Goal: Task Accomplishment & Management: Complete application form

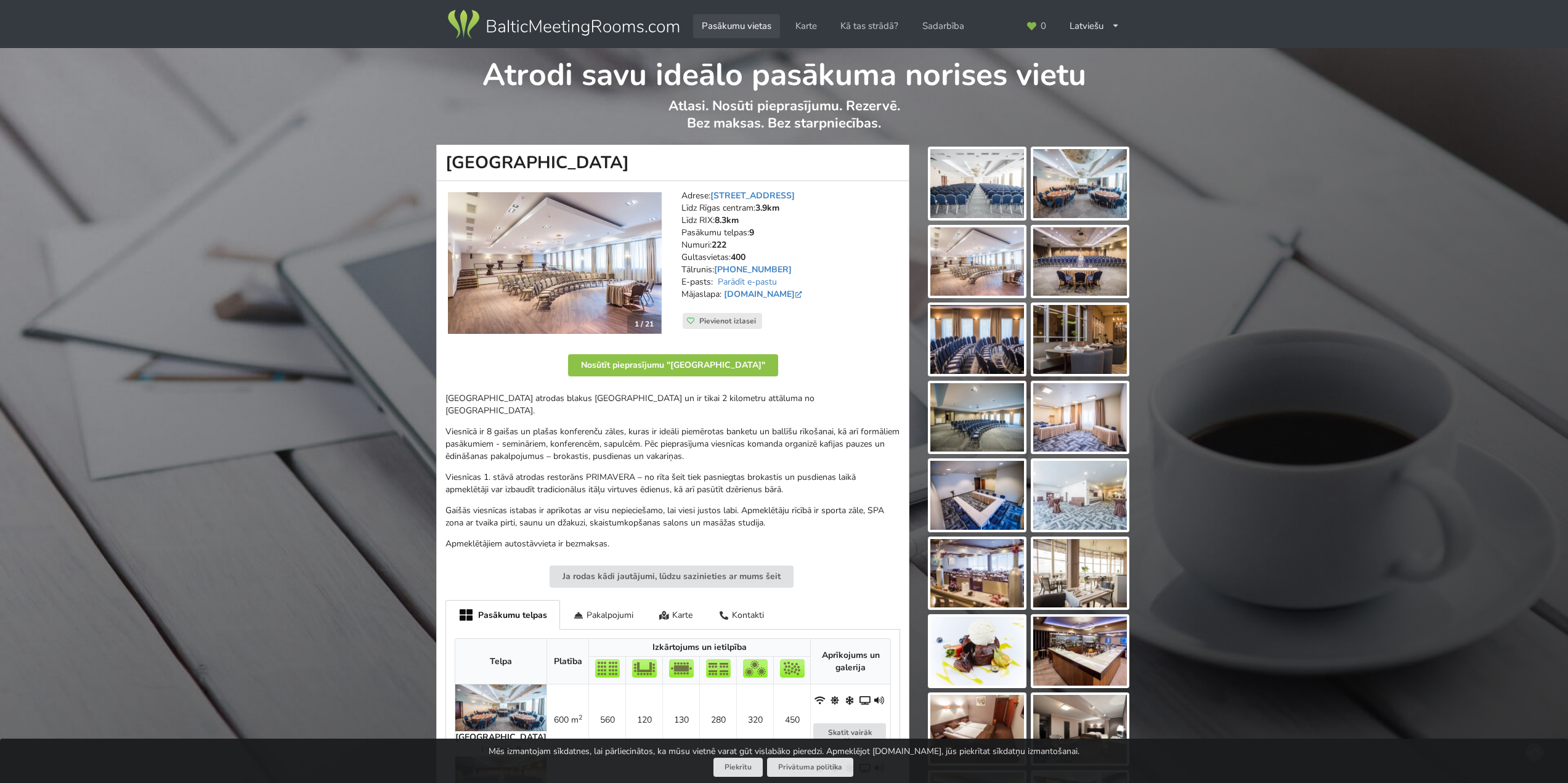
click at [726, 24] on link "Pasākumu vietas" at bounding box center [736, 26] width 86 height 24
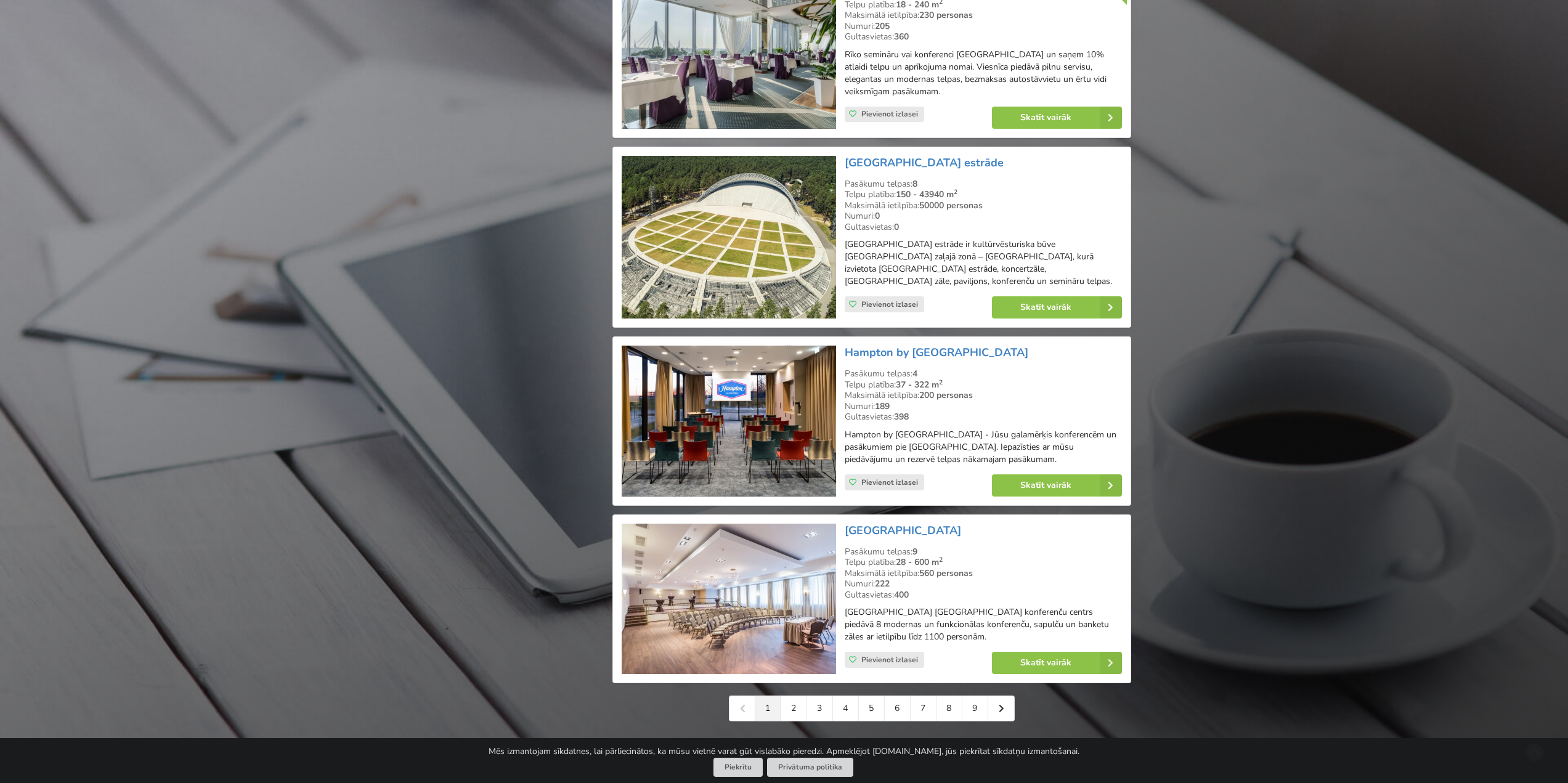
scroll to position [2671, 0]
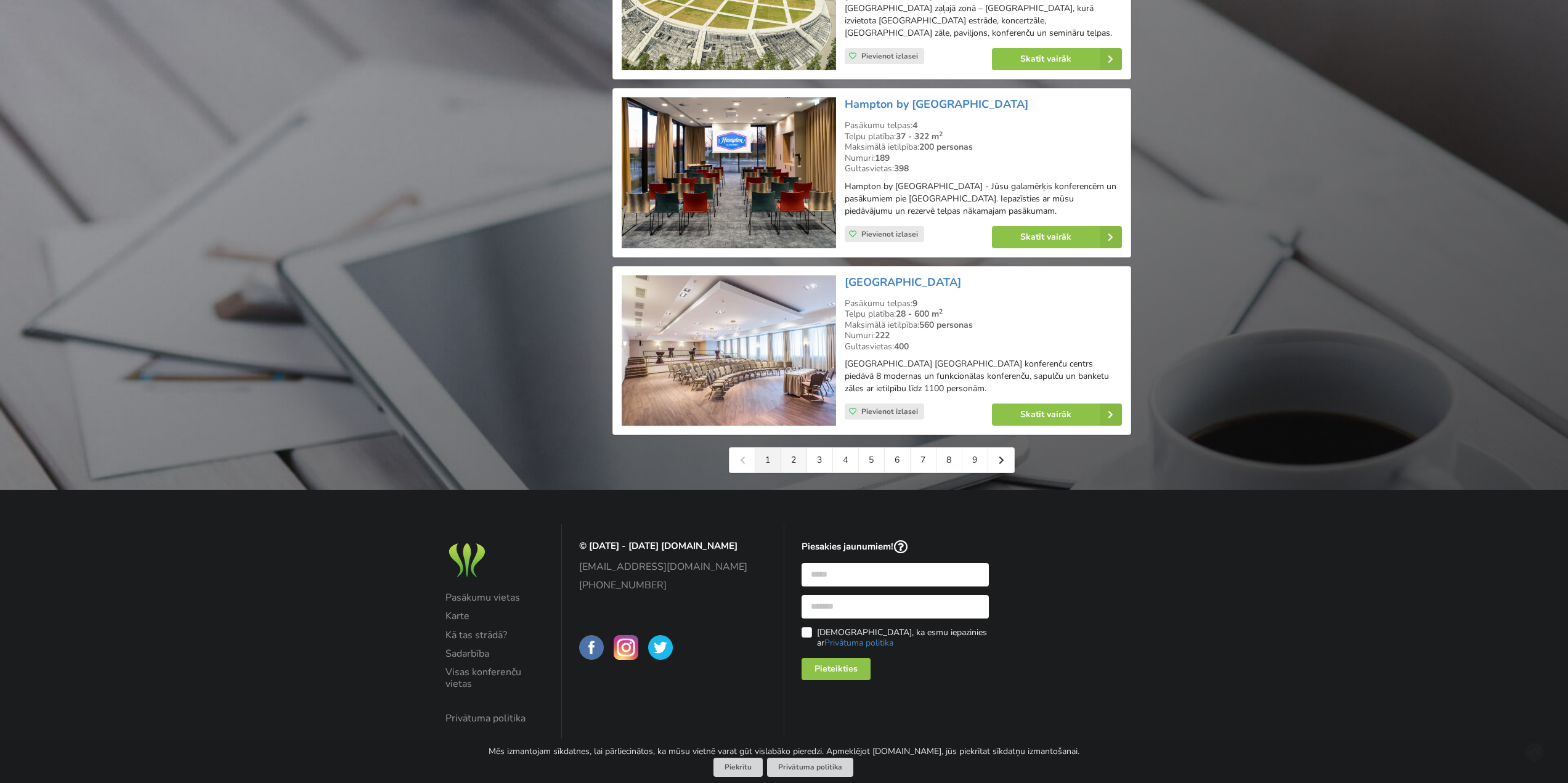
click at [798, 463] on link "2" at bounding box center [794, 461] width 26 height 24
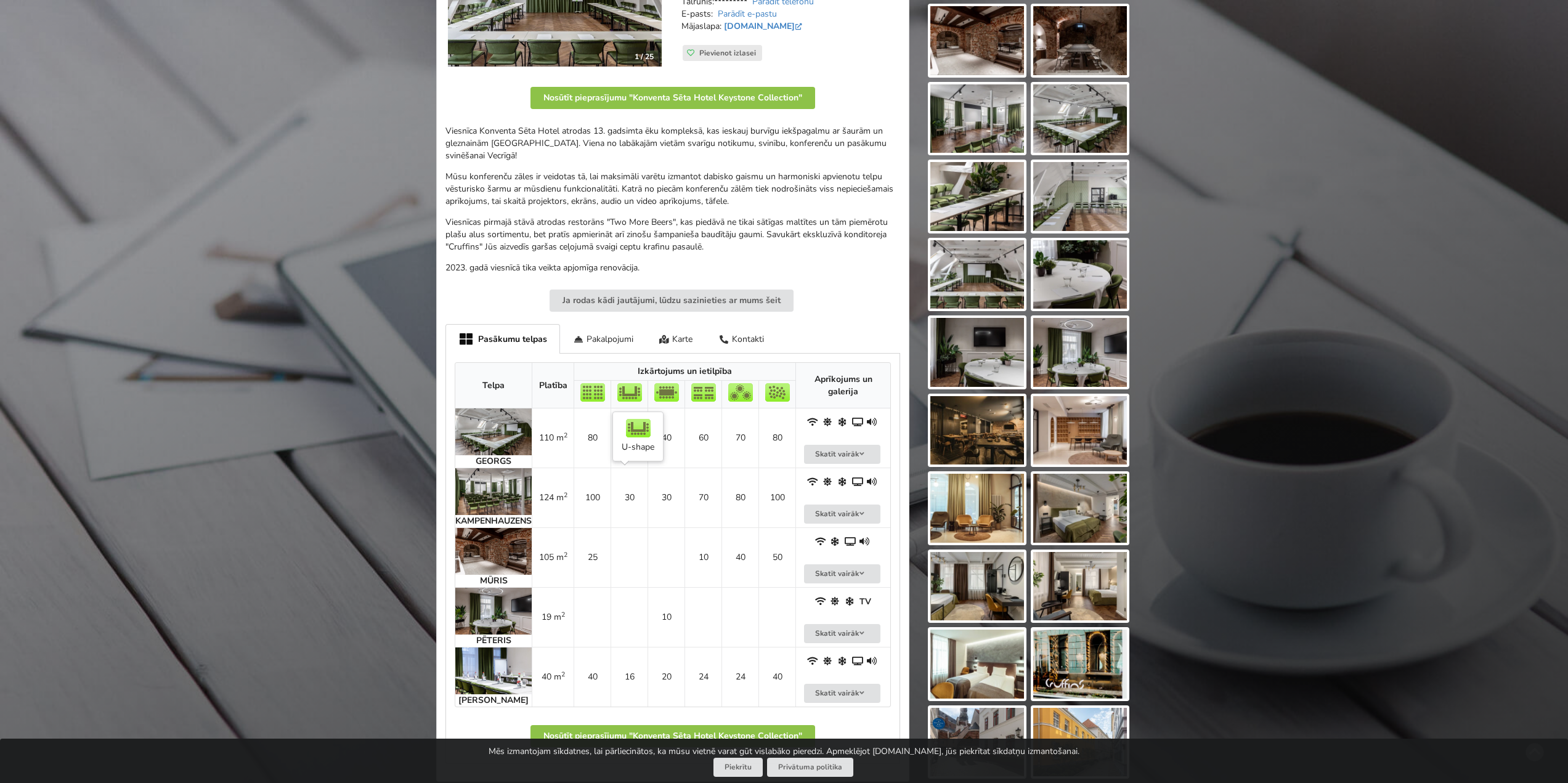
scroll to position [168, 0]
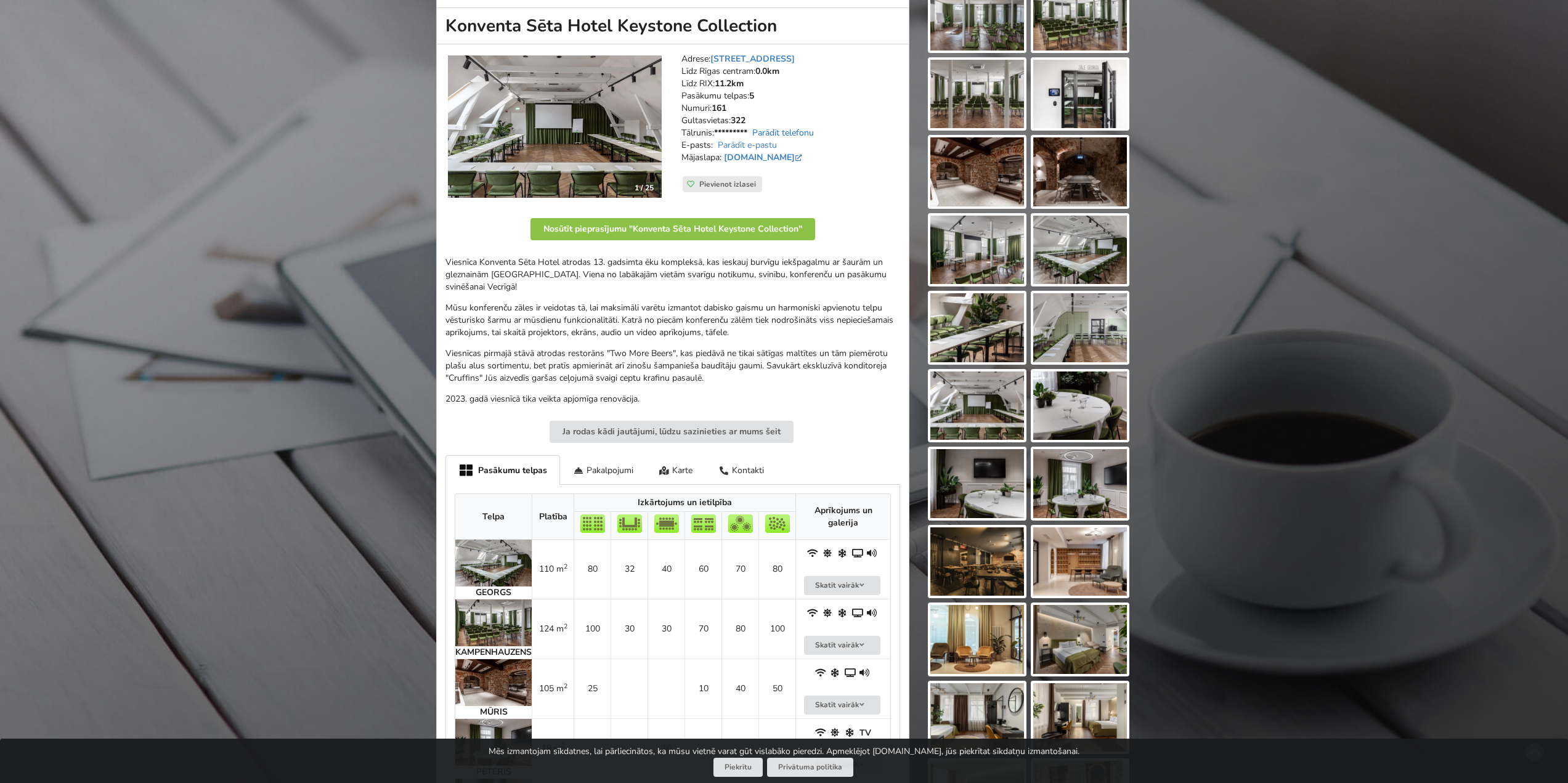
click at [798, 128] on link "Parādīt telefonu" at bounding box center [783, 132] width 62 height 11
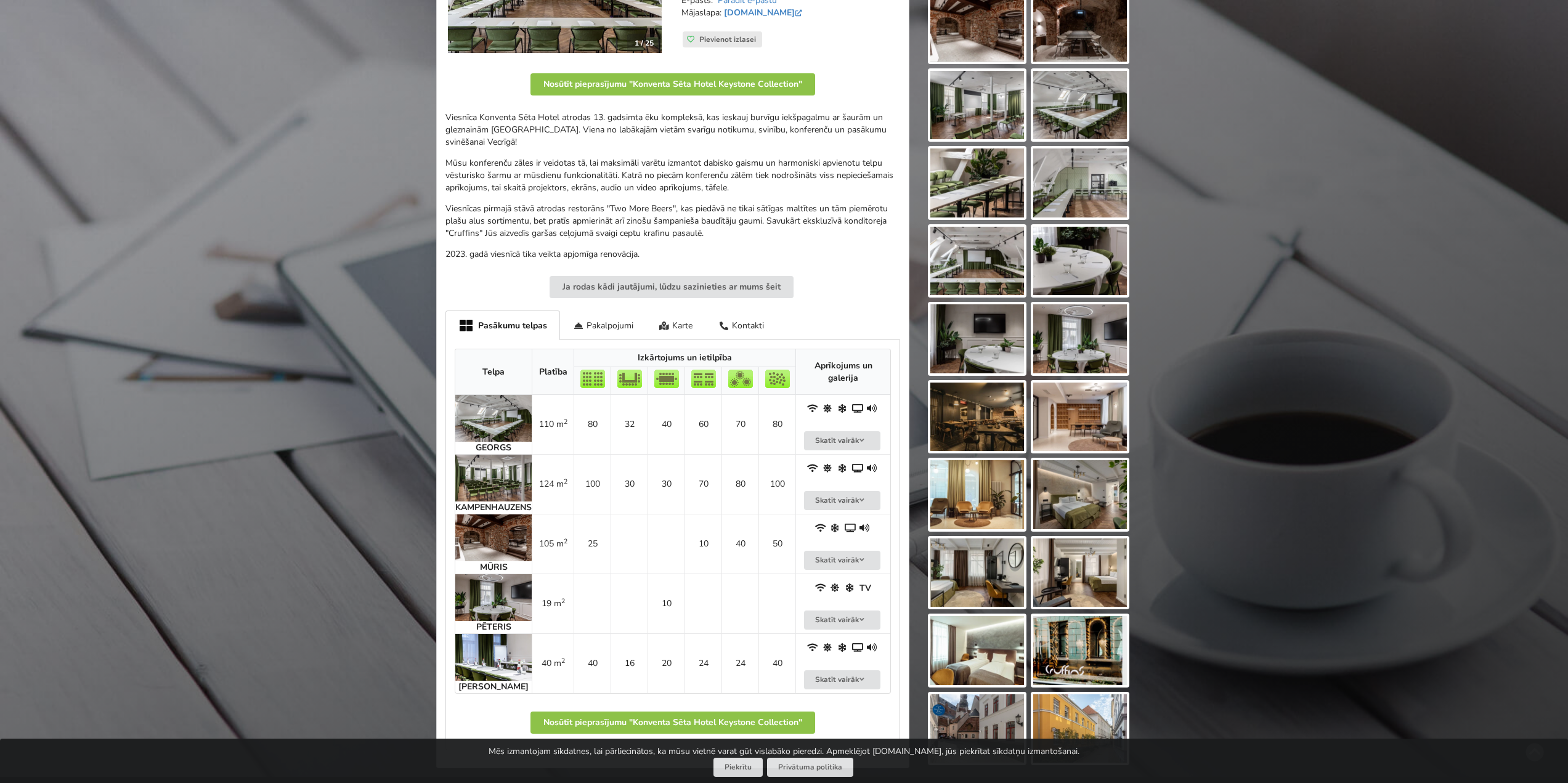
scroll to position [291, 0]
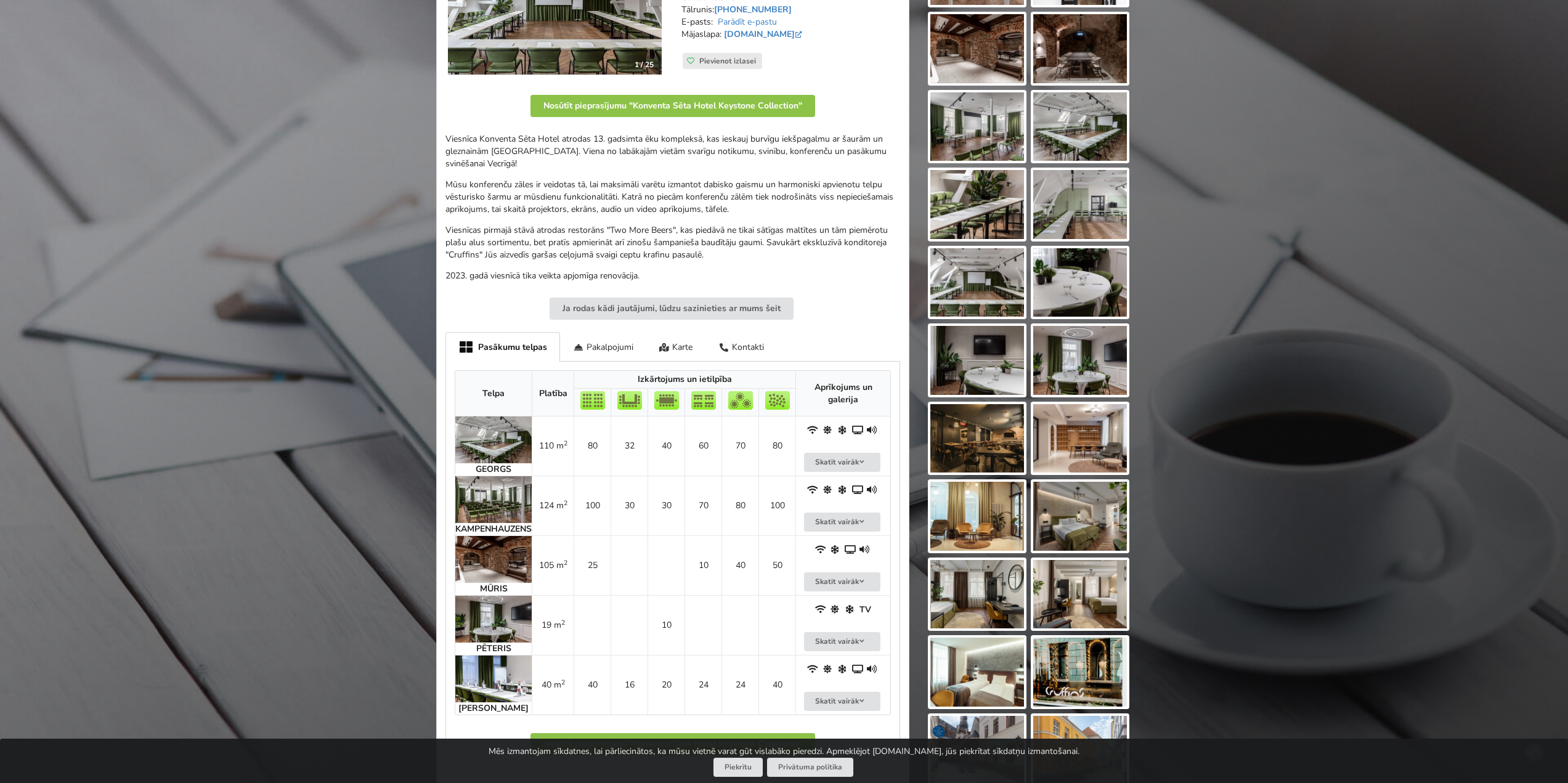
click at [494, 518] on img at bounding box center [493, 500] width 76 height 47
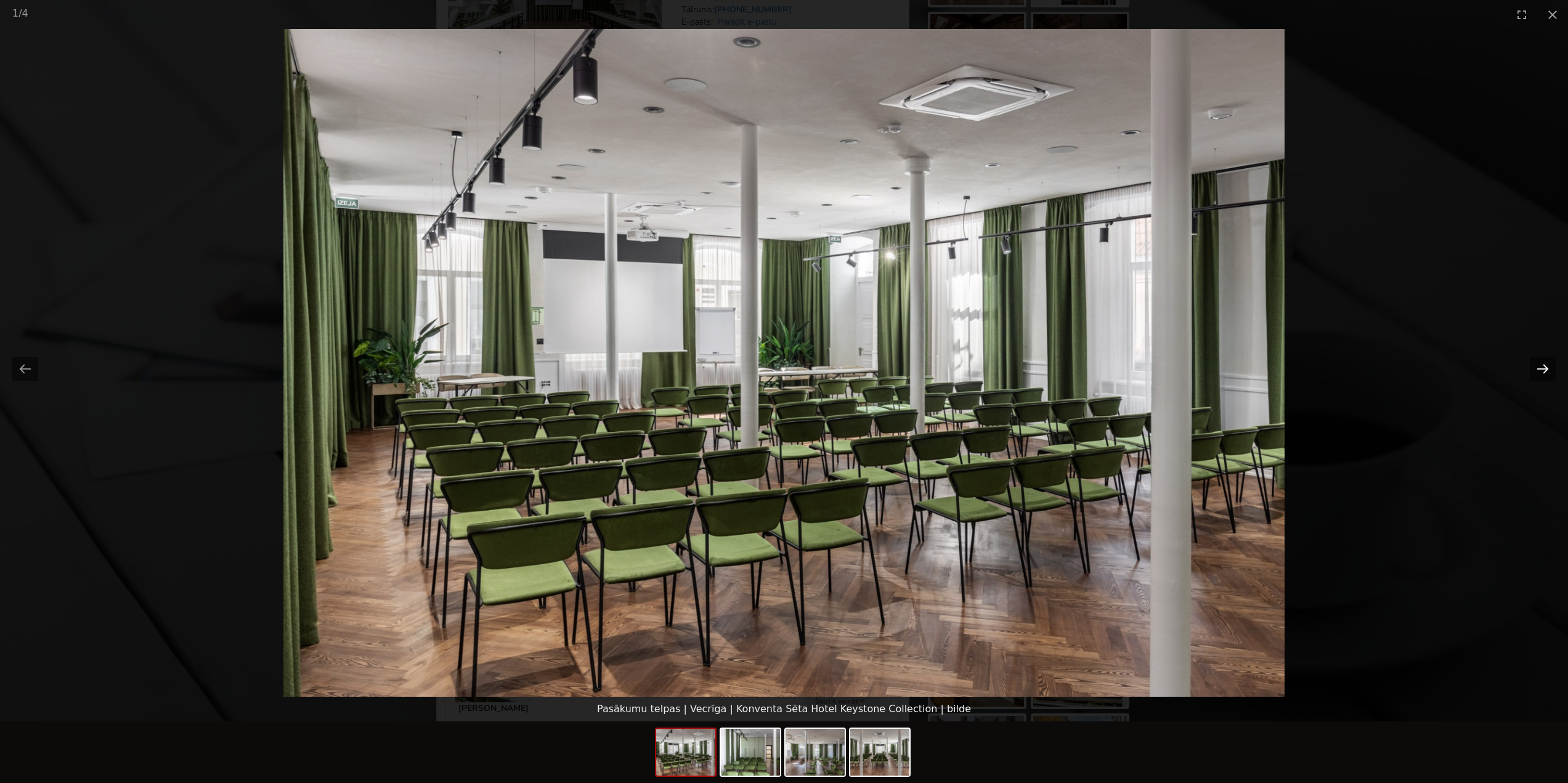
click at [1542, 371] on button "Next slide" at bounding box center [1543, 369] width 26 height 24
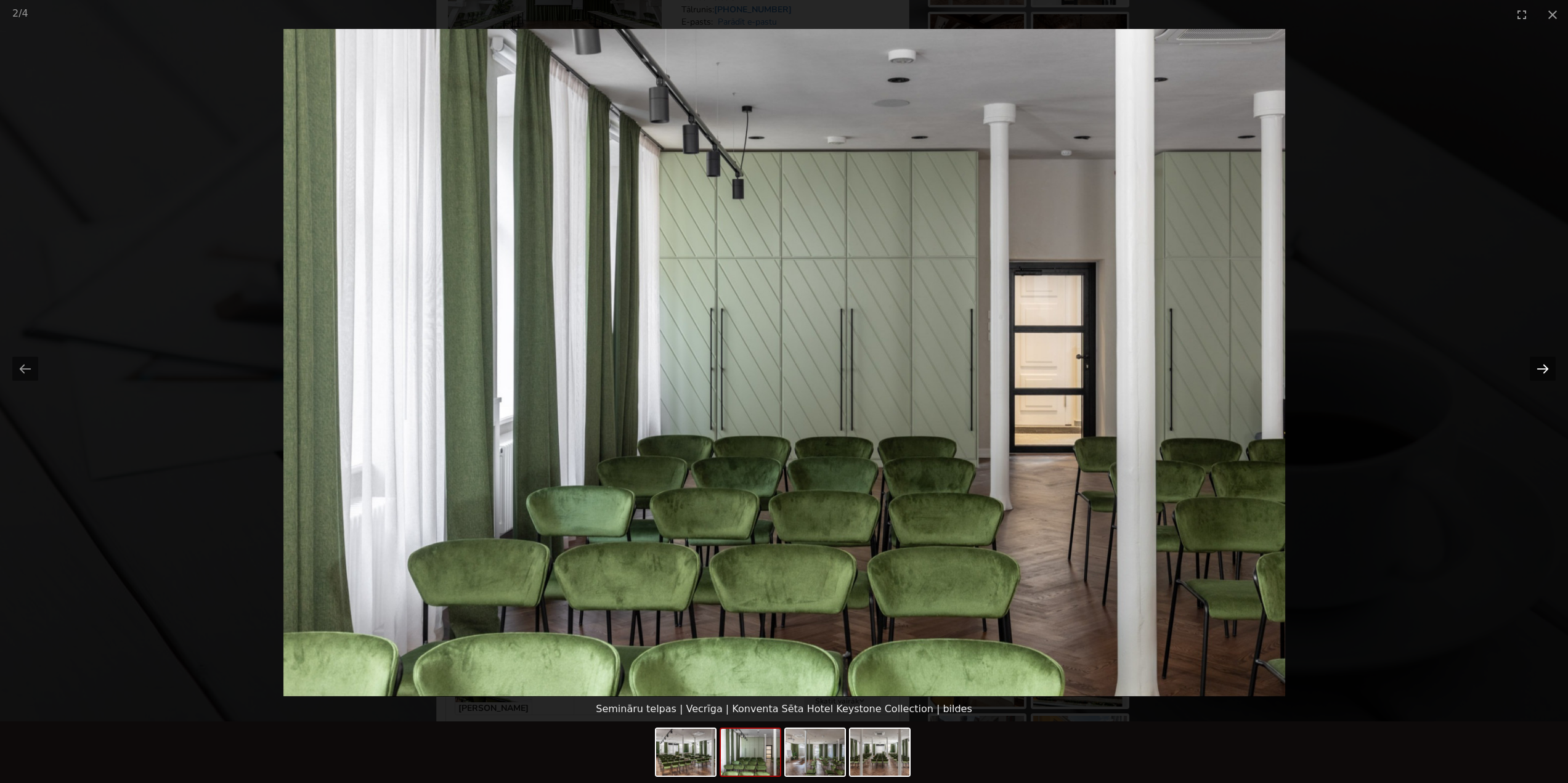
click at [1542, 371] on button "Next slide" at bounding box center [1543, 369] width 26 height 24
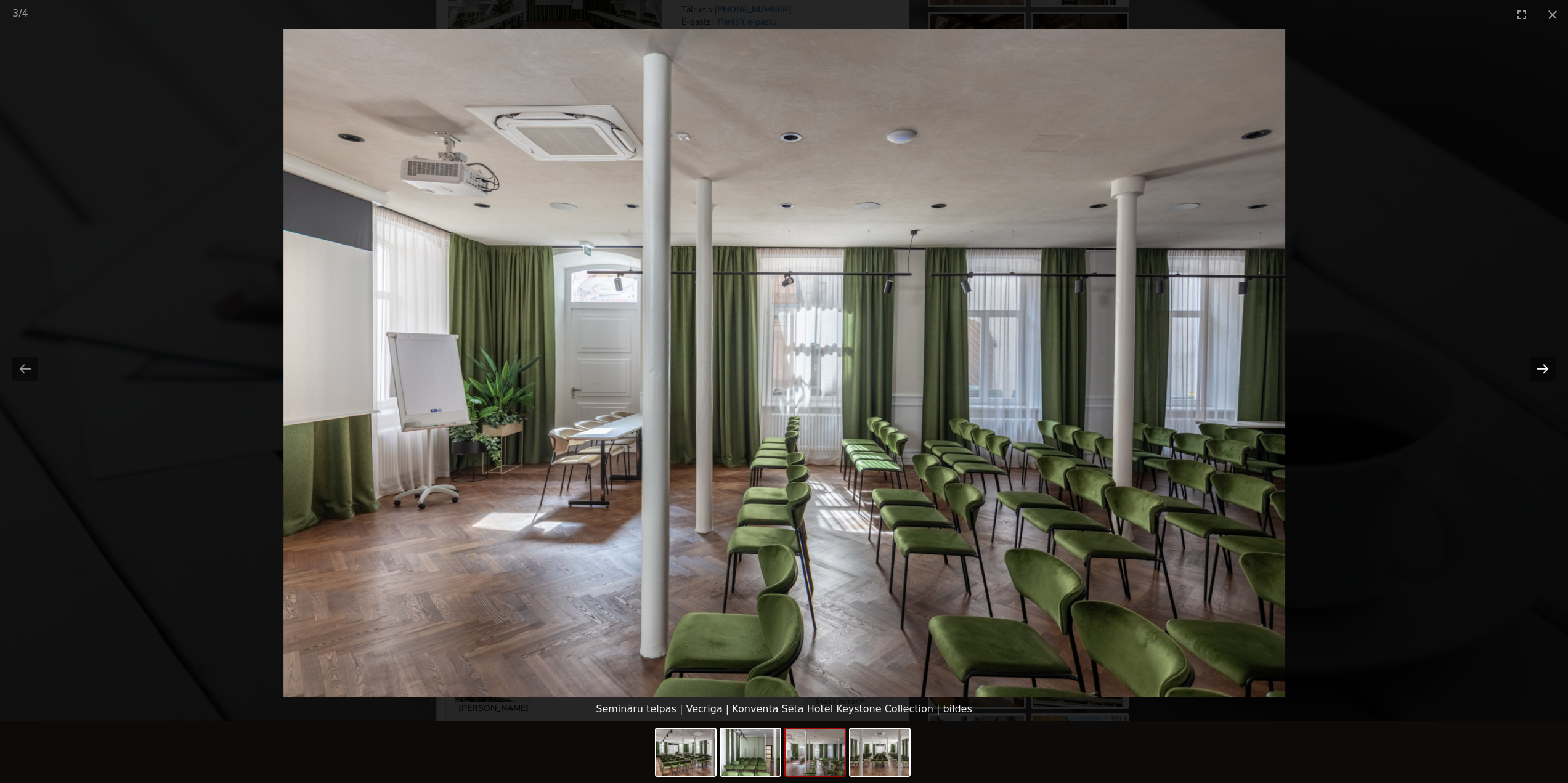
click at [1542, 371] on button "Next slide" at bounding box center [1543, 369] width 26 height 24
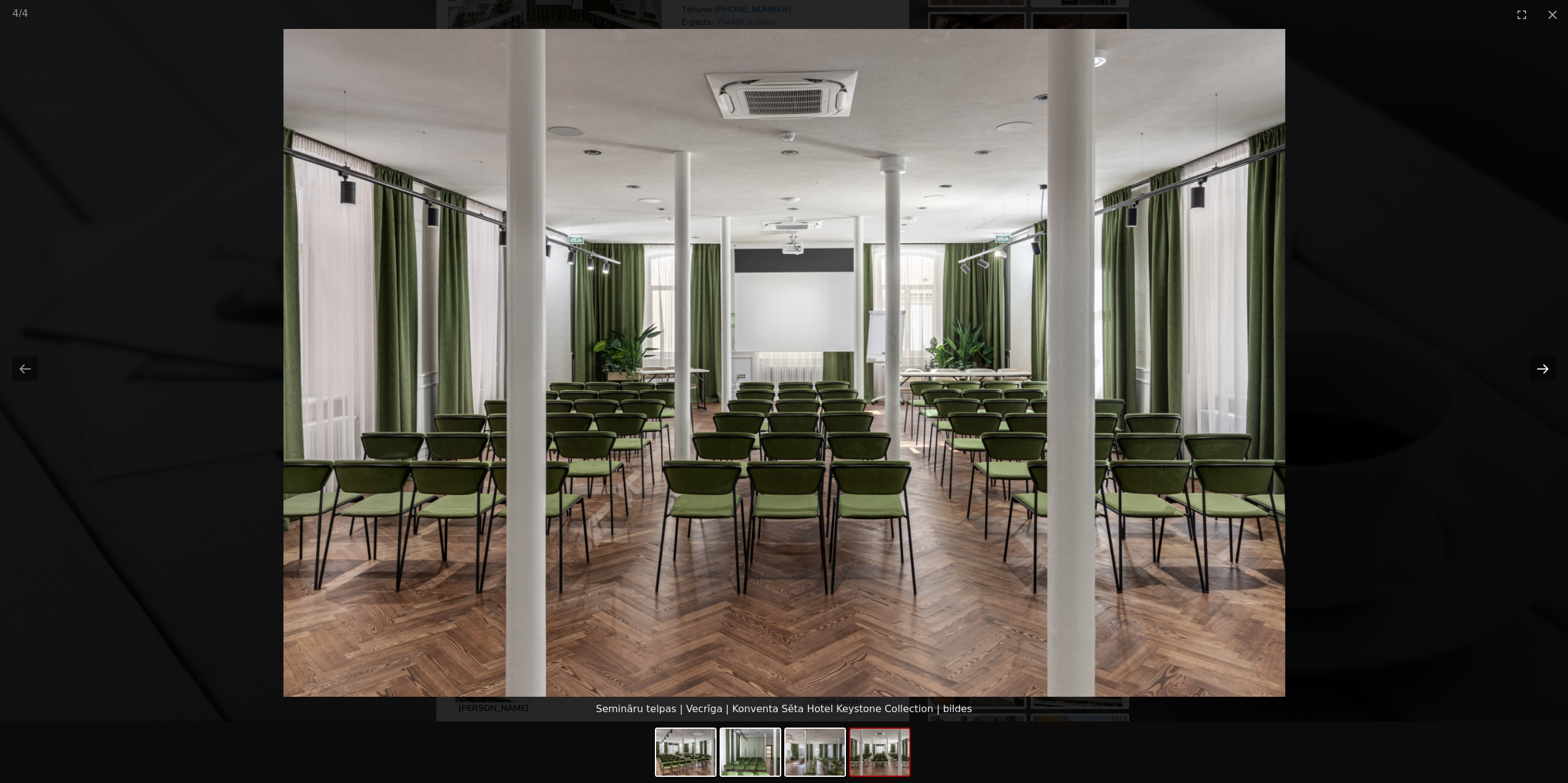
click at [1542, 371] on button "Next slide" at bounding box center [1543, 369] width 26 height 24
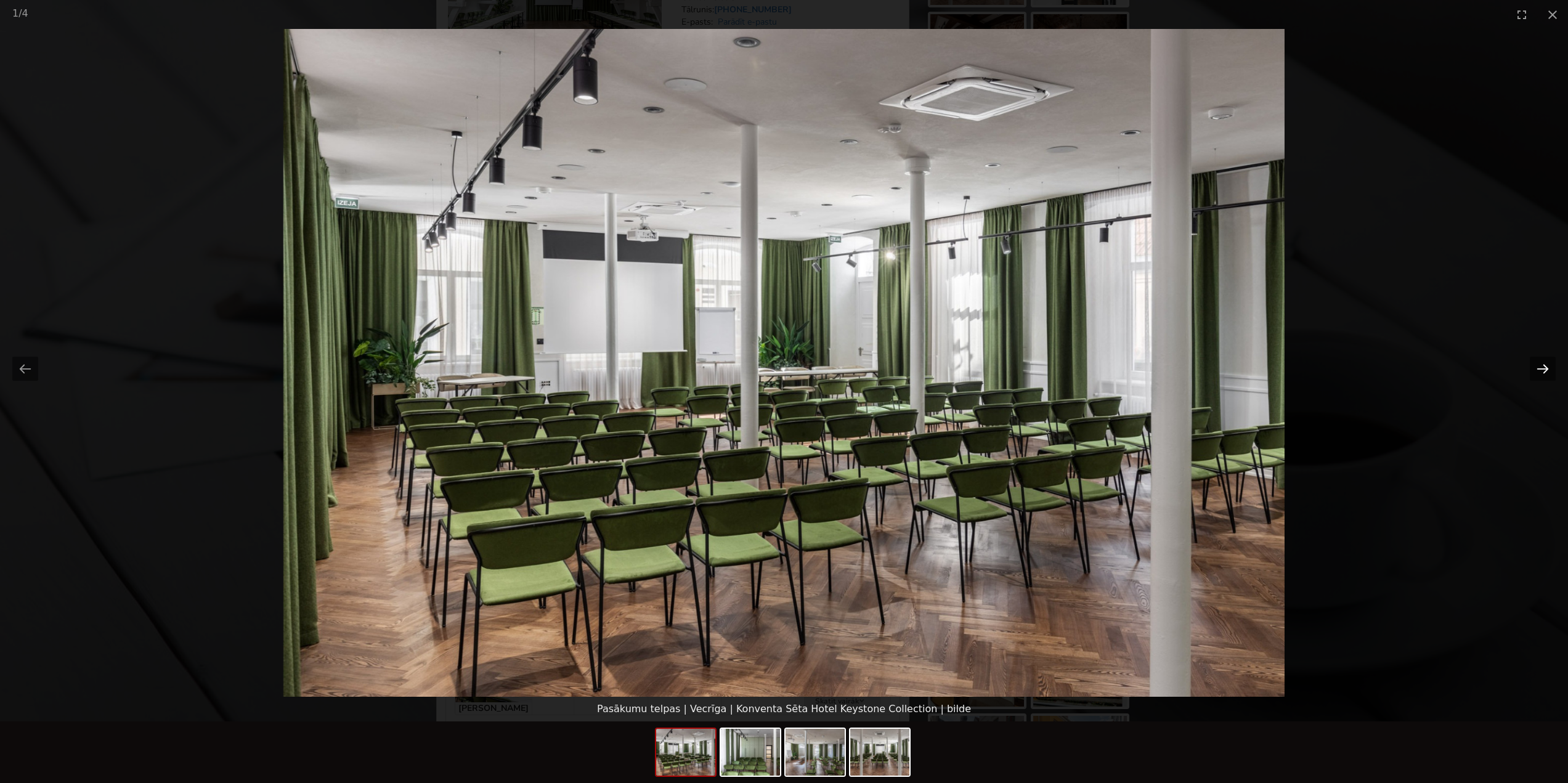
click at [1542, 371] on button "Next slide" at bounding box center [1543, 369] width 26 height 24
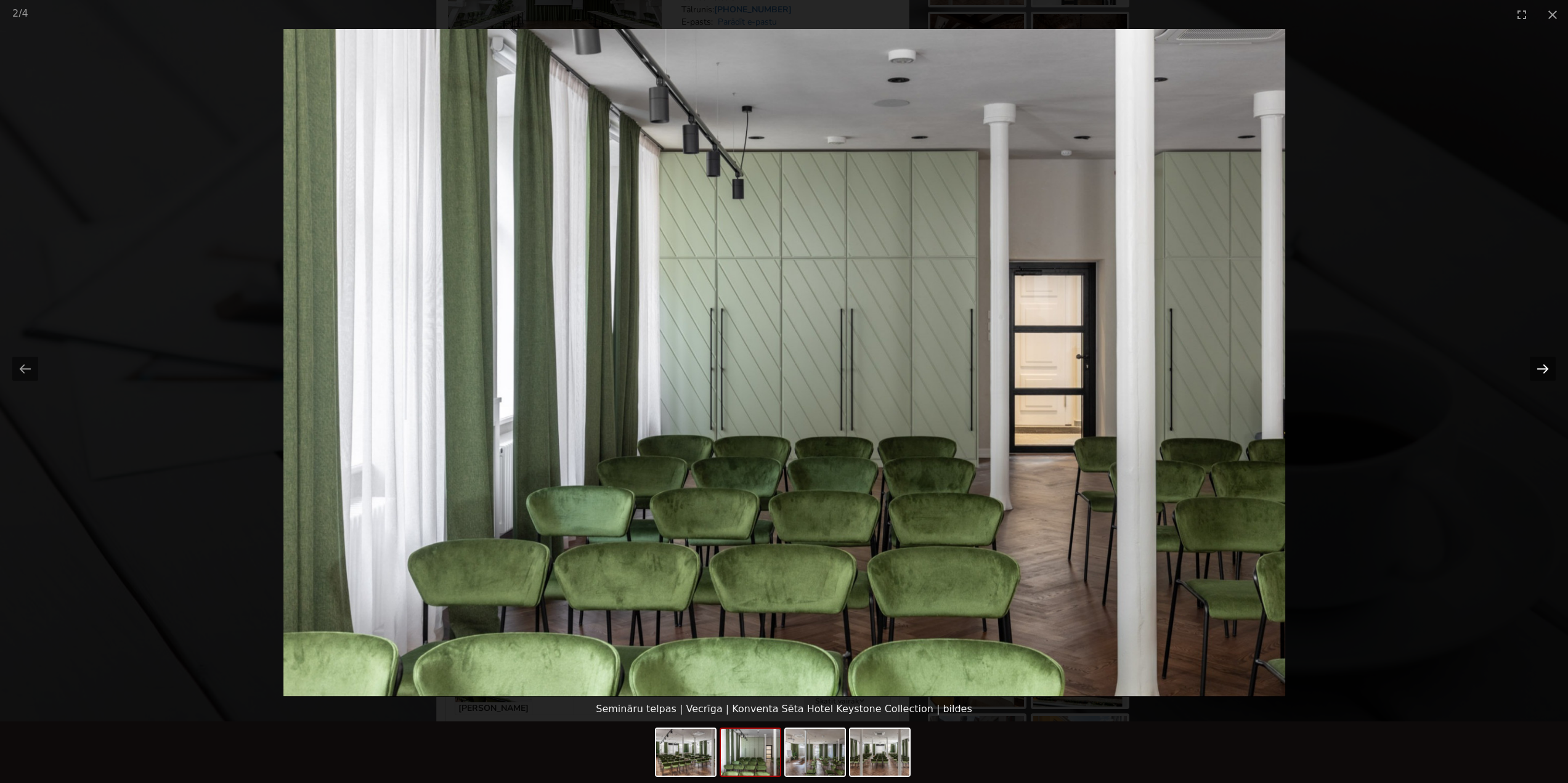
click at [1542, 371] on button "Next slide" at bounding box center [1543, 369] width 26 height 24
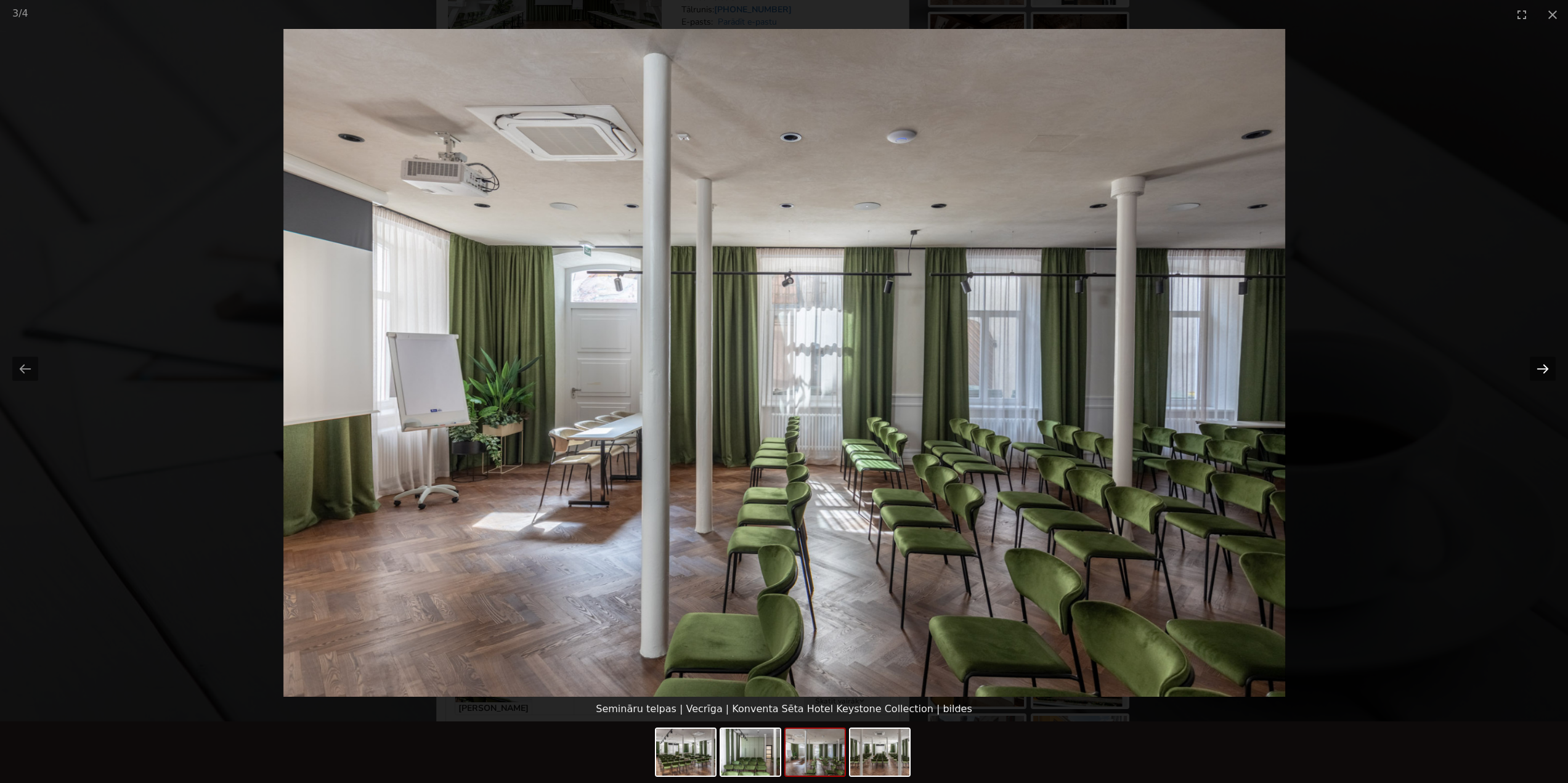
click at [1542, 371] on button "Next slide" at bounding box center [1543, 369] width 26 height 24
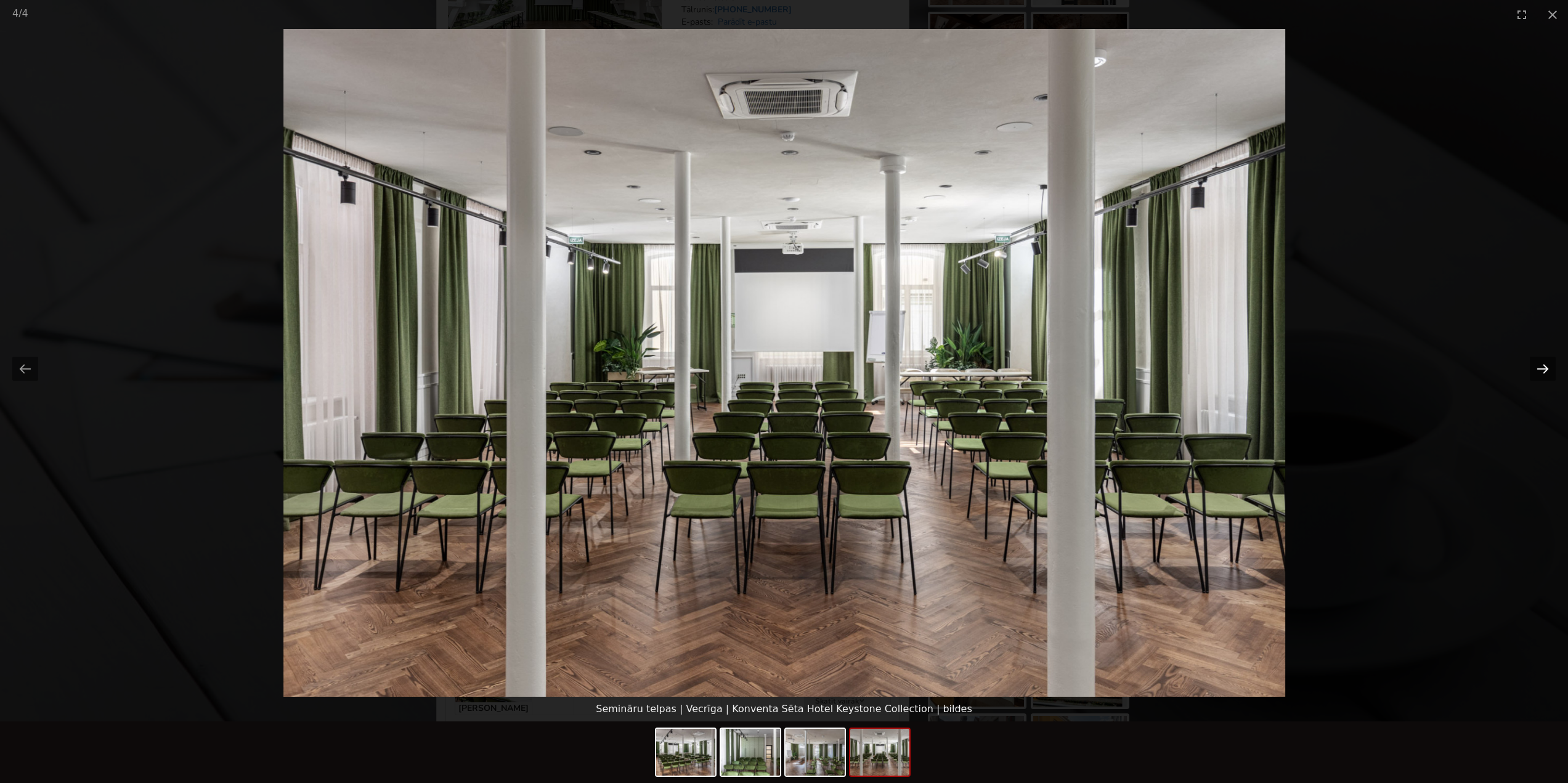
click at [1542, 371] on button "Next slide" at bounding box center [1543, 369] width 26 height 24
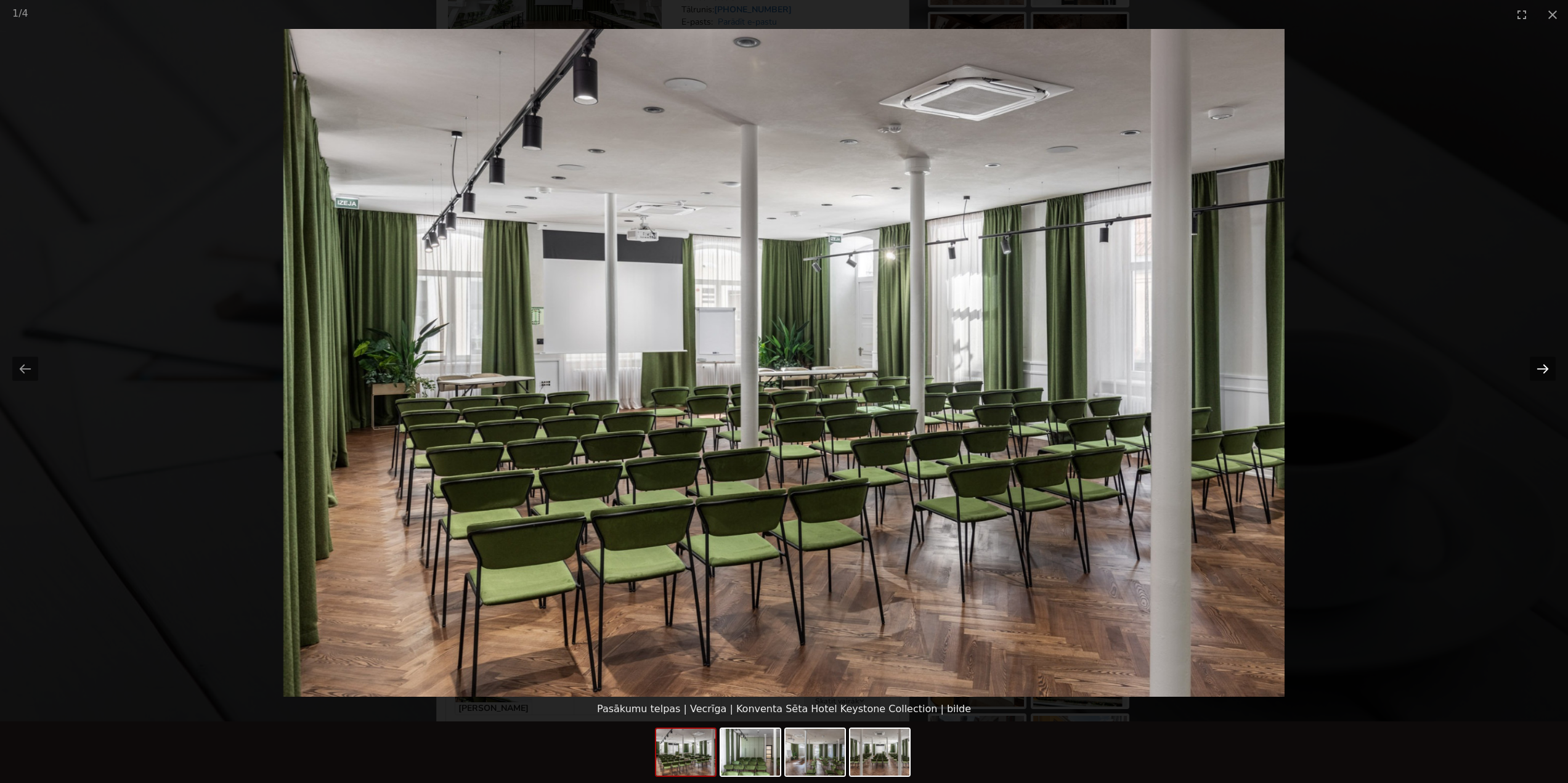
click at [1542, 371] on button "Next slide" at bounding box center [1543, 369] width 26 height 24
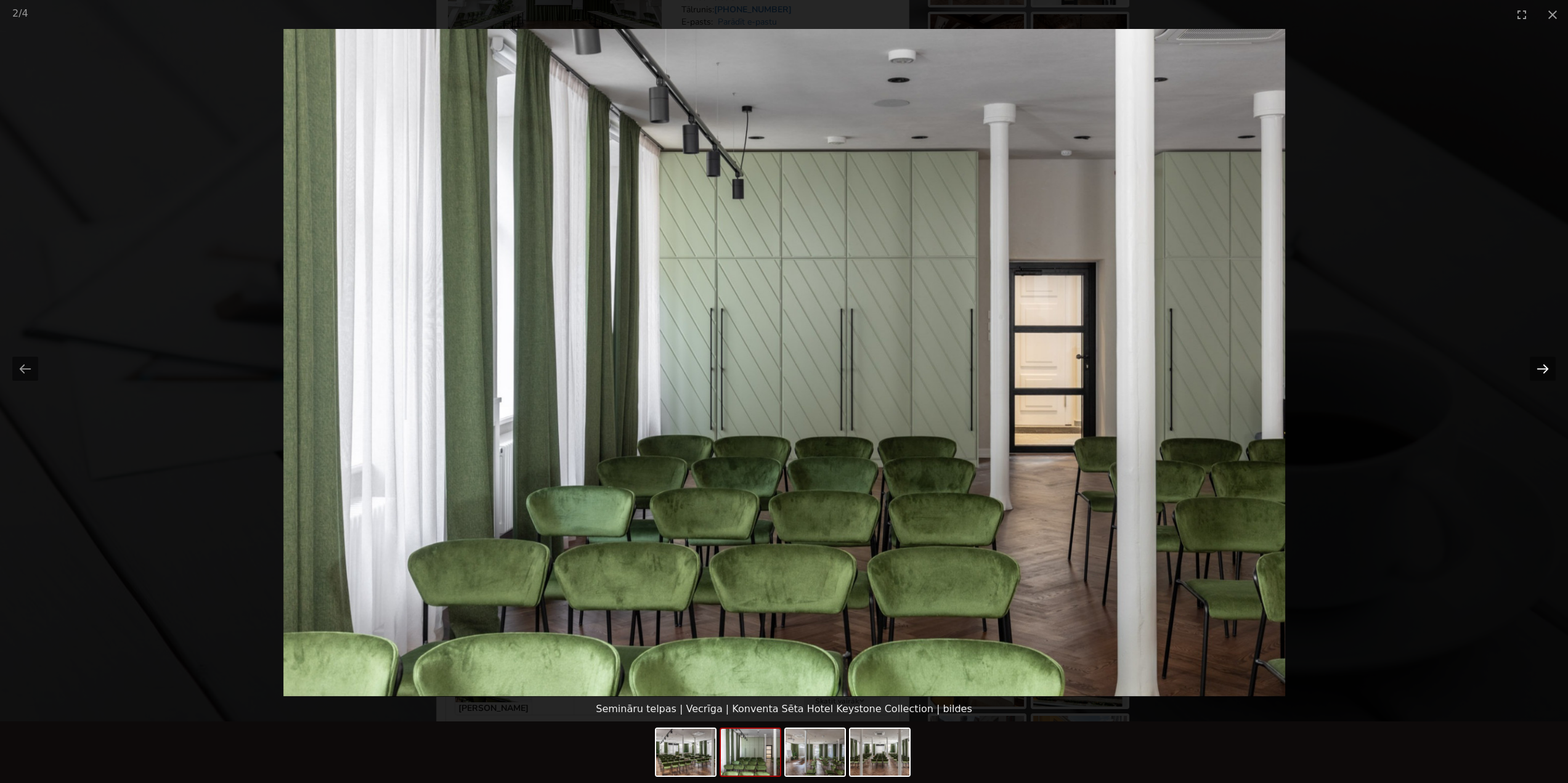
click at [1542, 371] on button "Next slide" at bounding box center [1543, 369] width 26 height 24
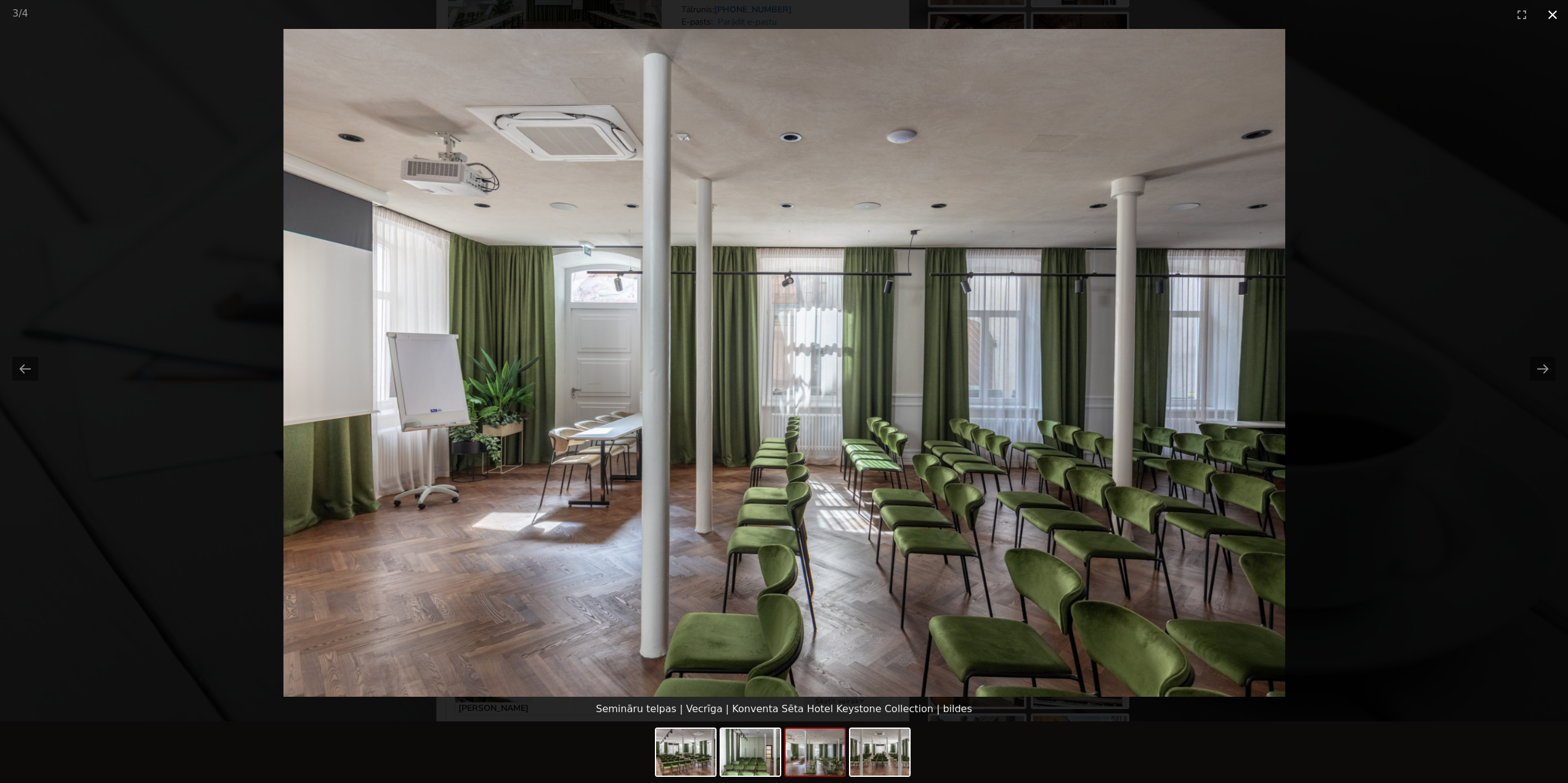
click at [1552, 8] on button "Close gallery" at bounding box center [1552, 14] width 31 height 29
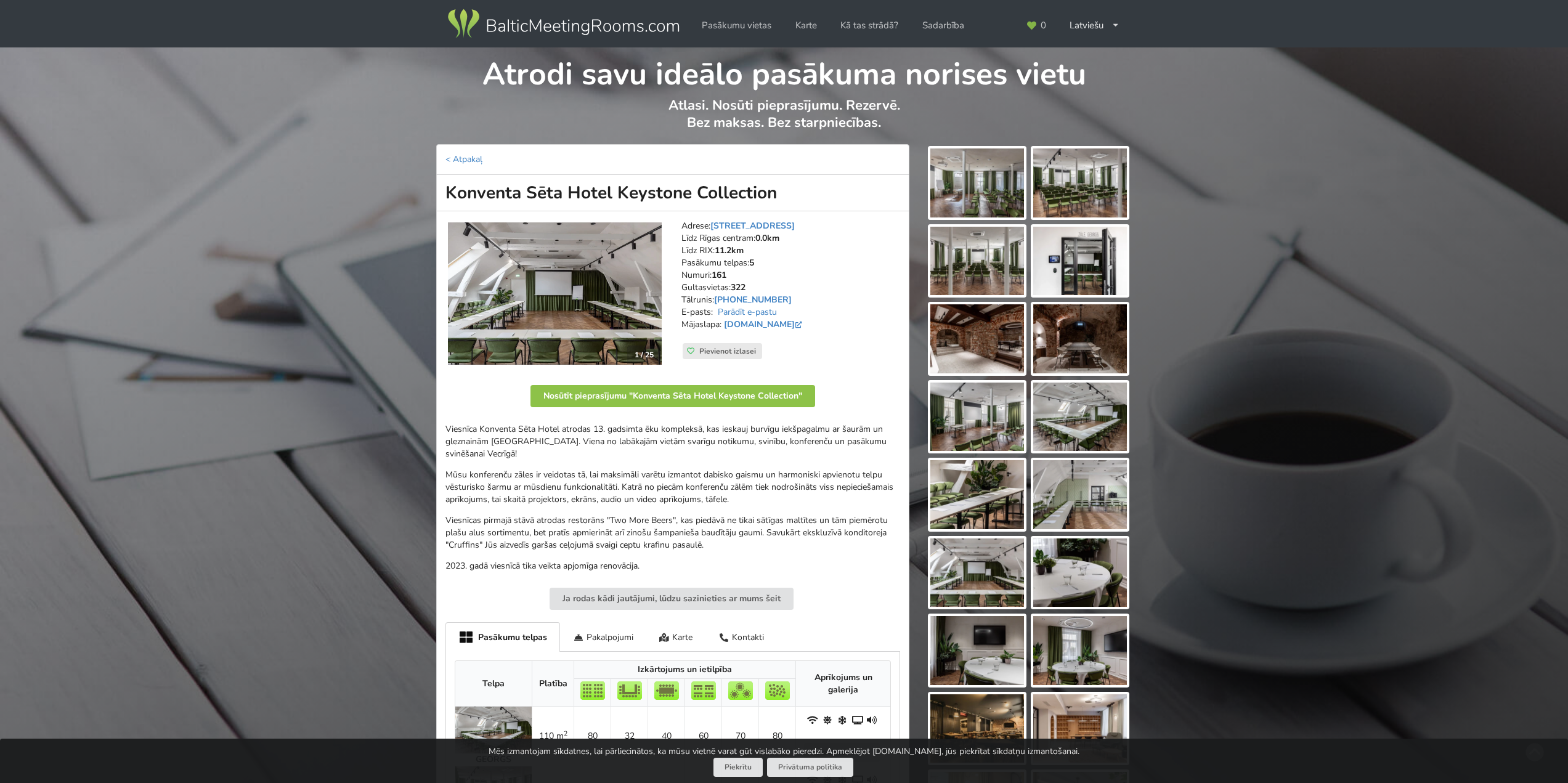
scroll to position [0, 0]
drag, startPoint x: 555, startPoint y: 192, endPoint x: 787, endPoint y: 196, distance: 232.0
click at [783, 191] on h1 "Konventa Sēta Hotel Keystone Collection" at bounding box center [673, 194] width 473 height 37
copy h1 "Konventa Sēta Hotel Keystone Collection"
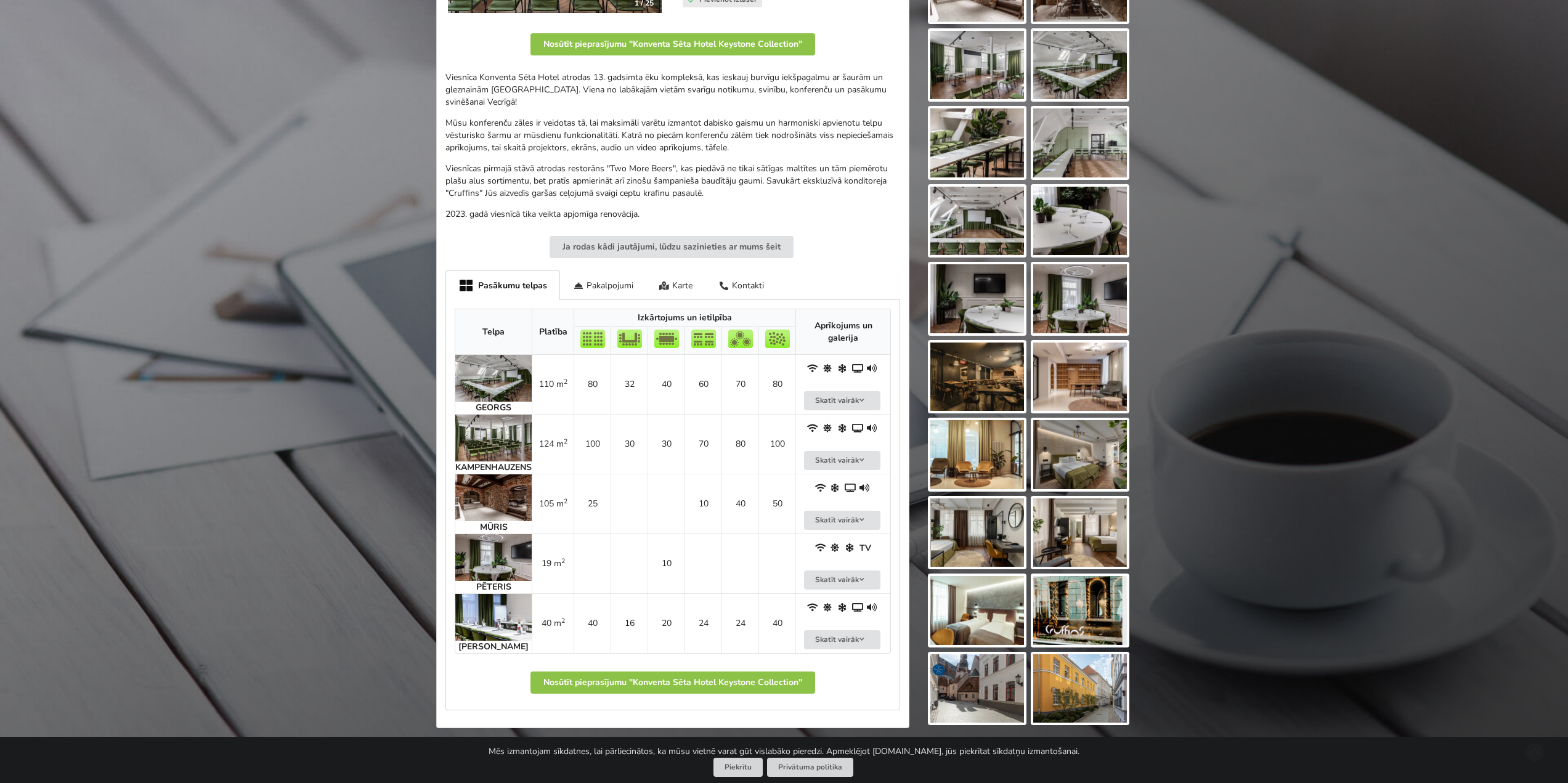
scroll to position [370, 0]
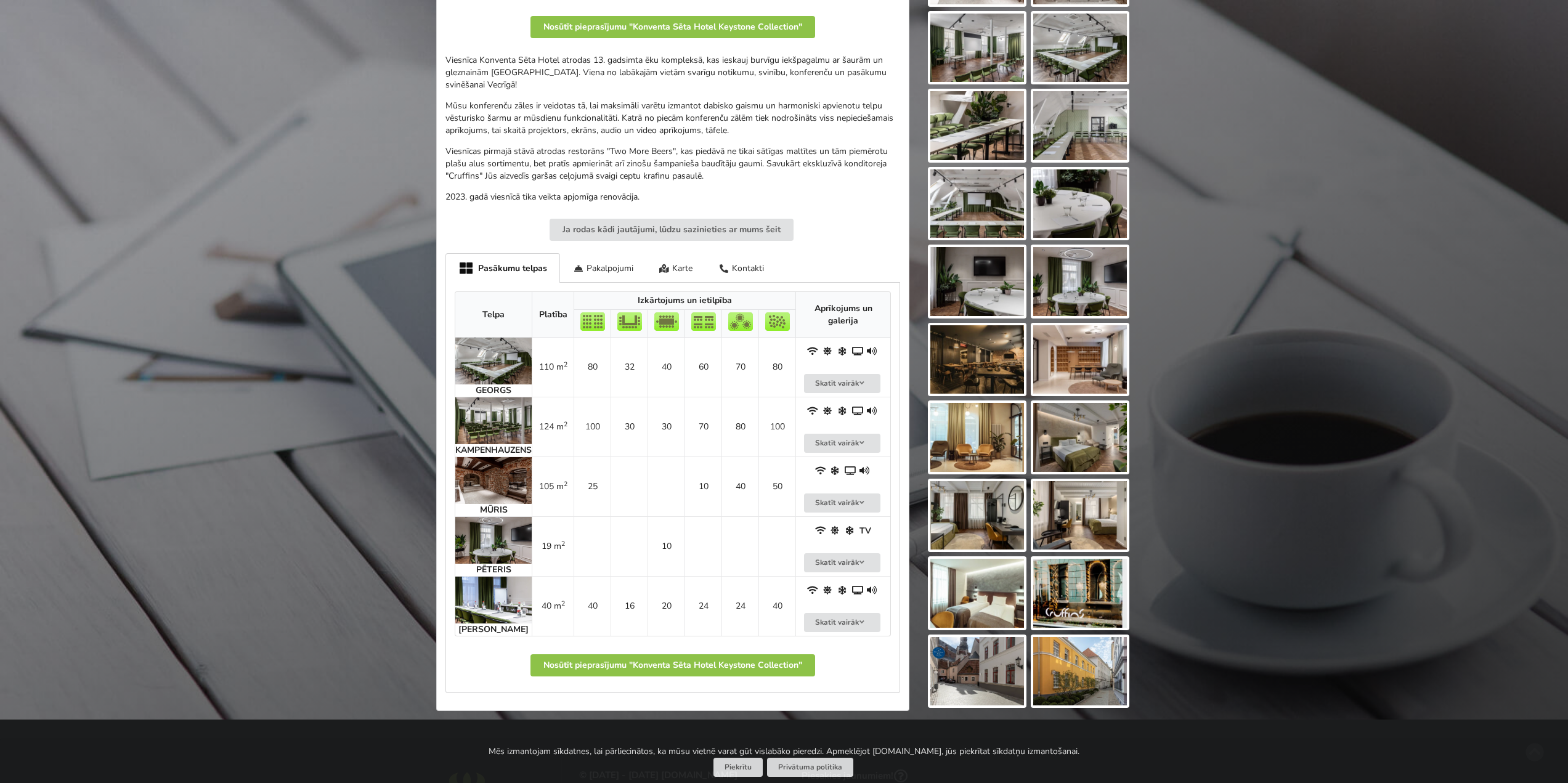
click at [477, 411] on img at bounding box center [493, 421] width 76 height 47
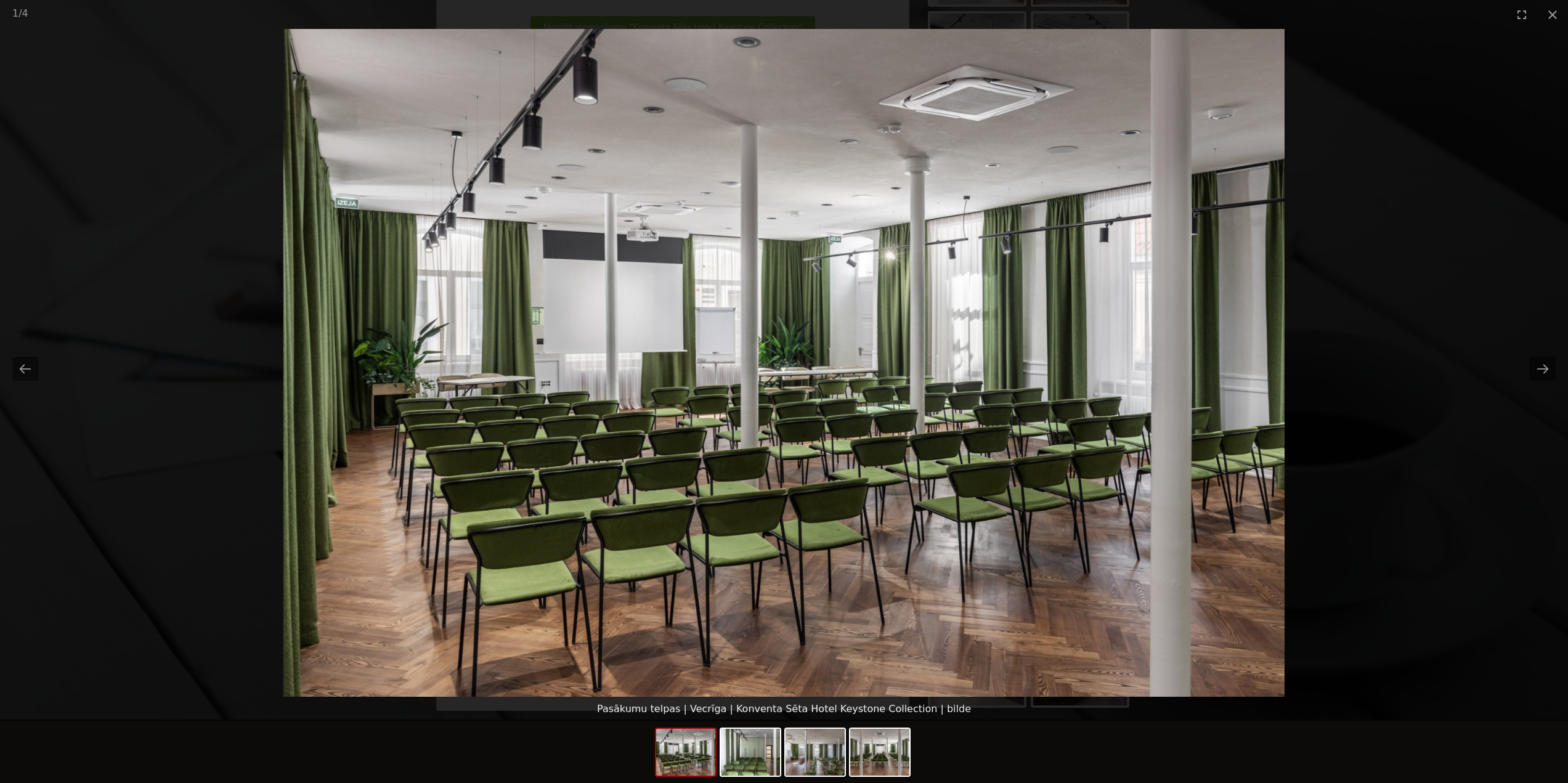
scroll to position [0, 0]
click at [1551, 370] on button "Next slide" at bounding box center [1543, 369] width 26 height 24
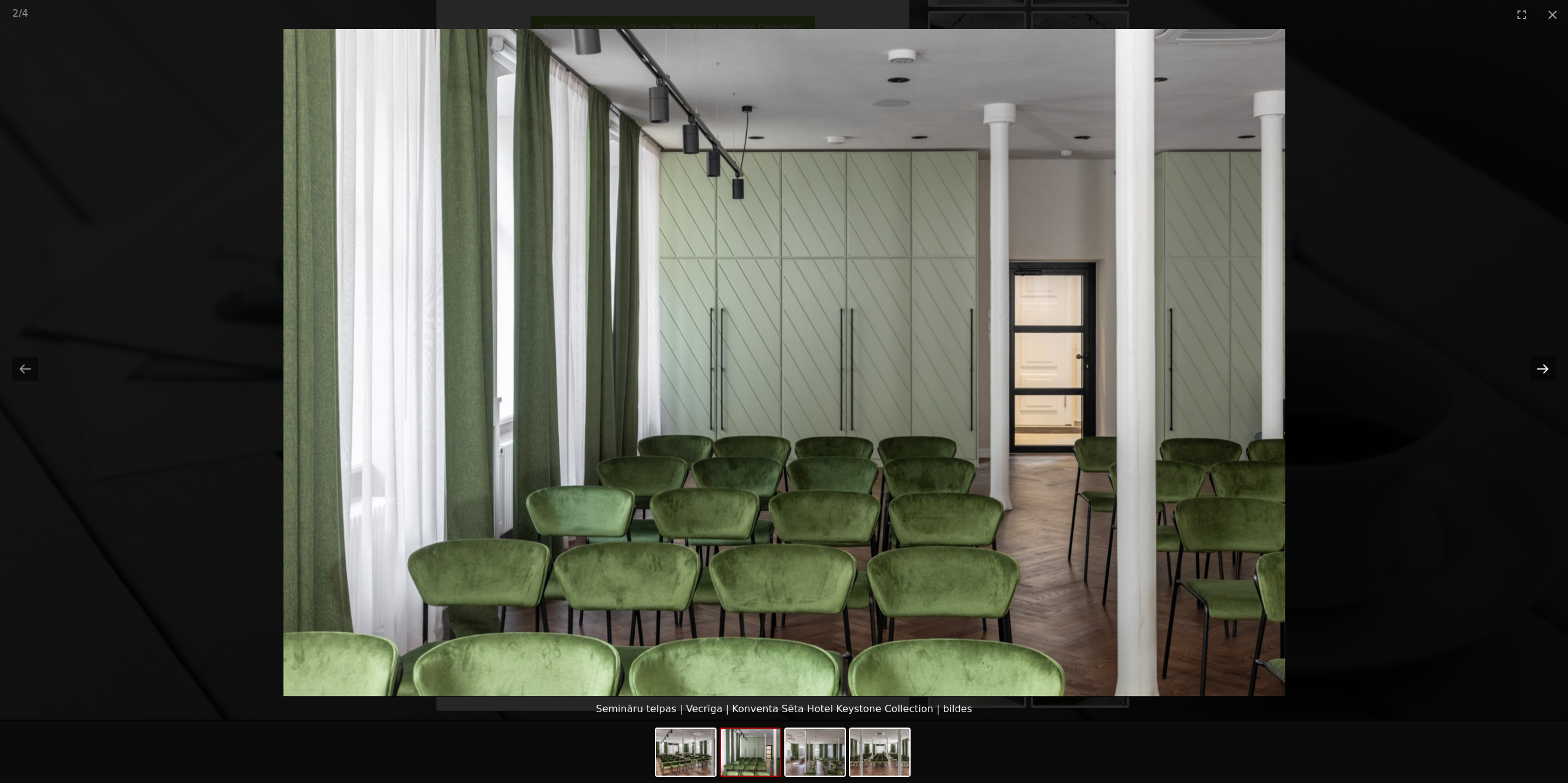
click at [1546, 369] on button "Next slide" at bounding box center [1543, 369] width 26 height 24
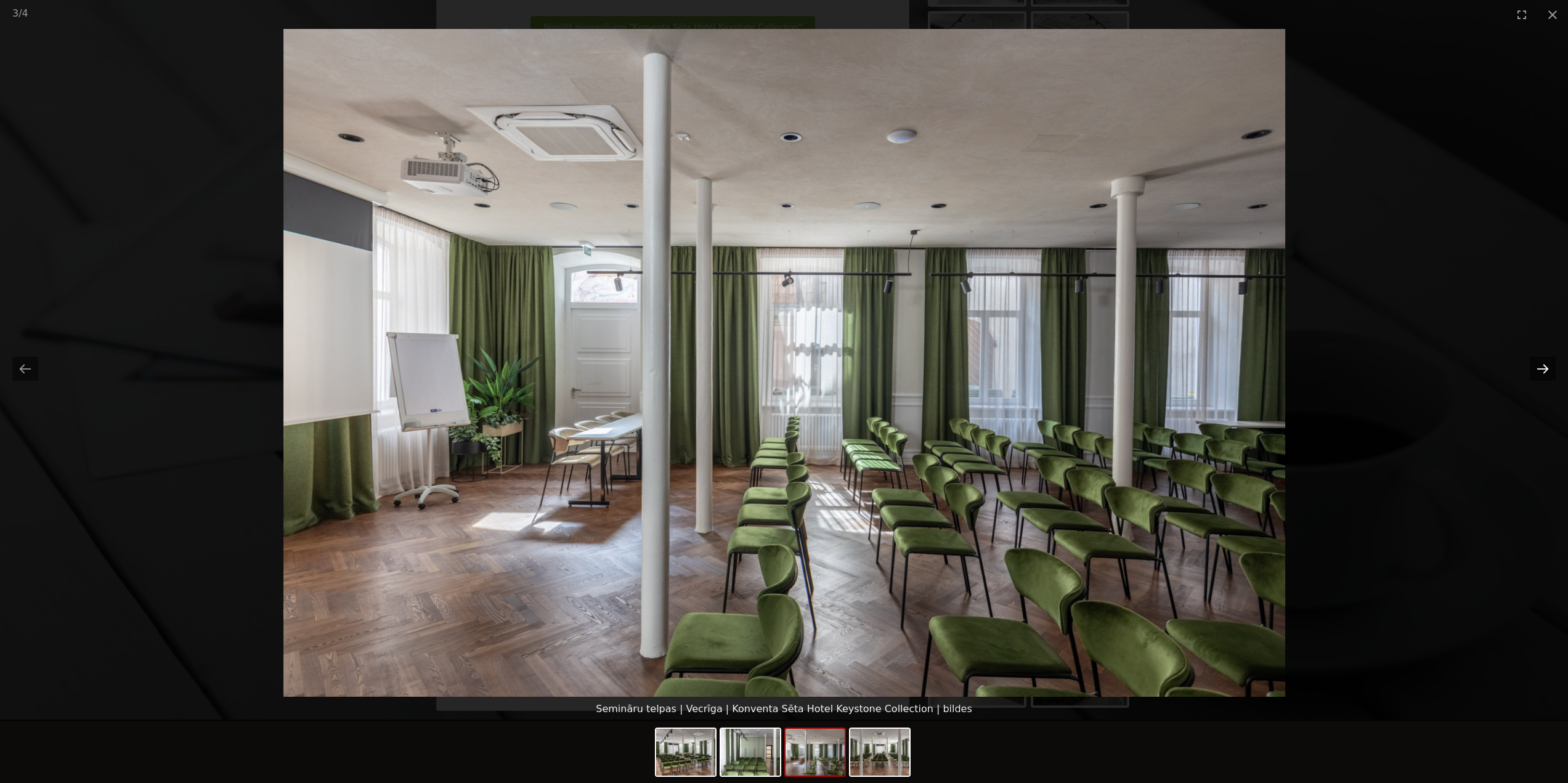
click at [1550, 371] on button "Next slide" at bounding box center [1543, 369] width 26 height 24
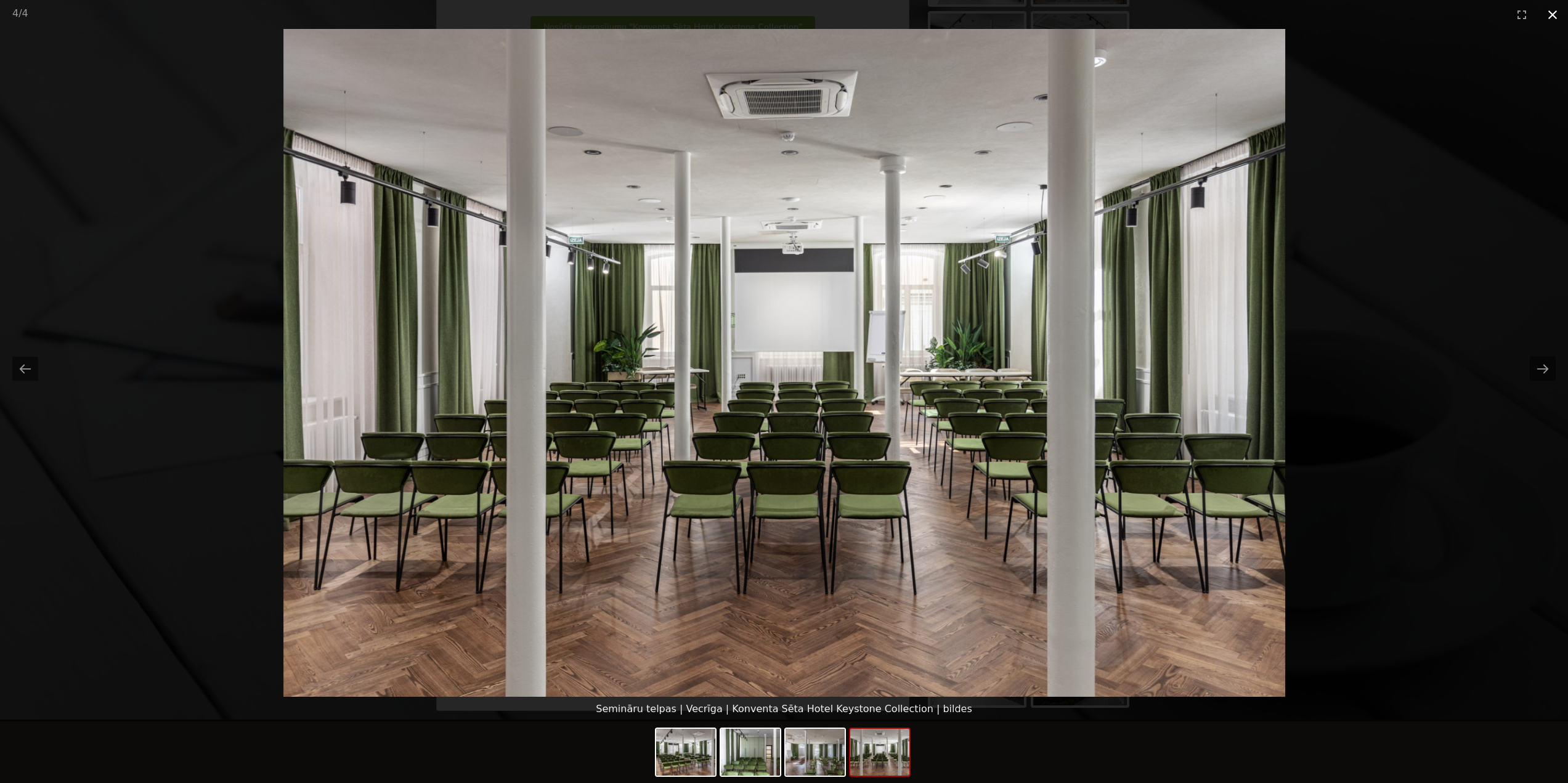
click at [1557, 7] on button "Close gallery" at bounding box center [1552, 14] width 31 height 29
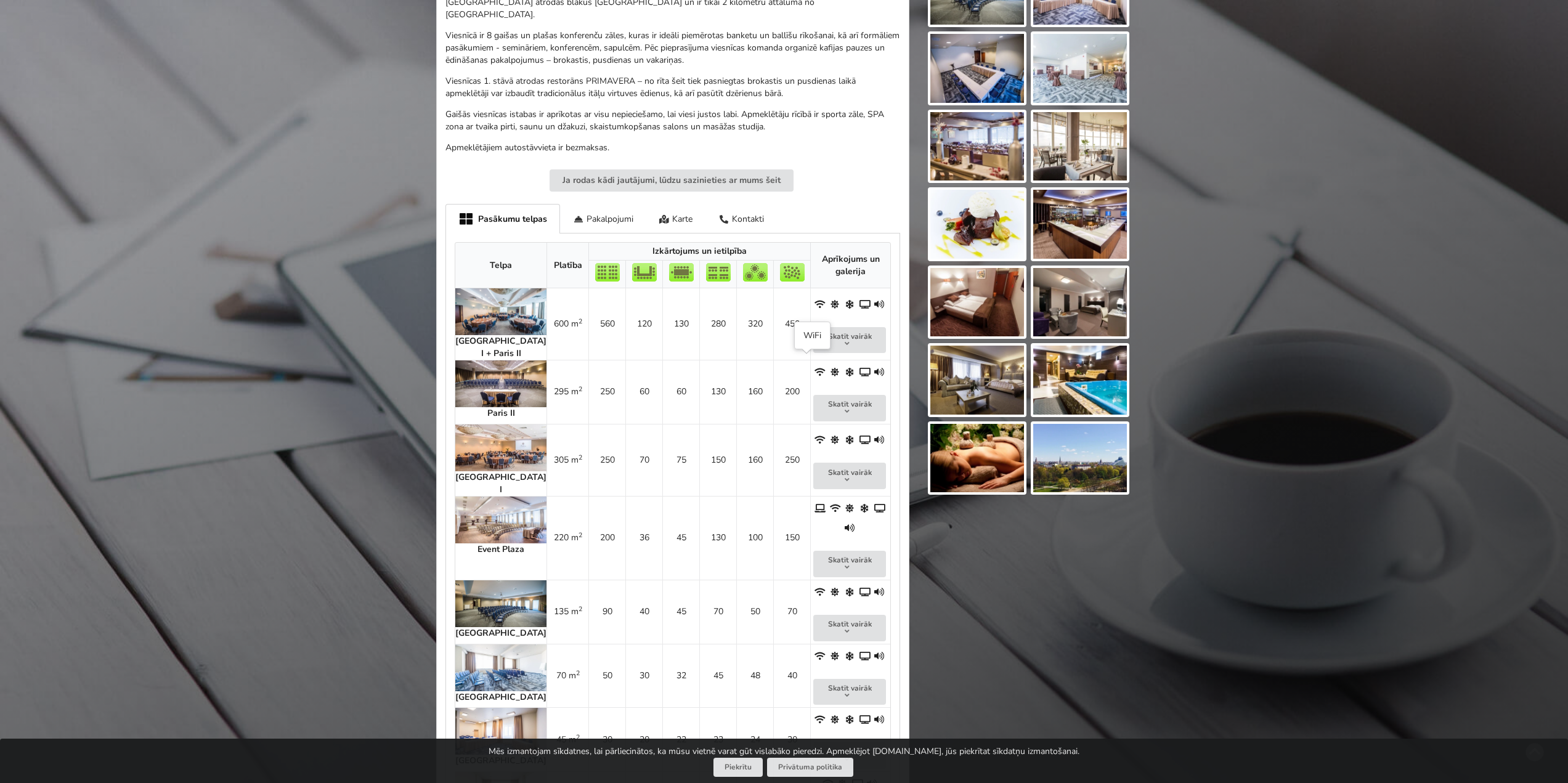
scroll to position [432, 0]
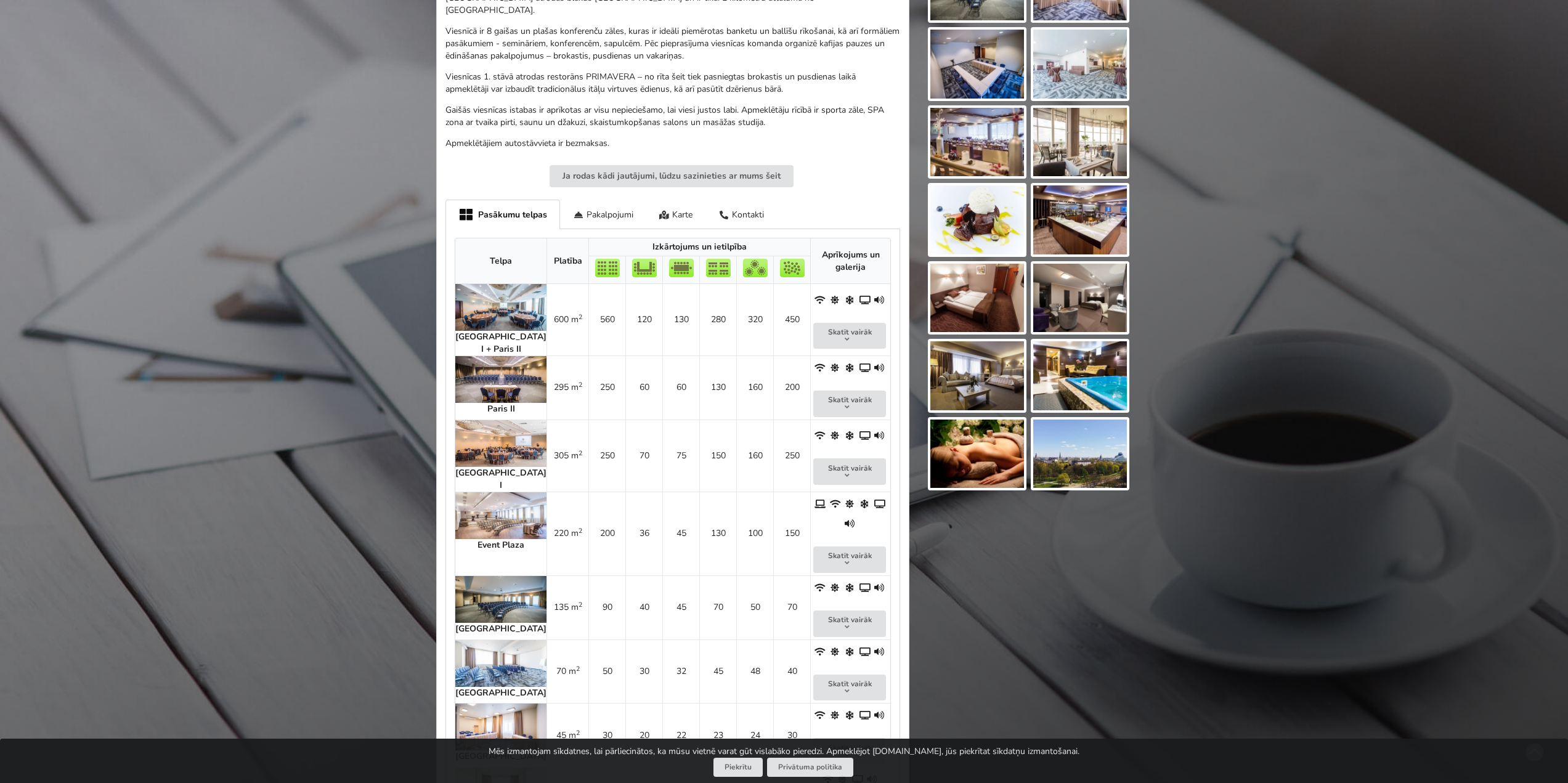
click at [466, 493] on img at bounding box center [501, 516] width 91 height 47
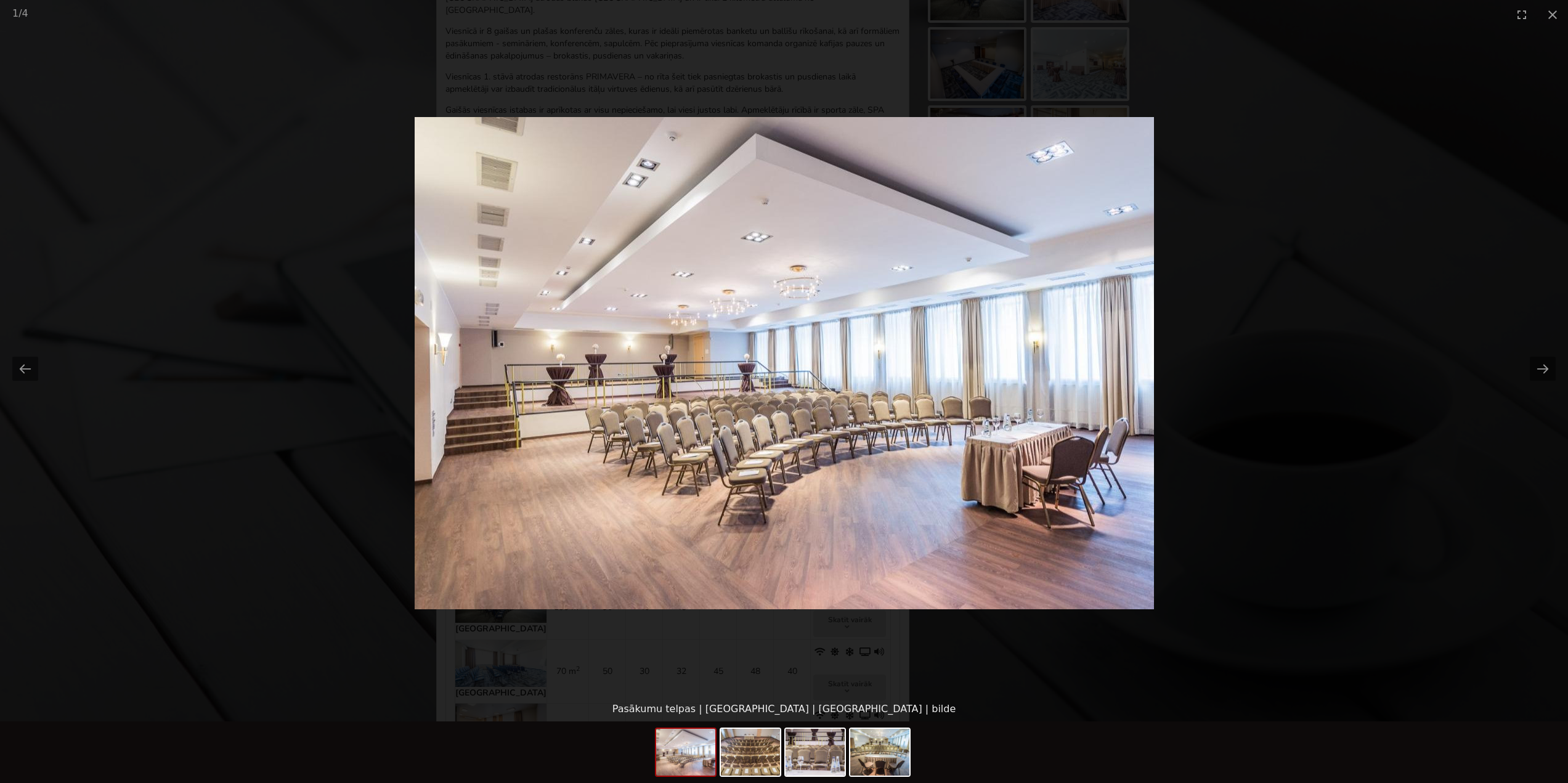
click at [1268, 399] on picture at bounding box center [784, 363] width 1568 height 669
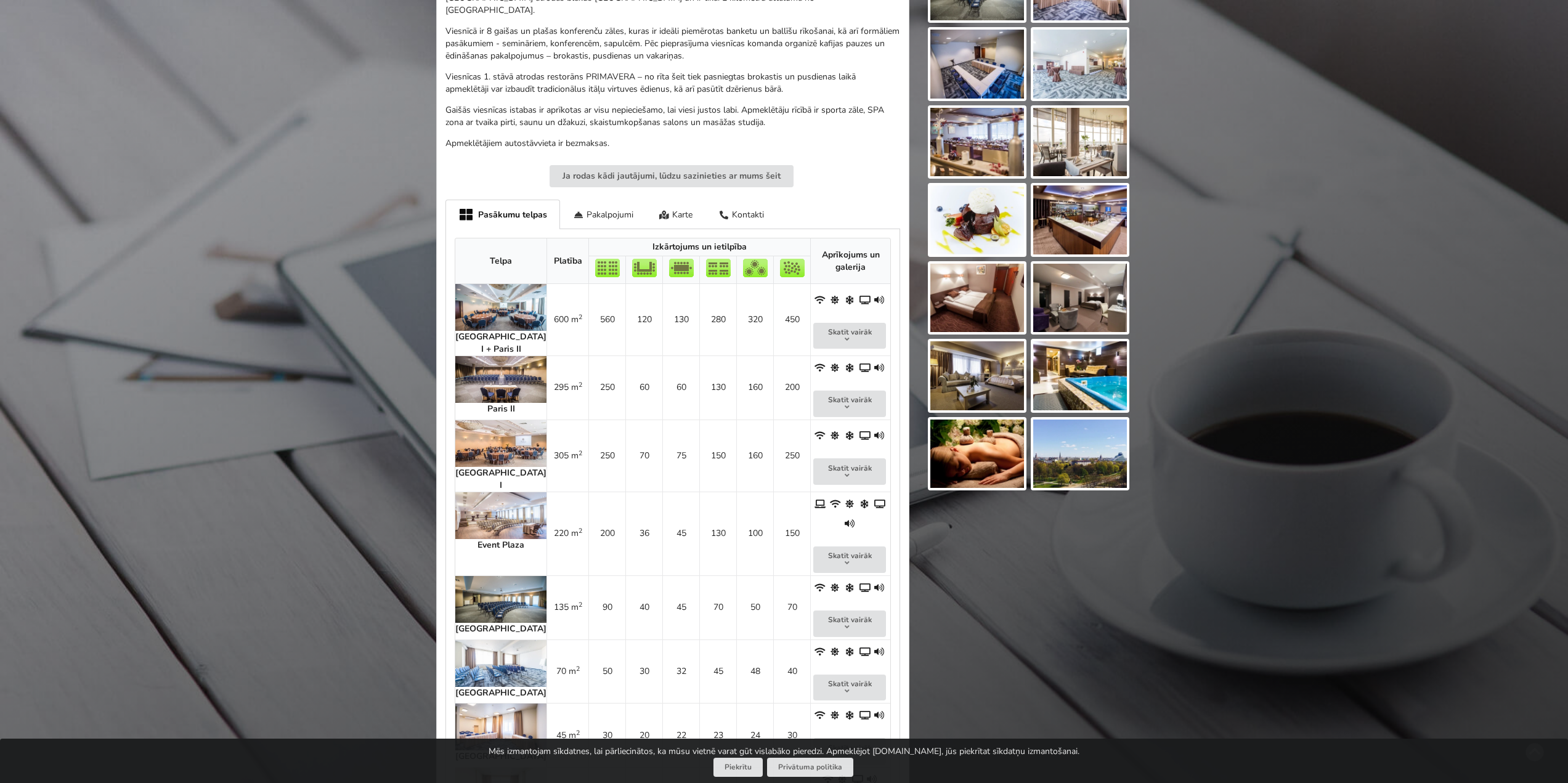
click at [259, 418] on div "Atrodi savu ideālo pasākuma norises vietu Atlasi. Nosūti pieprasījumu. Rezervē.…" at bounding box center [784, 301] width 1568 height 1371
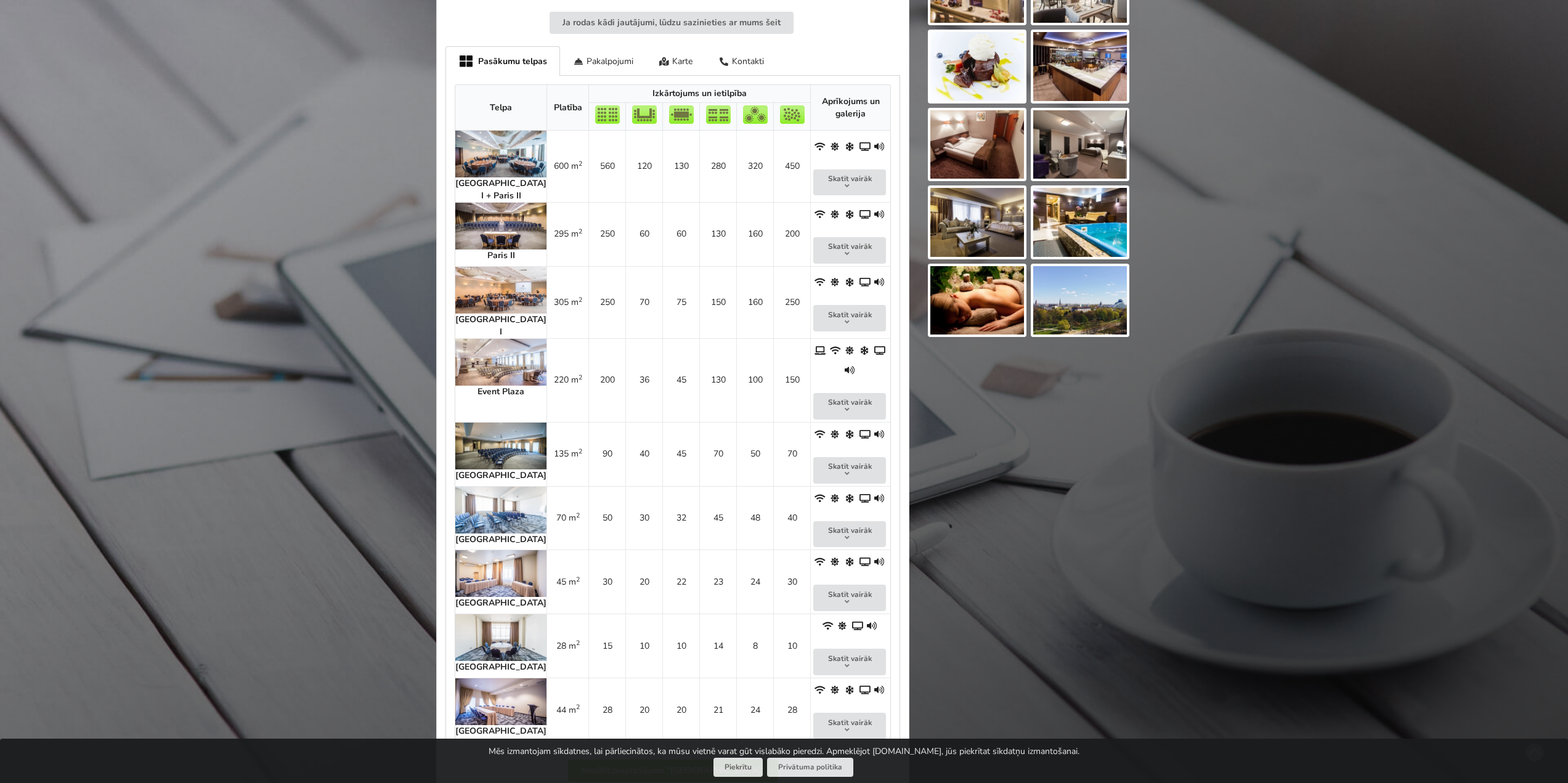
scroll to position [555, 0]
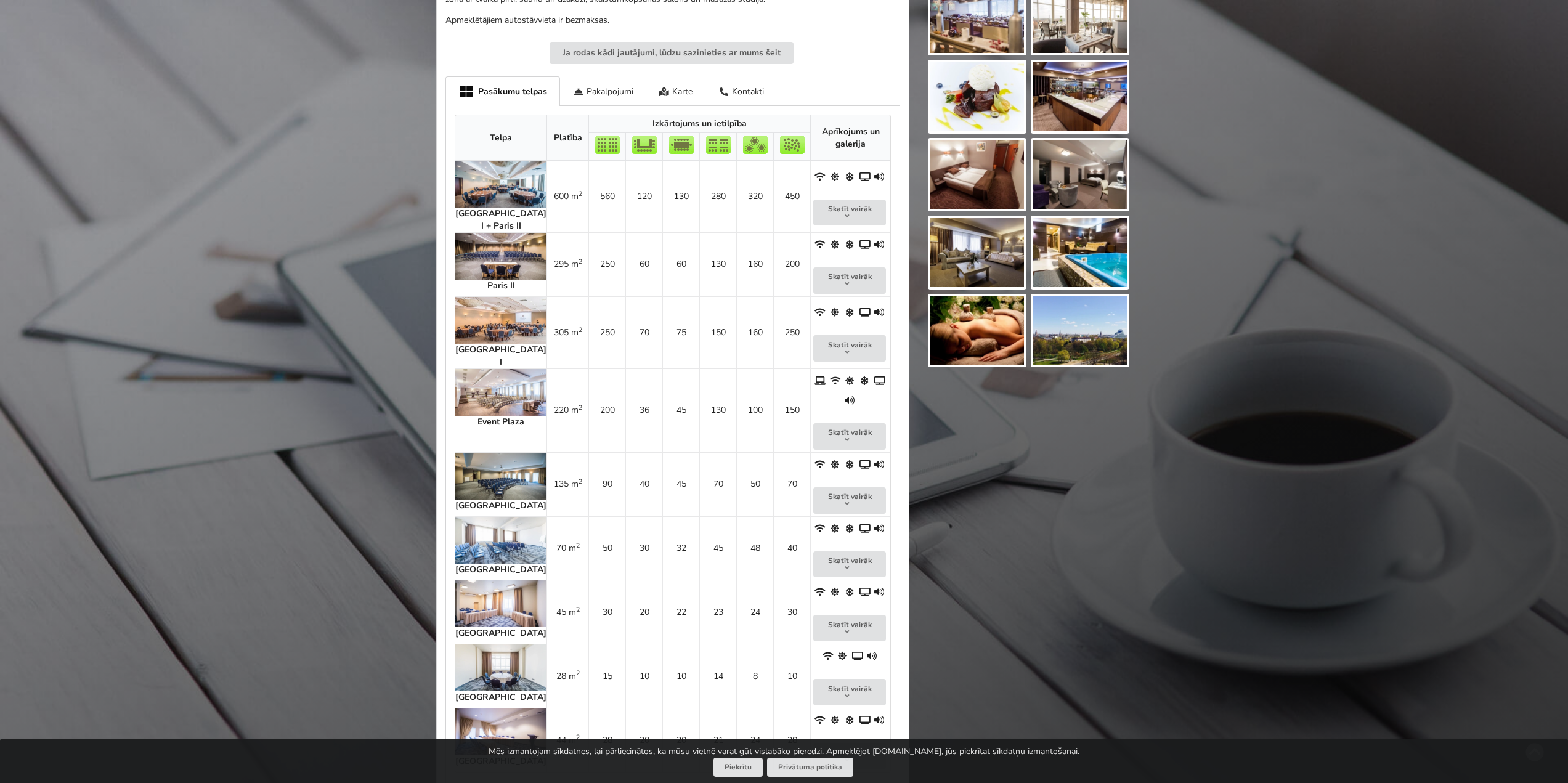
click at [478, 248] on img at bounding box center [501, 257] width 91 height 47
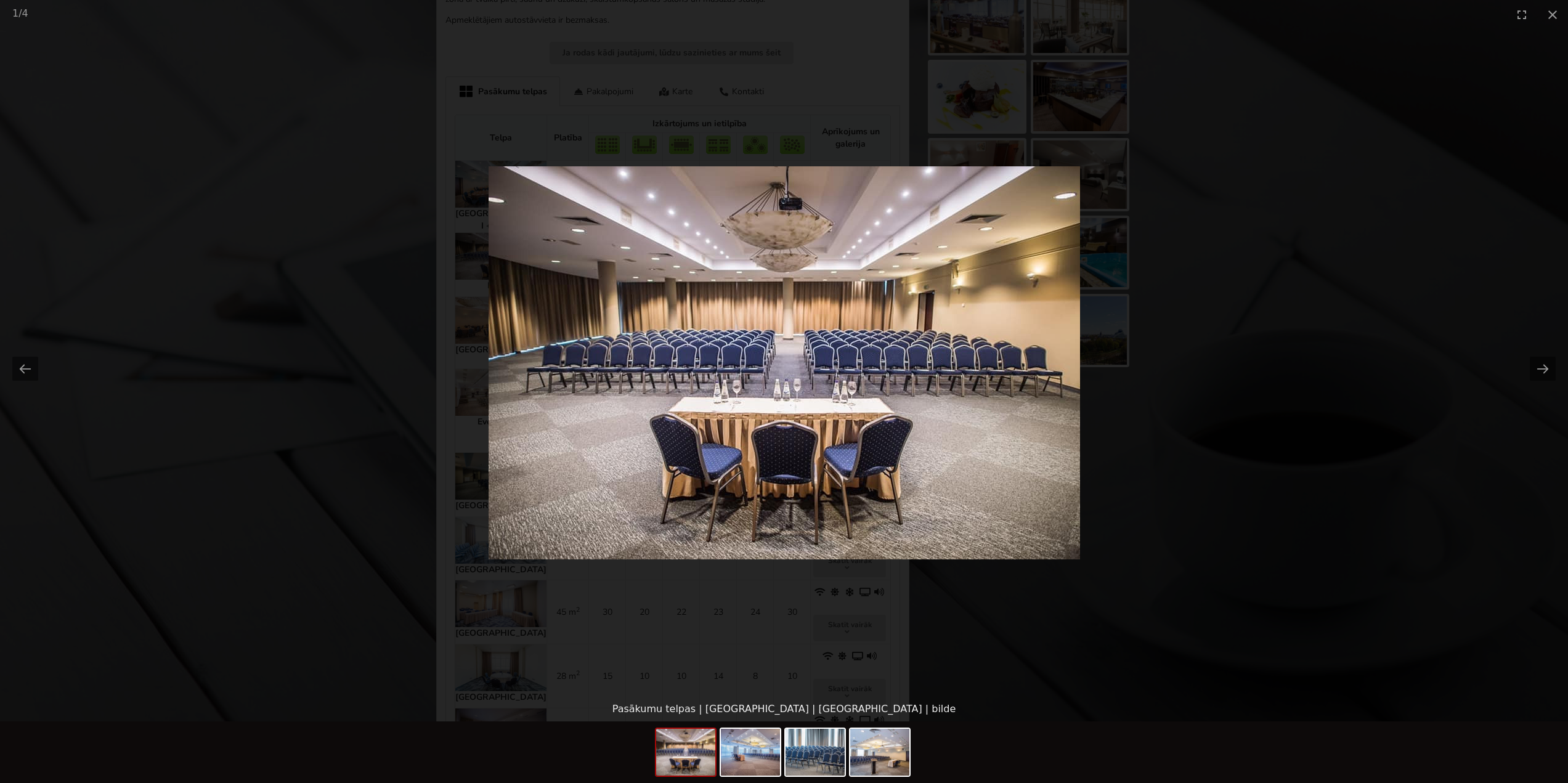
scroll to position [0, 0]
click at [1280, 214] on picture at bounding box center [784, 363] width 1568 height 669
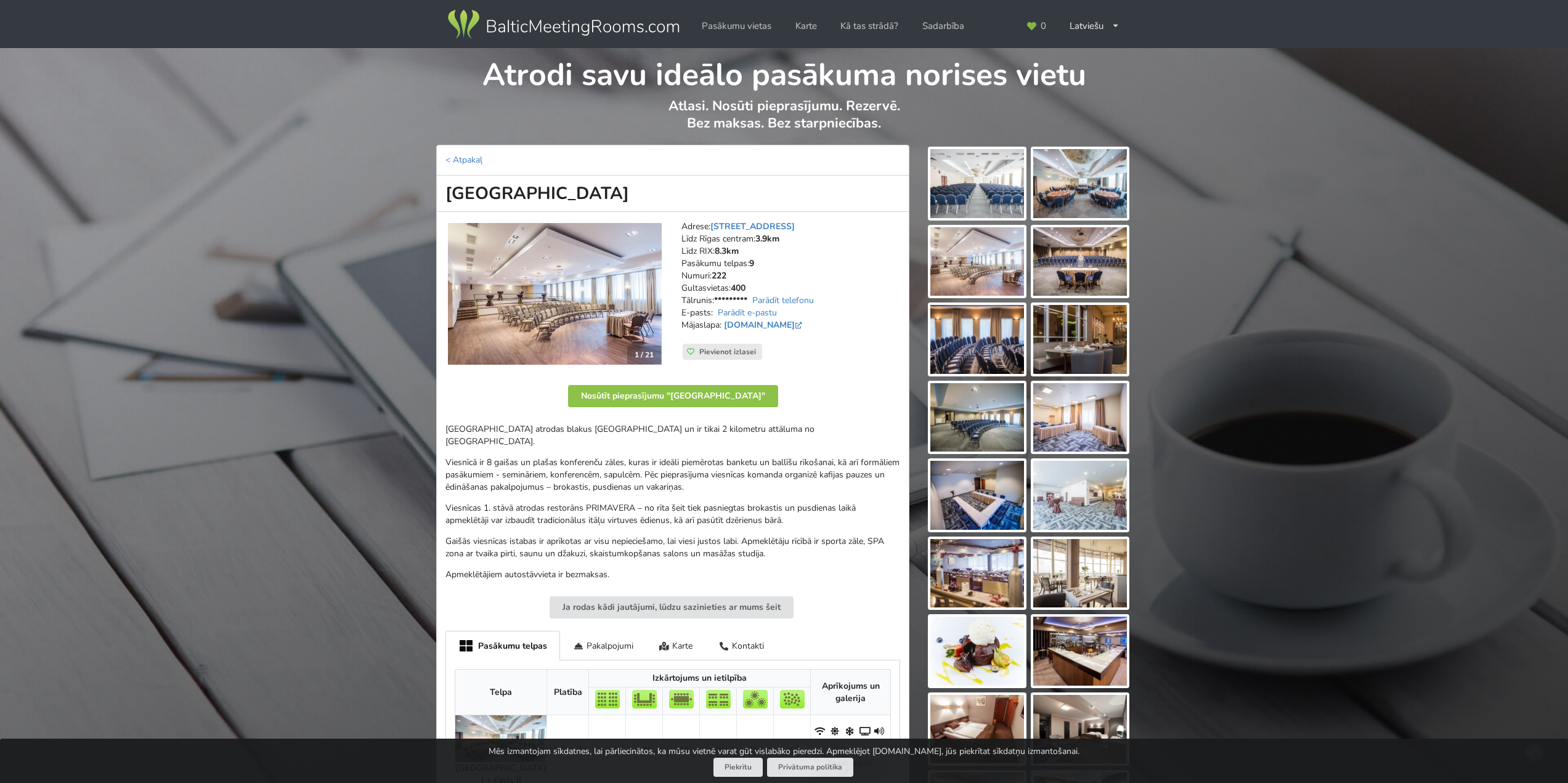
click at [768, 312] on link "Parādīt e-pastu" at bounding box center [748, 312] width 59 height 11
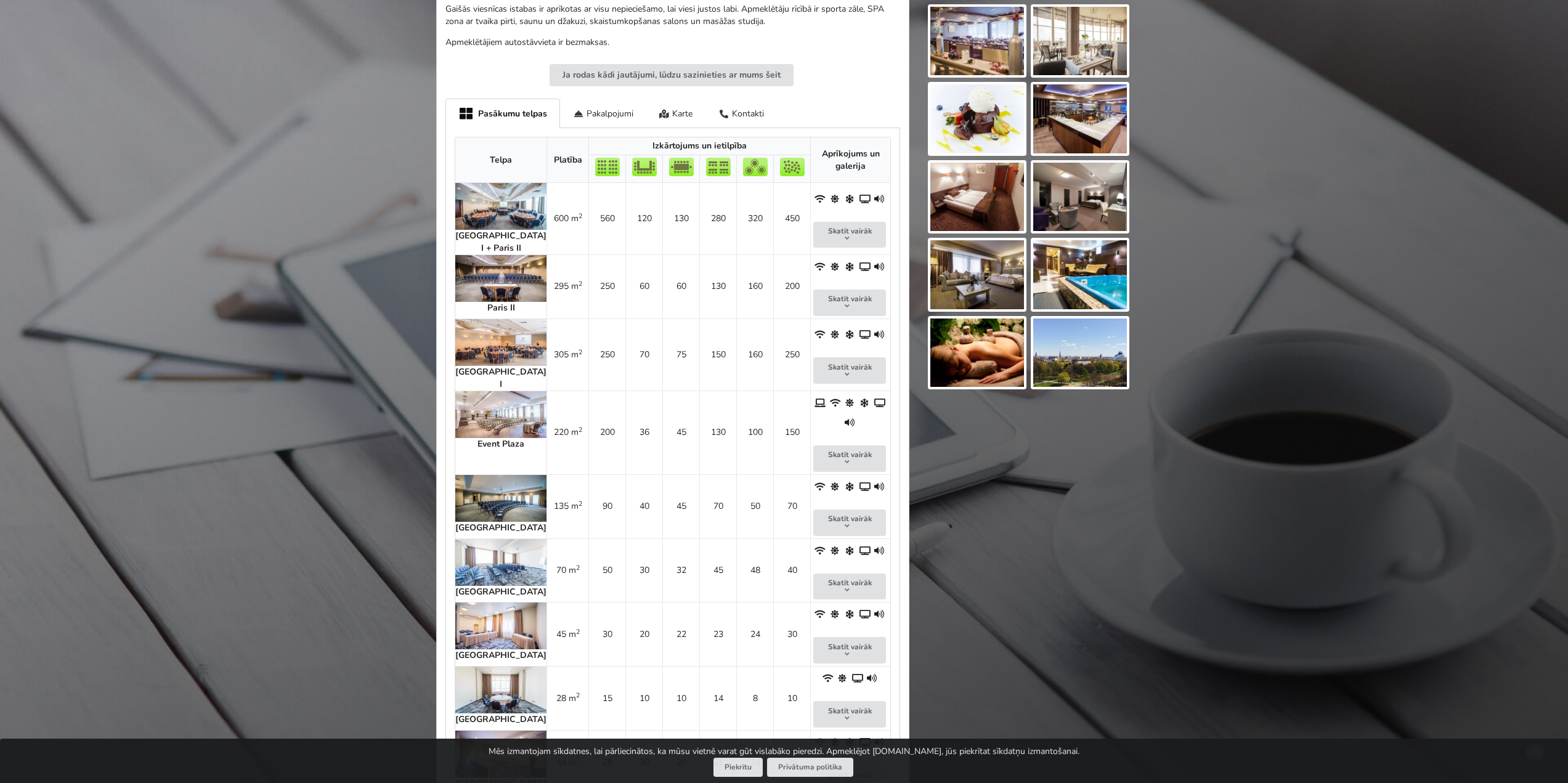
scroll to position [555, 0]
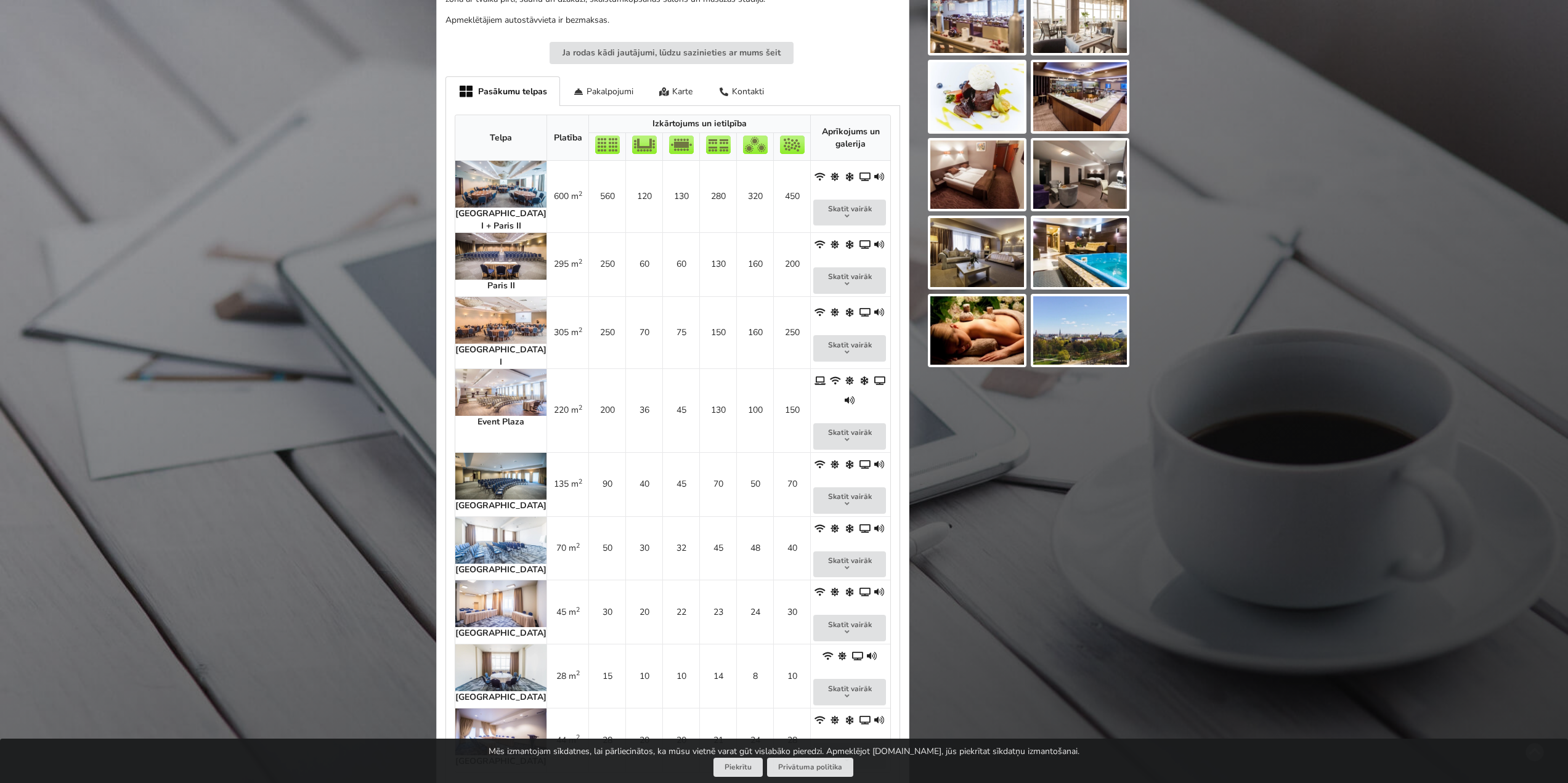
click at [501, 372] on img at bounding box center [501, 392] width 91 height 47
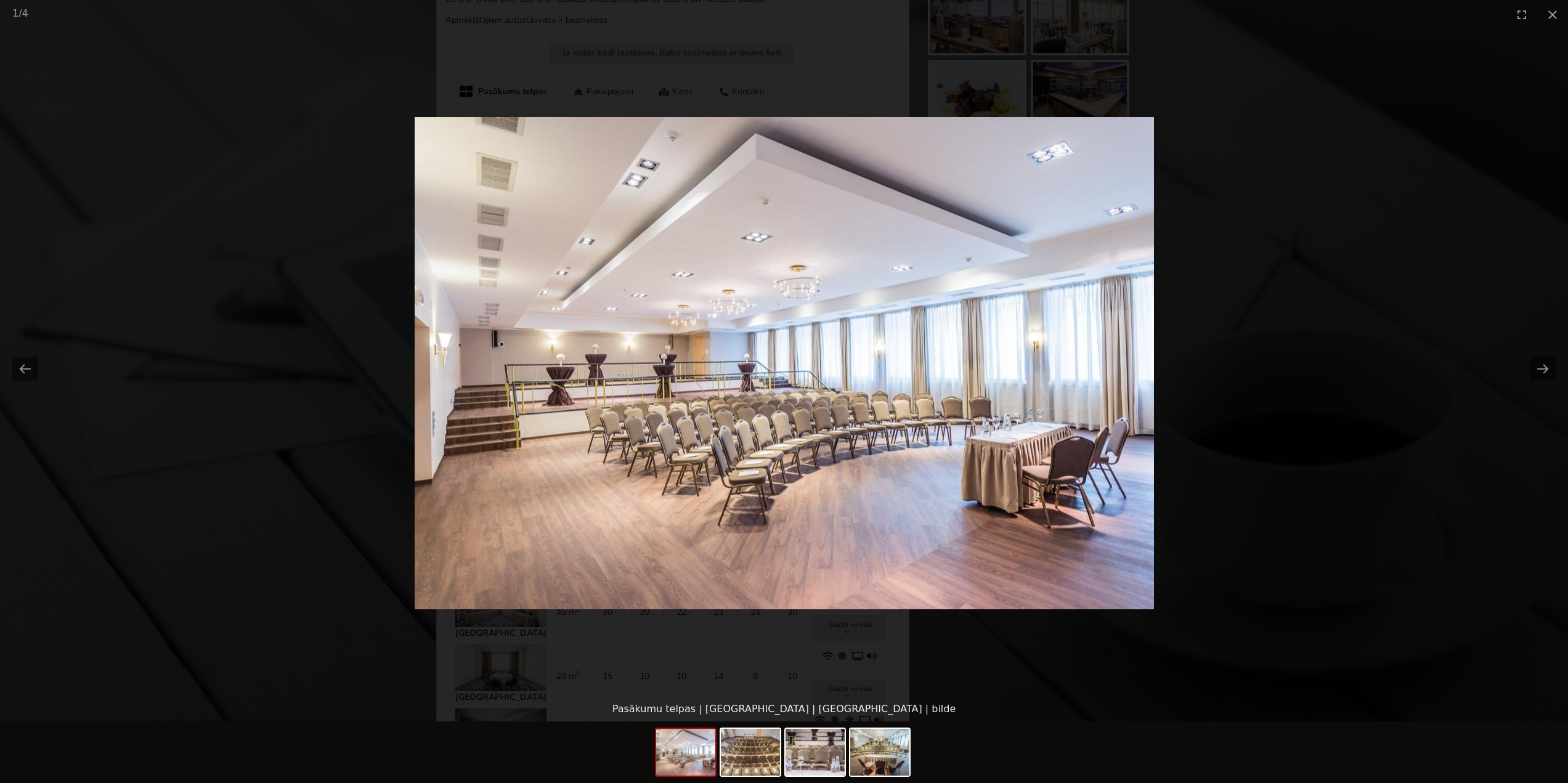
scroll to position [0, 0]
click at [1548, 371] on button "Next slide" at bounding box center [1543, 369] width 26 height 24
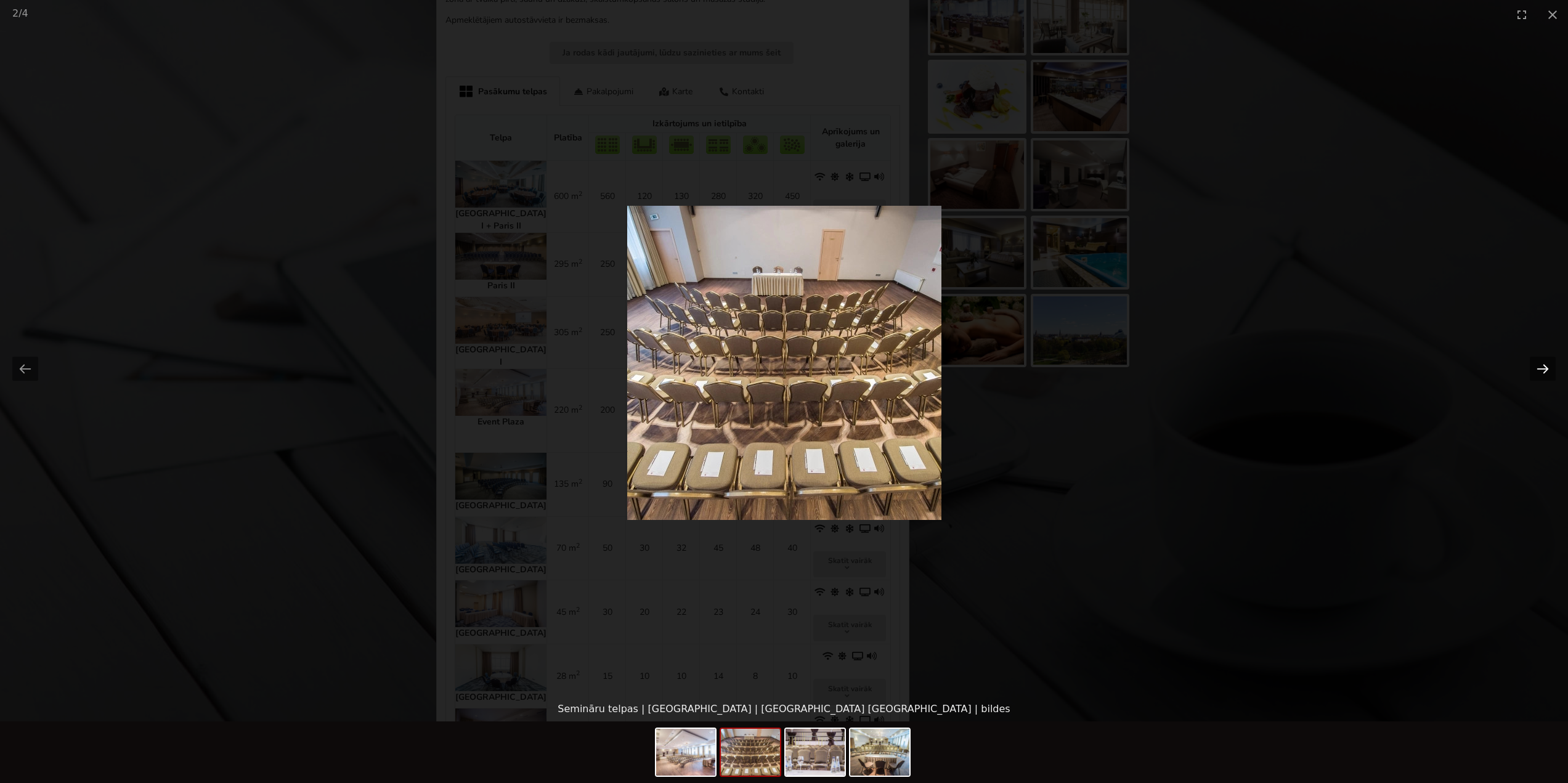
click at [1535, 376] on button "Next slide" at bounding box center [1543, 369] width 26 height 24
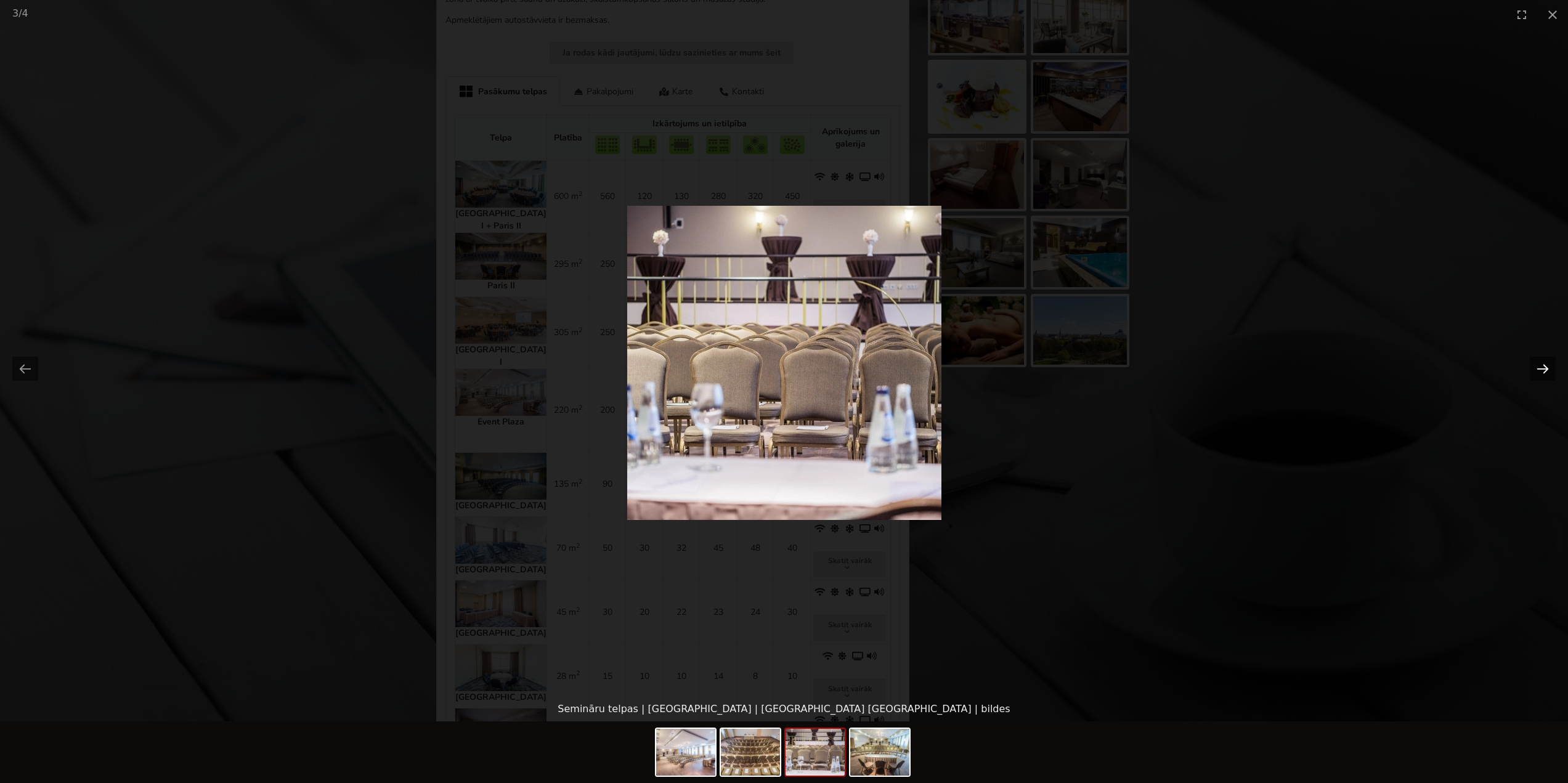
click at [1543, 365] on button "Next slide" at bounding box center [1543, 369] width 26 height 24
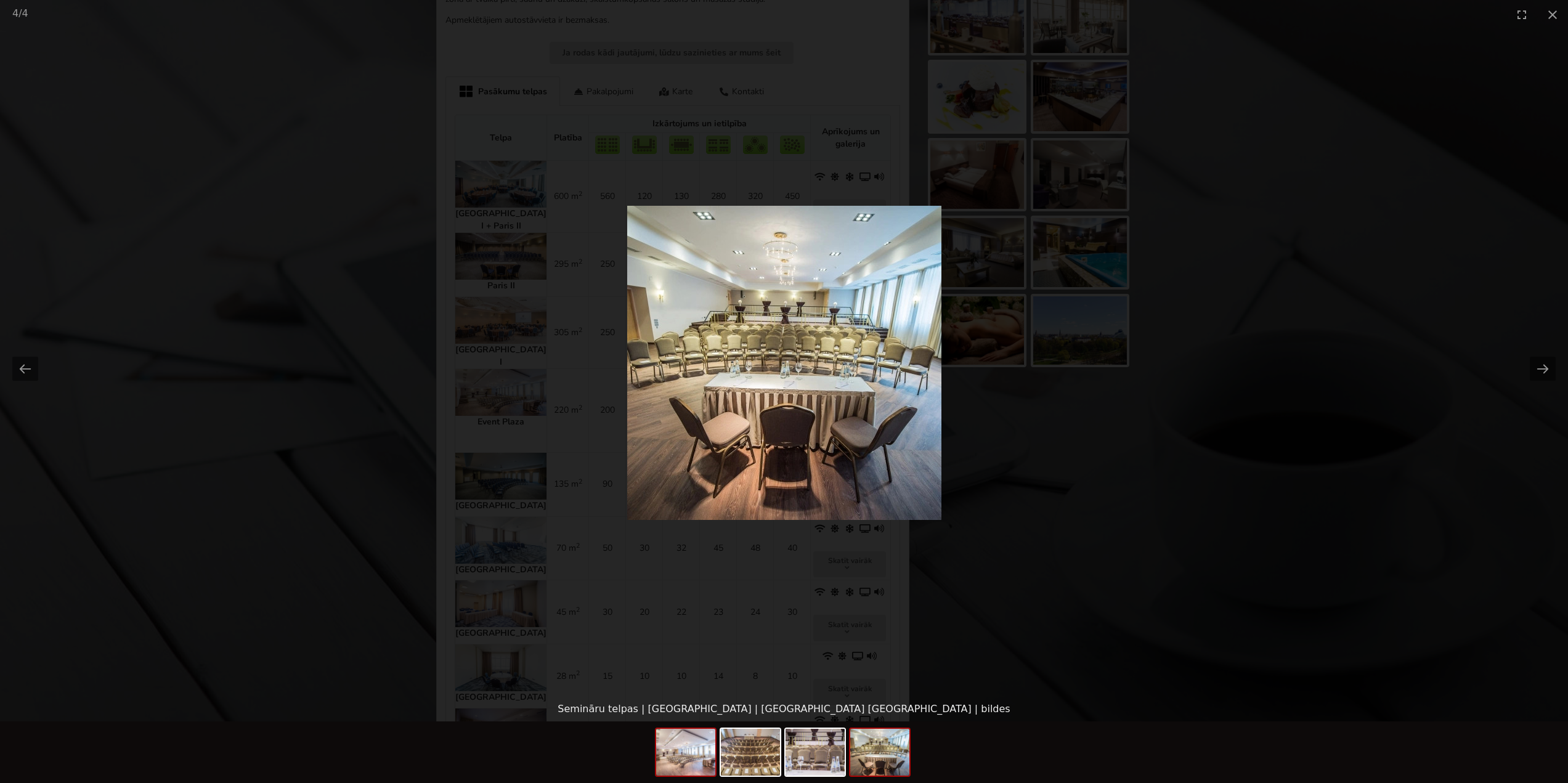
click at [685, 734] on img at bounding box center [686, 752] width 59 height 47
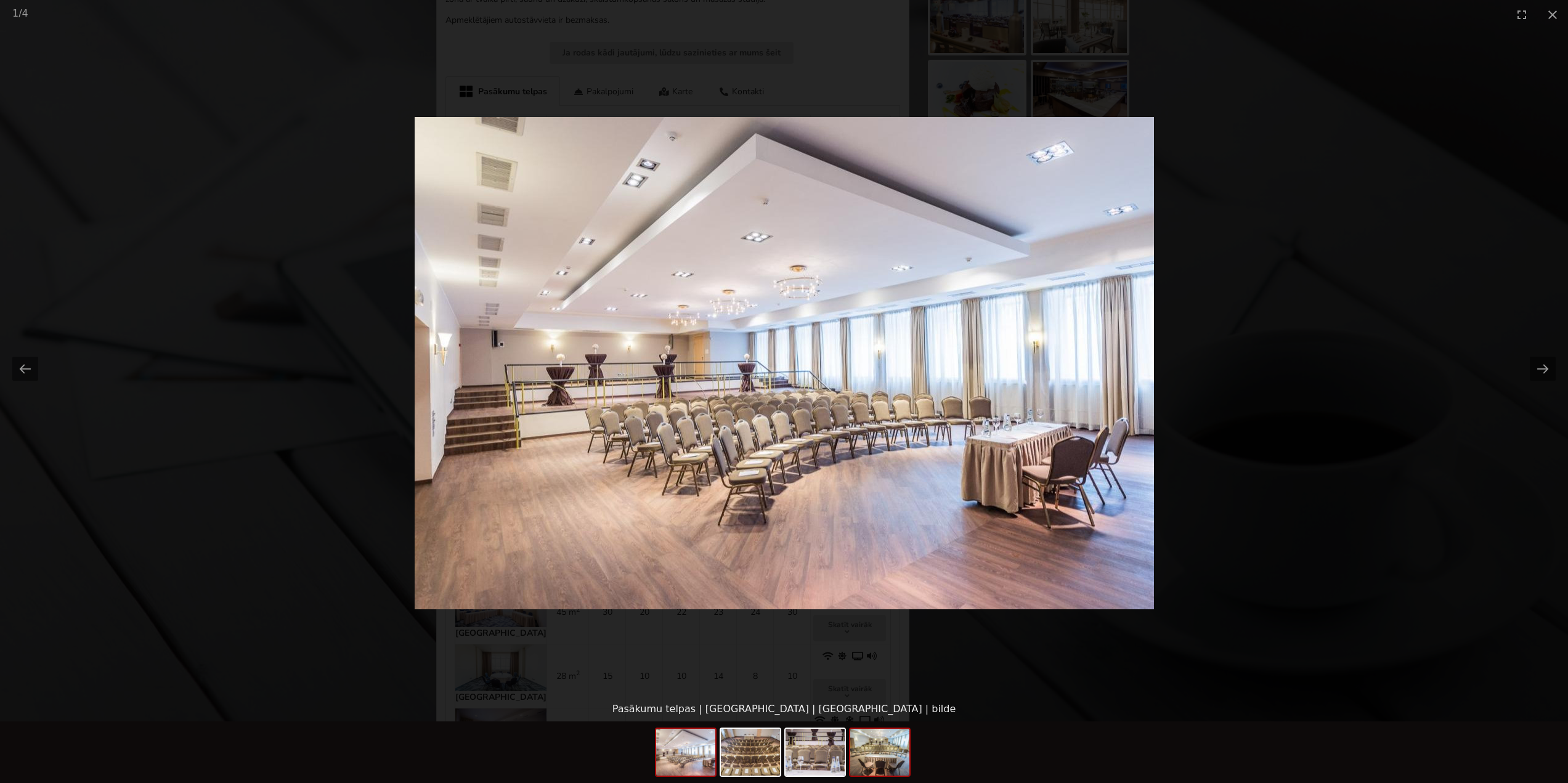
click at [883, 759] on img at bounding box center [880, 752] width 59 height 47
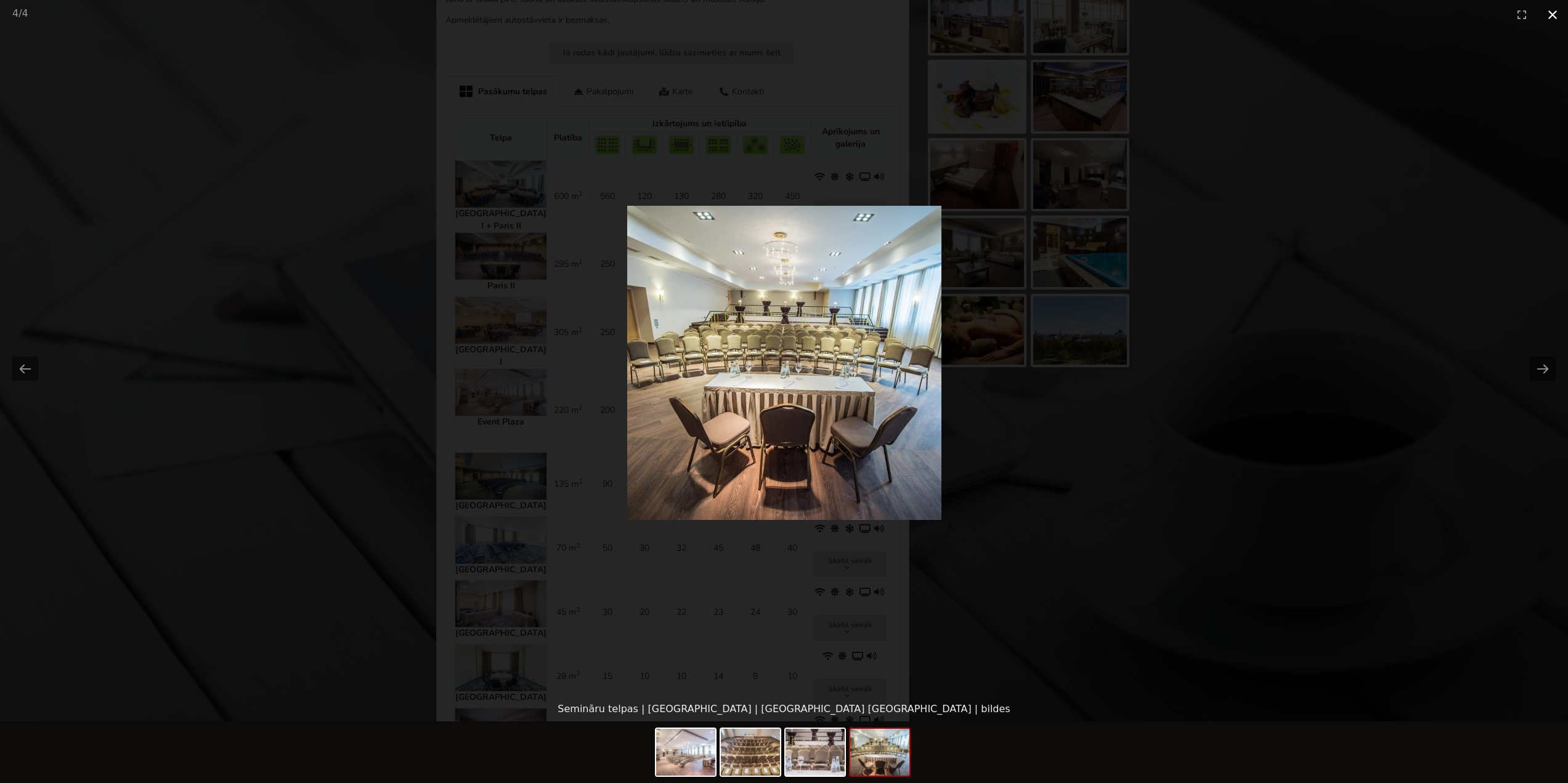
click at [1548, 15] on button "Close gallery" at bounding box center [1552, 14] width 31 height 29
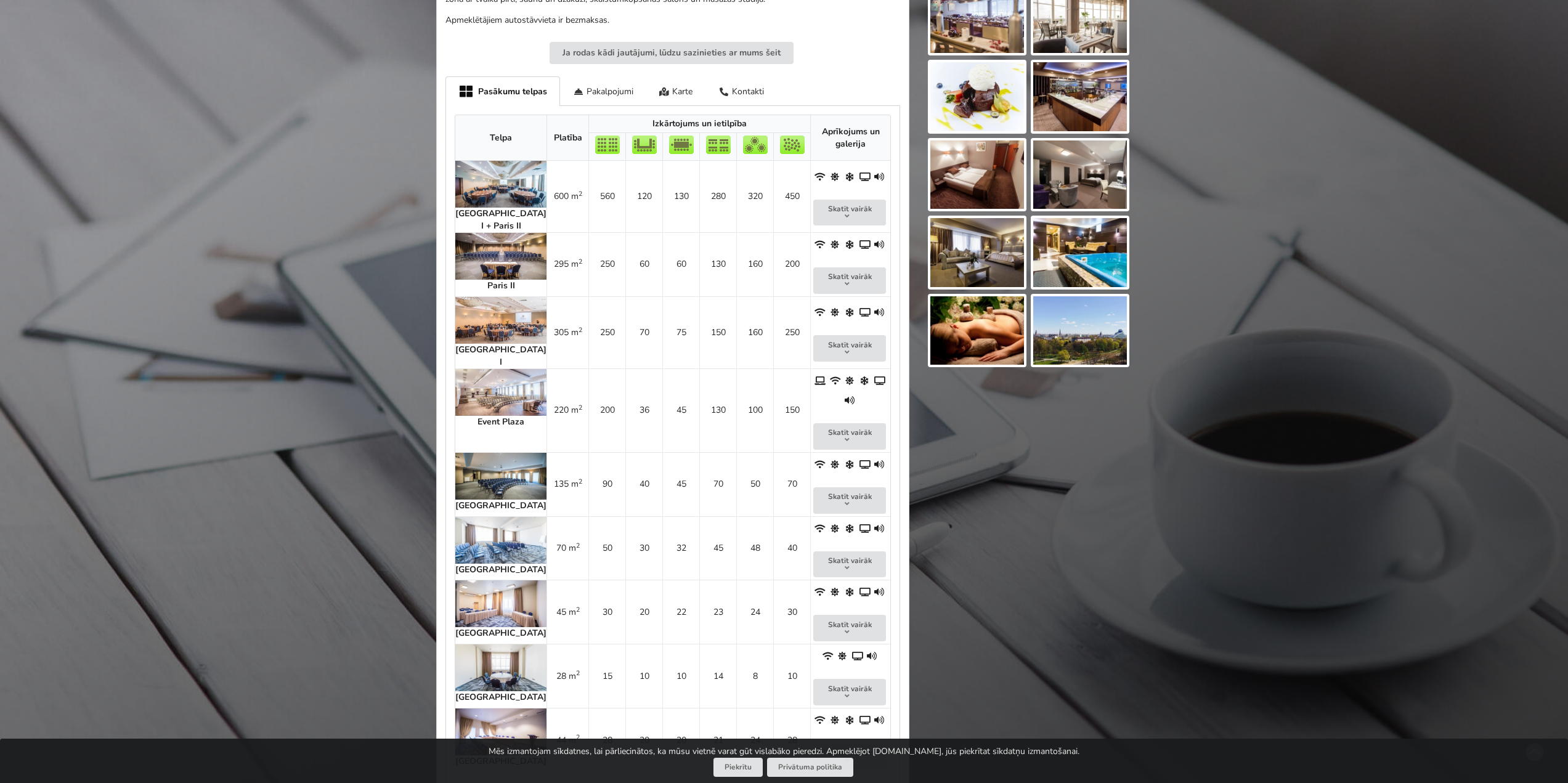
click at [479, 298] on img at bounding box center [501, 321] width 91 height 47
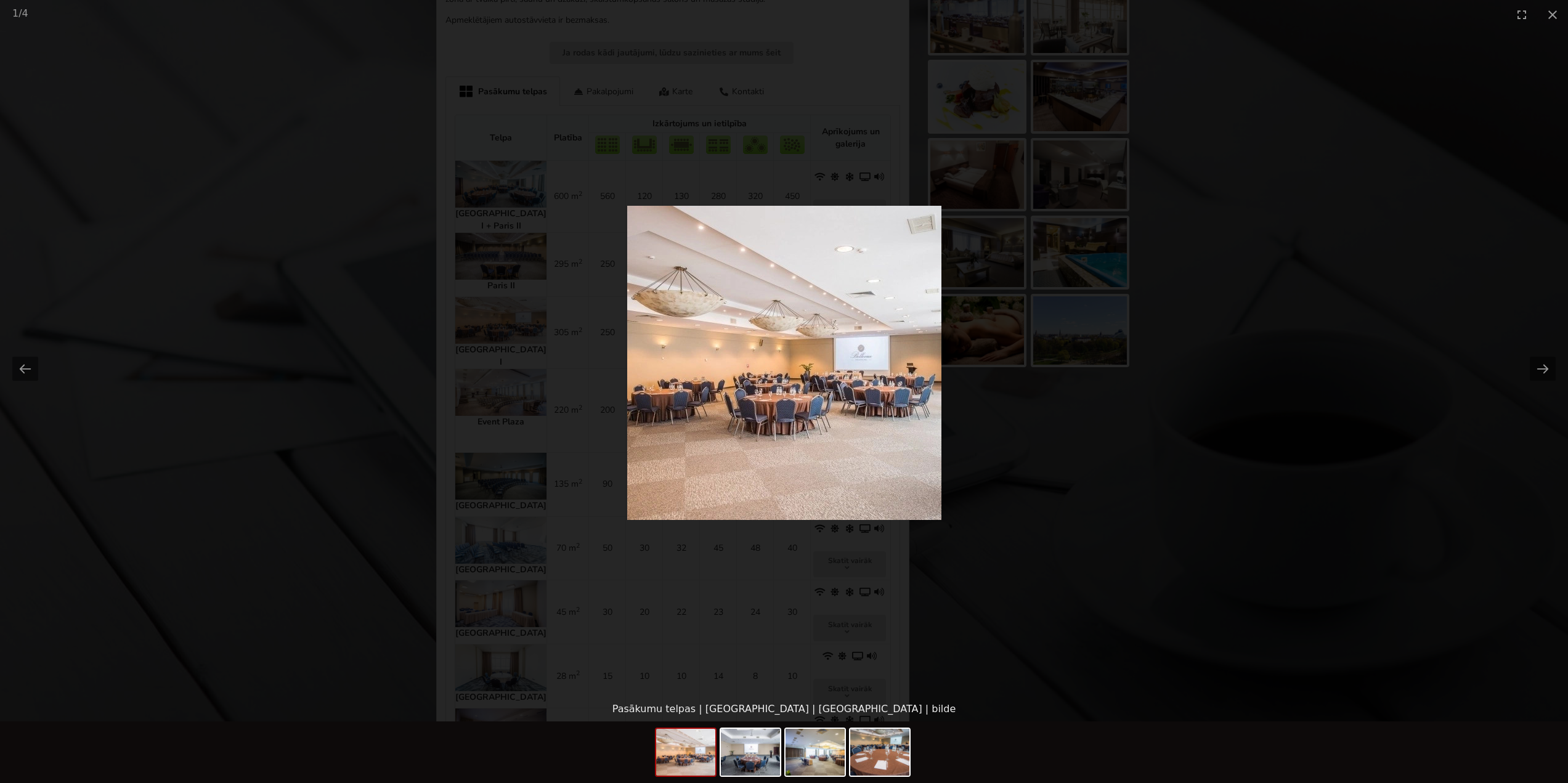
click at [1369, 208] on picture at bounding box center [784, 363] width 1568 height 669
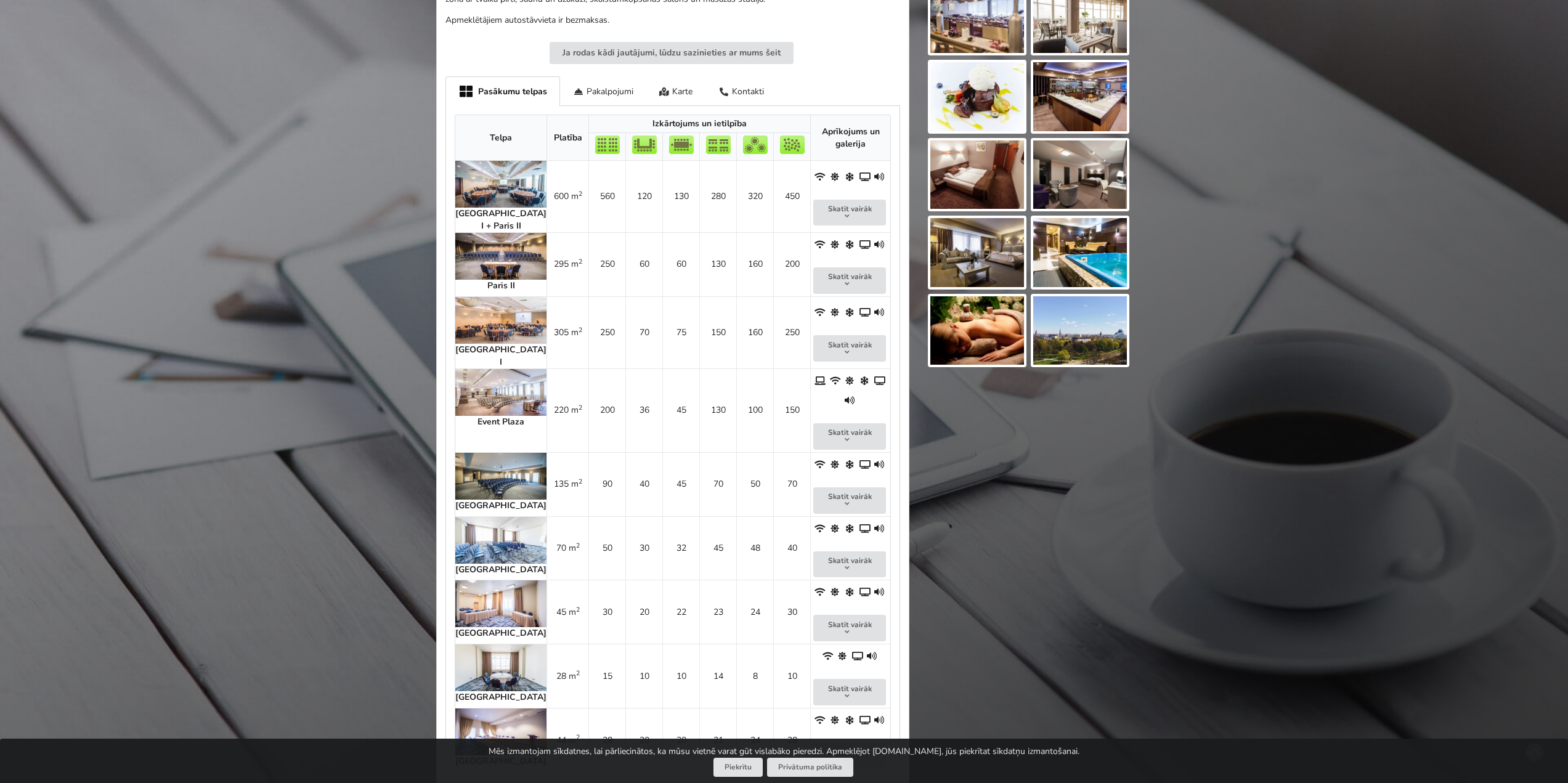
click at [494, 182] on img at bounding box center [501, 184] width 91 height 47
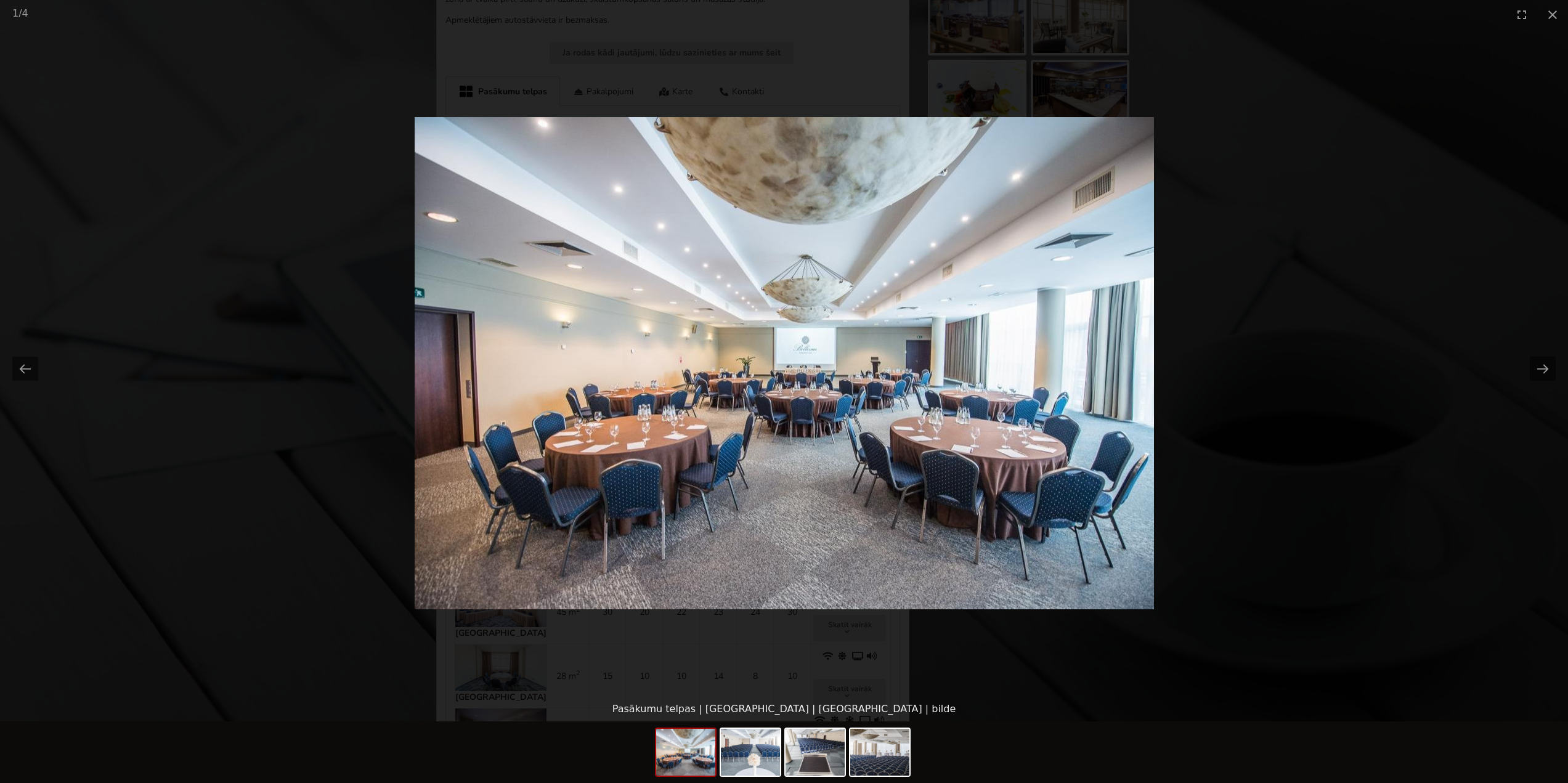
click at [1327, 217] on picture at bounding box center [784, 363] width 1568 height 669
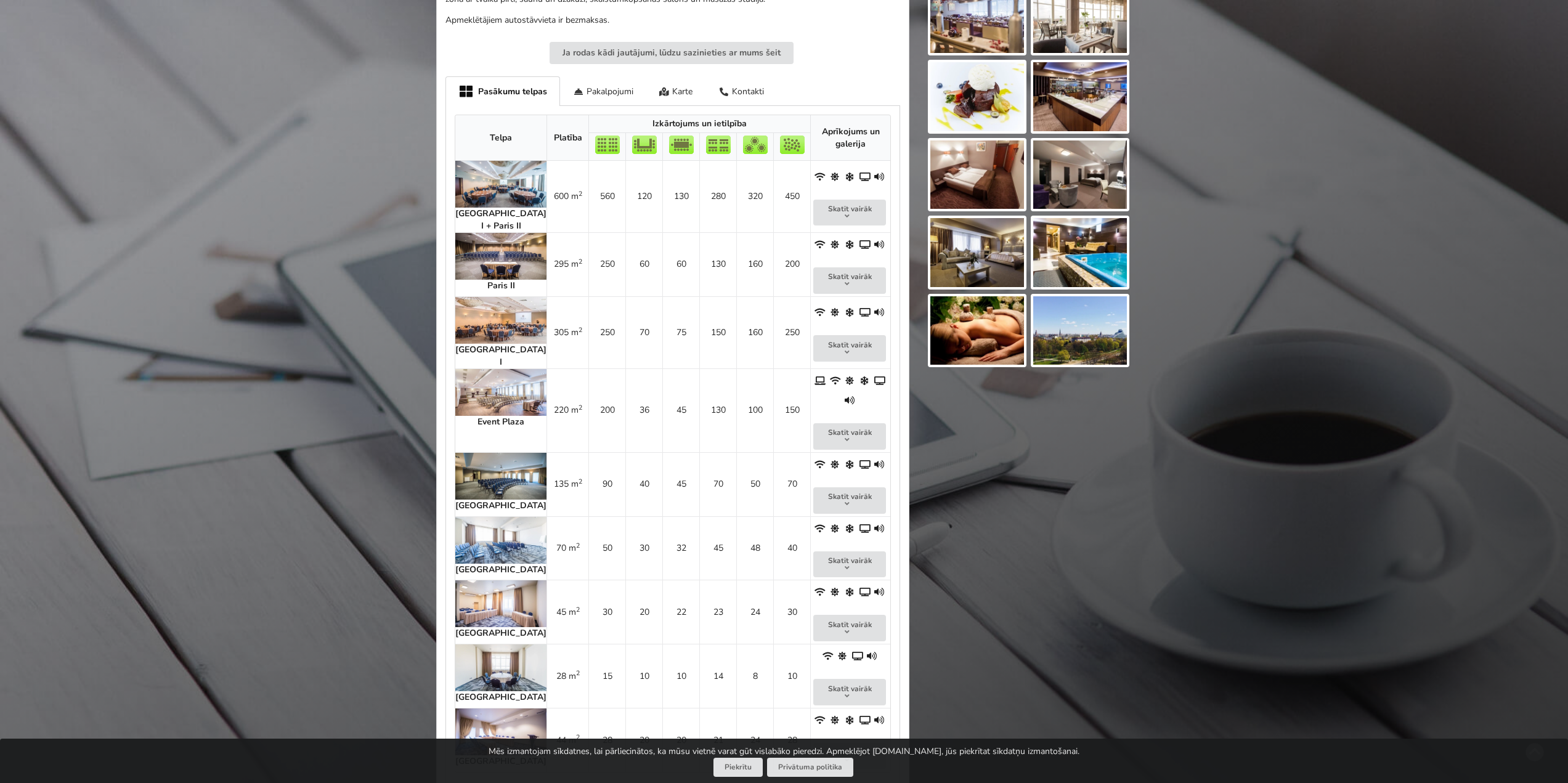
click at [480, 298] on img at bounding box center [501, 321] width 91 height 47
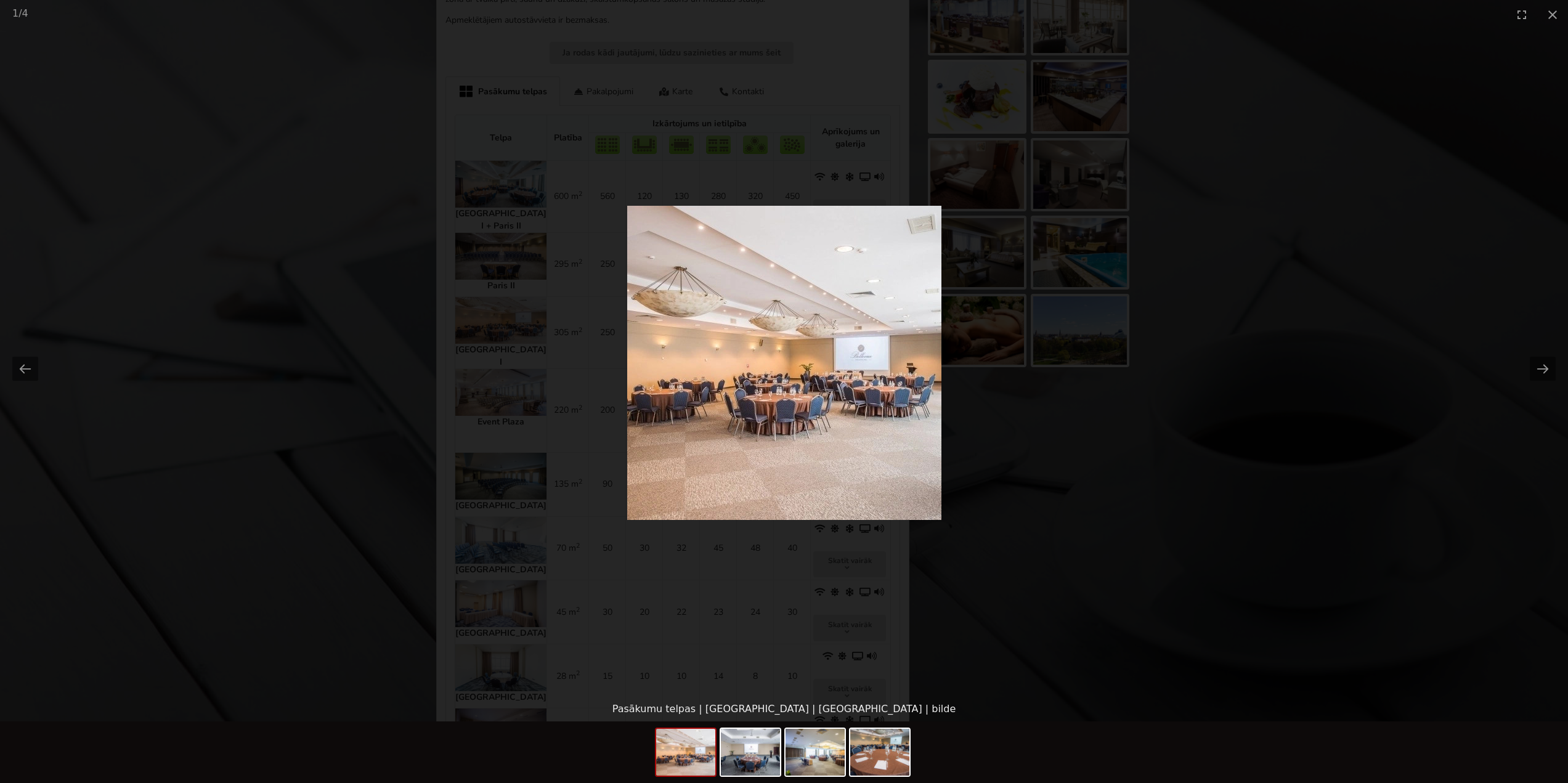
click at [991, 522] on picture at bounding box center [784, 363] width 1568 height 669
click at [501, 432] on picture at bounding box center [784, 363] width 1568 height 669
click at [488, 427] on picture at bounding box center [784, 363] width 1568 height 669
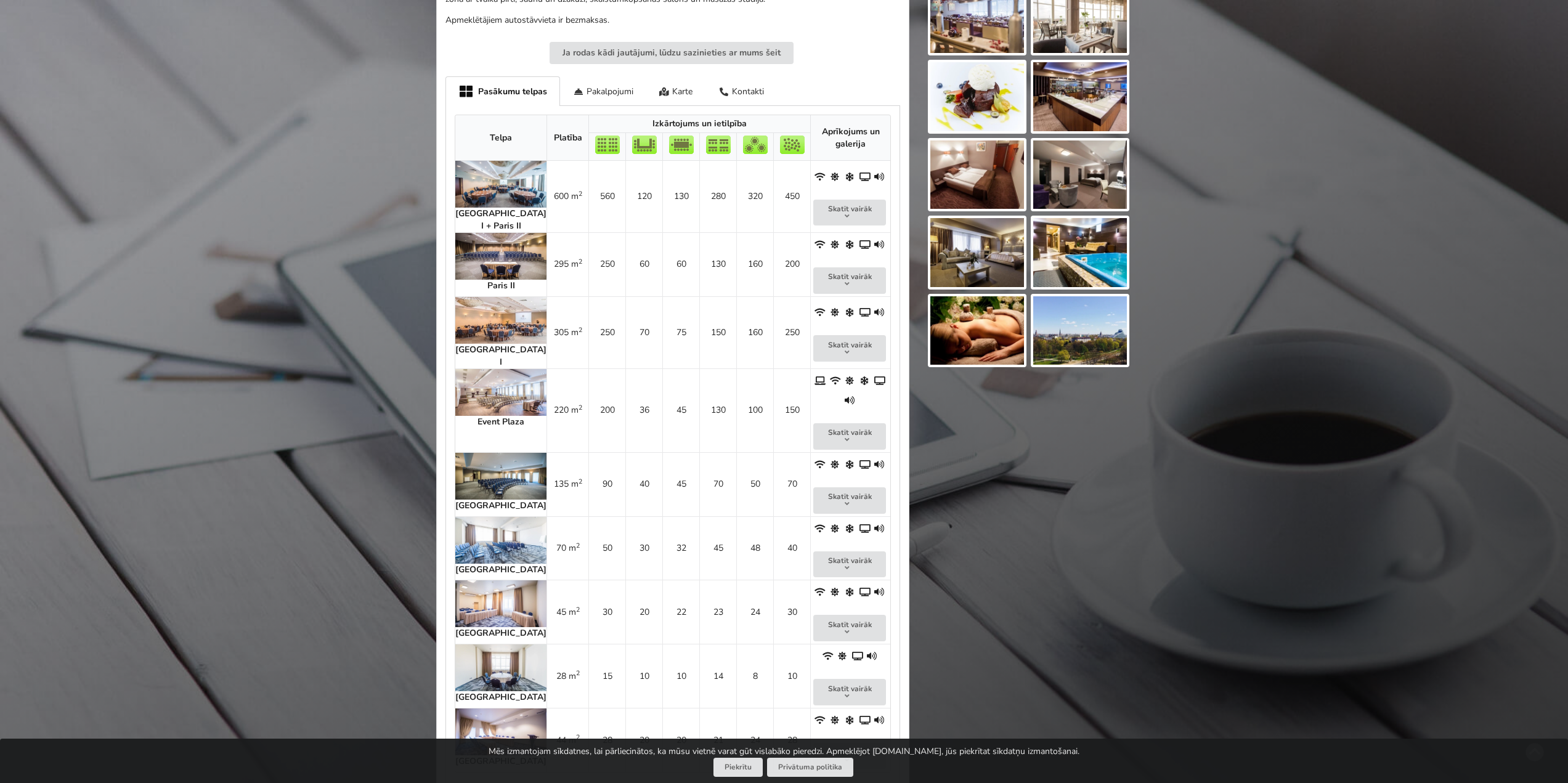
click at [492, 369] on img at bounding box center [501, 392] width 91 height 47
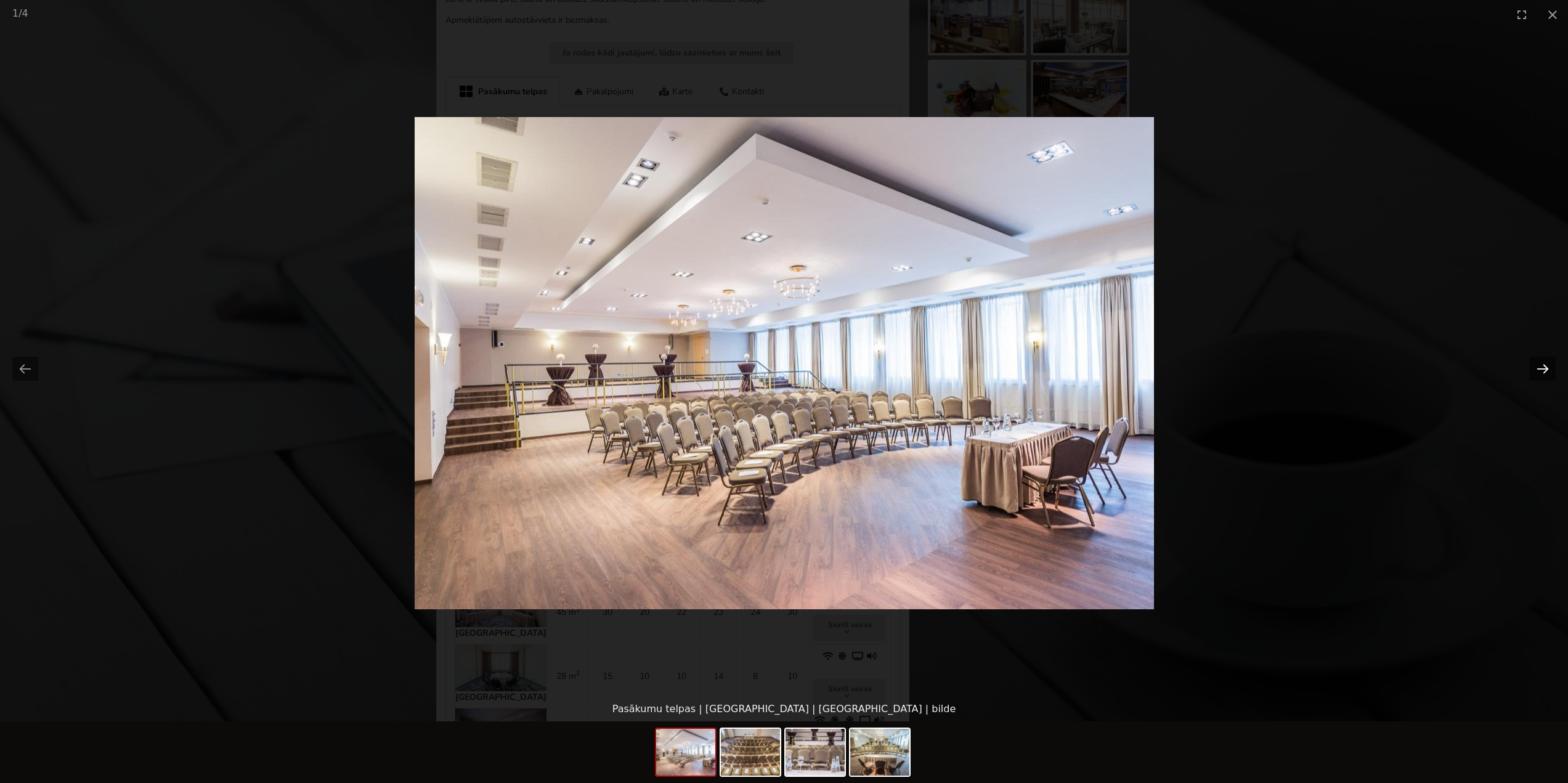
click at [1542, 368] on button "Next slide" at bounding box center [1543, 369] width 26 height 24
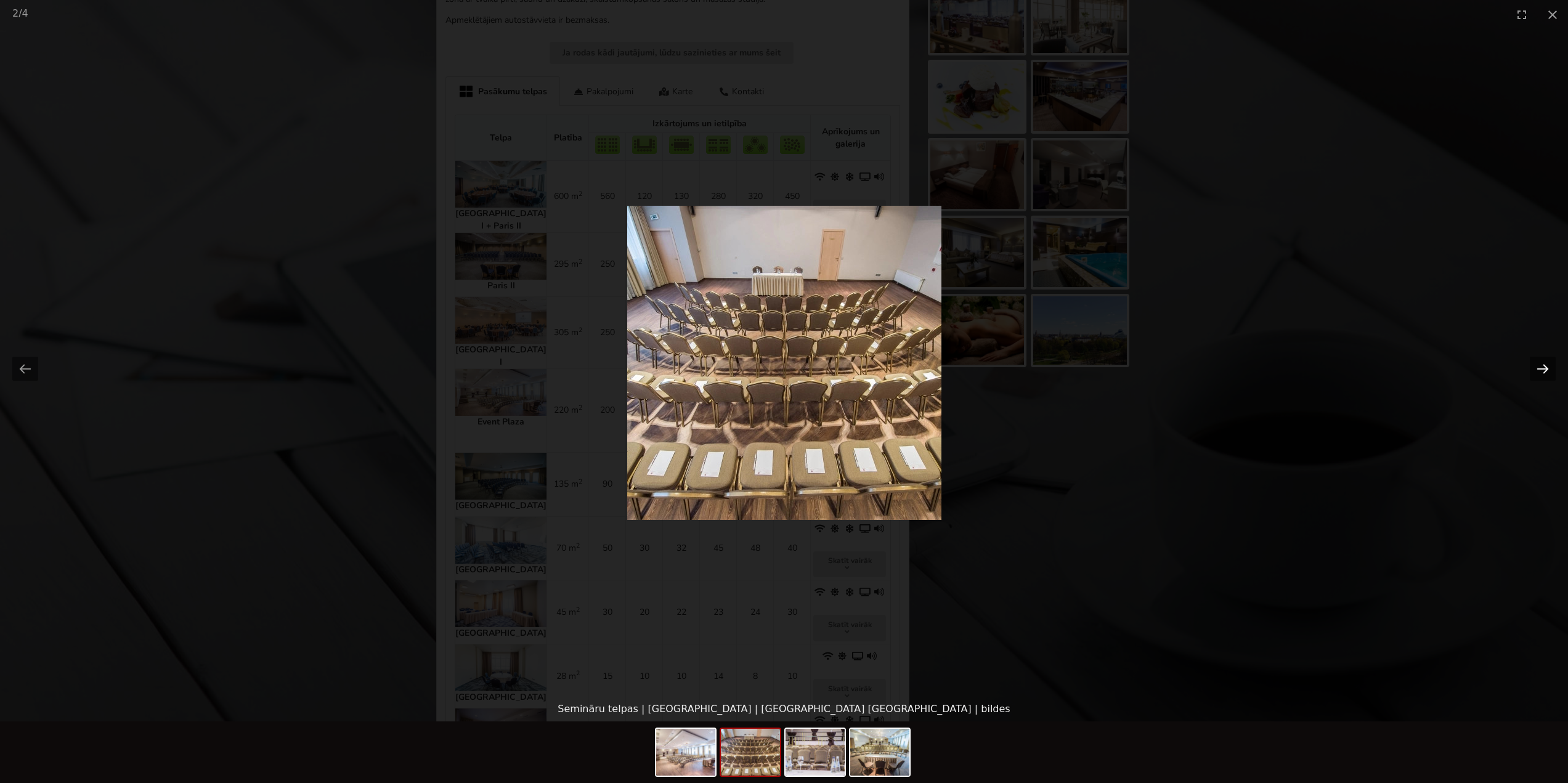
click at [1542, 368] on button "Next slide" at bounding box center [1543, 369] width 26 height 24
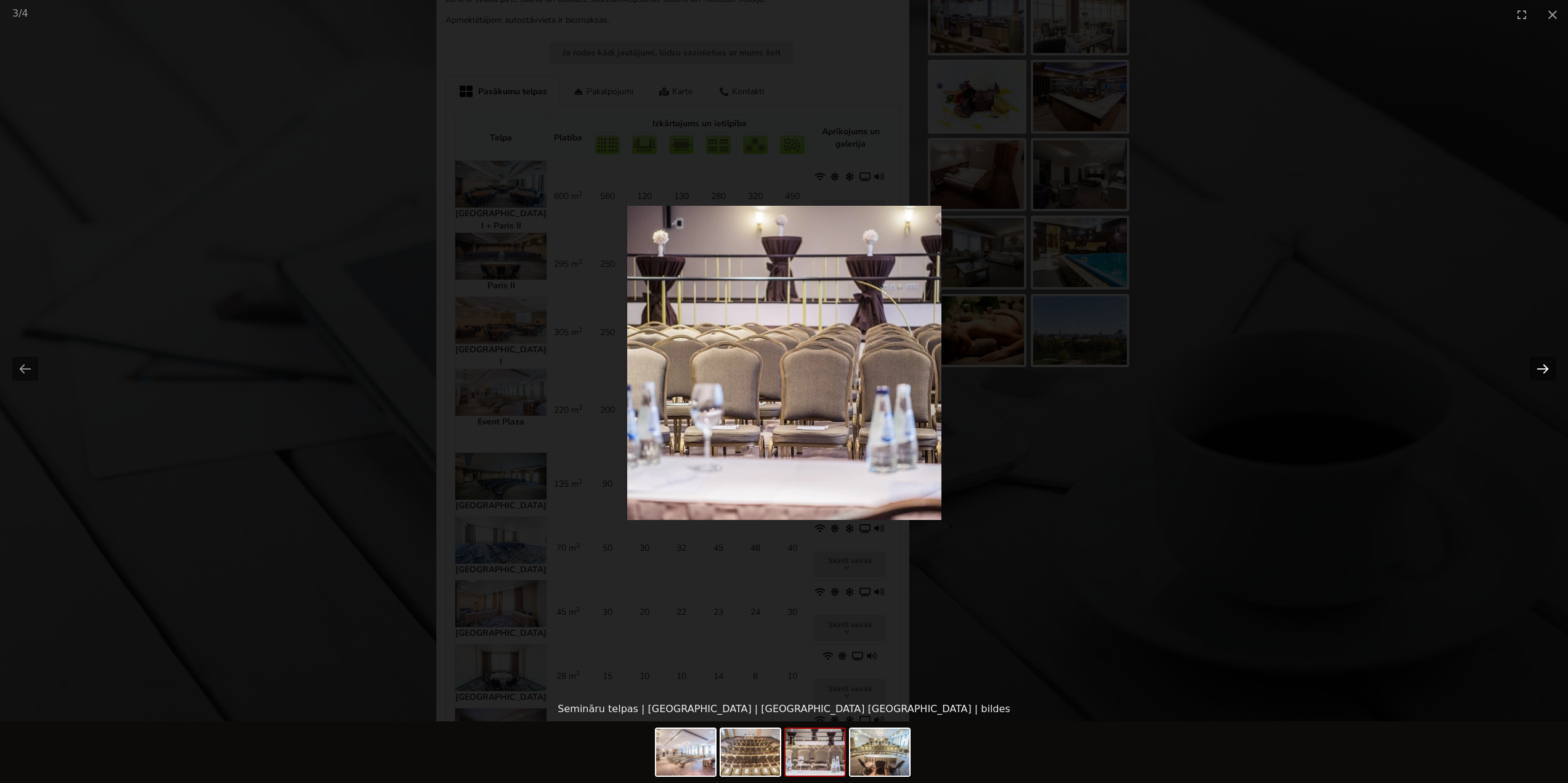
click at [1542, 368] on button "Next slide" at bounding box center [1543, 369] width 26 height 24
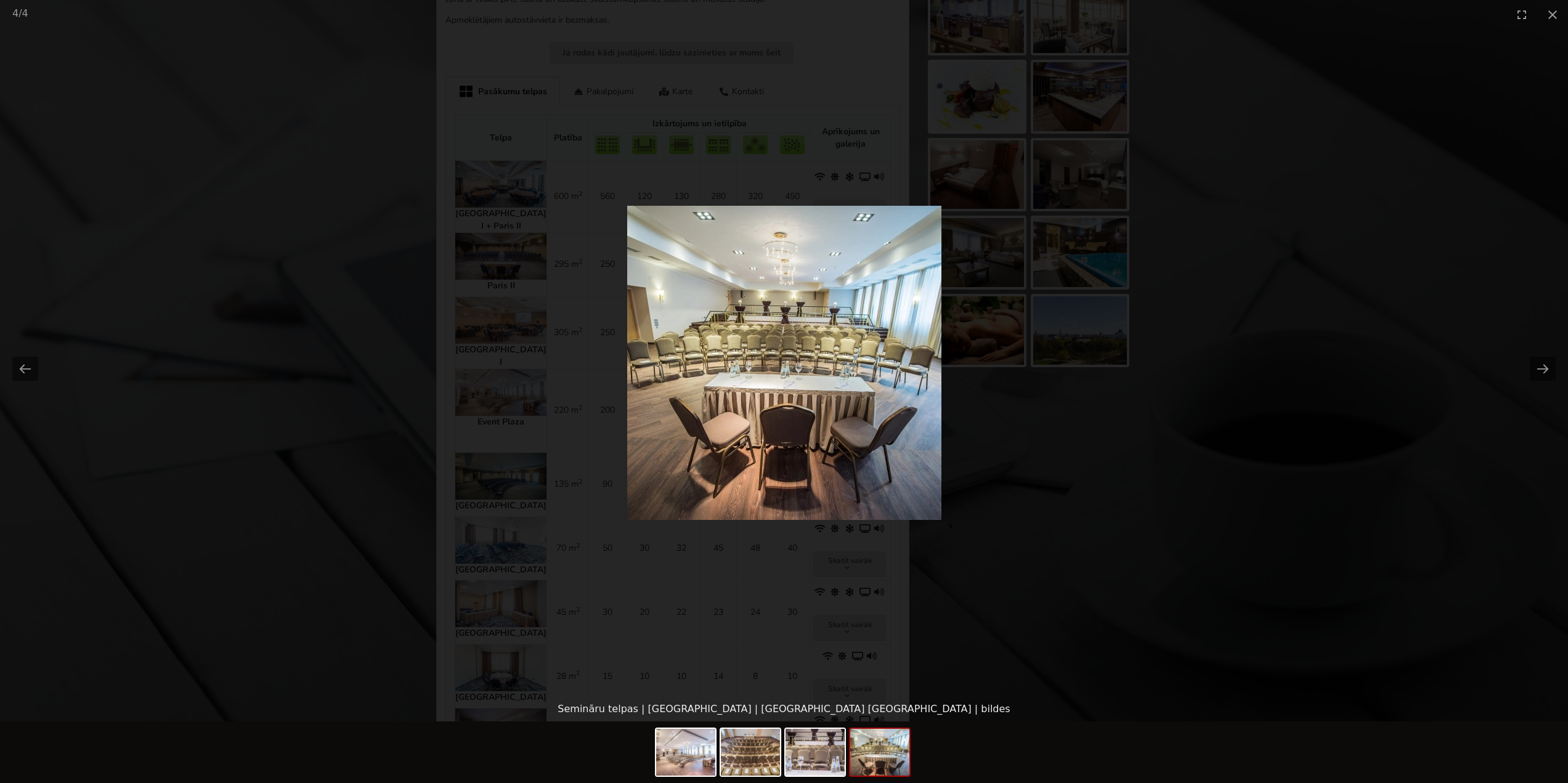
click at [1302, 307] on picture at bounding box center [784, 363] width 1568 height 669
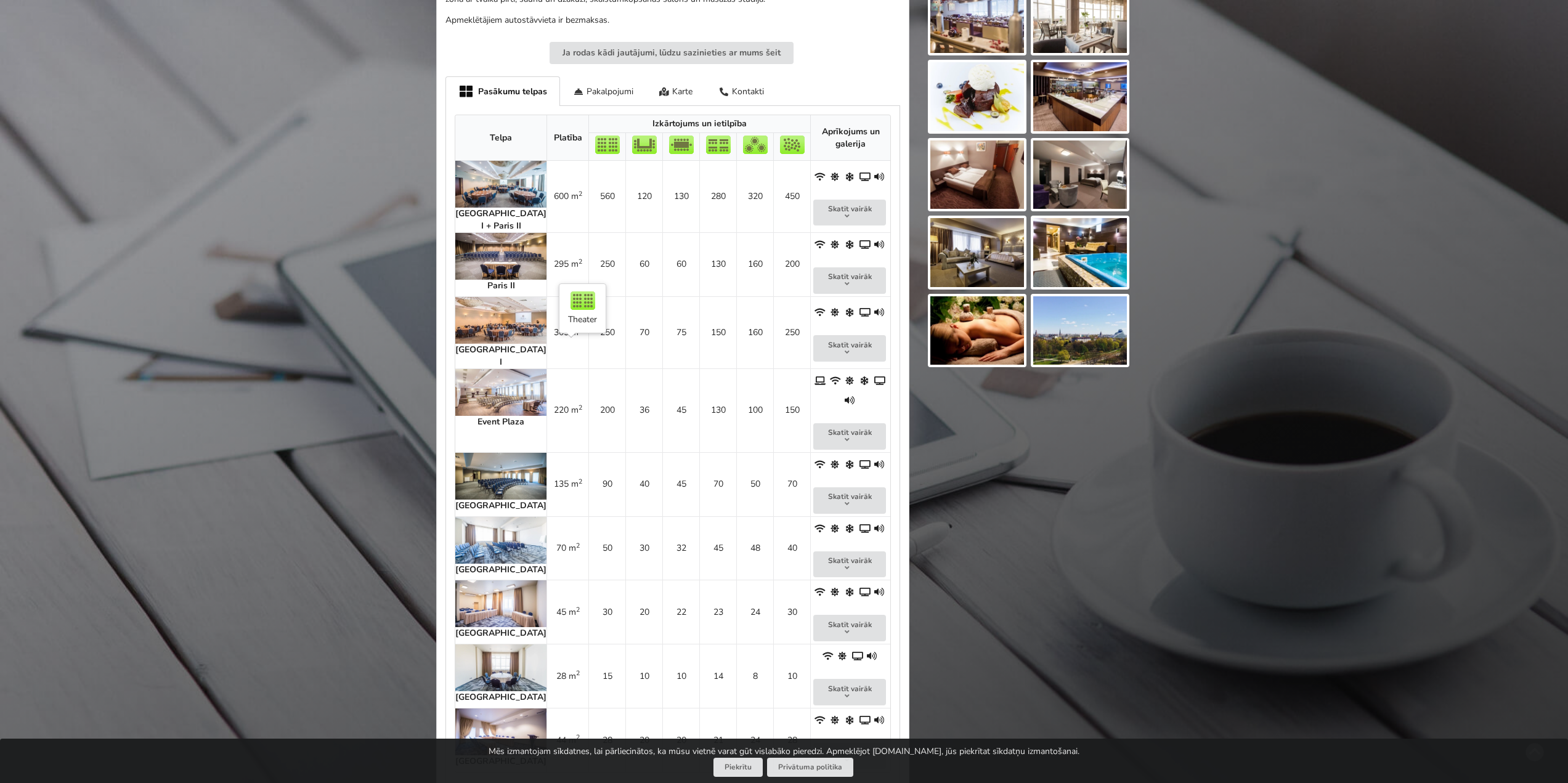
click at [589, 384] on td "200" at bounding box center [607, 411] width 37 height 84
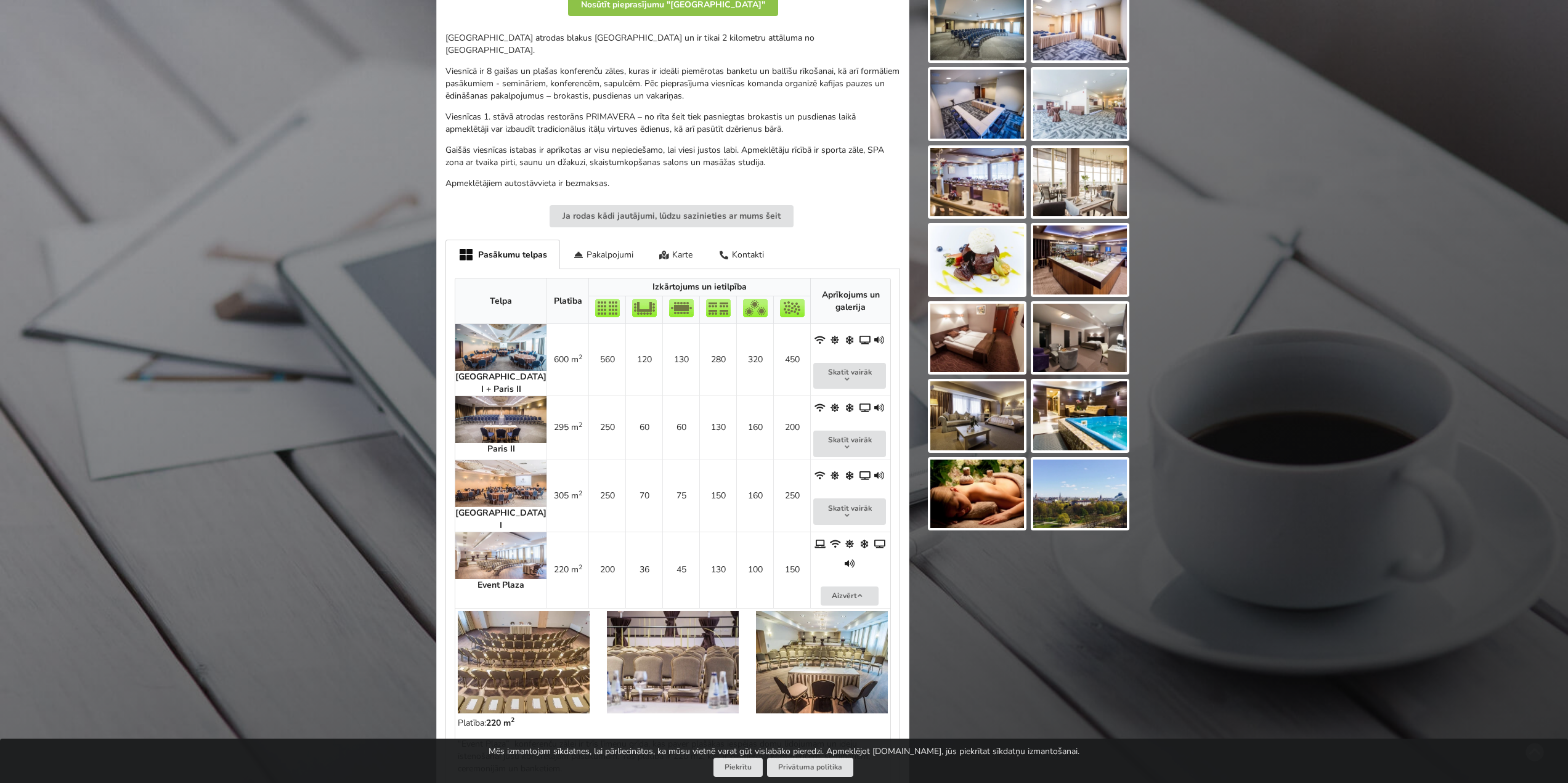
scroll to position [370, 0]
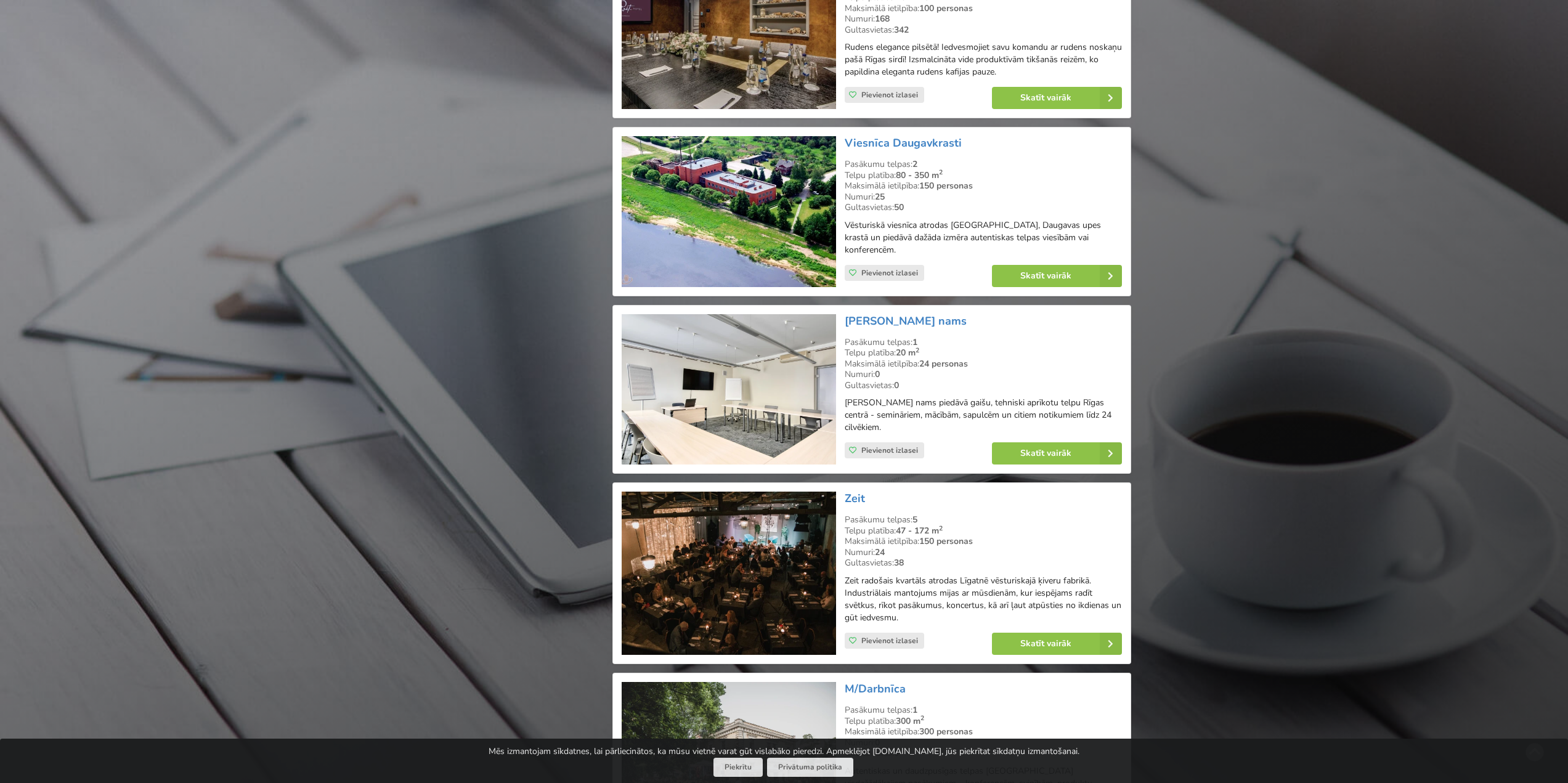
scroll to position [2333, 0]
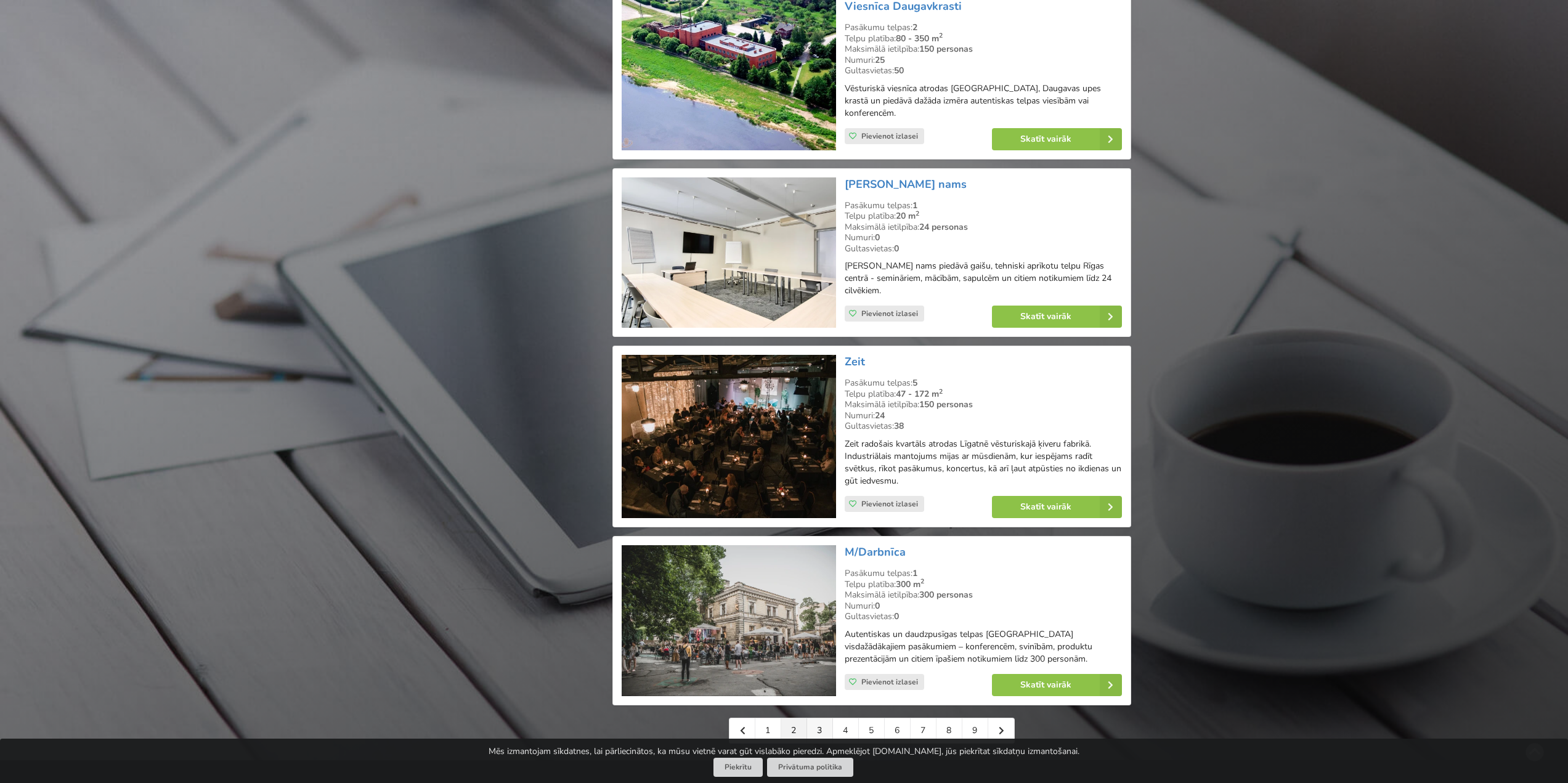
click at [819, 726] on link "3" at bounding box center [820, 731] width 26 height 24
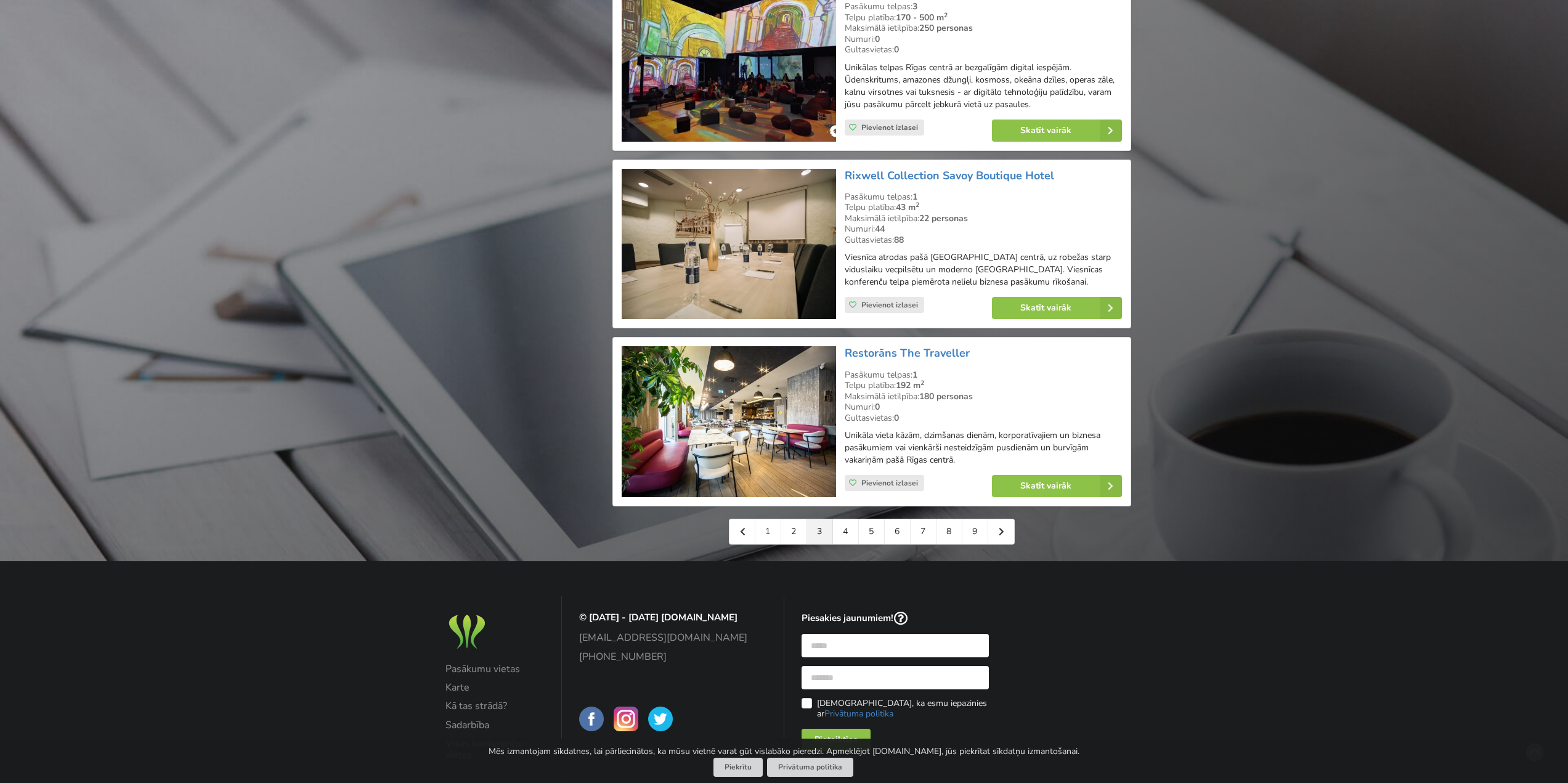
scroll to position [2686, 0]
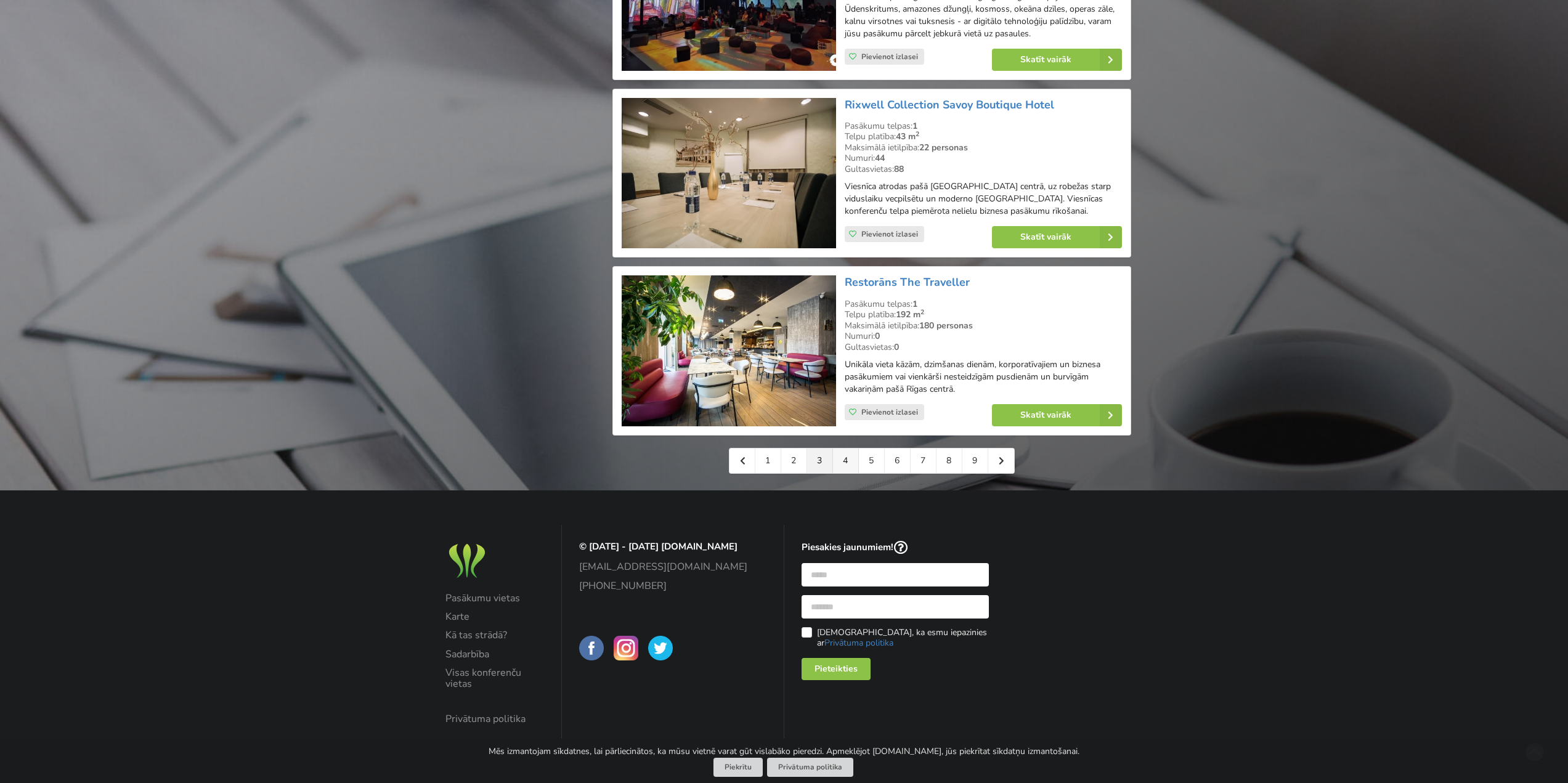
click at [846, 464] on link "4" at bounding box center [846, 461] width 26 height 24
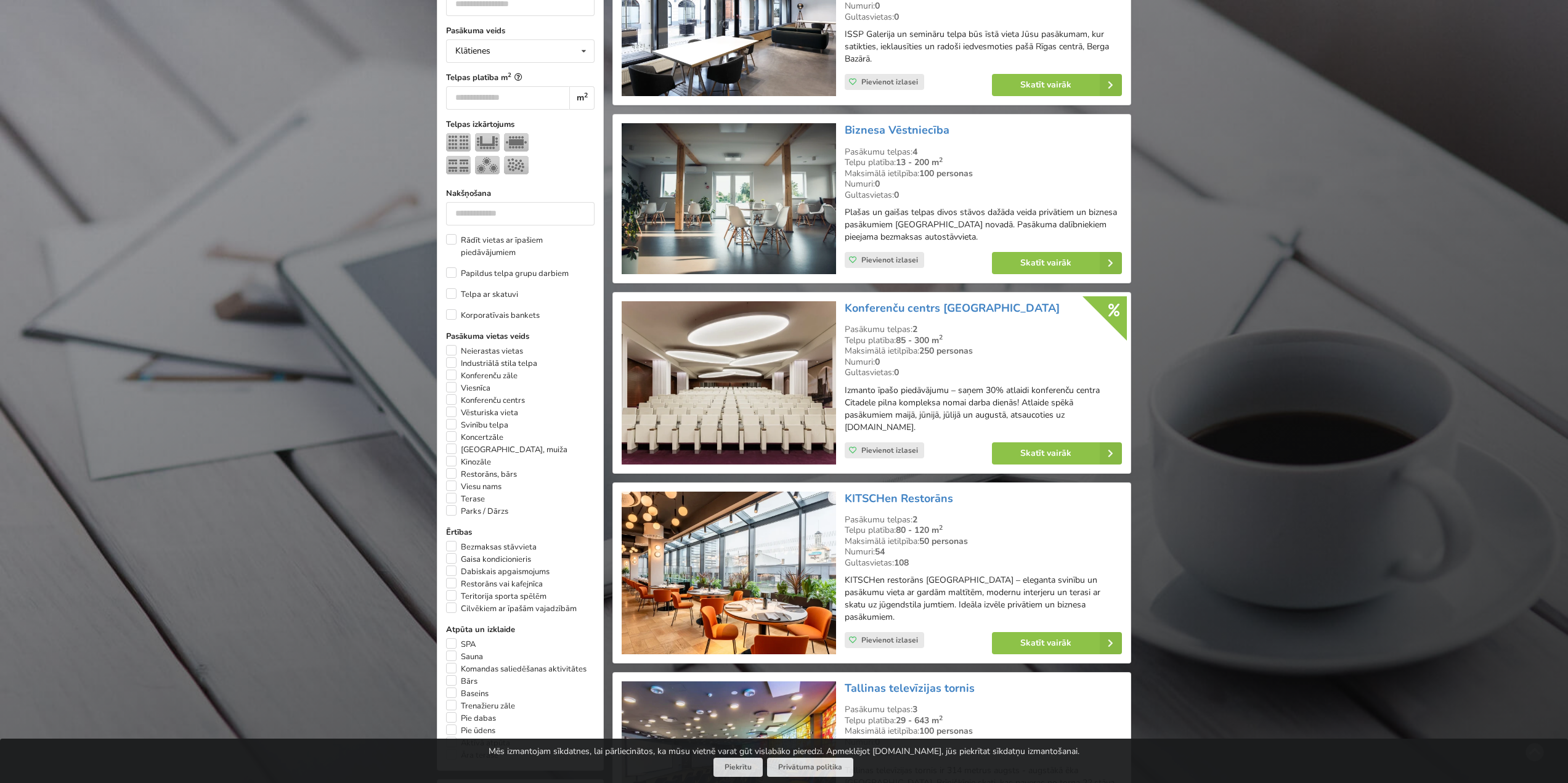
scroll to position [432, 0]
click at [950, 307] on link "Konferenču centrs [GEOGRAPHIC_DATA]" at bounding box center [952, 307] width 215 height 15
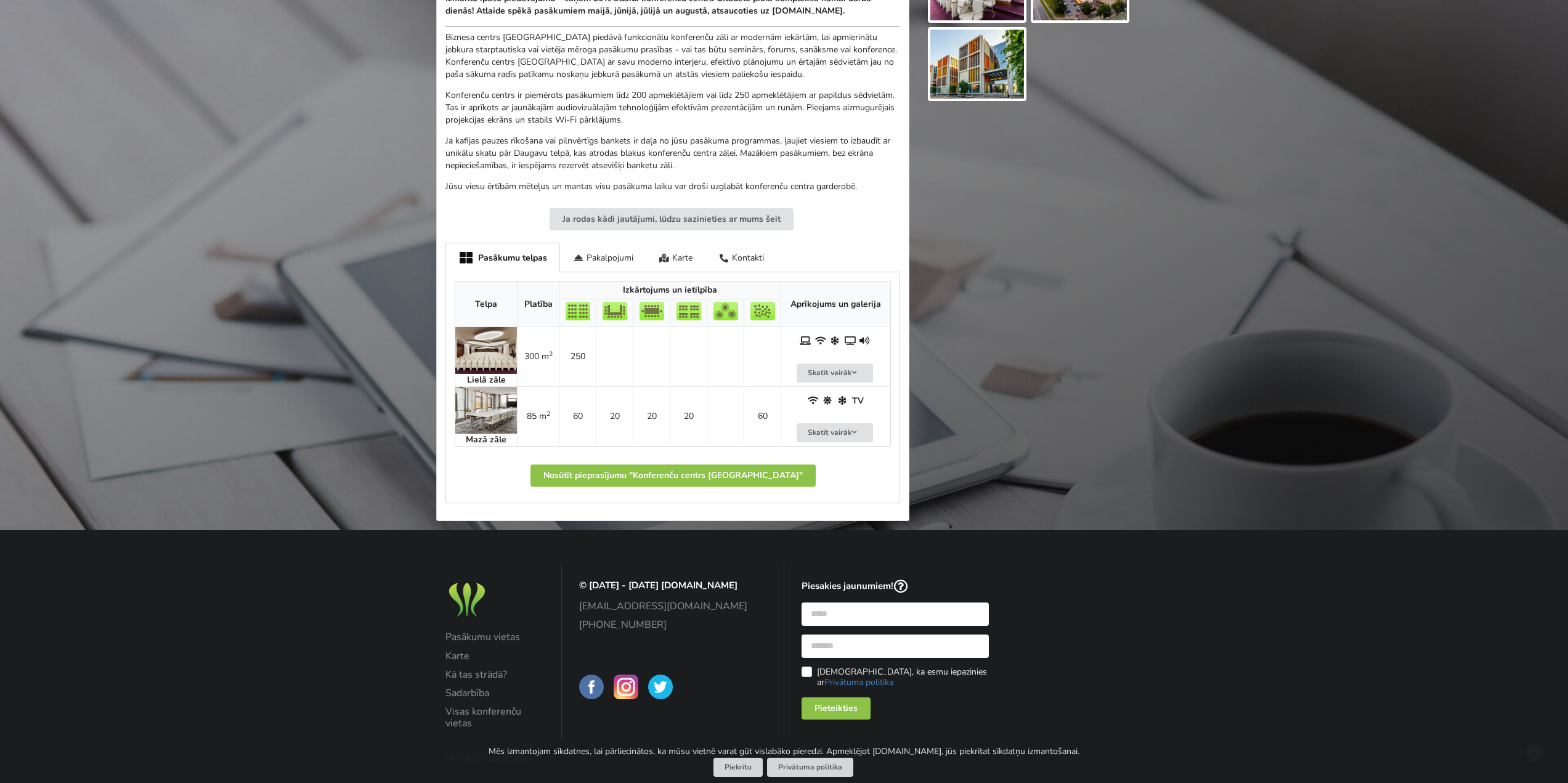
scroll to position [409, 0]
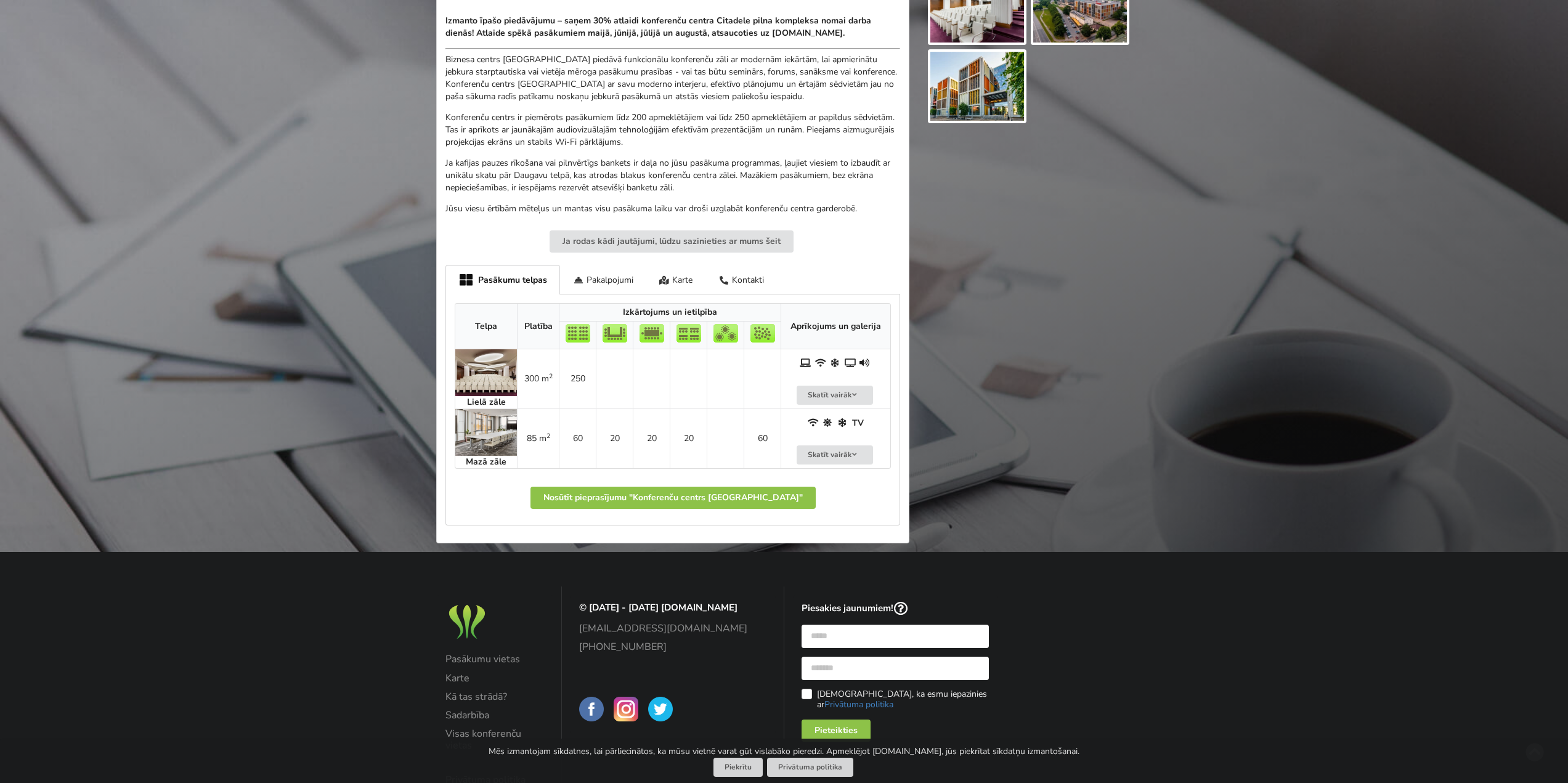
click at [485, 381] on img at bounding box center [486, 373] width 62 height 47
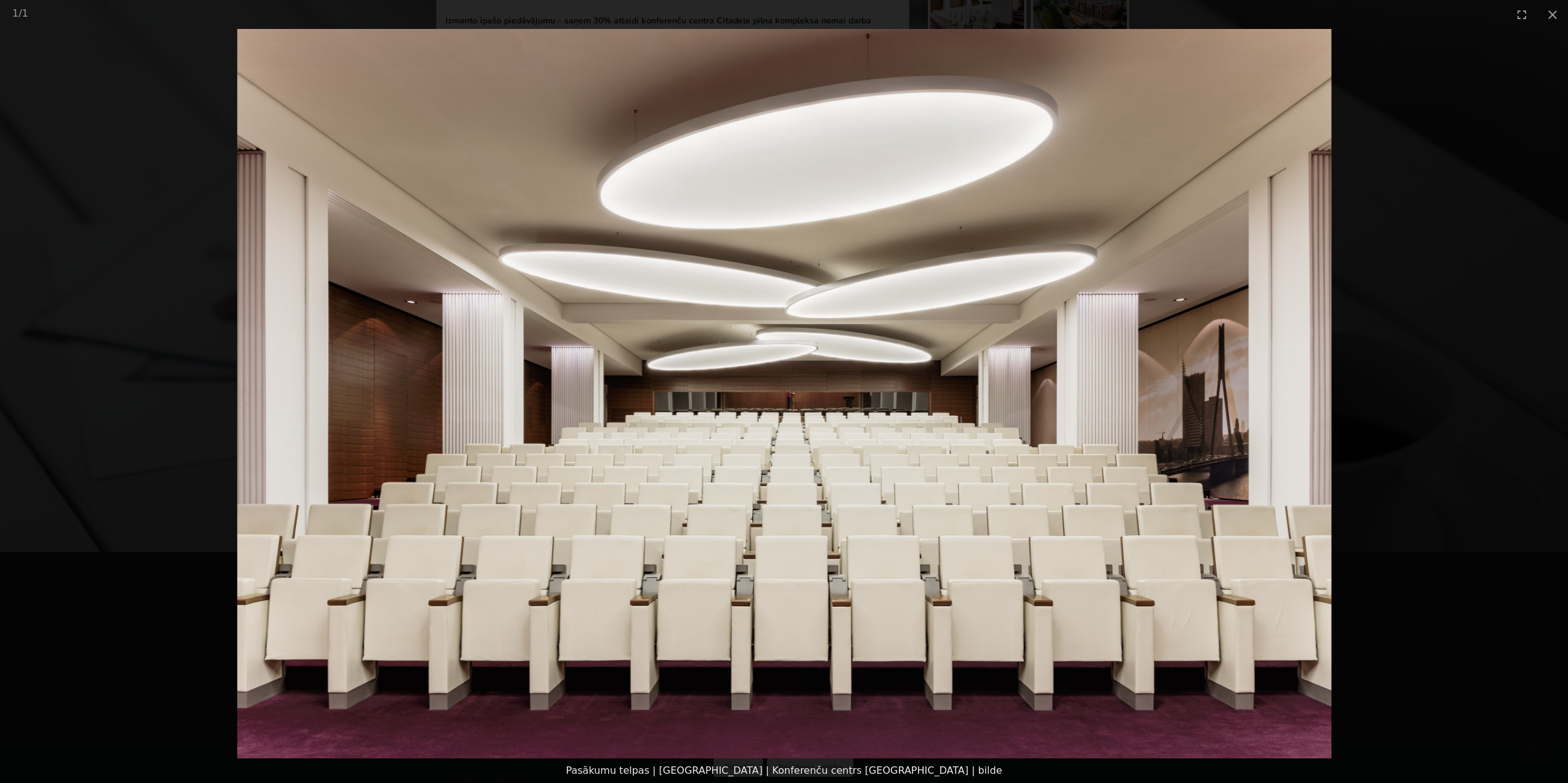
click at [1452, 372] on picture at bounding box center [784, 393] width 1568 height 730
click at [1527, 233] on picture at bounding box center [784, 393] width 1568 height 730
click at [1561, 17] on button "Close gallery" at bounding box center [1552, 14] width 31 height 29
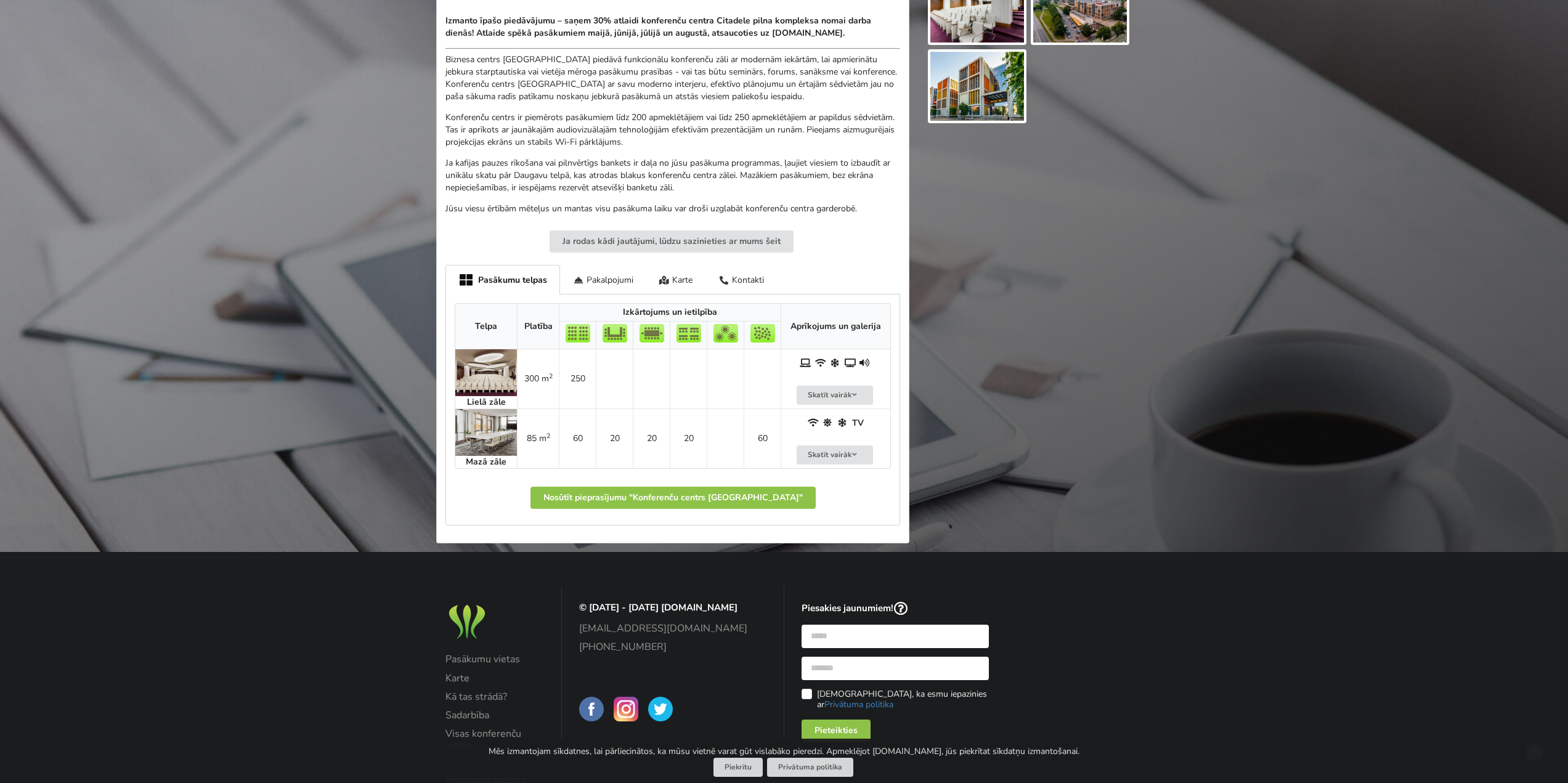
click at [485, 382] on img at bounding box center [486, 373] width 62 height 47
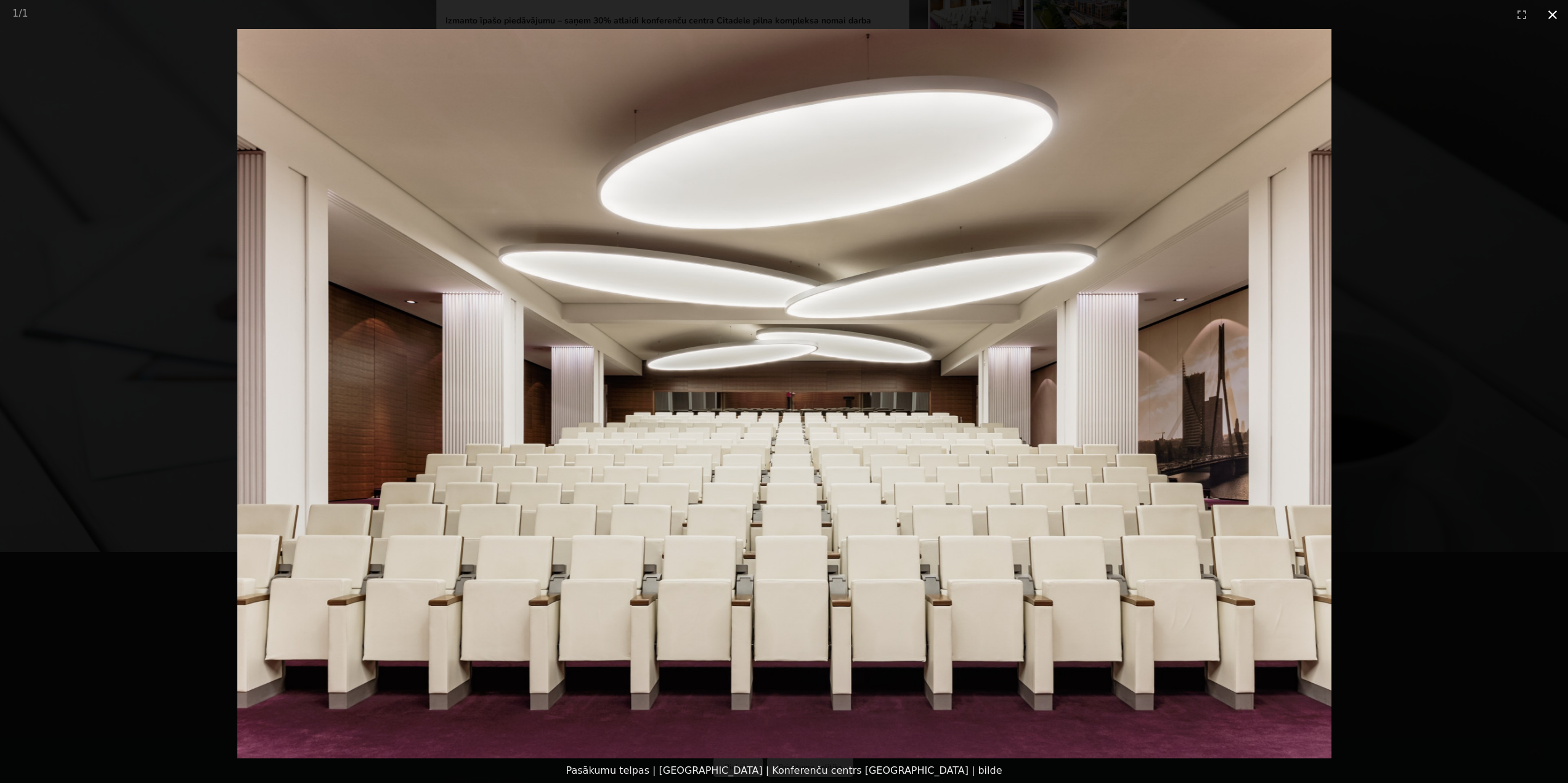
click at [1546, 16] on button "Close gallery" at bounding box center [1552, 14] width 31 height 29
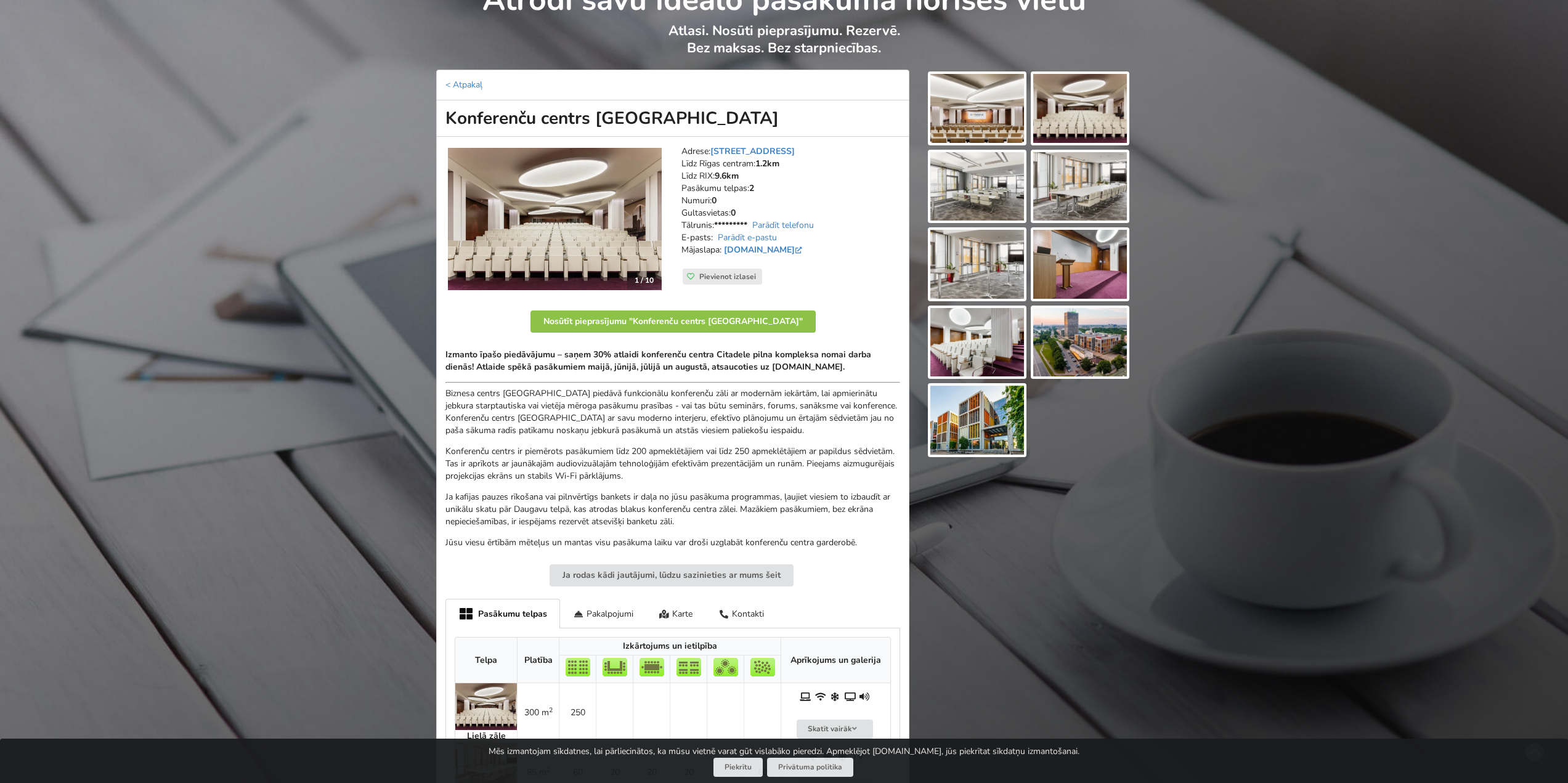
scroll to position [39, 0]
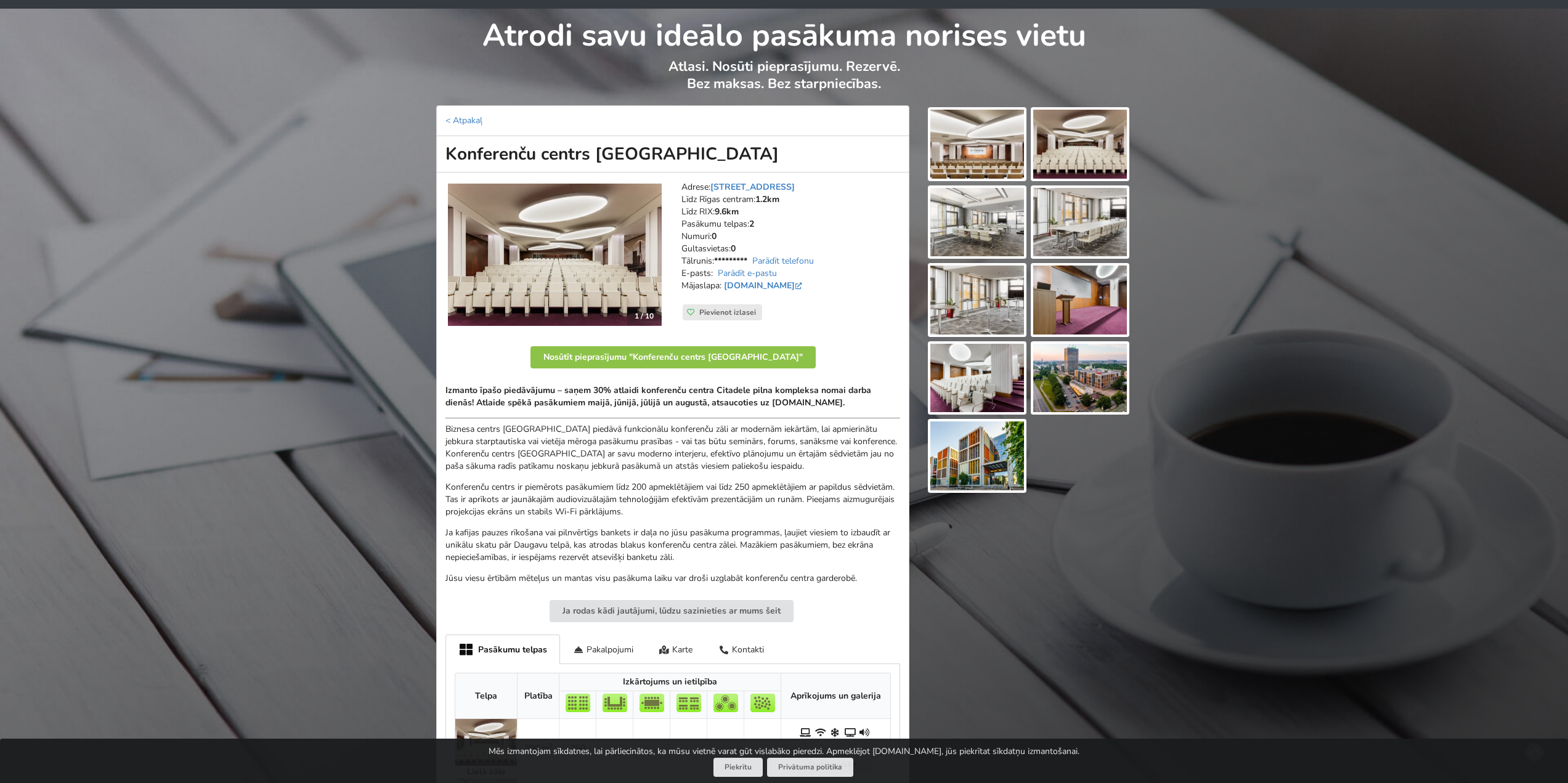
click at [960, 160] on img at bounding box center [977, 144] width 93 height 69
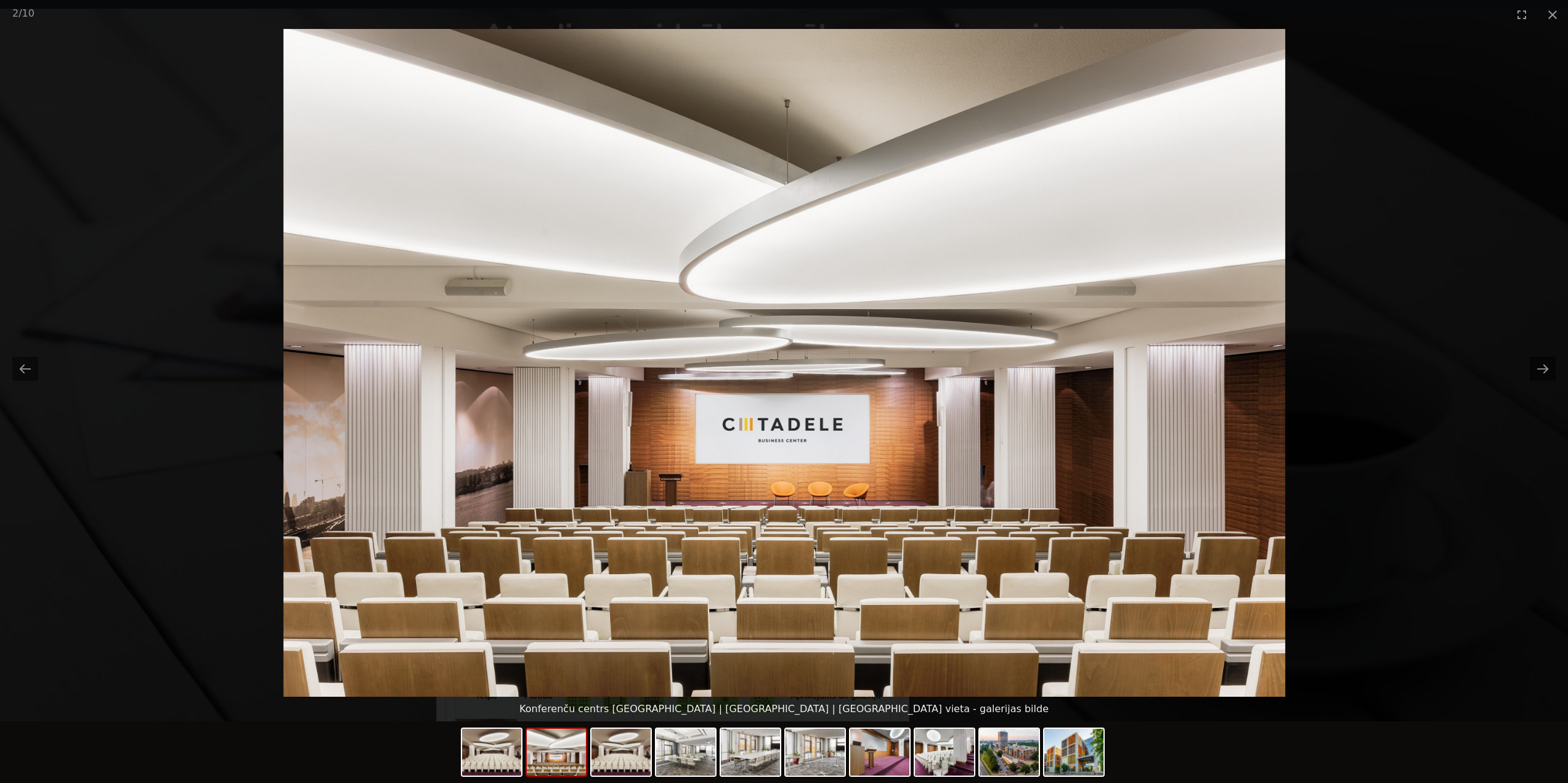
scroll to position [0, 0]
click at [1561, 2] on button "Close gallery" at bounding box center [1552, 14] width 31 height 29
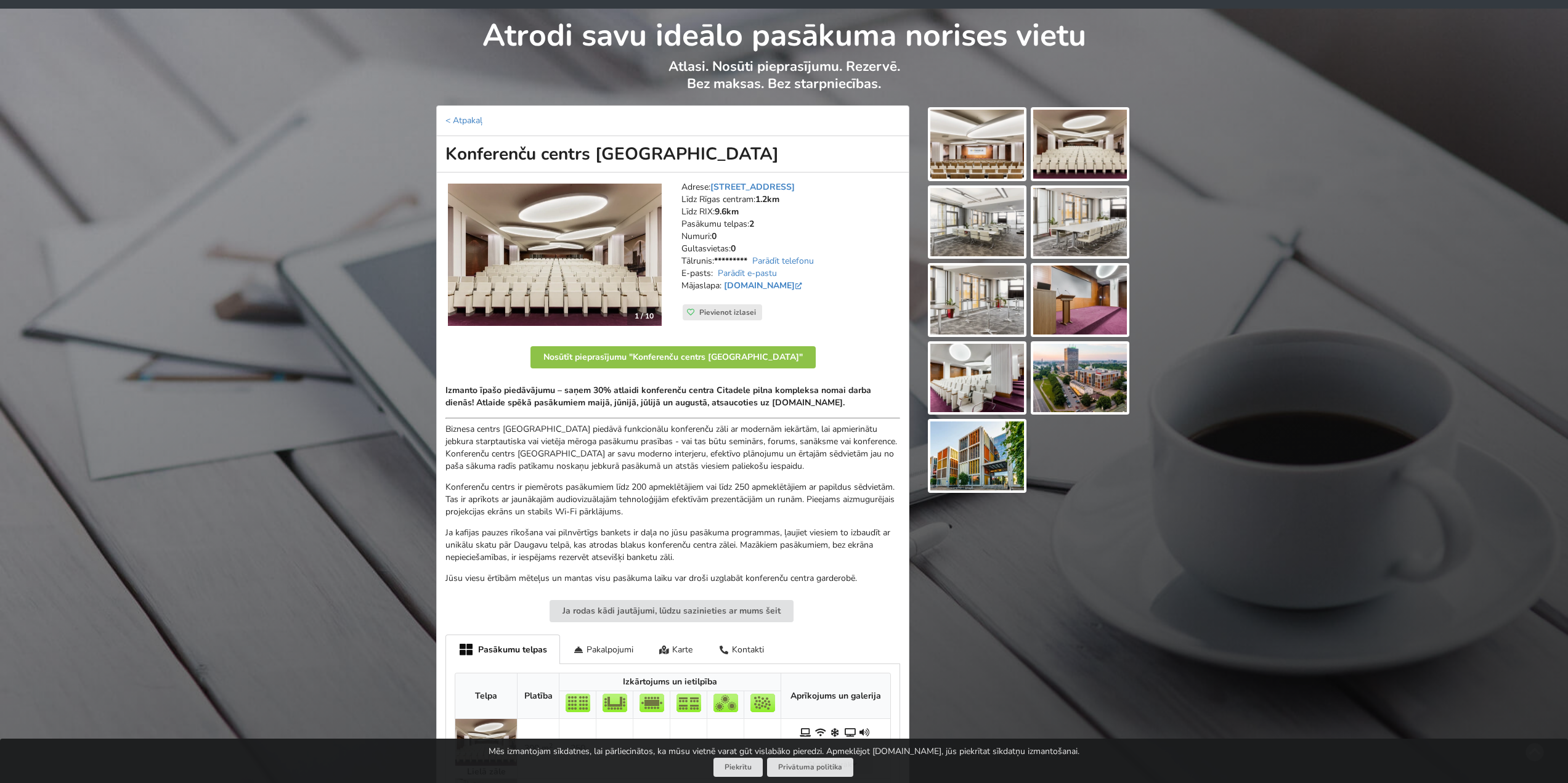
click at [988, 378] on img at bounding box center [977, 378] width 93 height 69
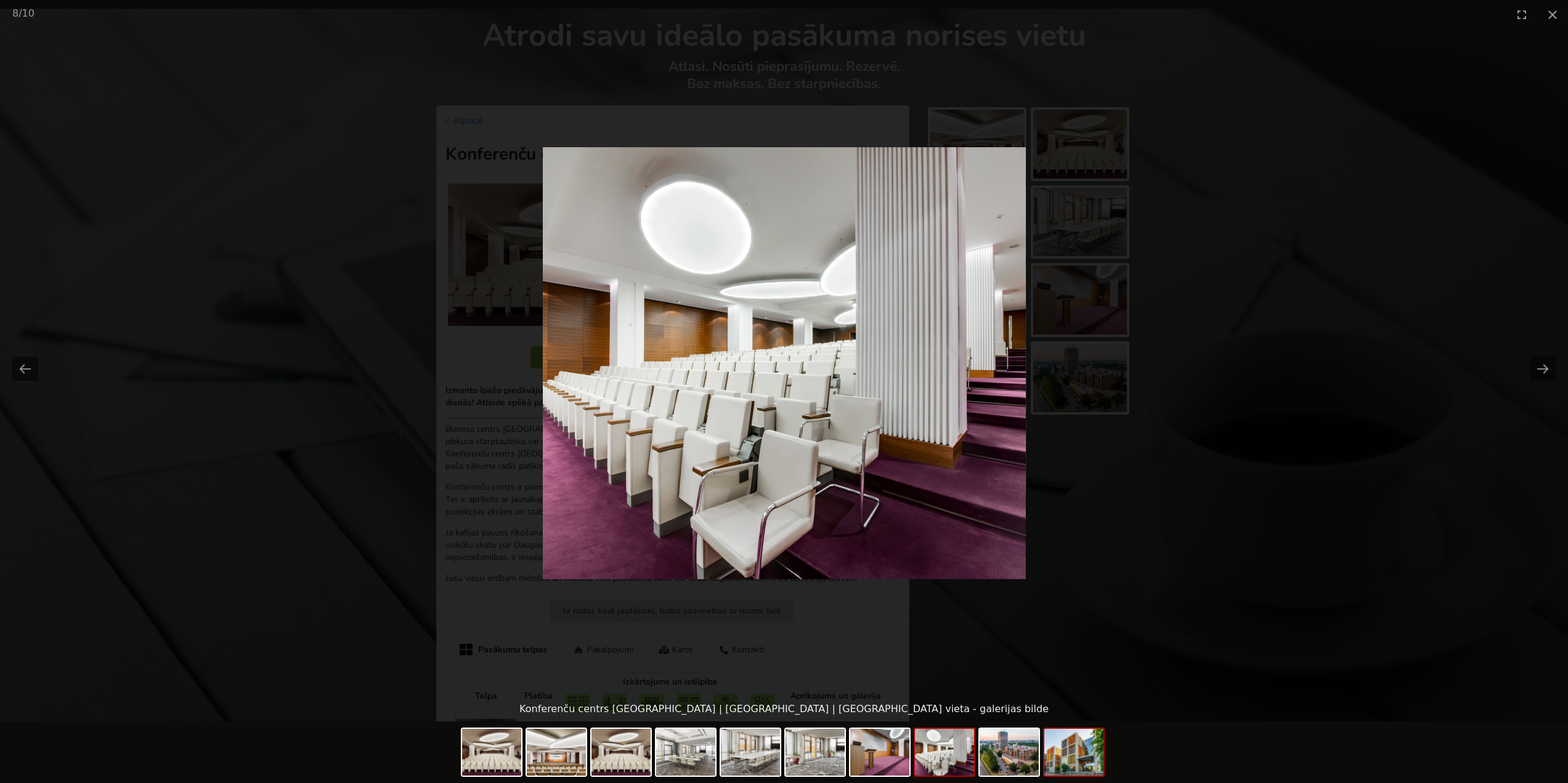
click at [1091, 749] on img at bounding box center [1074, 752] width 59 height 47
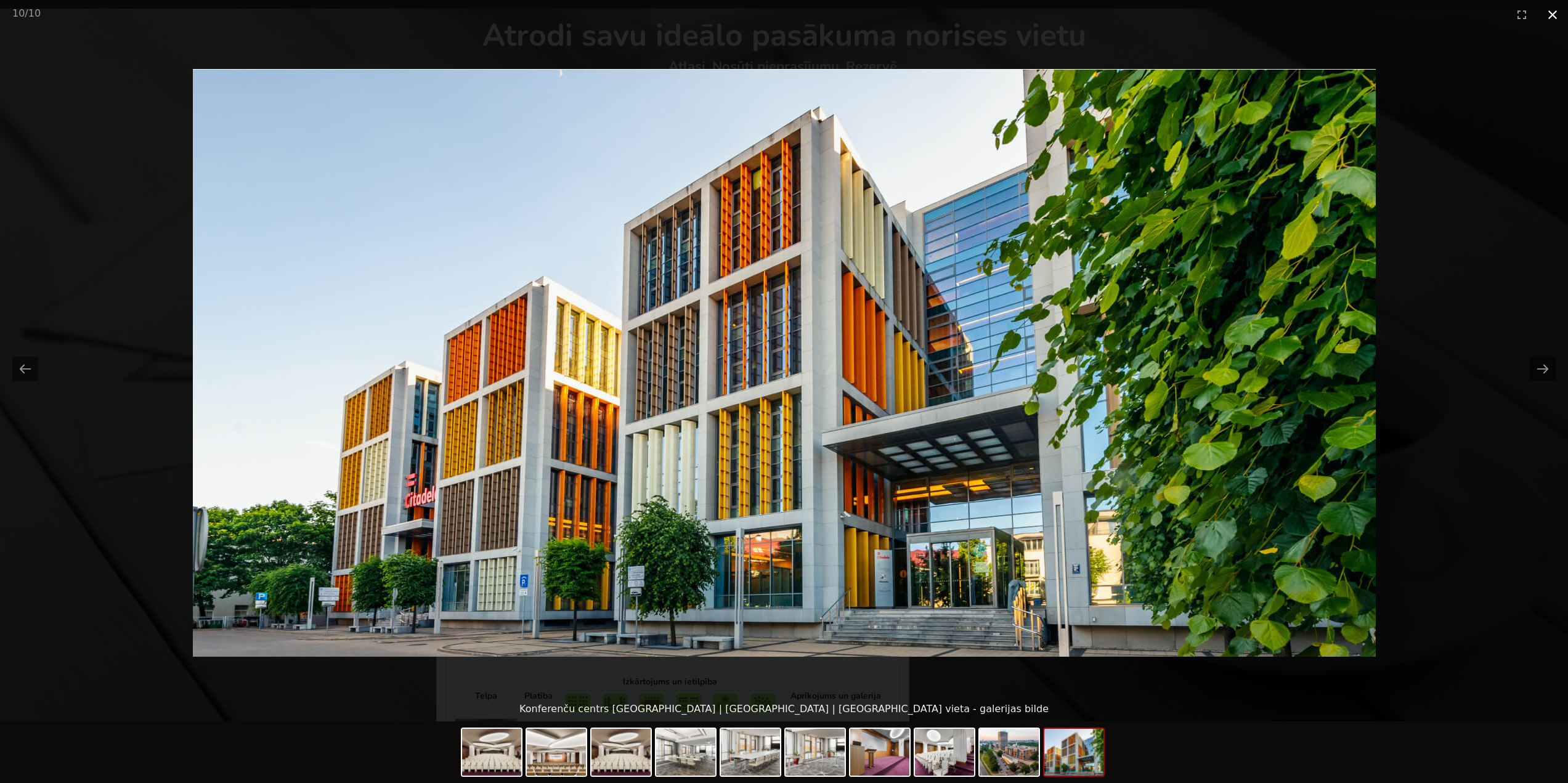
click at [1542, 17] on button "Close gallery" at bounding box center [1552, 14] width 31 height 29
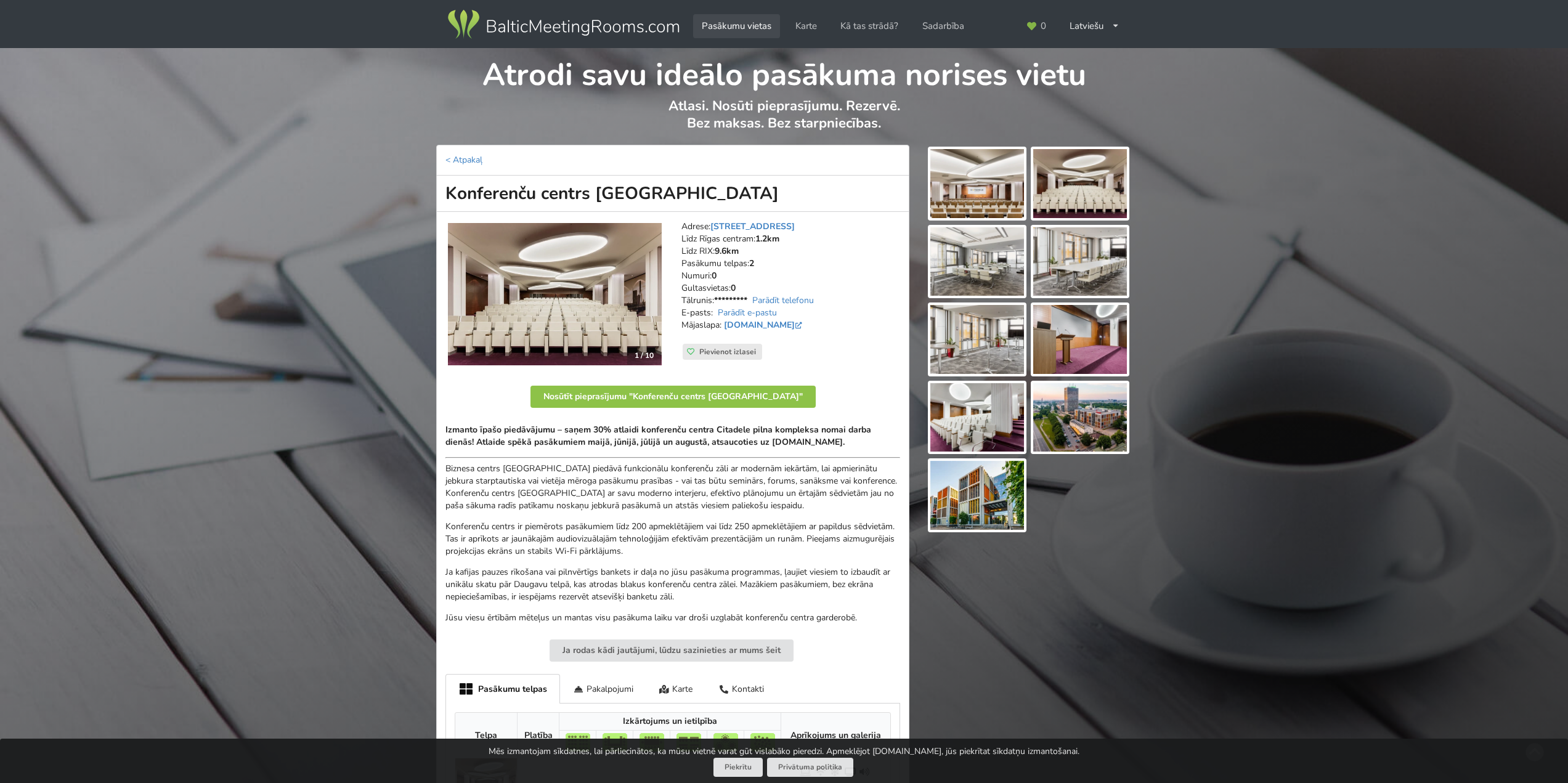
click at [717, 21] on link "Pasākumu vietas" at bounding box center [736, 26] width 86 height 24
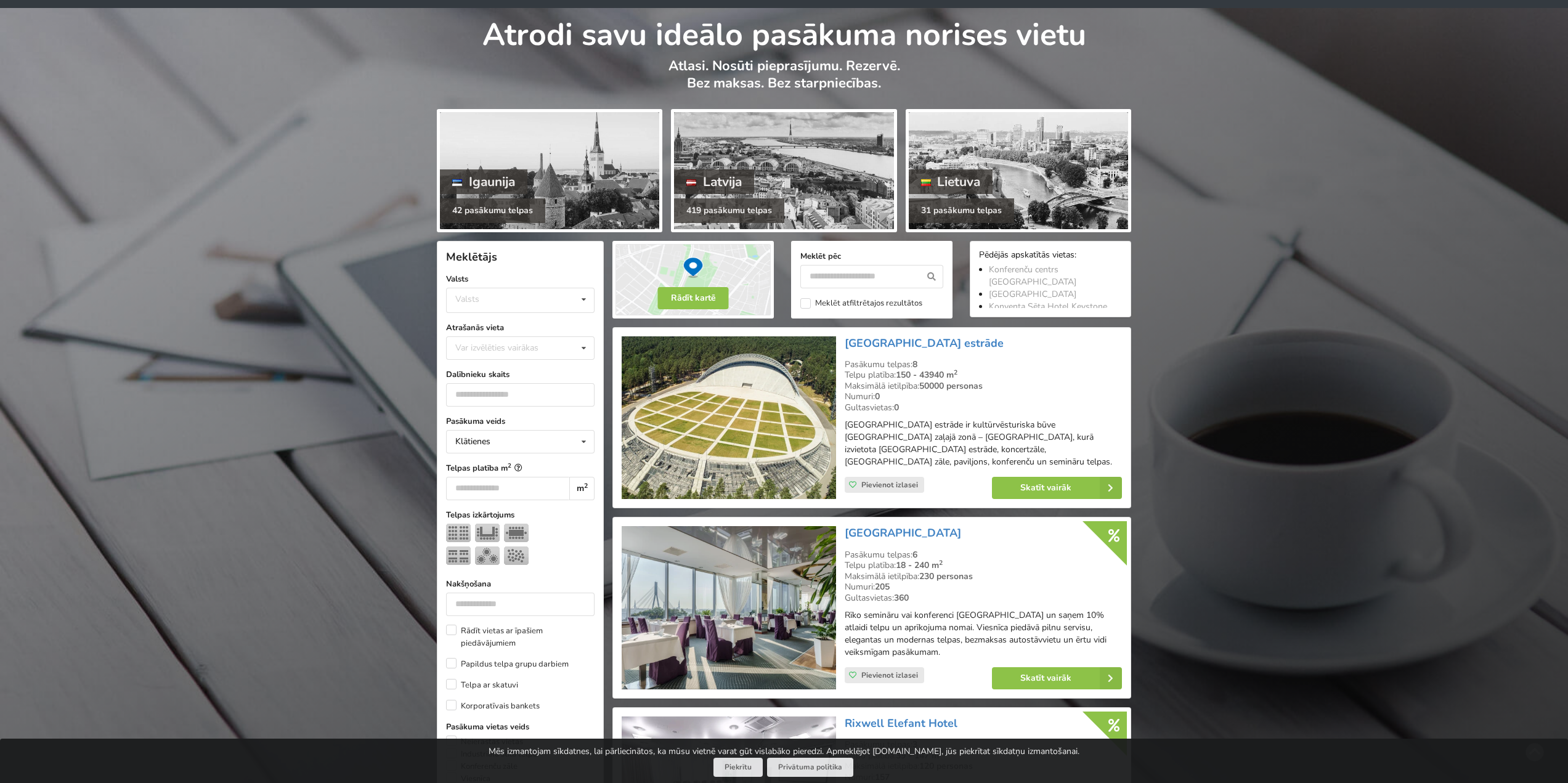
scroll to position [62, 0]
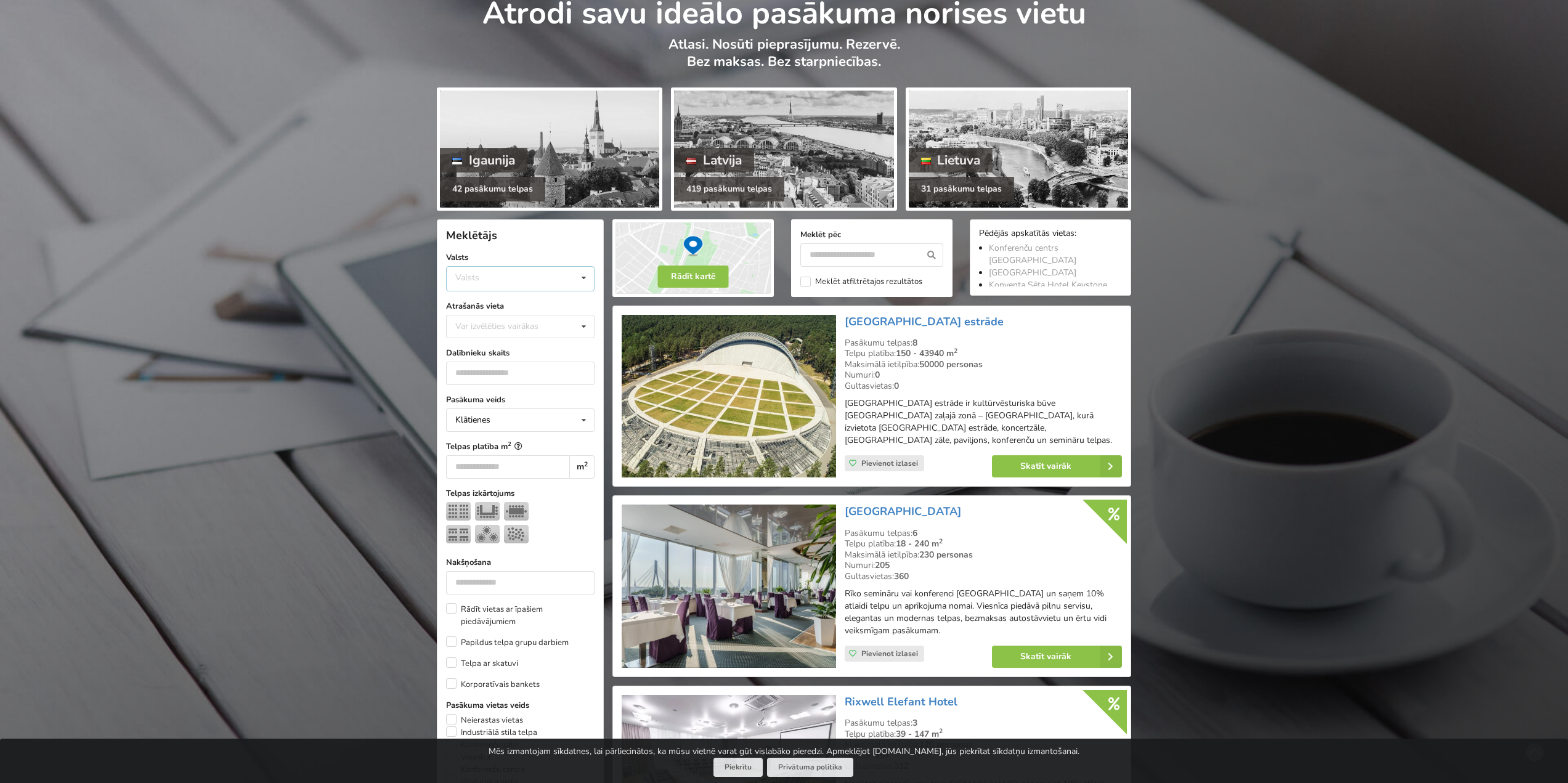
click at [522, 290] on div "Valsts Igaunija [GEOGRAPHIC_DATA] Lietuva" at bounding box center [521, 279] width 149 height 25
click at [516, 322] on div "Latvija" at bounding box center [520, 325] width 148 height 23
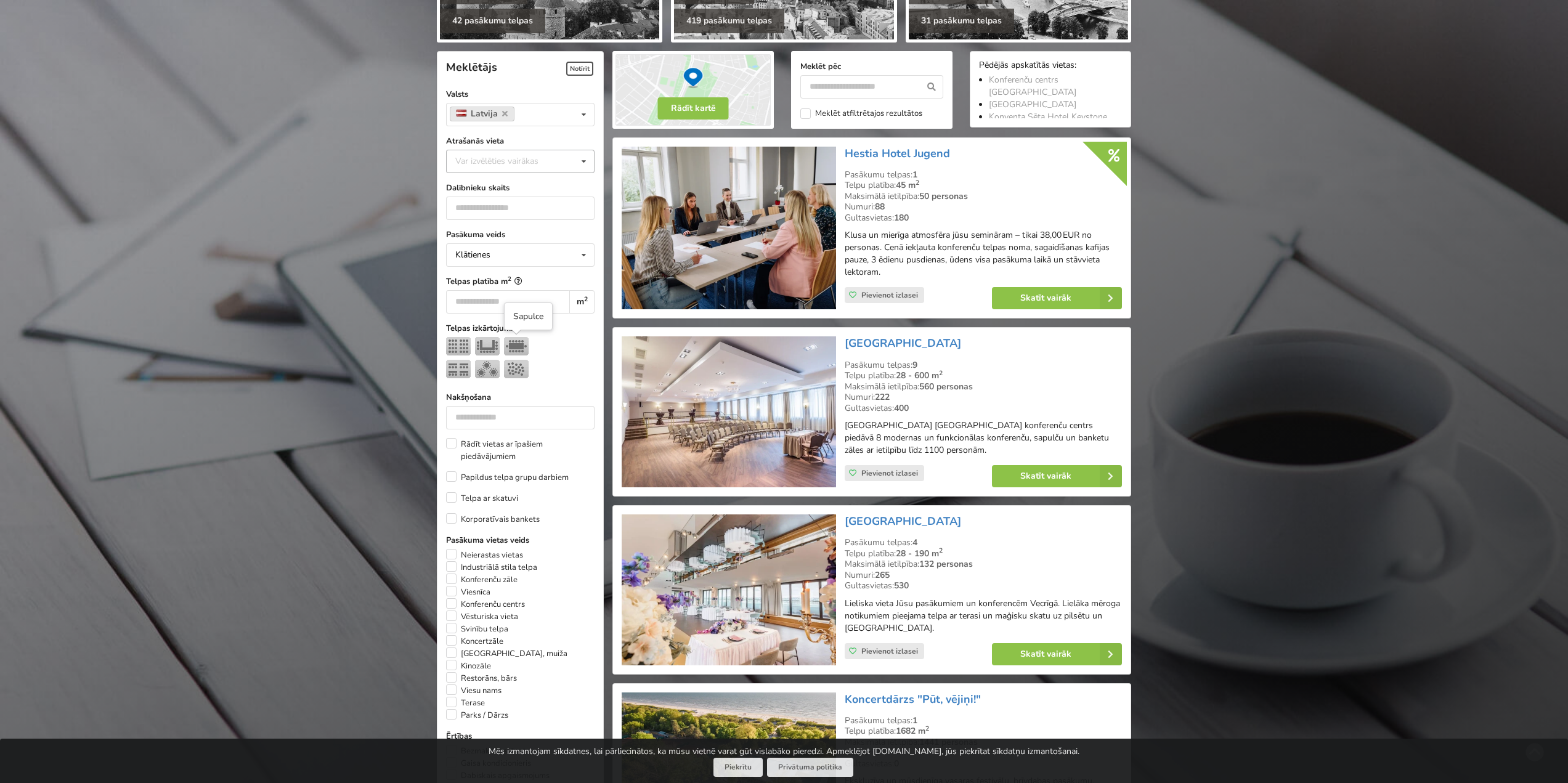
scroll to position [277, 0]
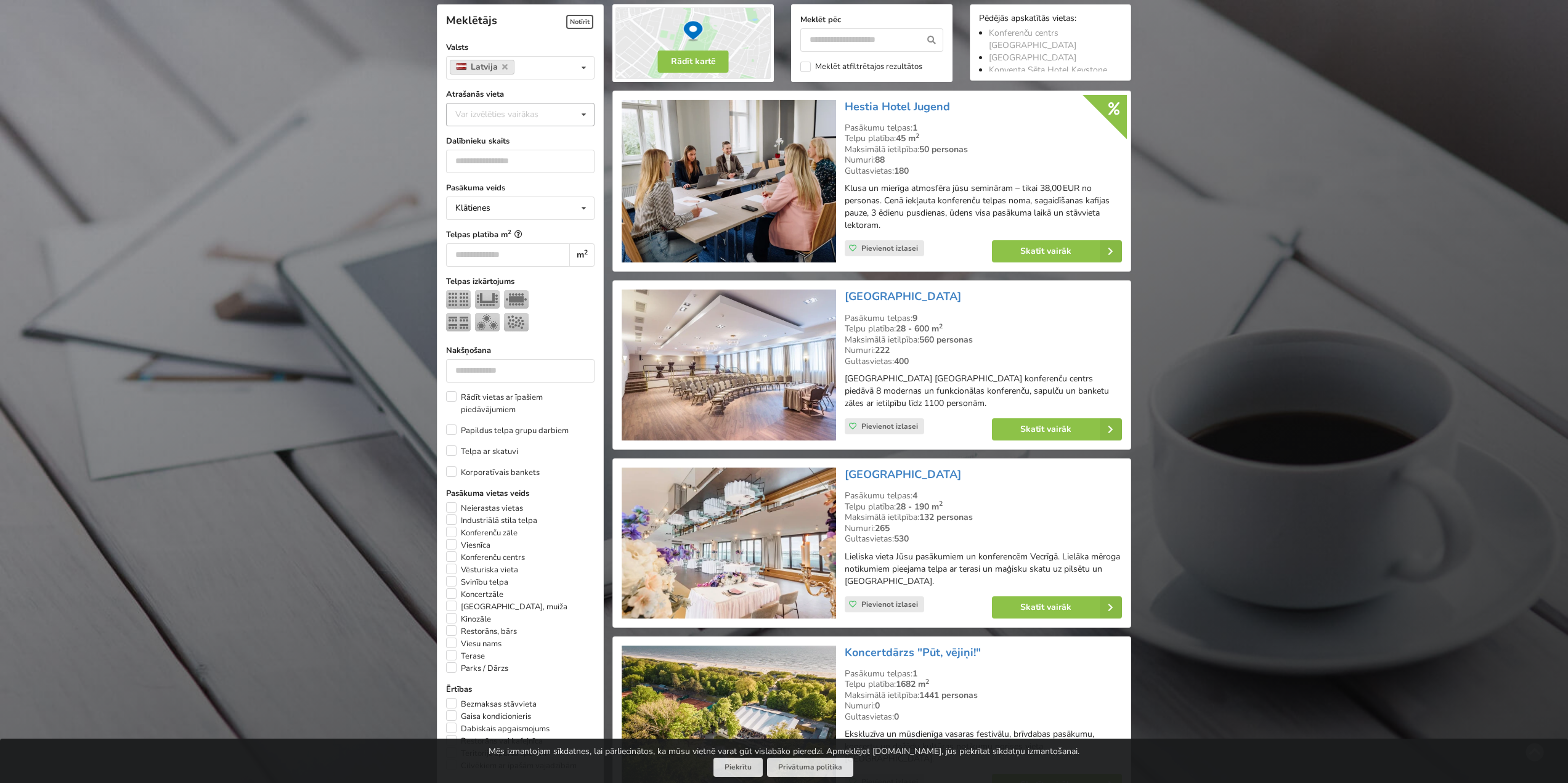
click at [521, 114] on div "Var izvēlēties vairākas" at bounding box center [509, 114] width 114 height 14
click at [520, 155] on input "number" at bounding box center [521, 161] width 149 height 24
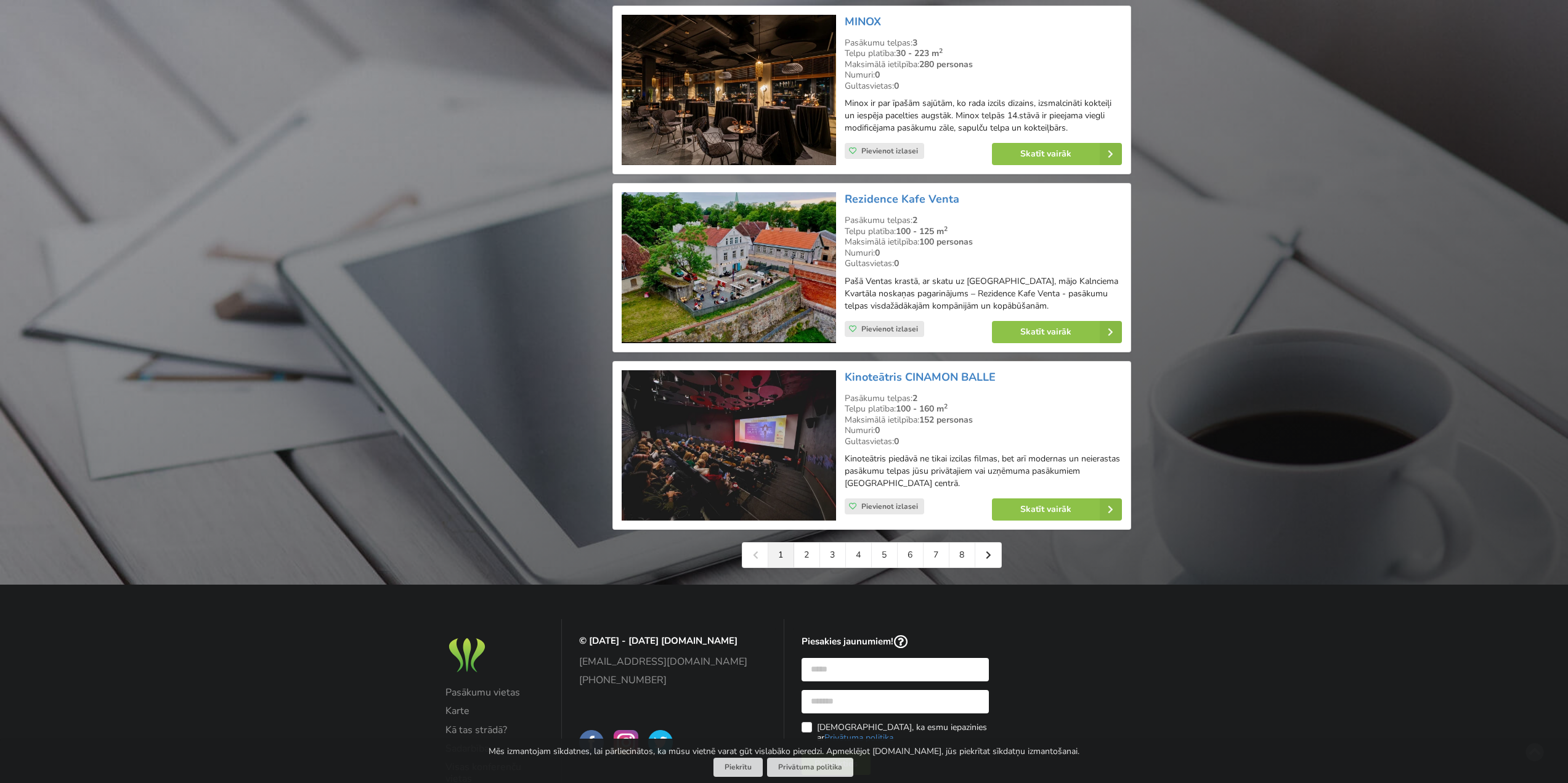
scroll to position [2557, 0]
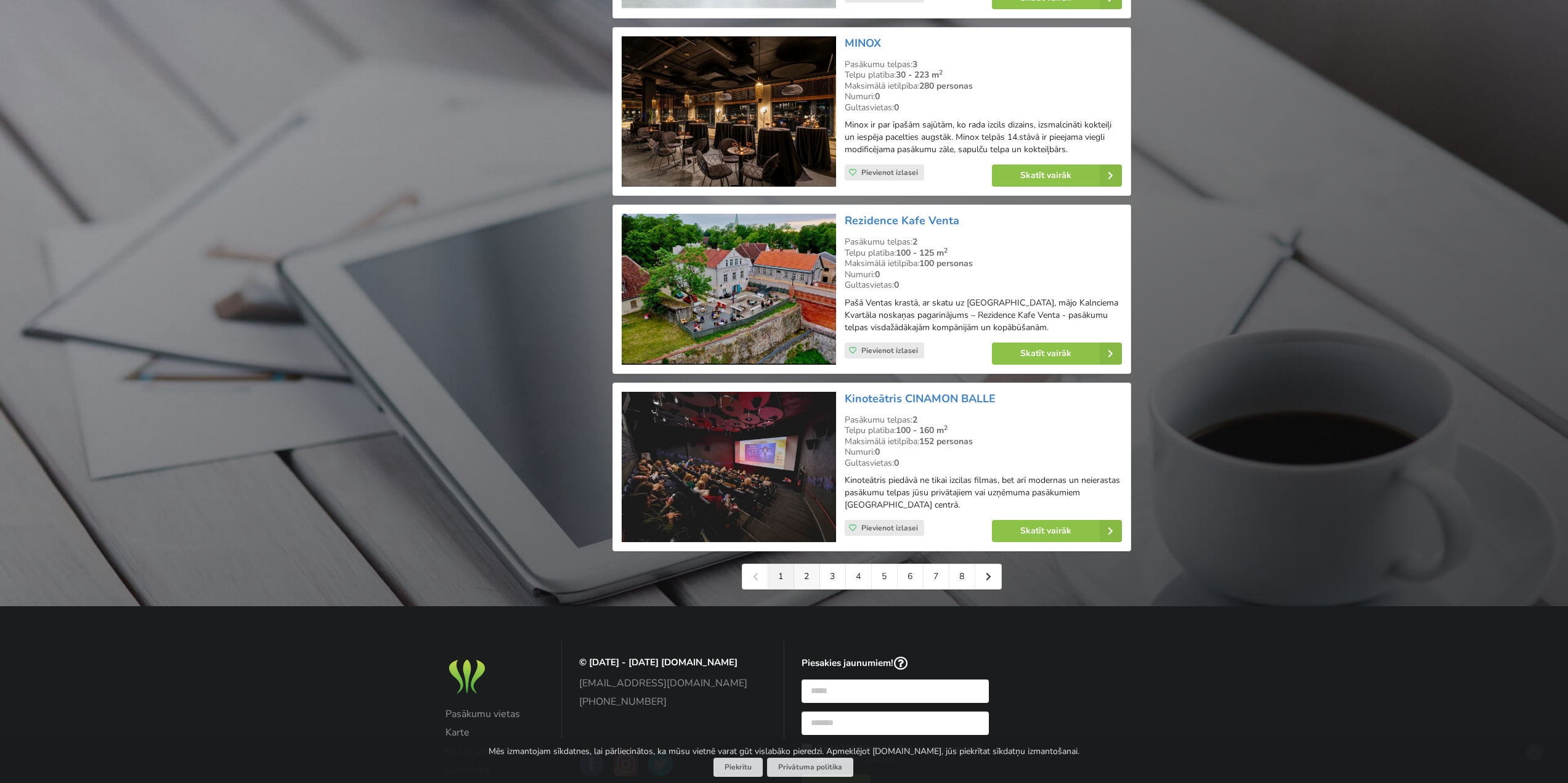
click at [811, 565] on link "2" at bounding box center [807, 577] width 26 height 24
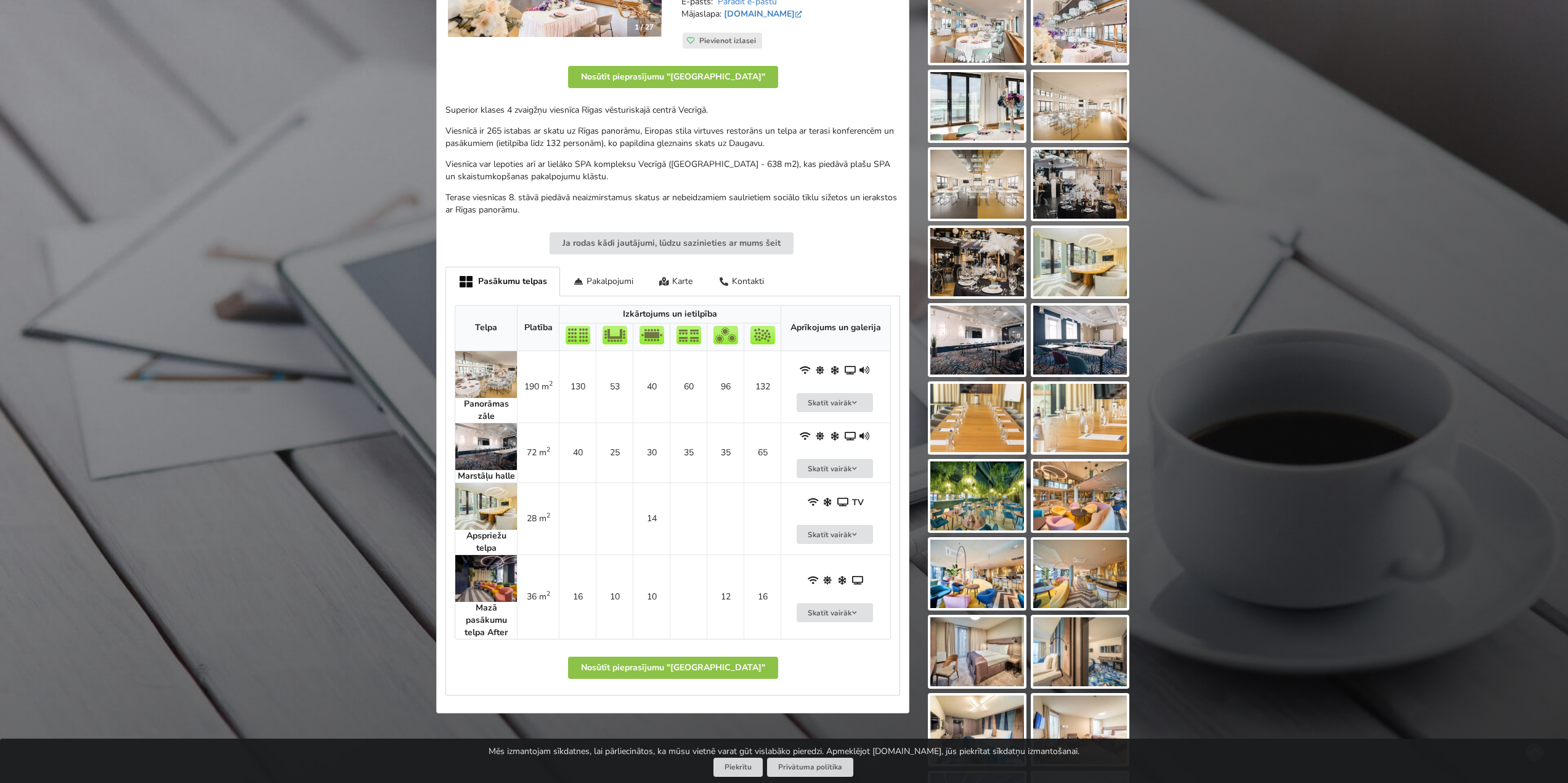
scroll to position [370, 0]
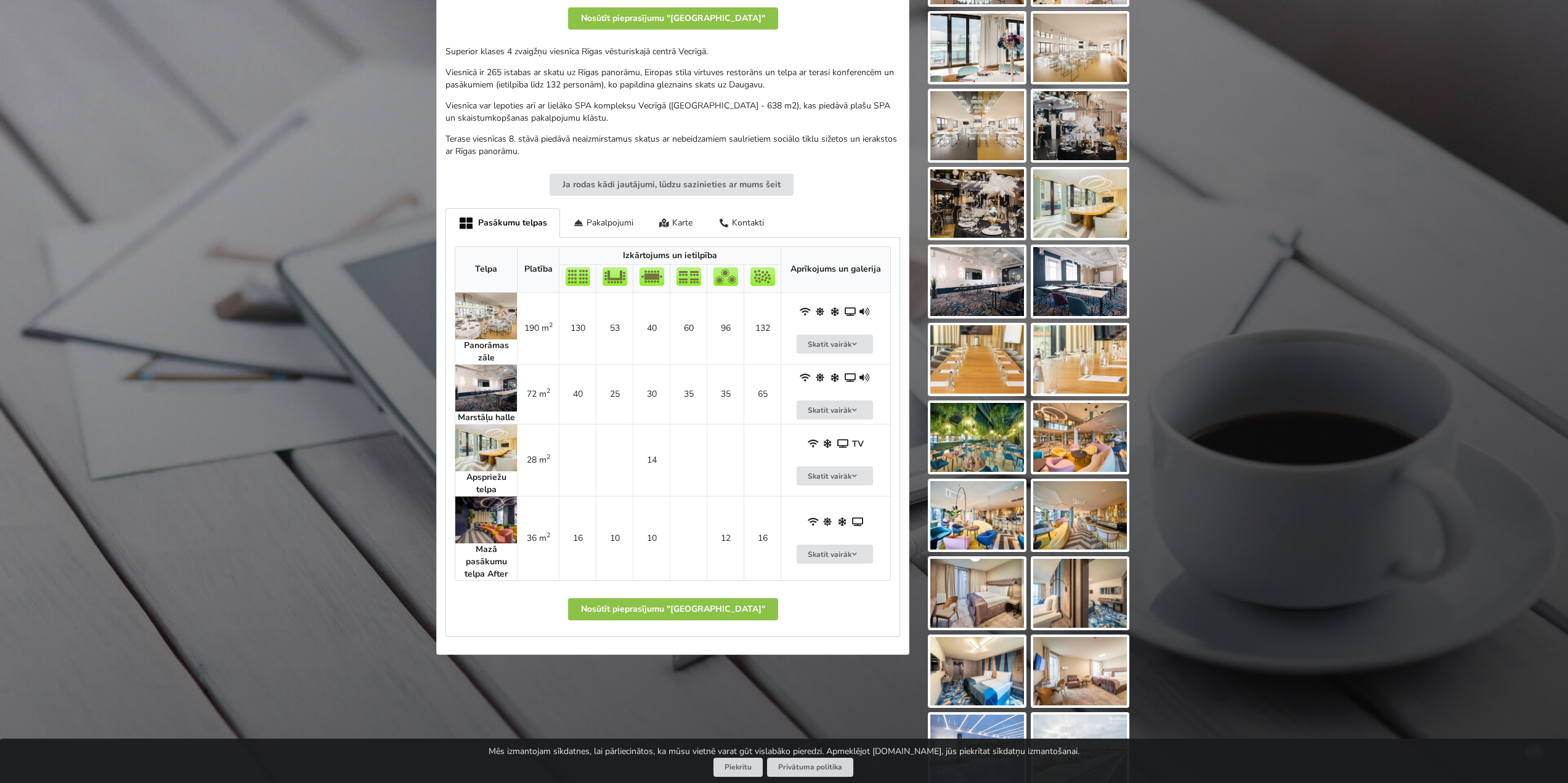
click at [501, 328] on img at bounding box center [486, 316] width 62 height 47
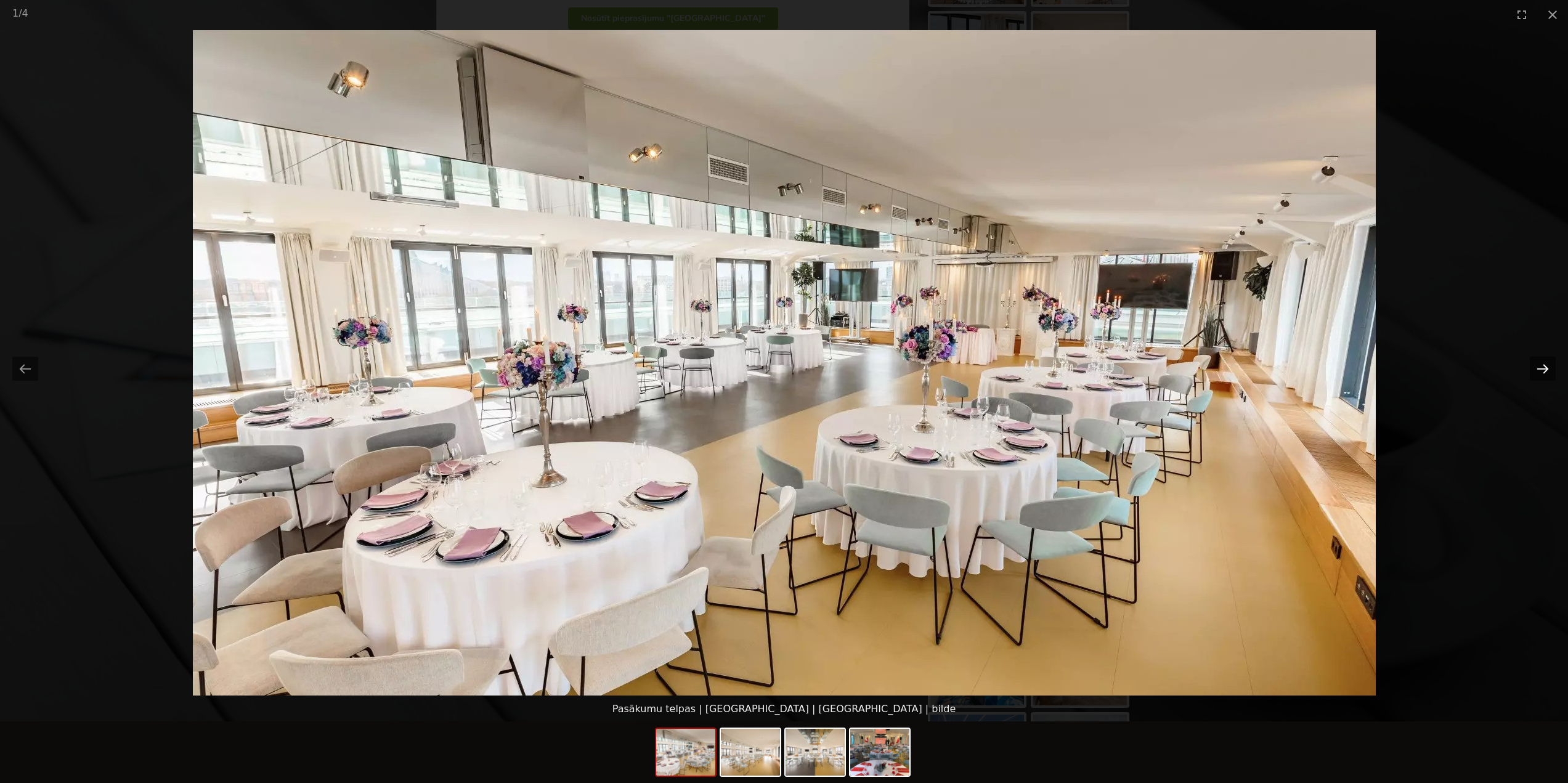
click at [1544, 368] on button "Next slide" at bounding box center [1543, 369] width 26 height 24
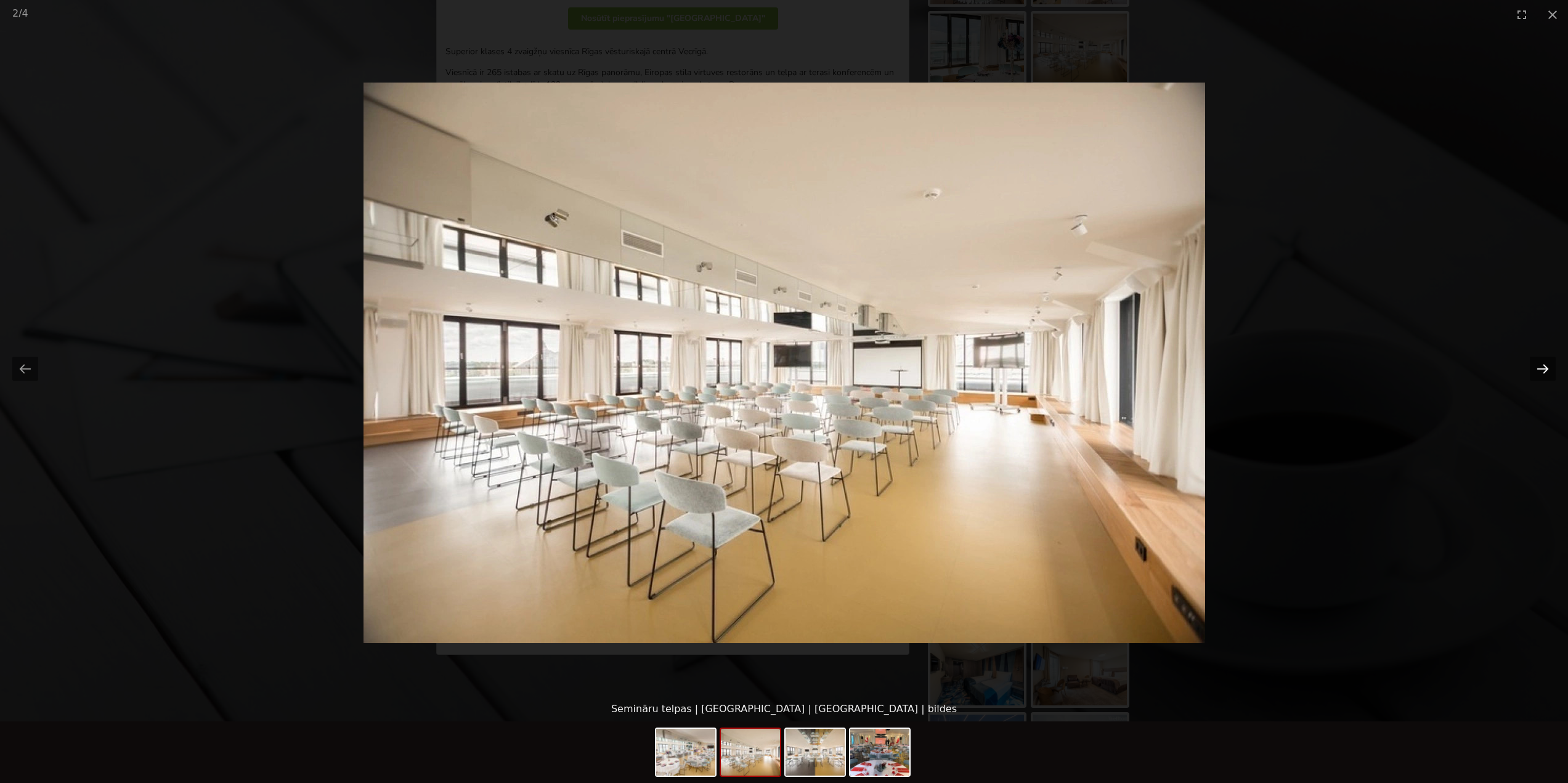
click at [1544, 368] on button "Next slide" at bounding box center [1543, 369] width 26 height 24
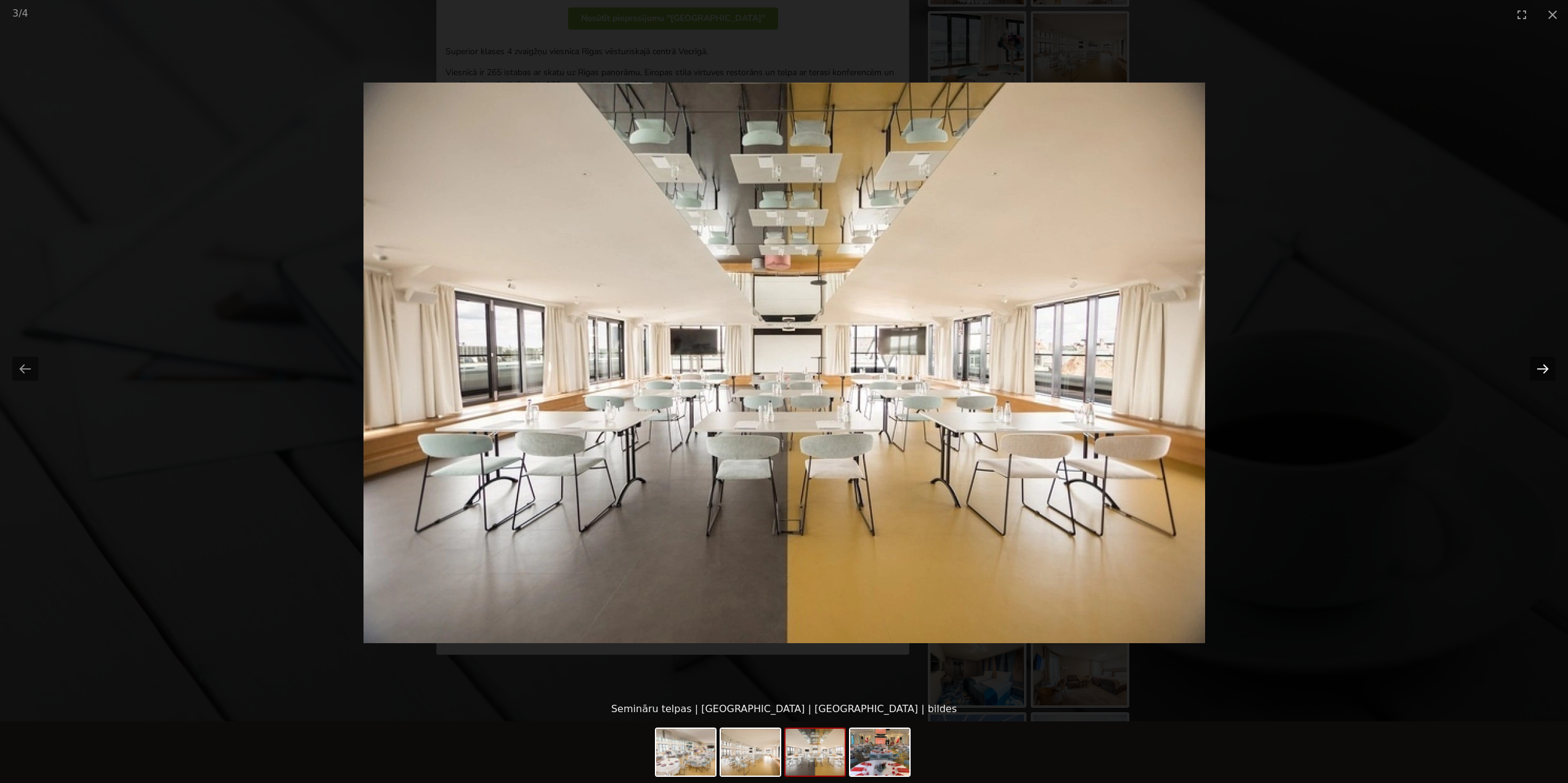
click at [1544, 368] on button "Next slide" at bounding box center [1543, 369] width 26 height 24
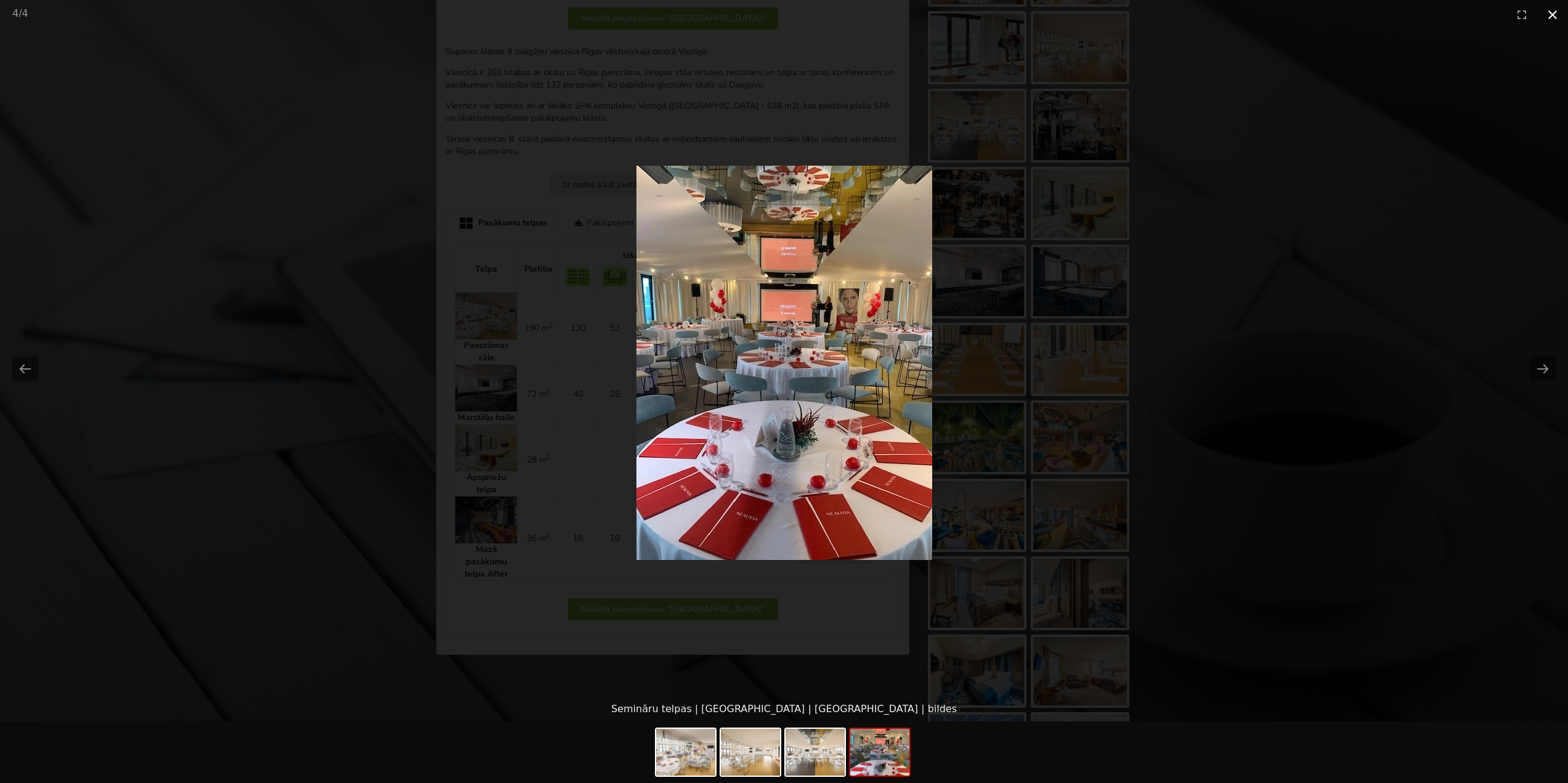
click at [1559, 22] on button "Close gallery" at bounding box center [1552, 14] width 31 height 29
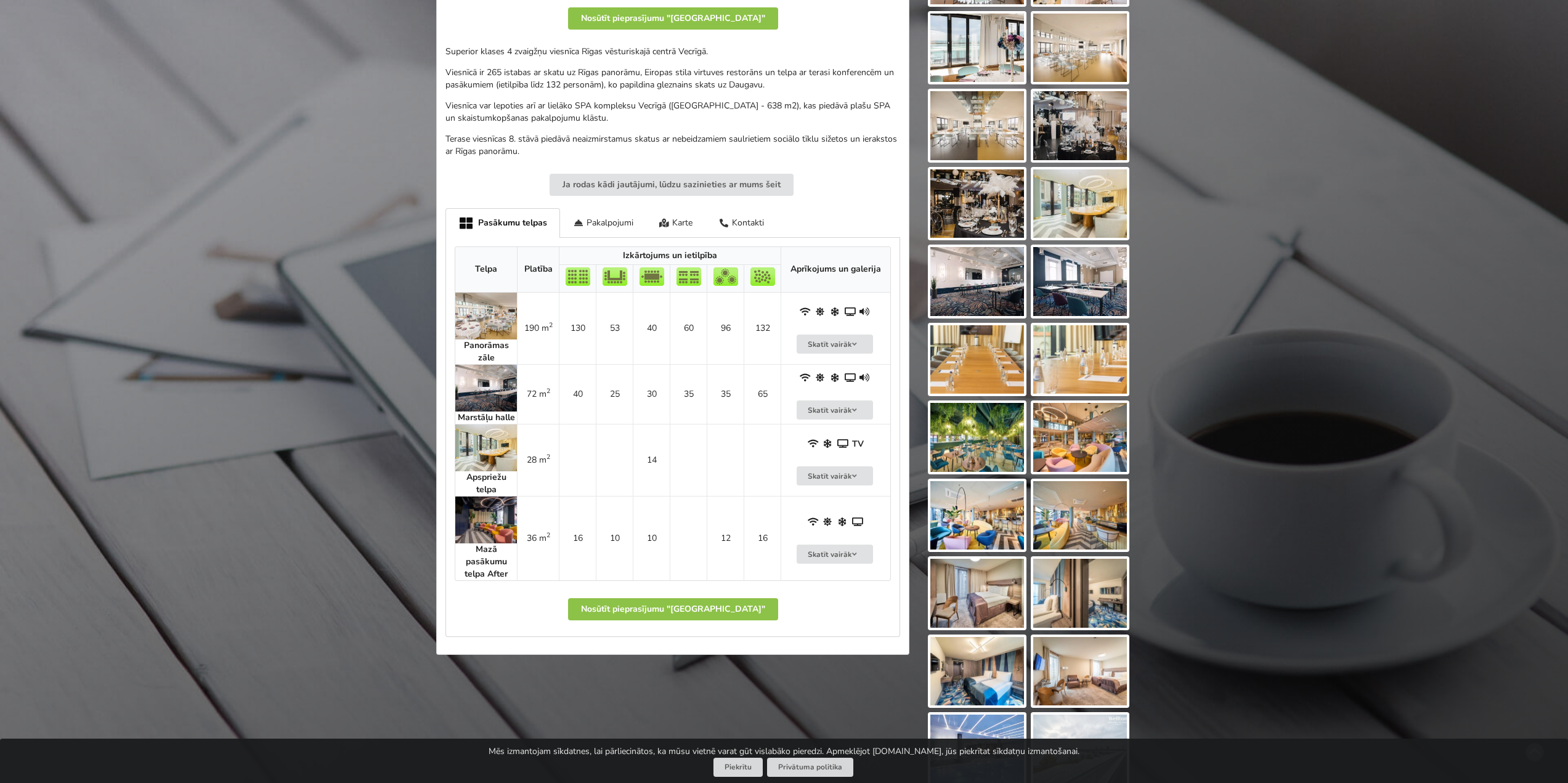
scroll to position [308, 0]
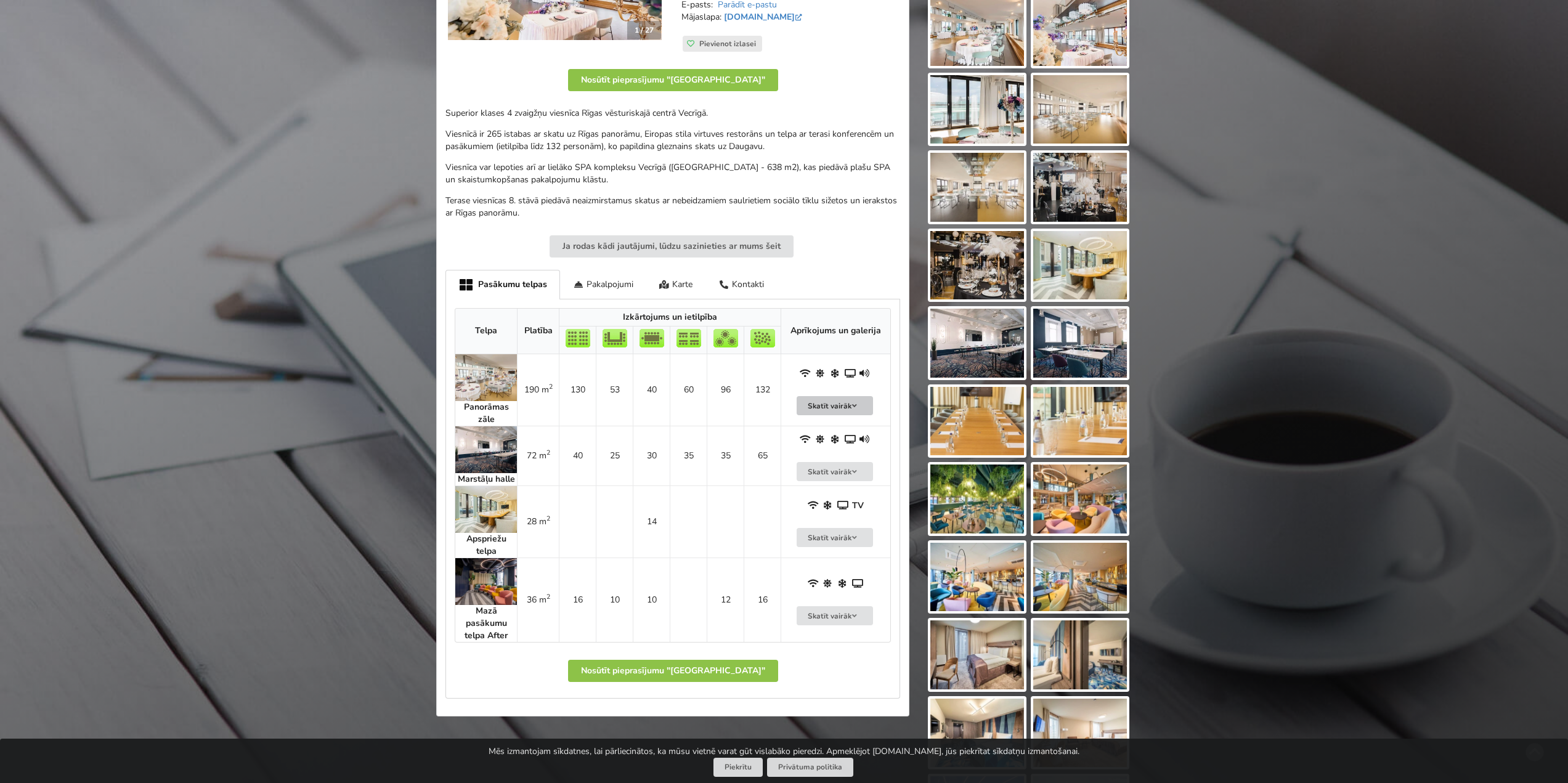
click at [833, 411] on button "Skatīt vairāk" at bounding box center [834, 406] width 76 height 19
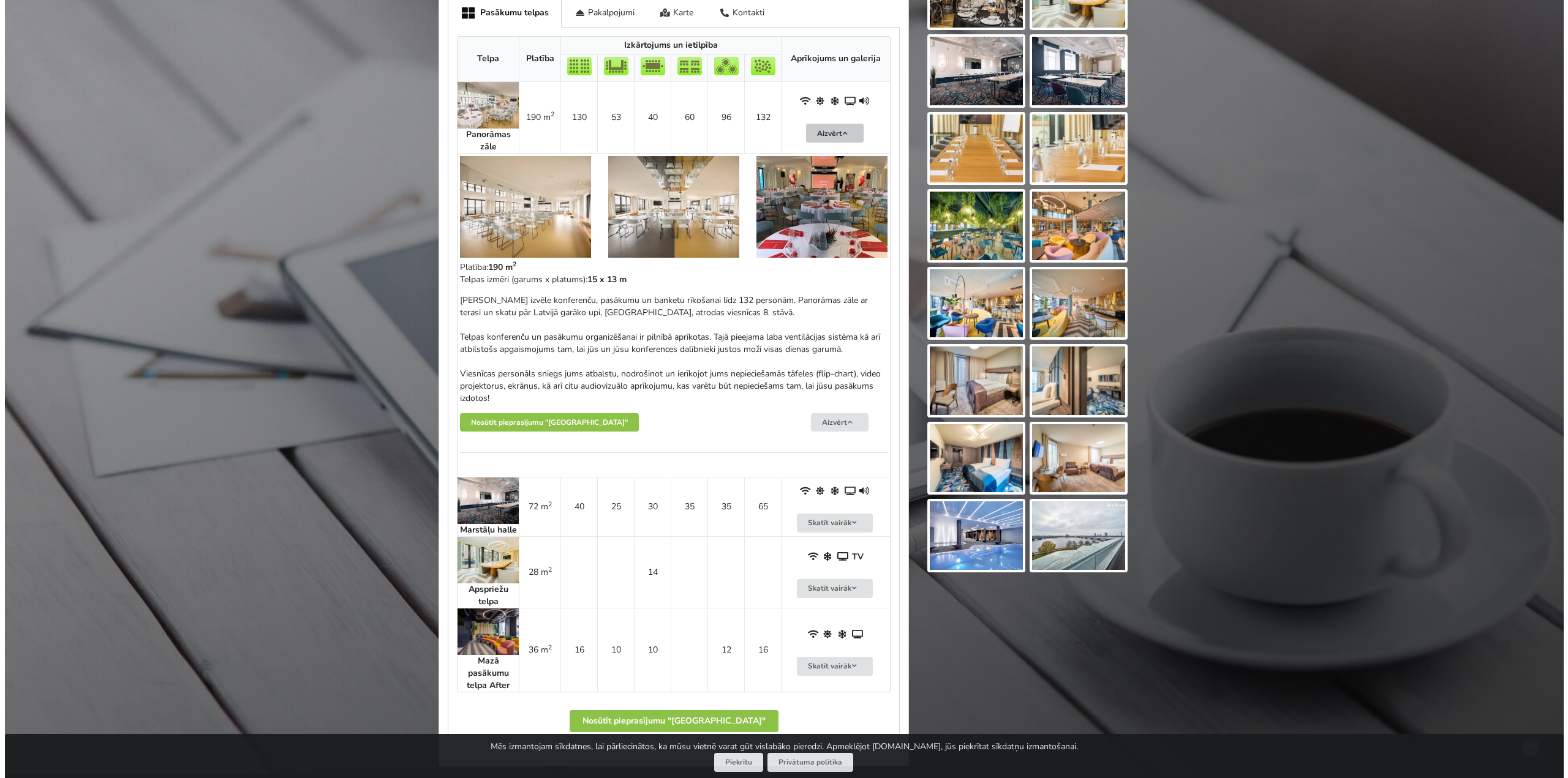
scroll to position [612, 0]
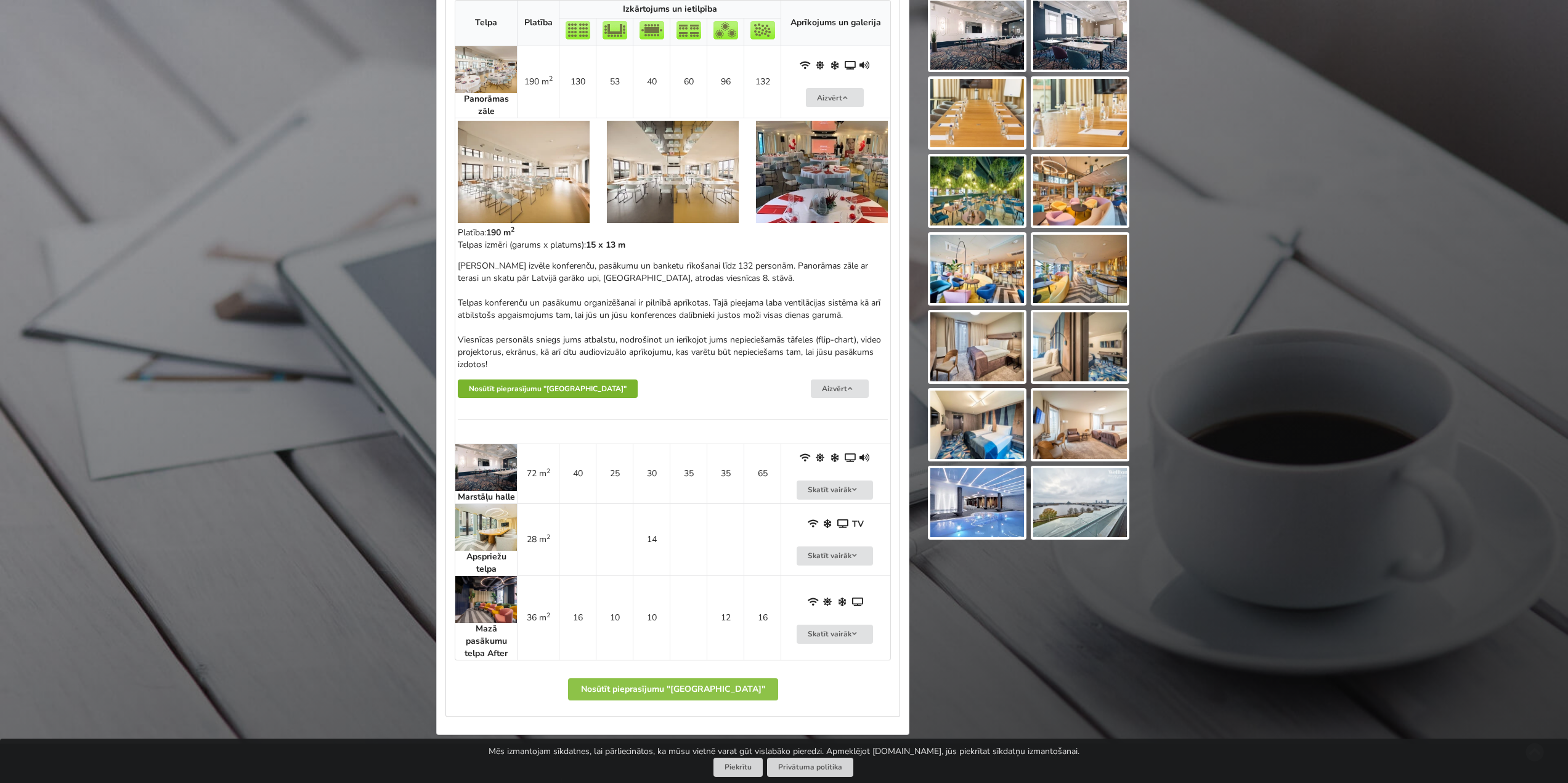
click at [620, 392] on button "Nosūtīt pieprasījumu "Wellton Riverside SPA Hotel"" at bounding box center [548, 389] width 180 height 19
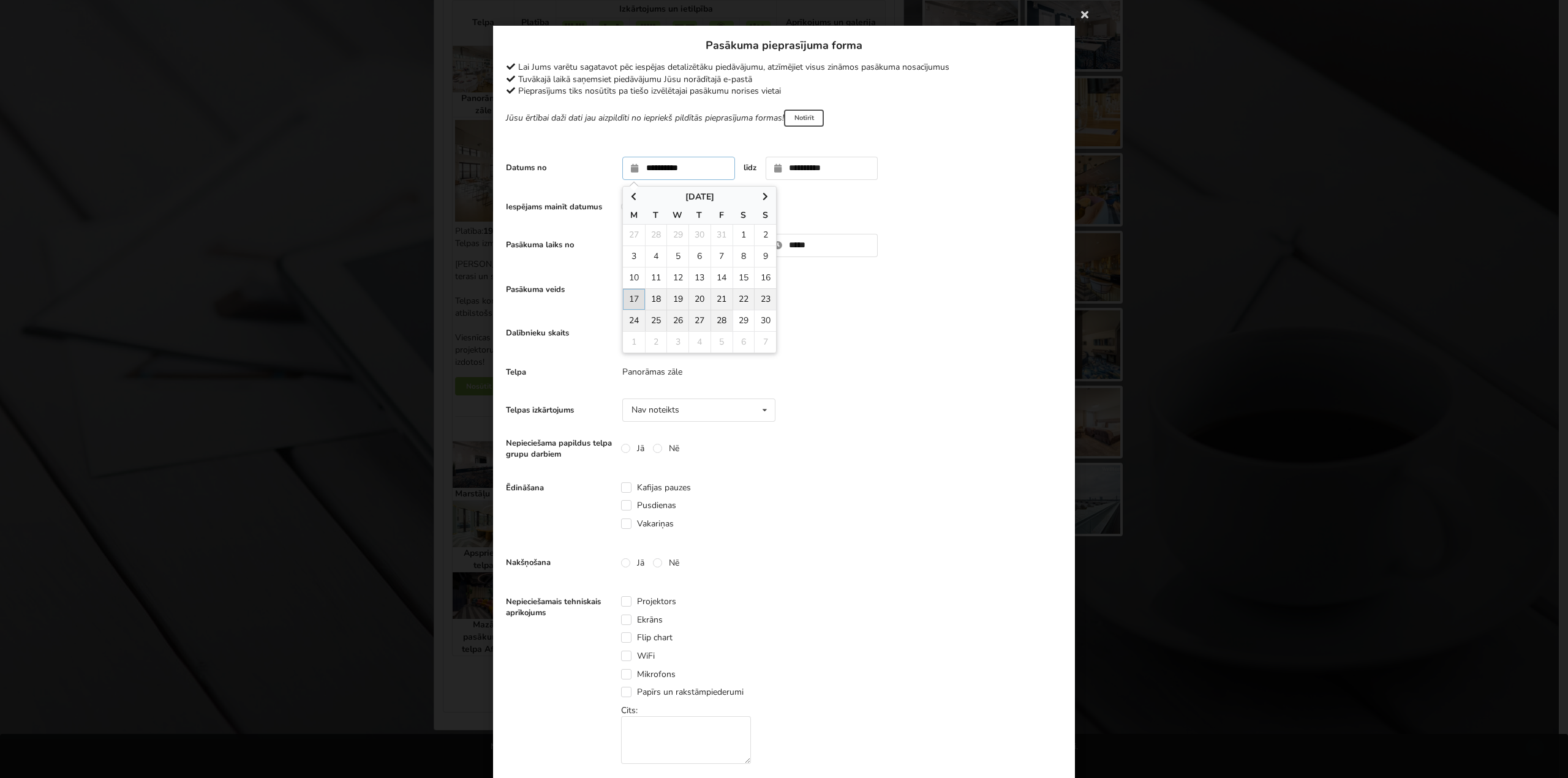
click at [660, 175] on input "**********" at bounding box center [679, 168] width 113 height 23
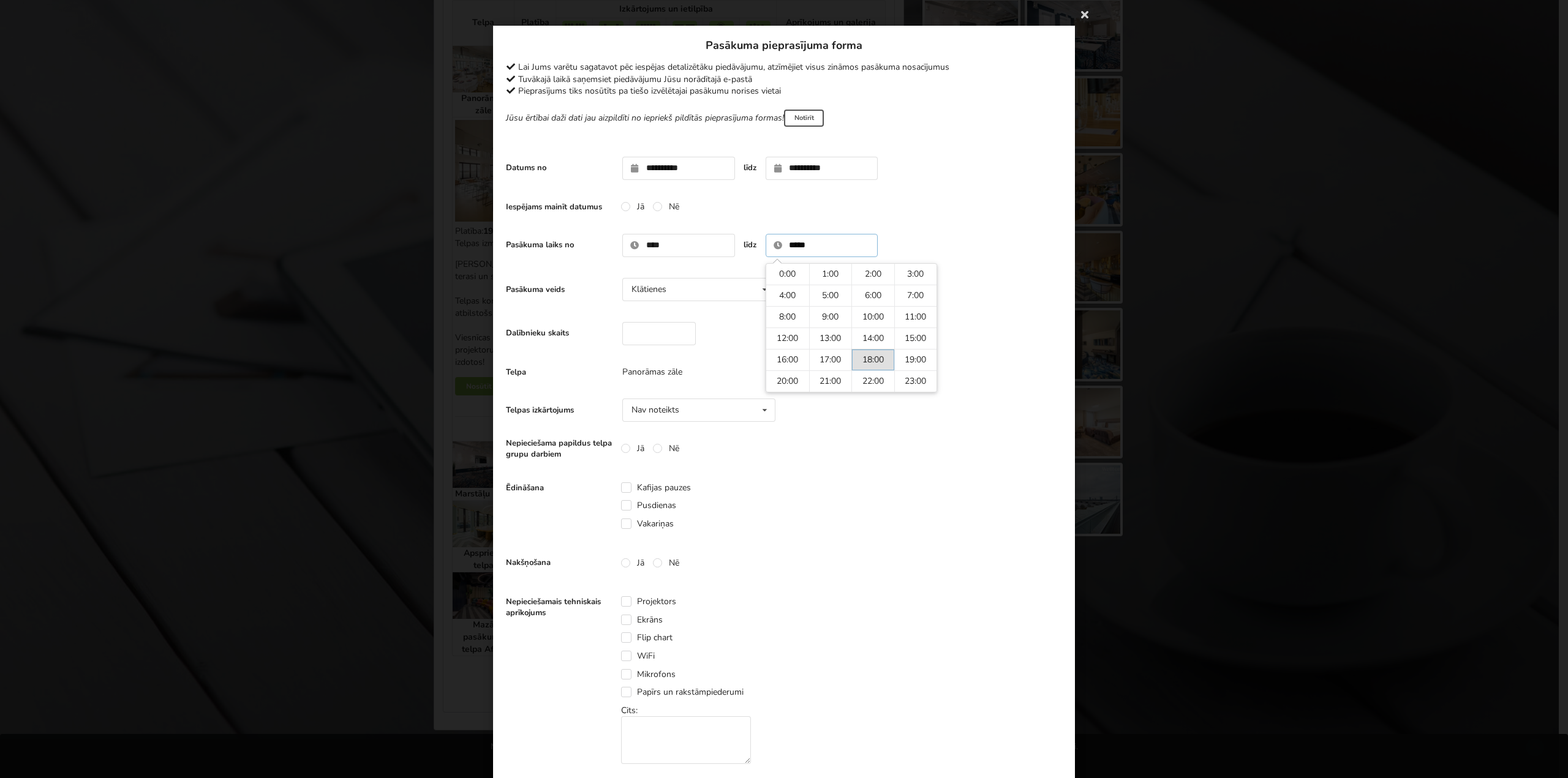
click at [859, 241] on input "*****" at bounding box center [822, 245] width 113 height 23
click at [905, 221] on form "**********" at bounding box center [784, 607] width 556 height 912
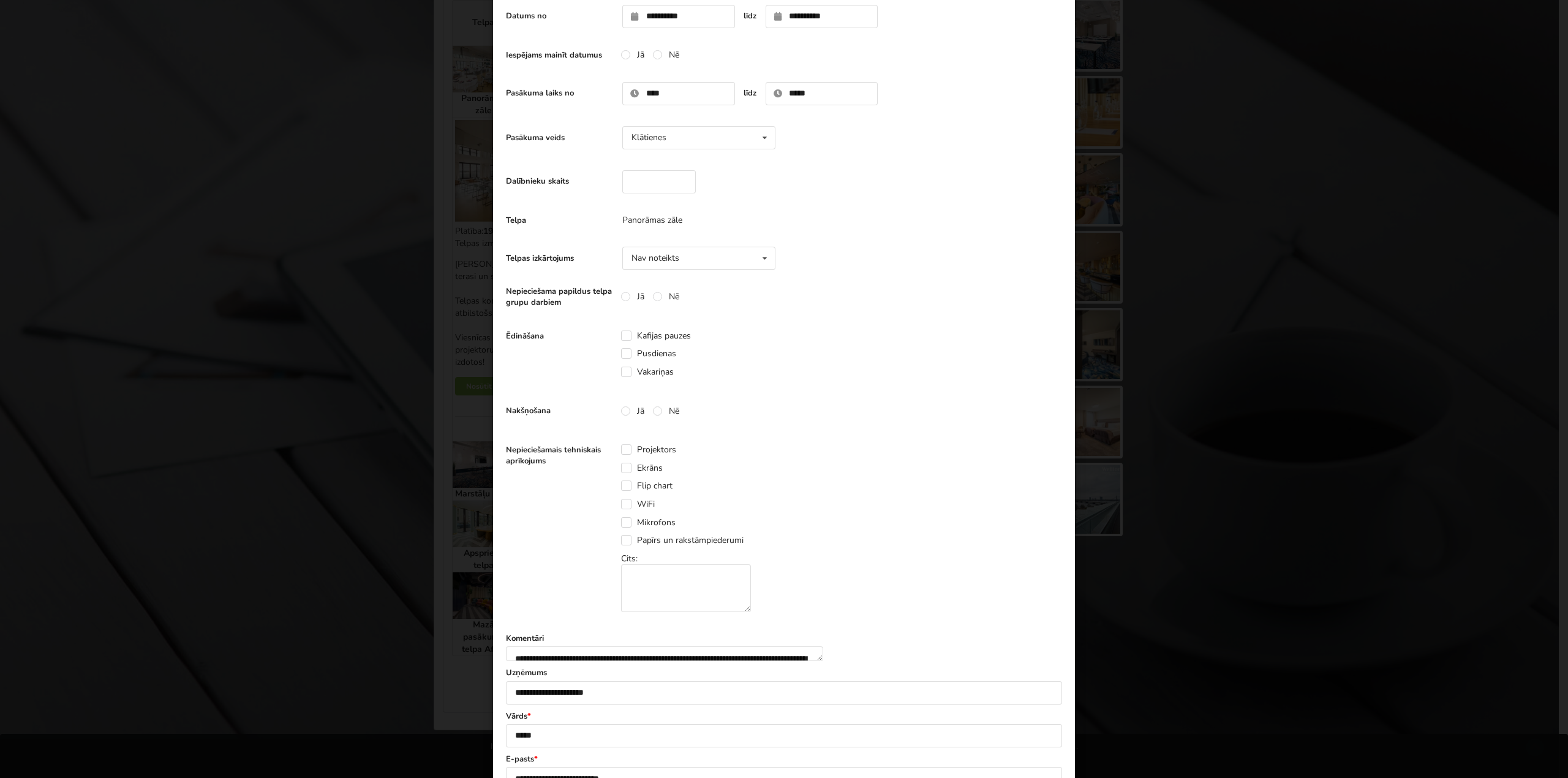
scroll to position [184, 0]
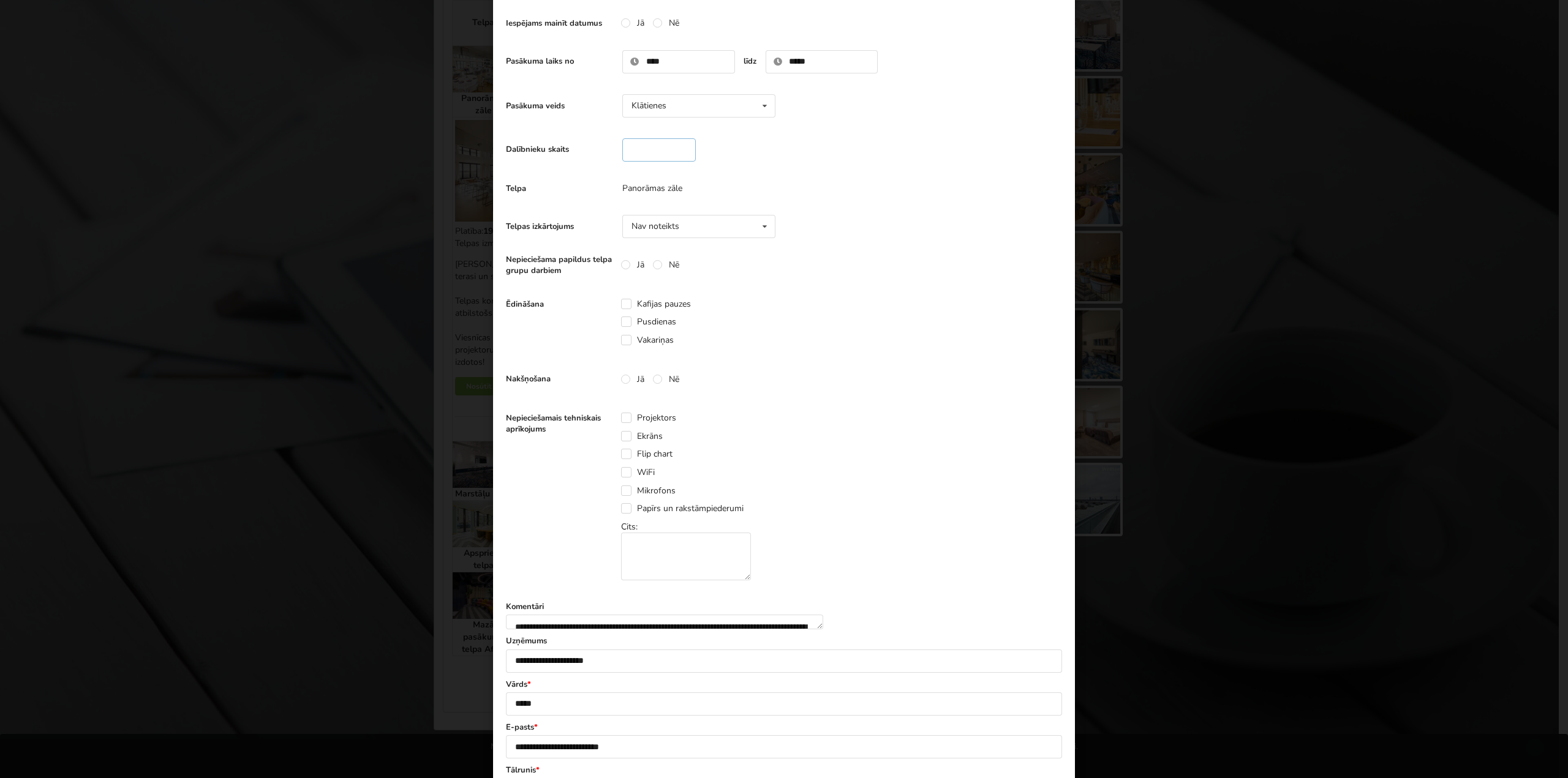
click at [651, 151] on input "***" at bounding box center [659, 149] width 74 height 23
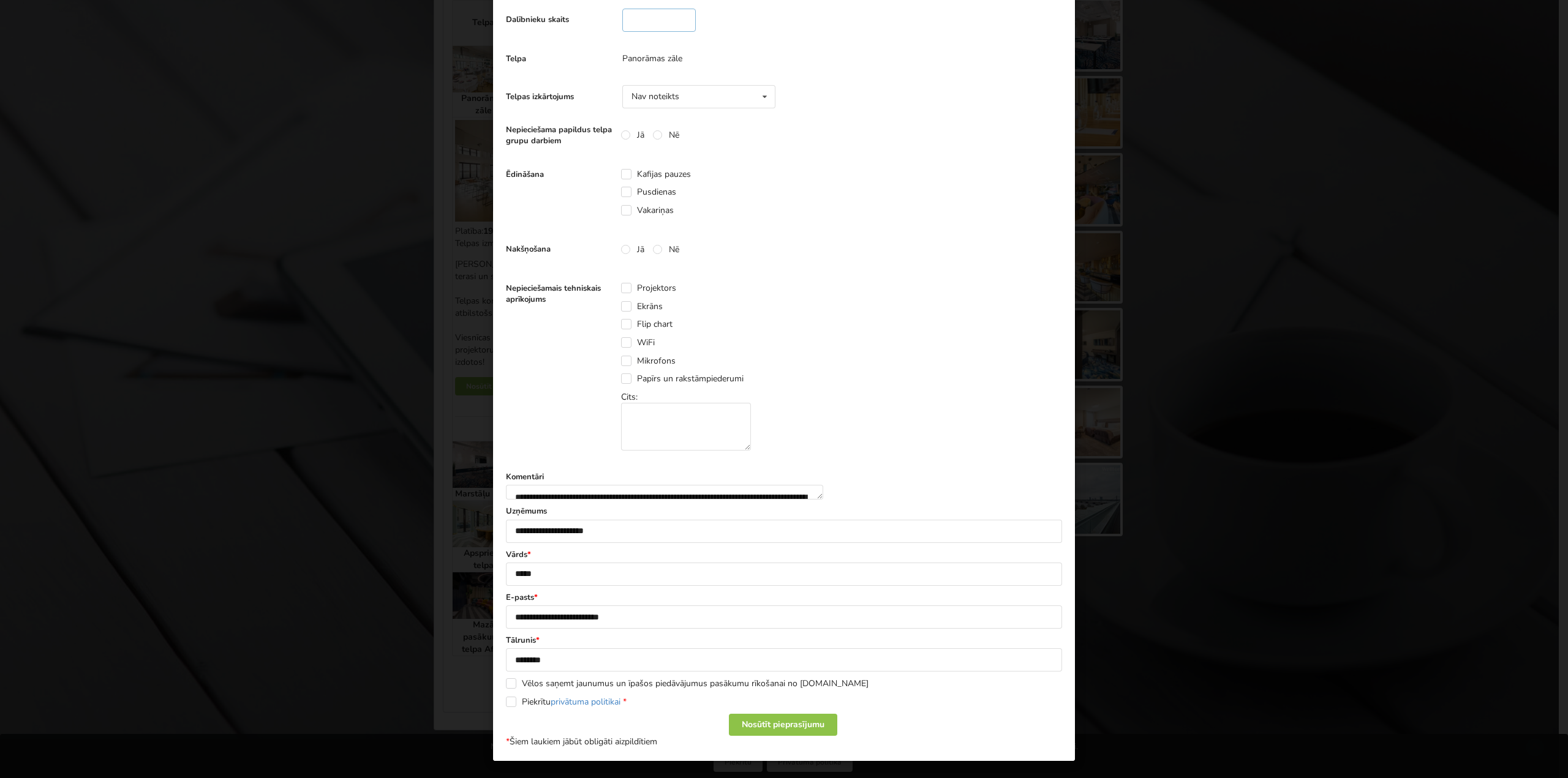
scroll to position [358, 0]
click at [506, 708] on div "Piekrītu privātuma politikai *" at bounding box center [784, 702] width 556 height 12
click at [511, 703] on label "Piekrītu privātuma politikai *" at bounding box center [566, 702] width 121 height 10
click at [755, 729] on div "Nosūtīt pieprasījumu" at bounding box center [782, 724] width 109 height 22
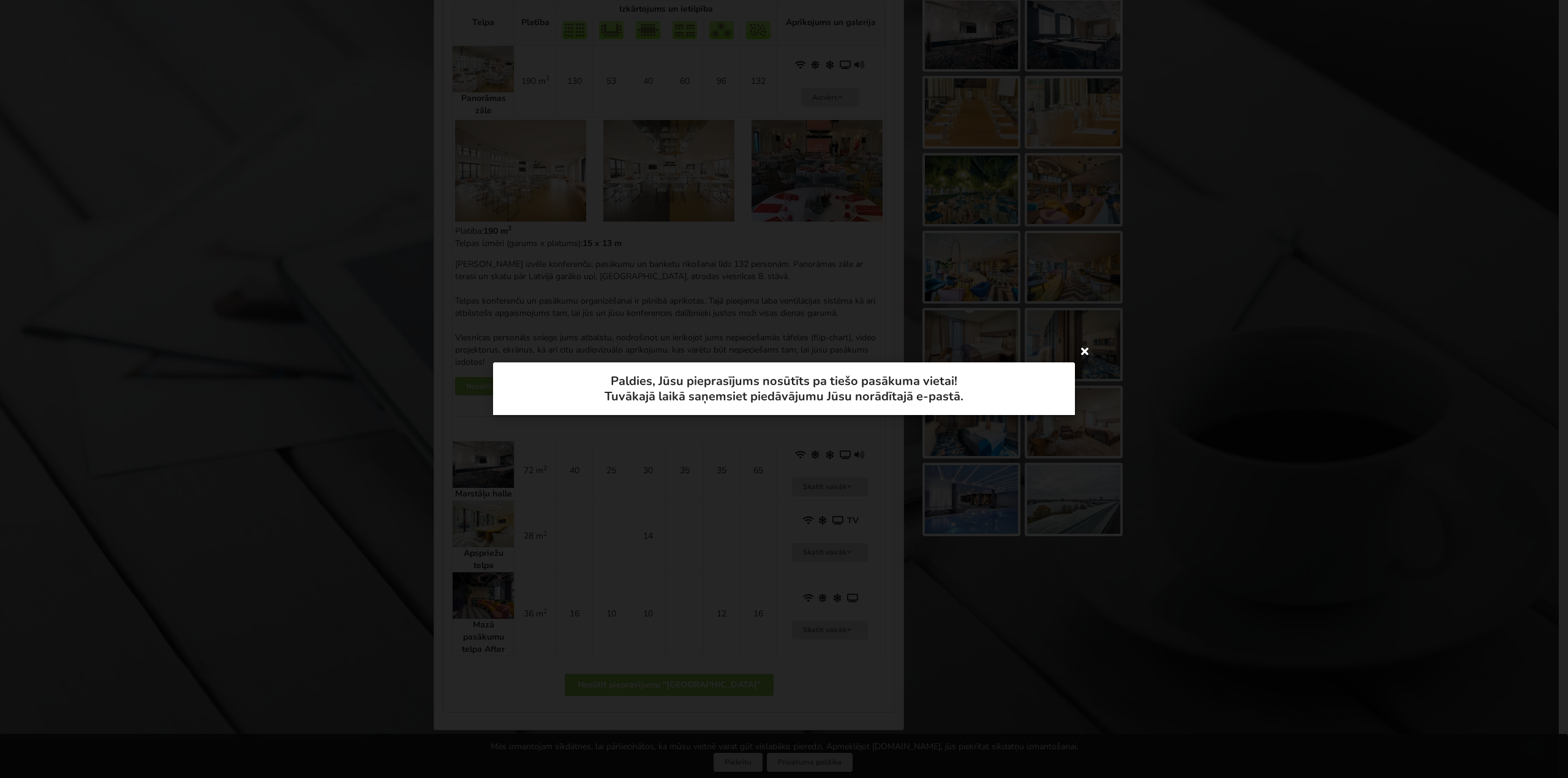
click at [1087, 355] on icon at bounding box center [1084, 351] width 20 height 20
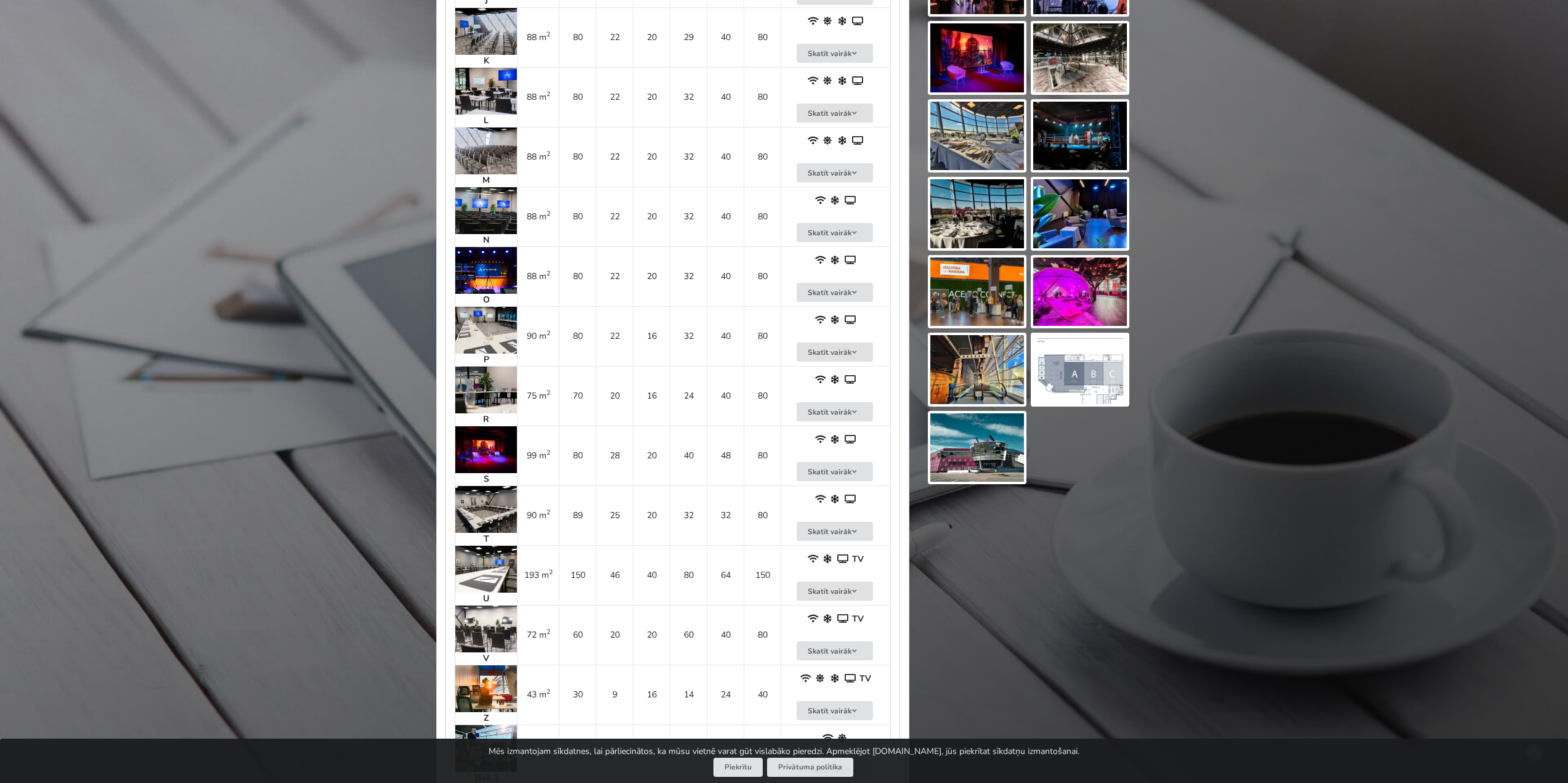
scroll to position [1787, 0]
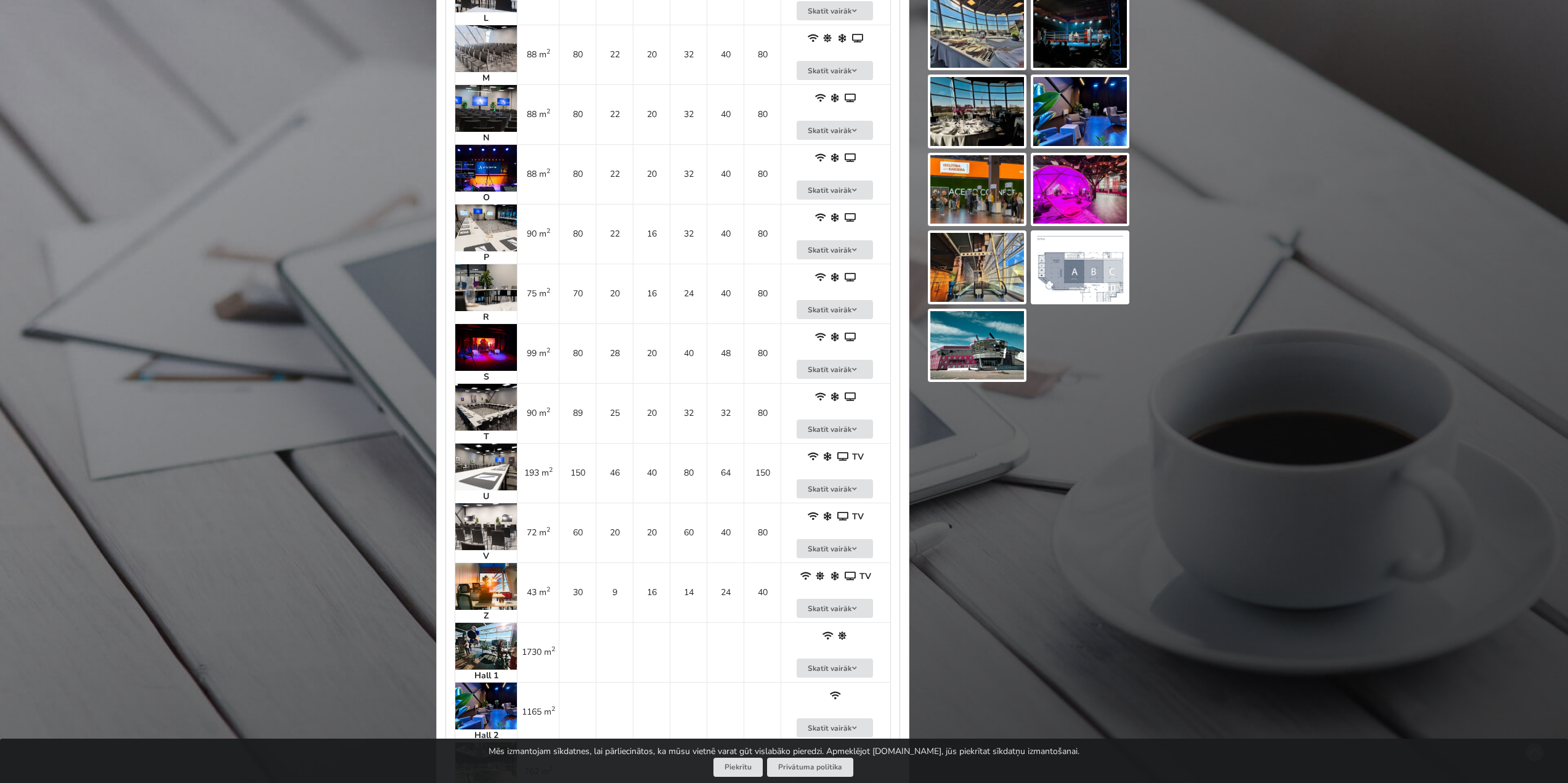
click at [471, 456] on img at bounding box center [486, 468] width 62 height 47
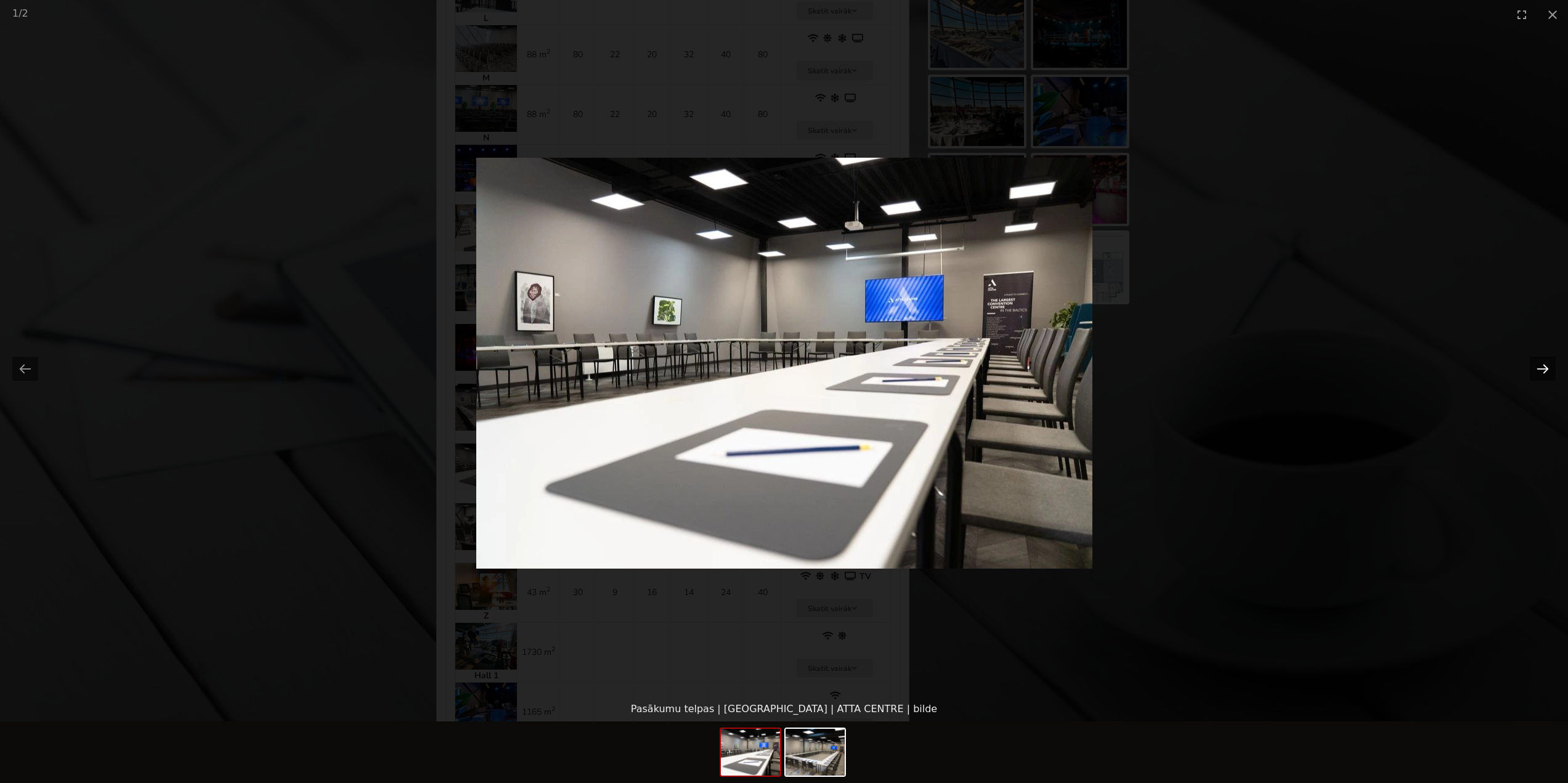
click at [1537, 372] on button "Next slide" at bounding box center [1543, 369] width 26 height 24
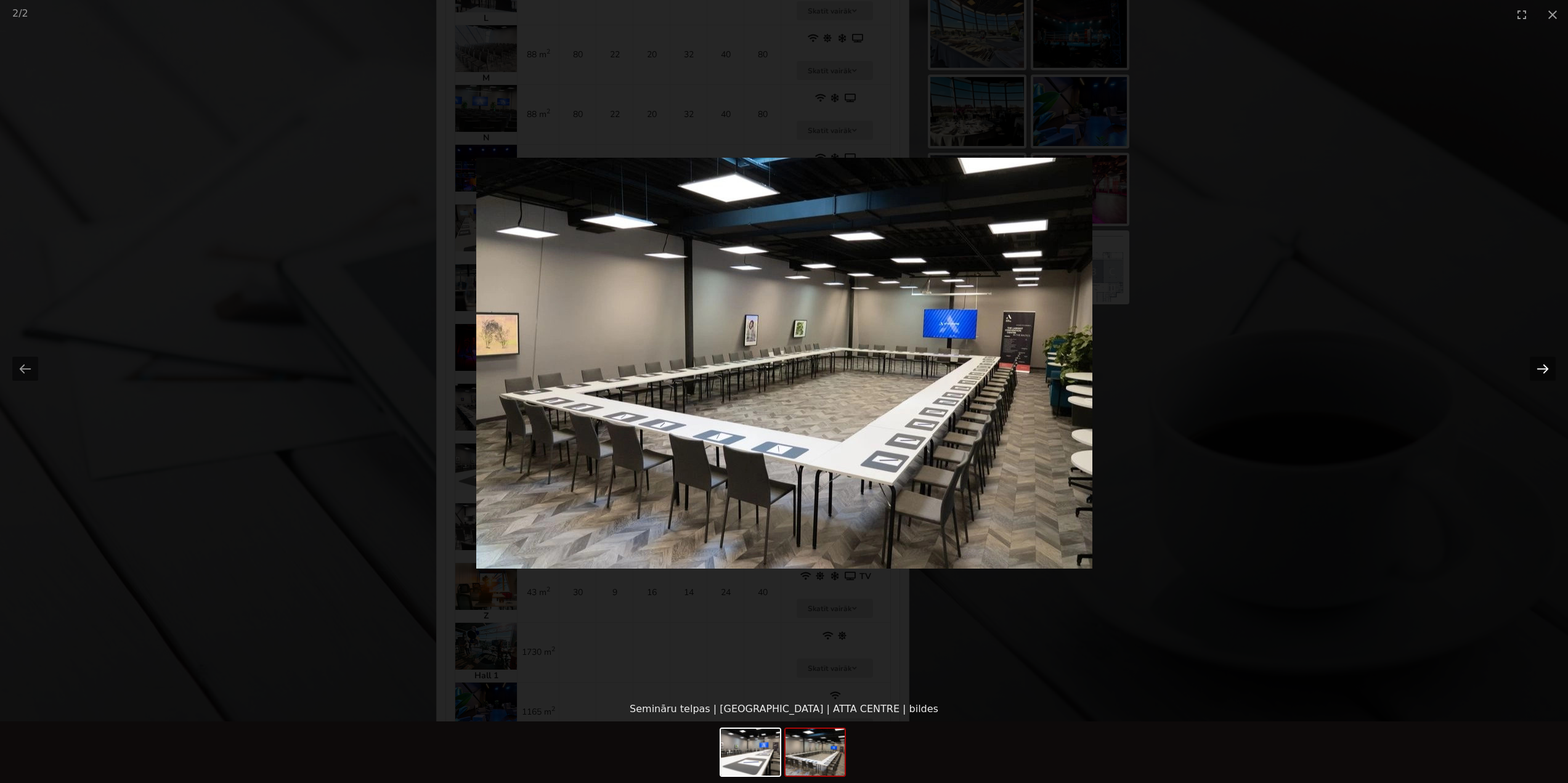
click at [1544, 365] on button "Next slide" at bounding box center [1543, 369] width 26 height 24
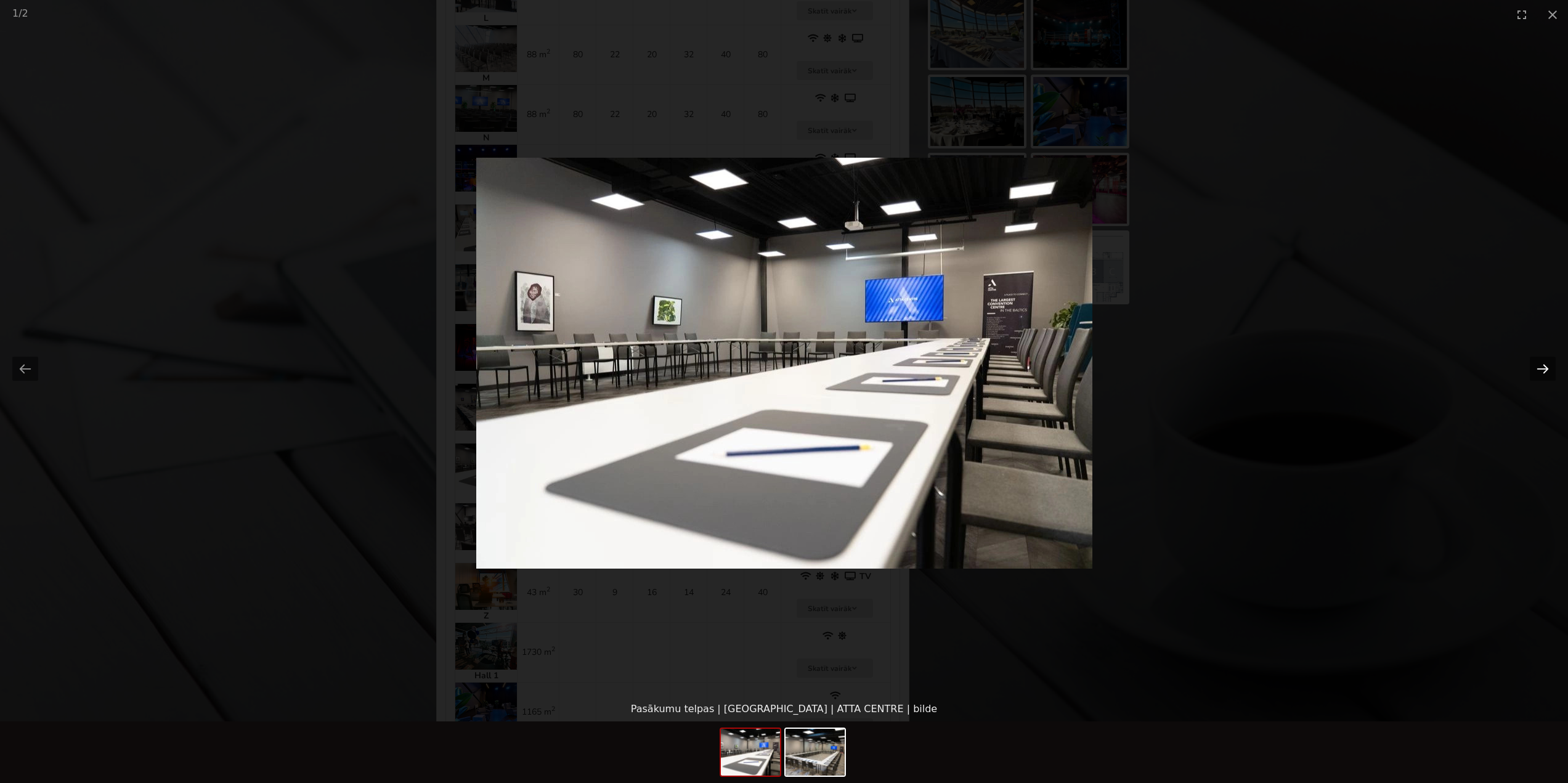
click at [1544, 365] on button "Next slide" at bounding box center [1543, 369] width 26 height 24
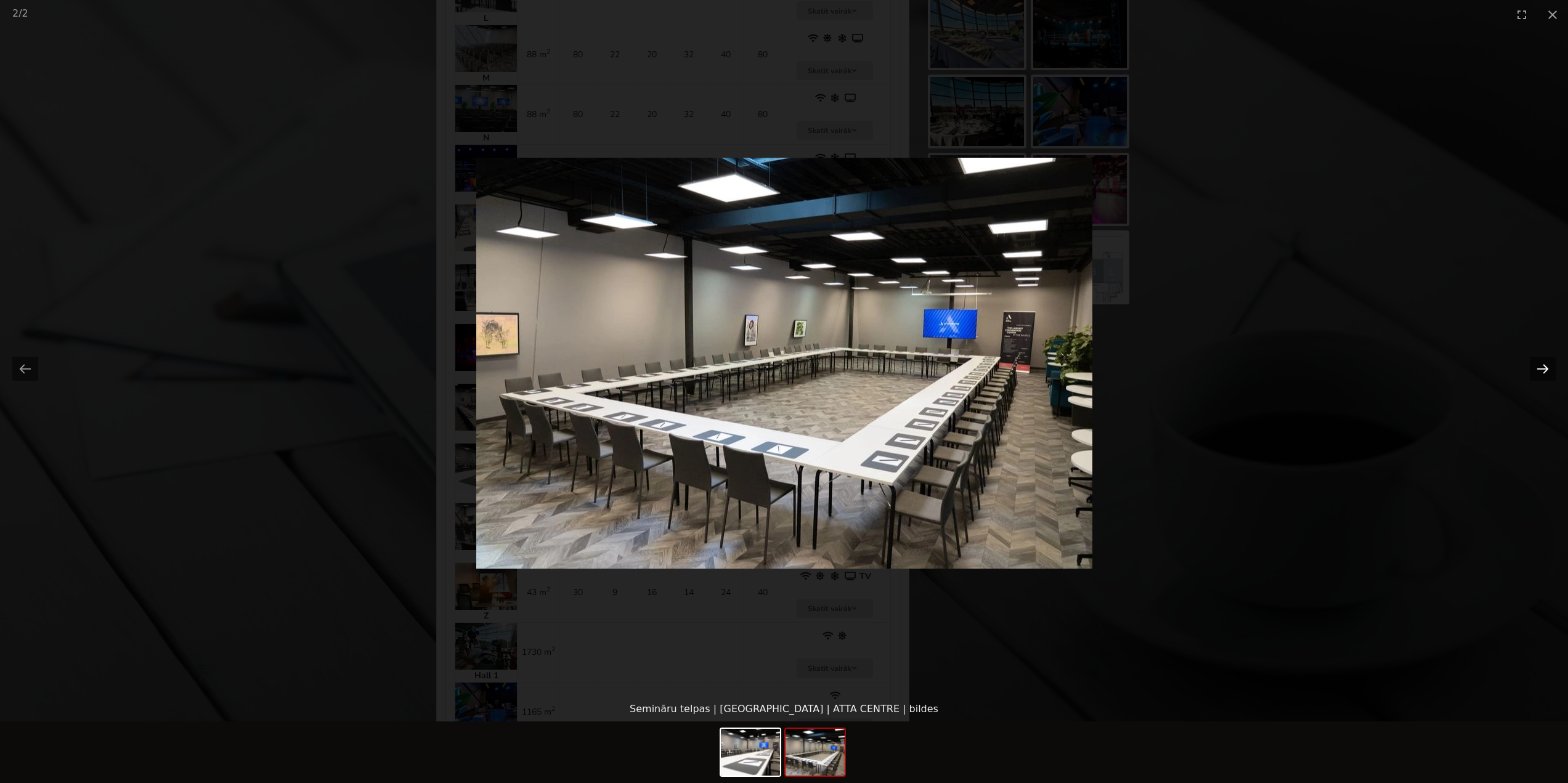
click at [1544, 365] on button "Next slide" at bounding box center [1543, 369] width 26 height 24
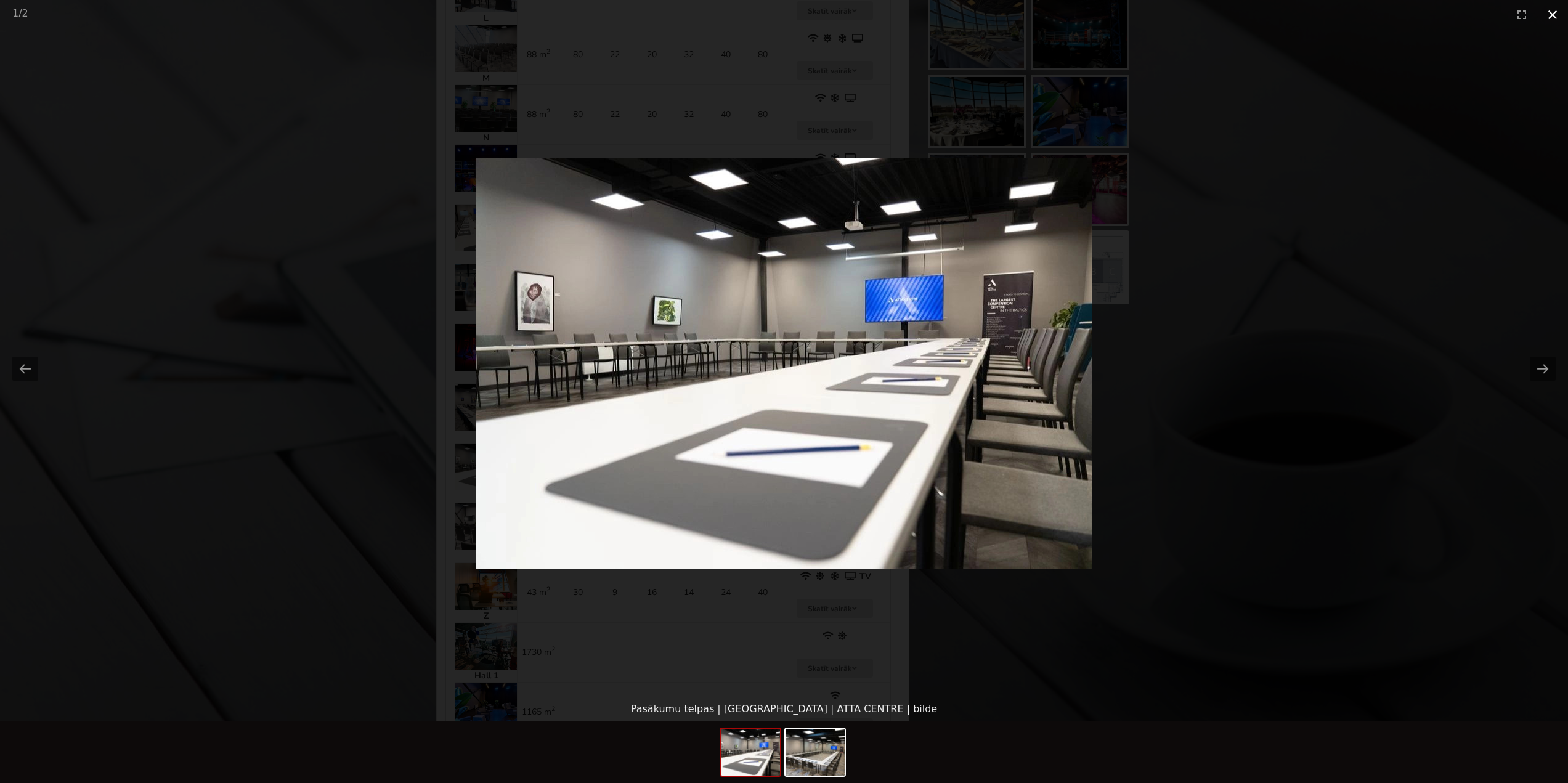
click at [1543, 18] on button "Close gallery" at bounding box center [1552, 14] width 31 height 29
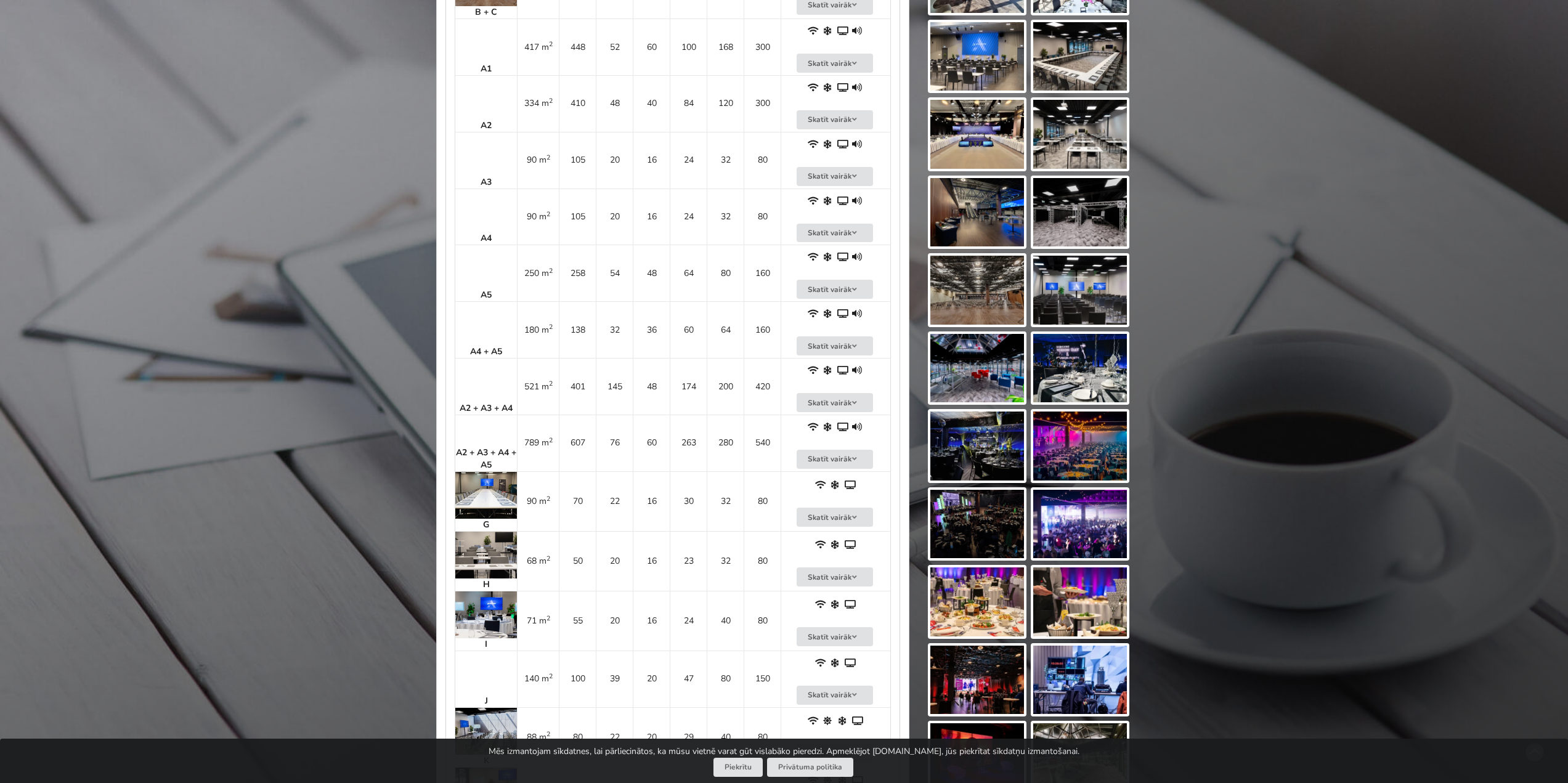
scroll to position [987, 0]
click at [487, 267] on td "A5" at bounding box center [486, 272] width 62 height 57
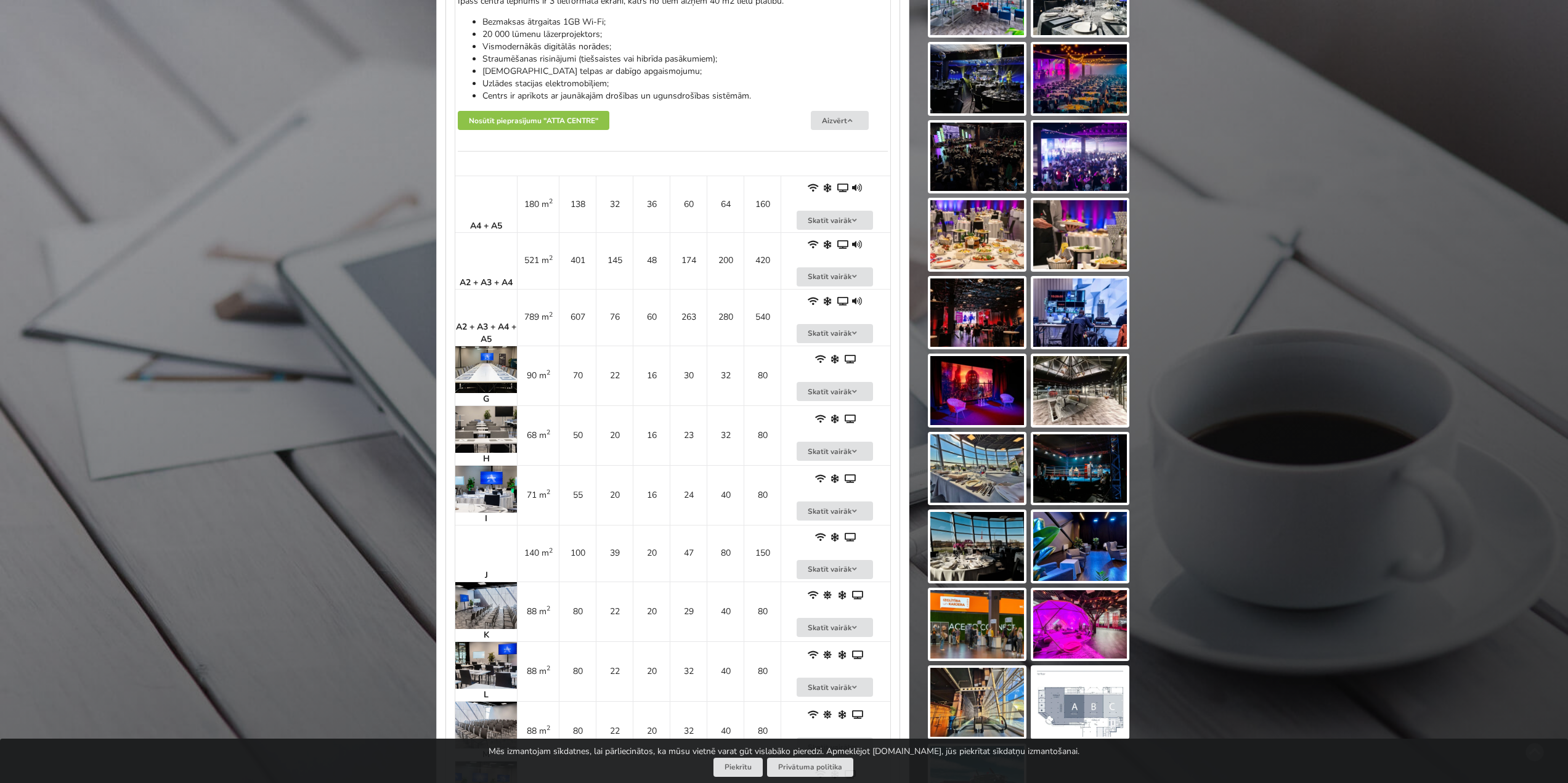
scroll to position [1356, 0]
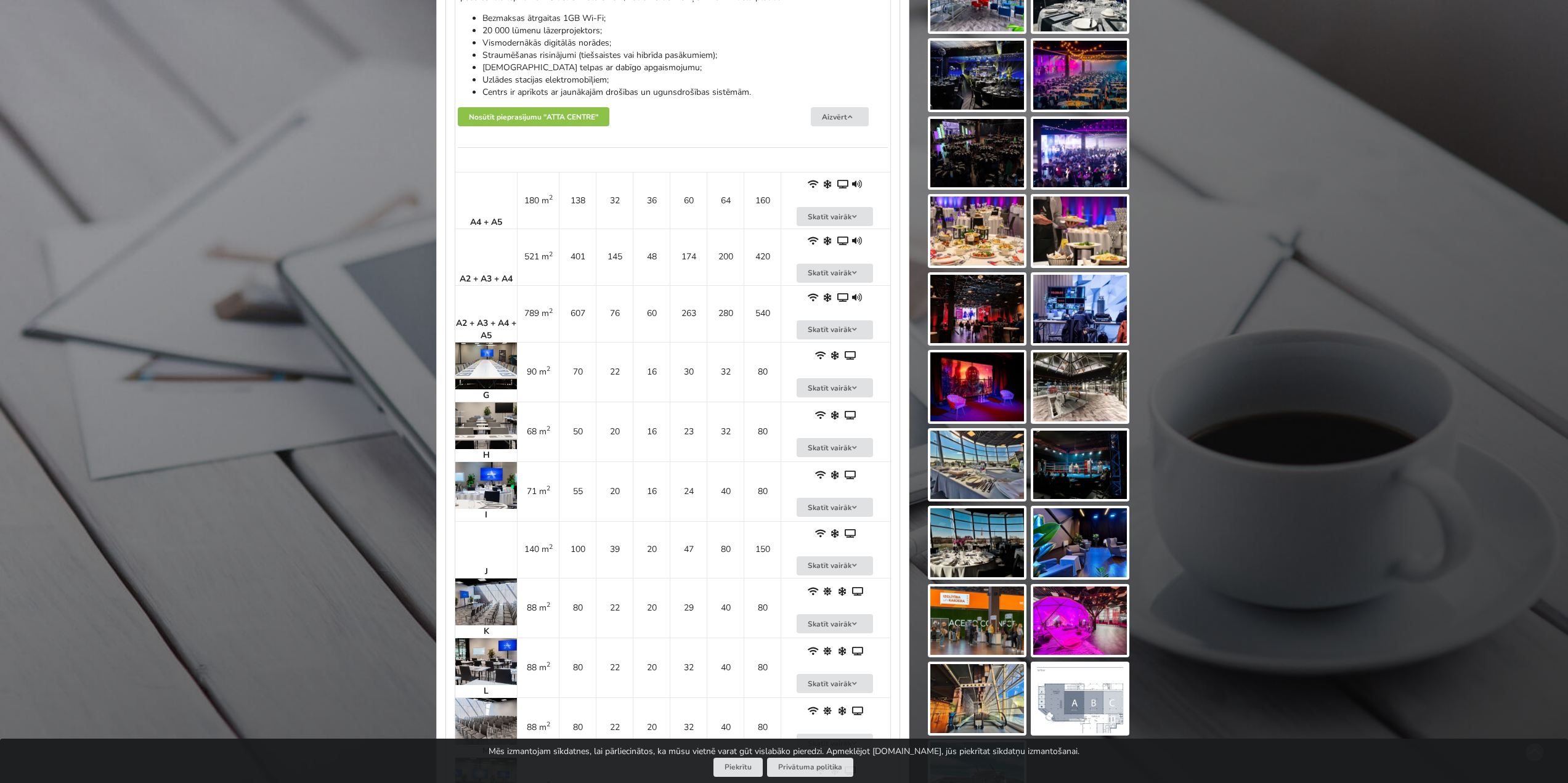
click at [476, 357] on img at bounding box center [486, 366] width 62 height 47
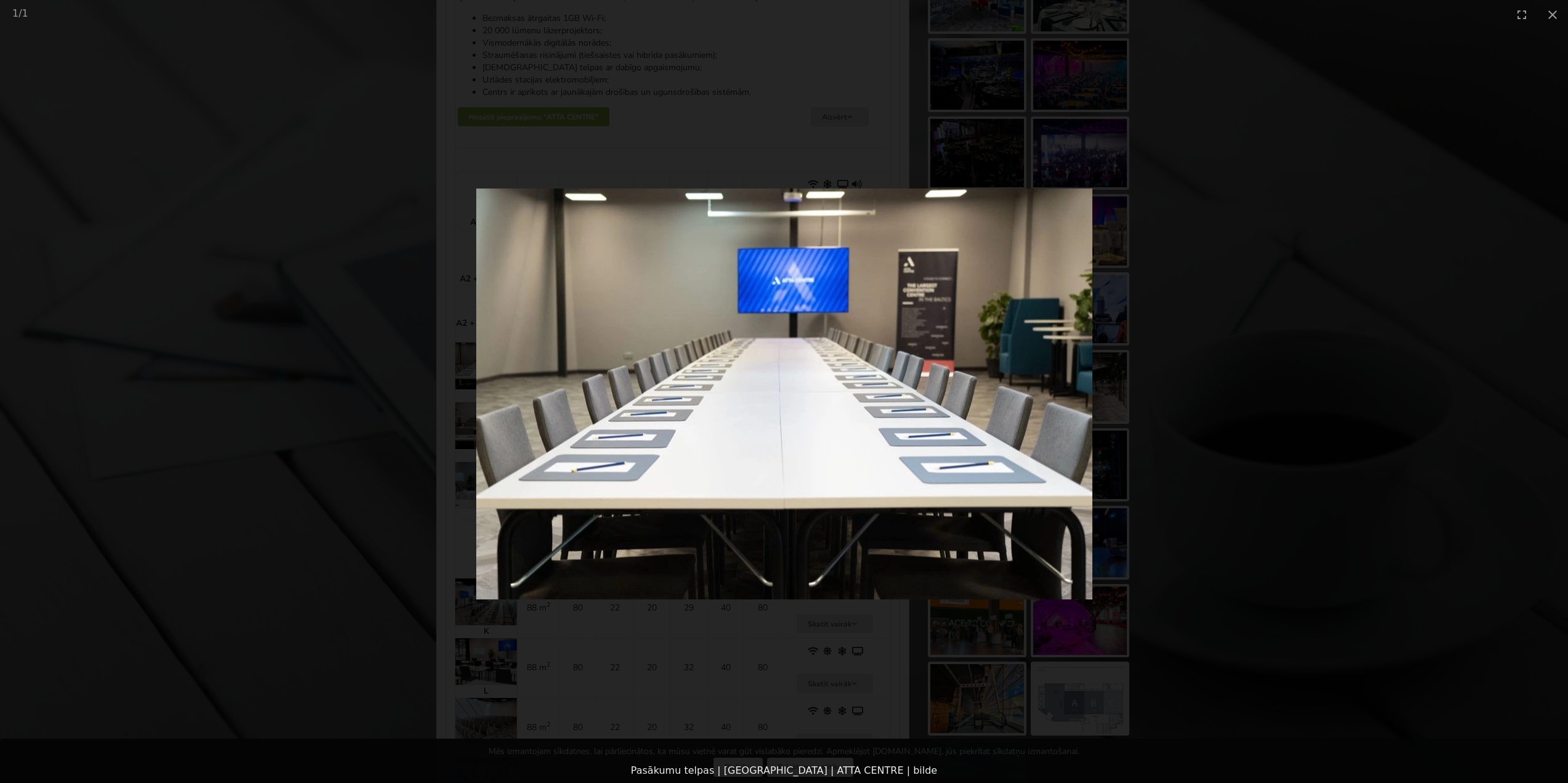
click at [1274, 345] on picture at bounding box center [784, 393] width 1568 height 730
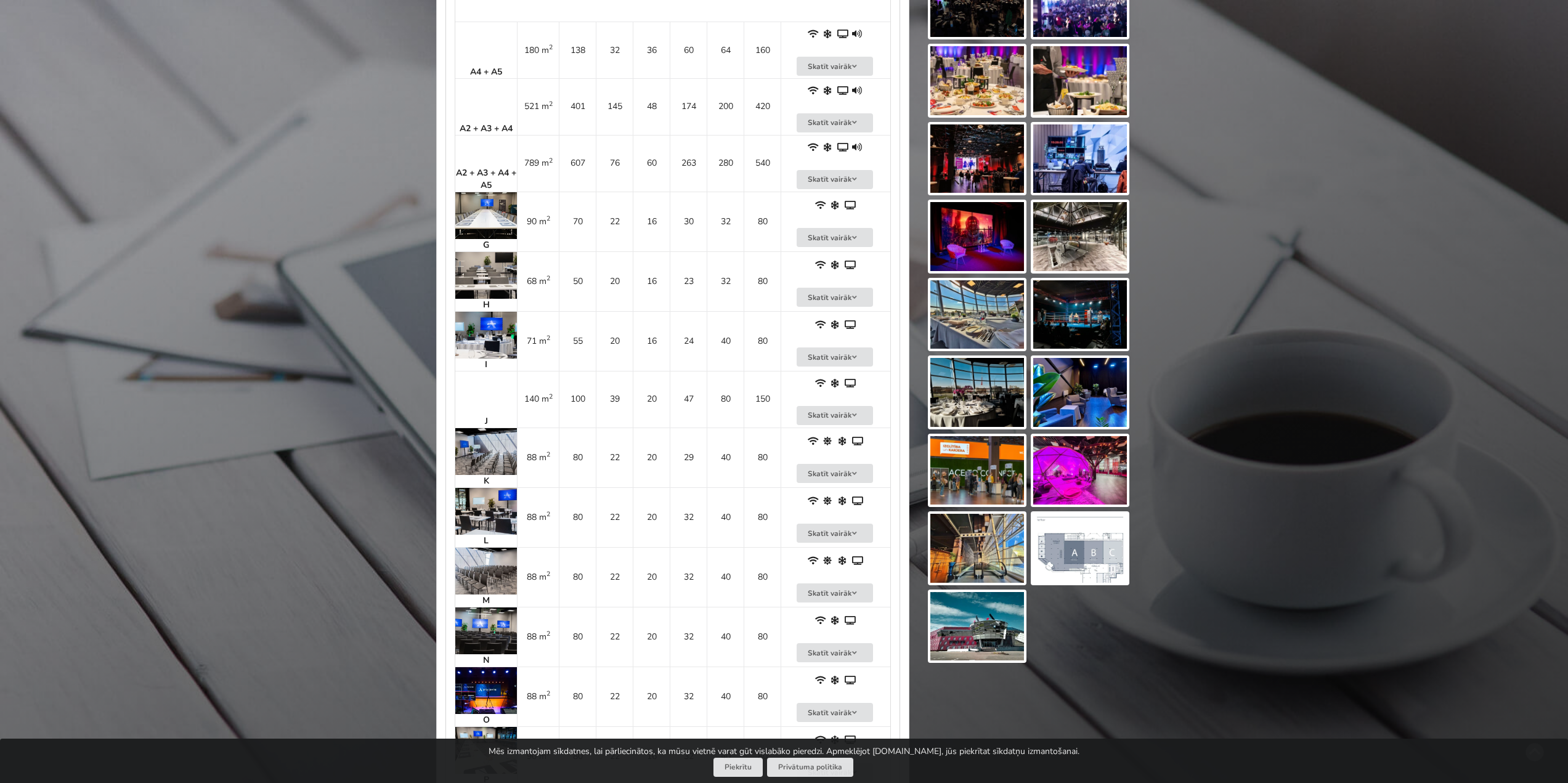
scroll to position [1603, 0]
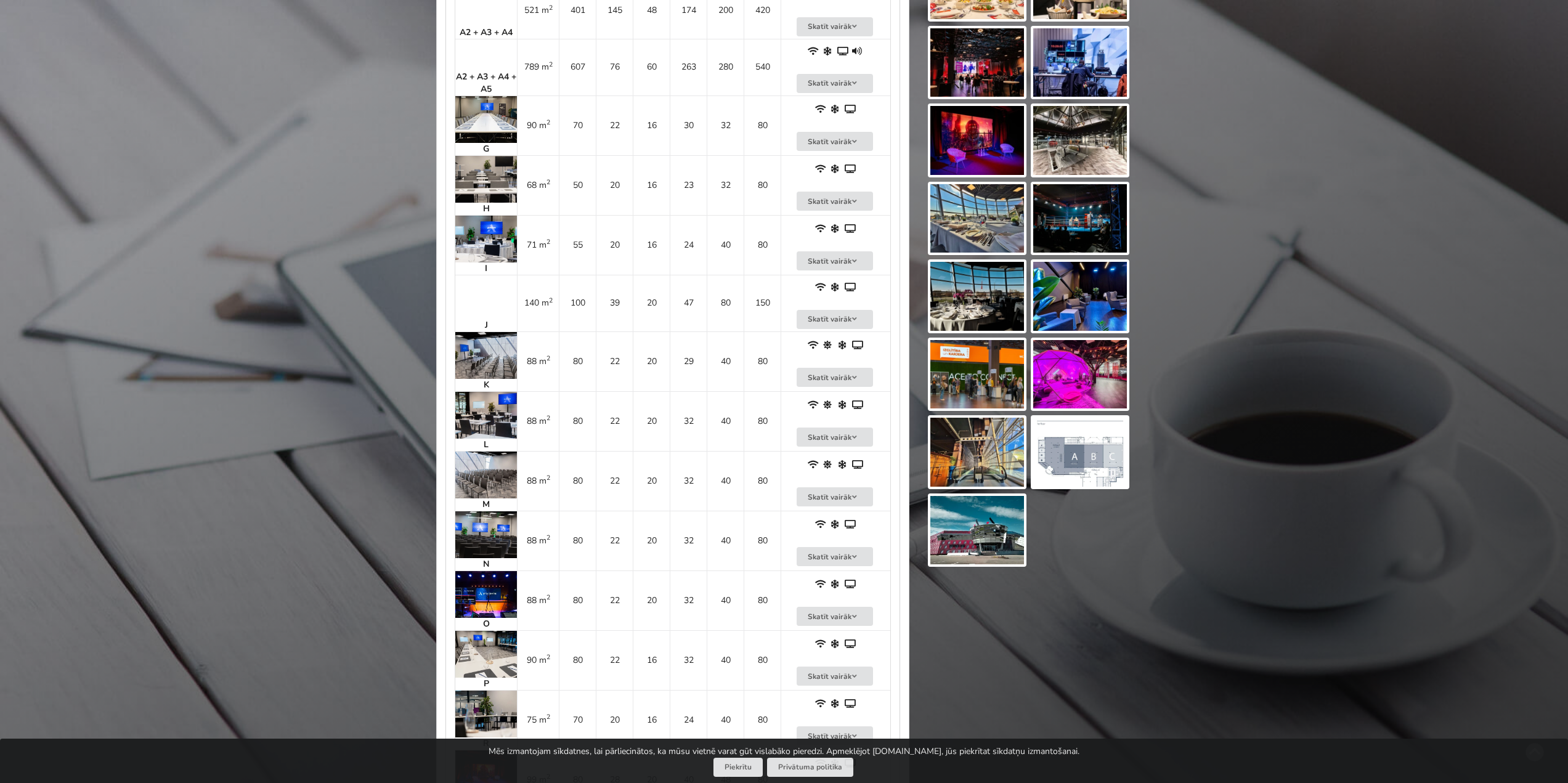
click at [495, 361] on img at bounding box center [486, 356] width 62 height 47
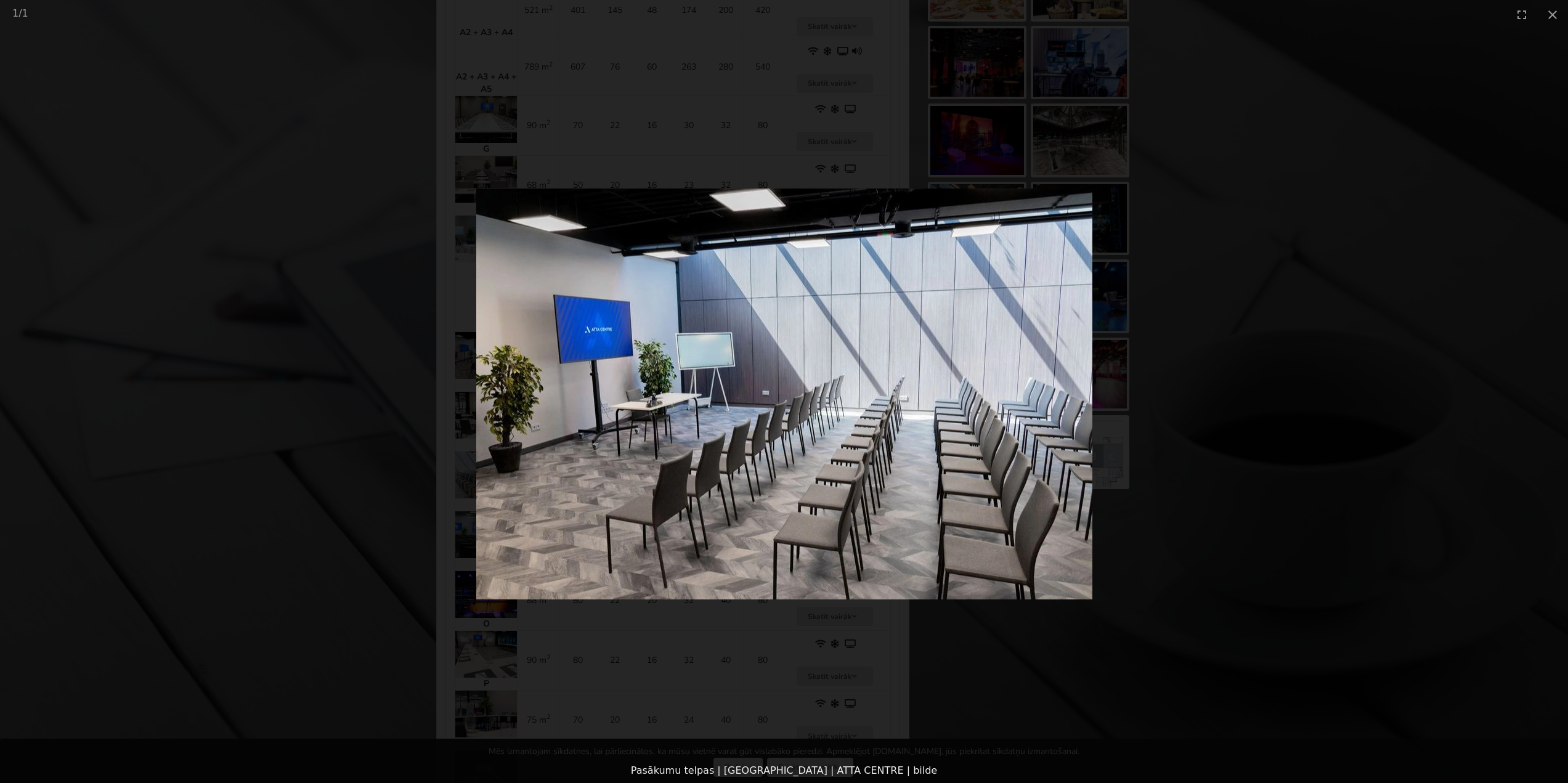
click at [336, 350] on picture at bounding box center [784, 393] width 1568 height 730
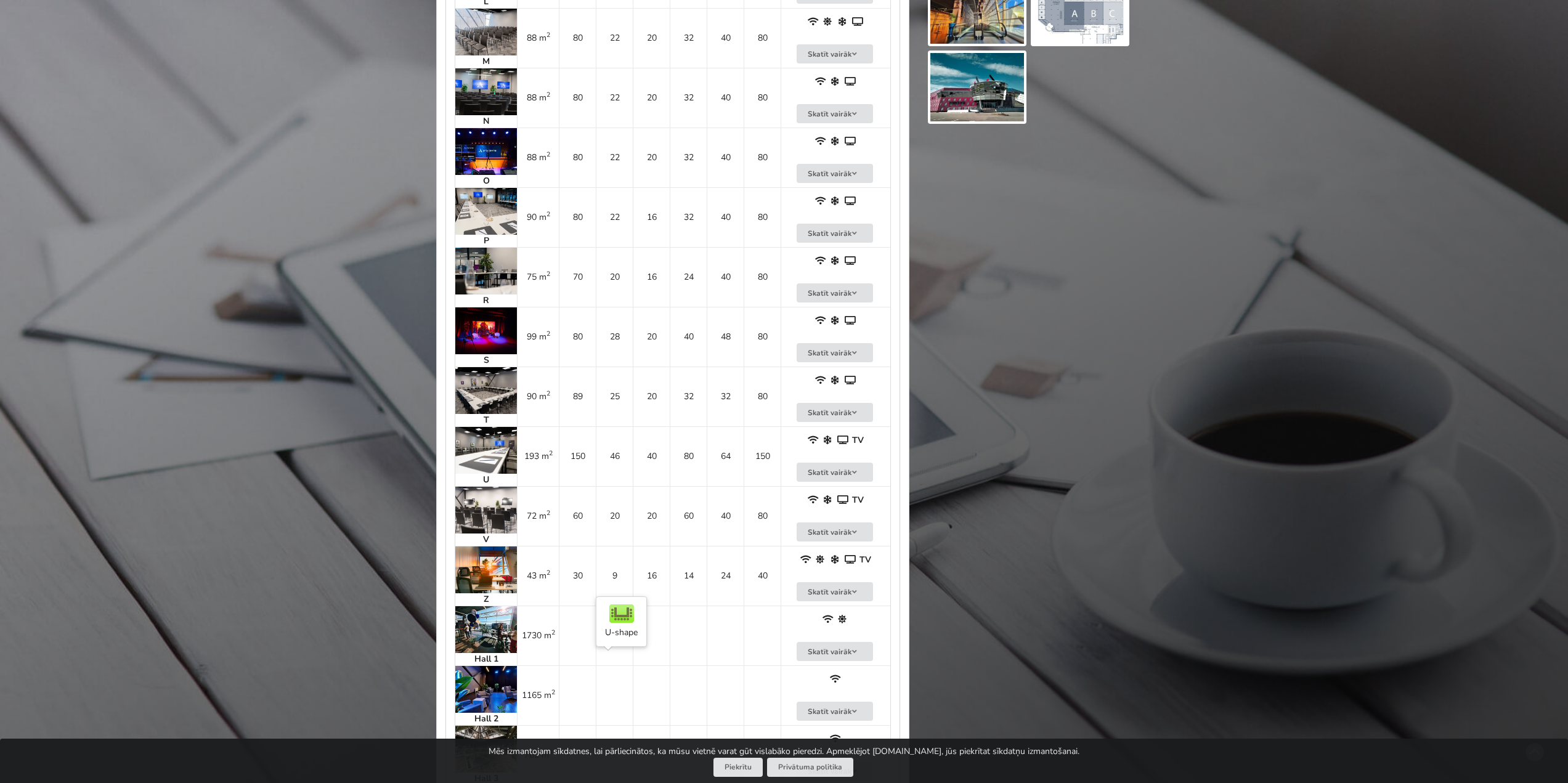
scroll to position [2041, 0]
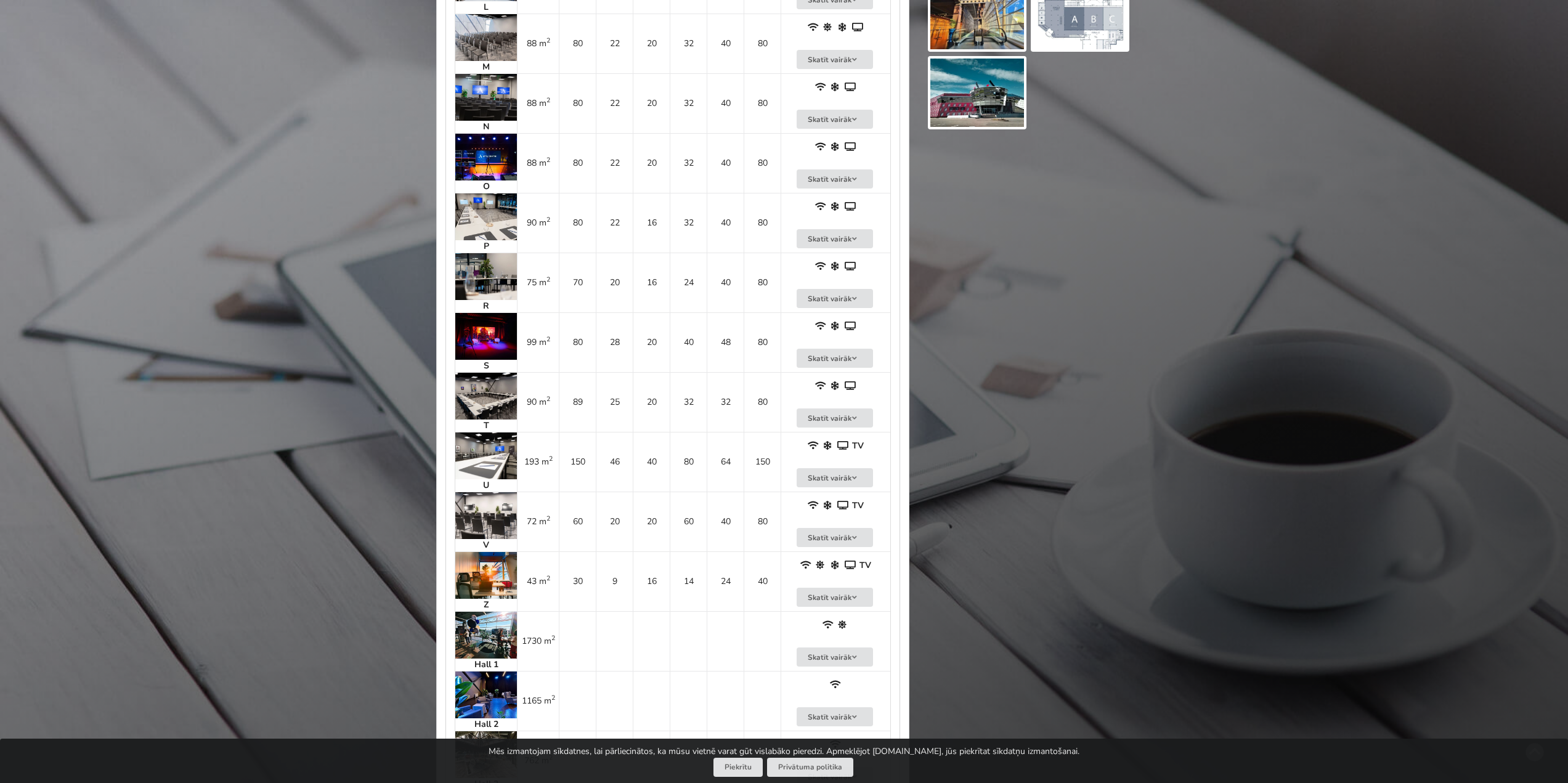
click at [506, 449] on img at bounding box center [486, 456] width 62 height 47
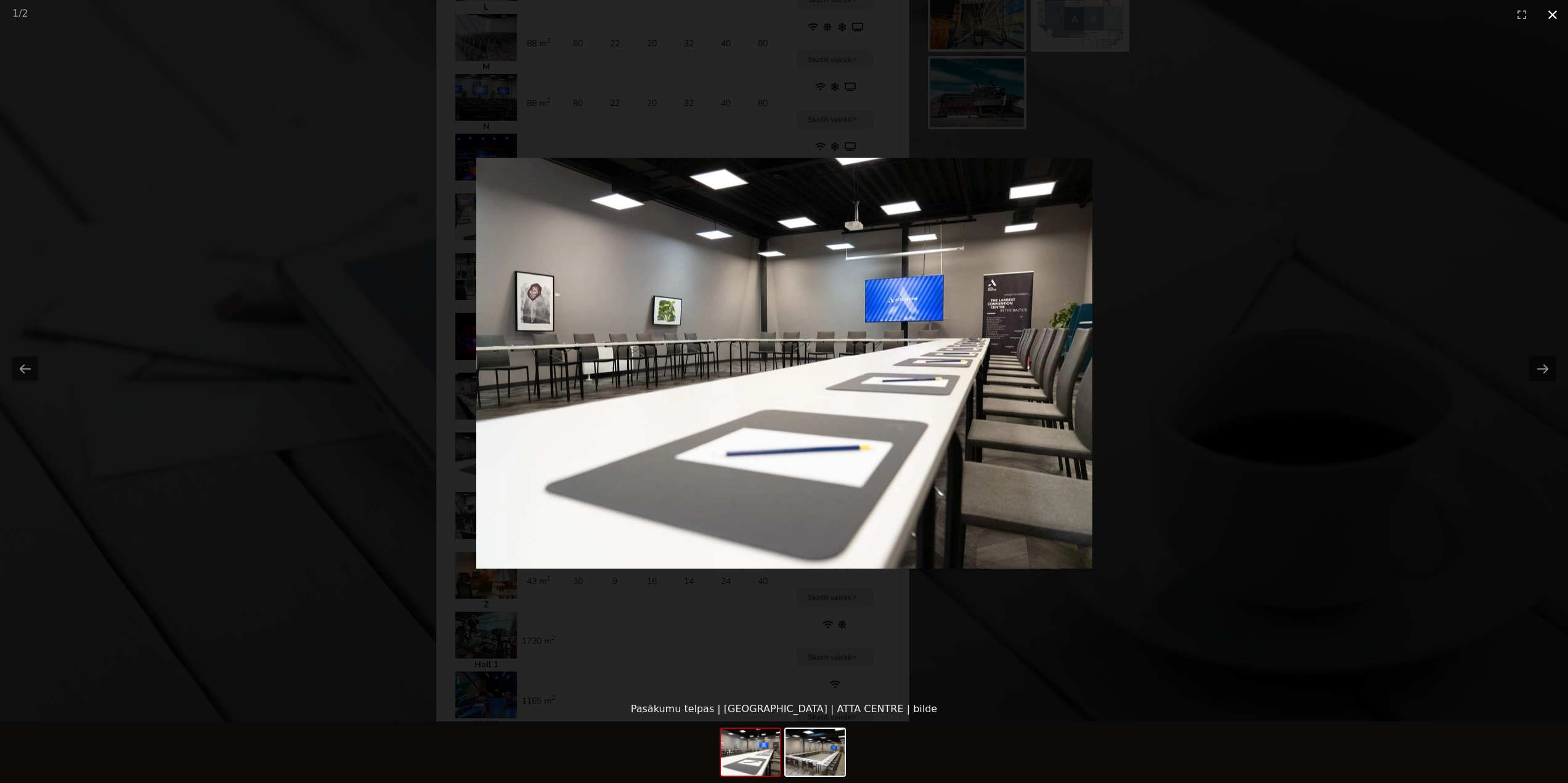
click at [1556, 12] on button "Close gallery" at bounding box center [1552, 14] width 31 height 29
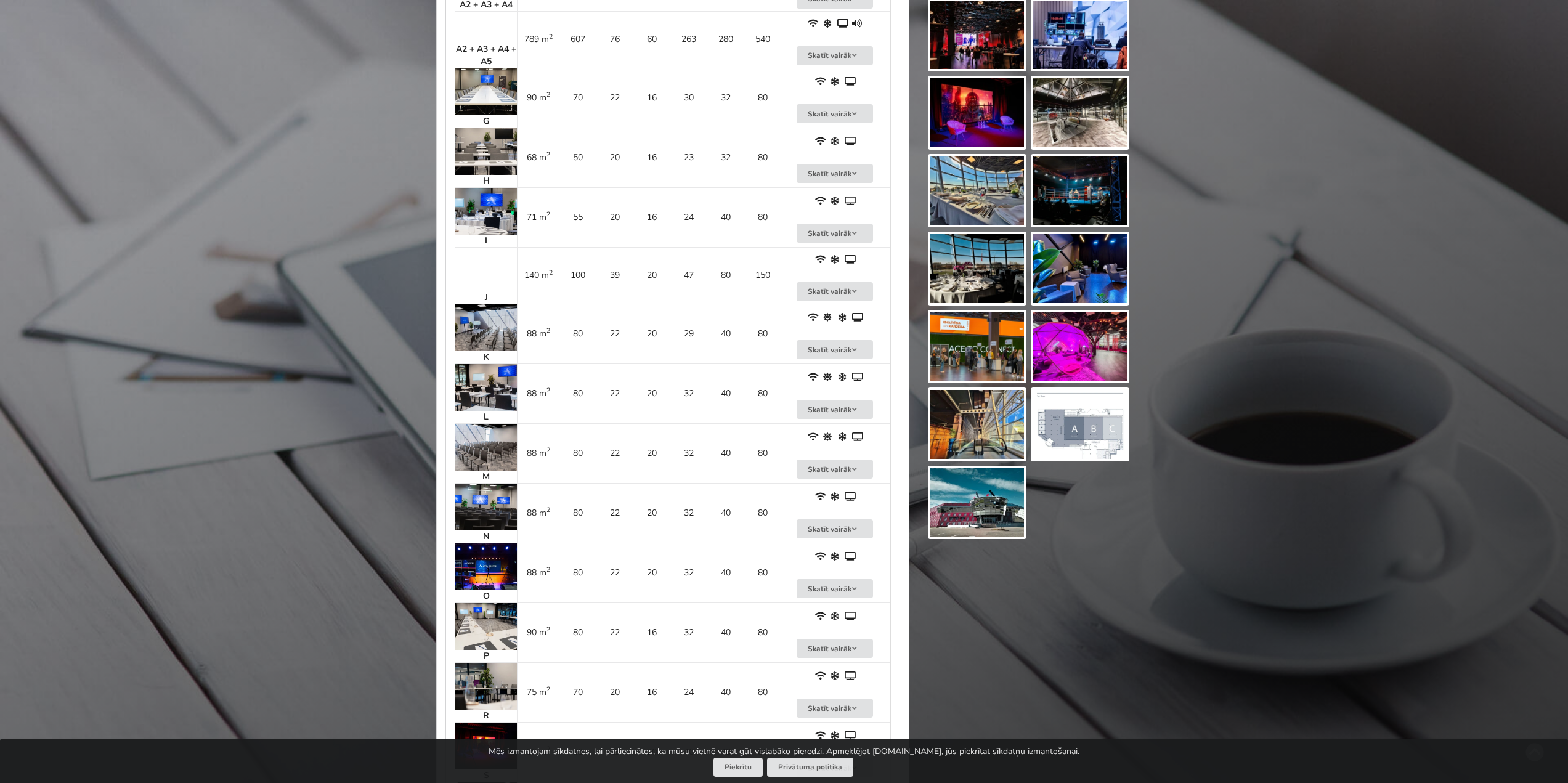
scroll to position [1609, 0]
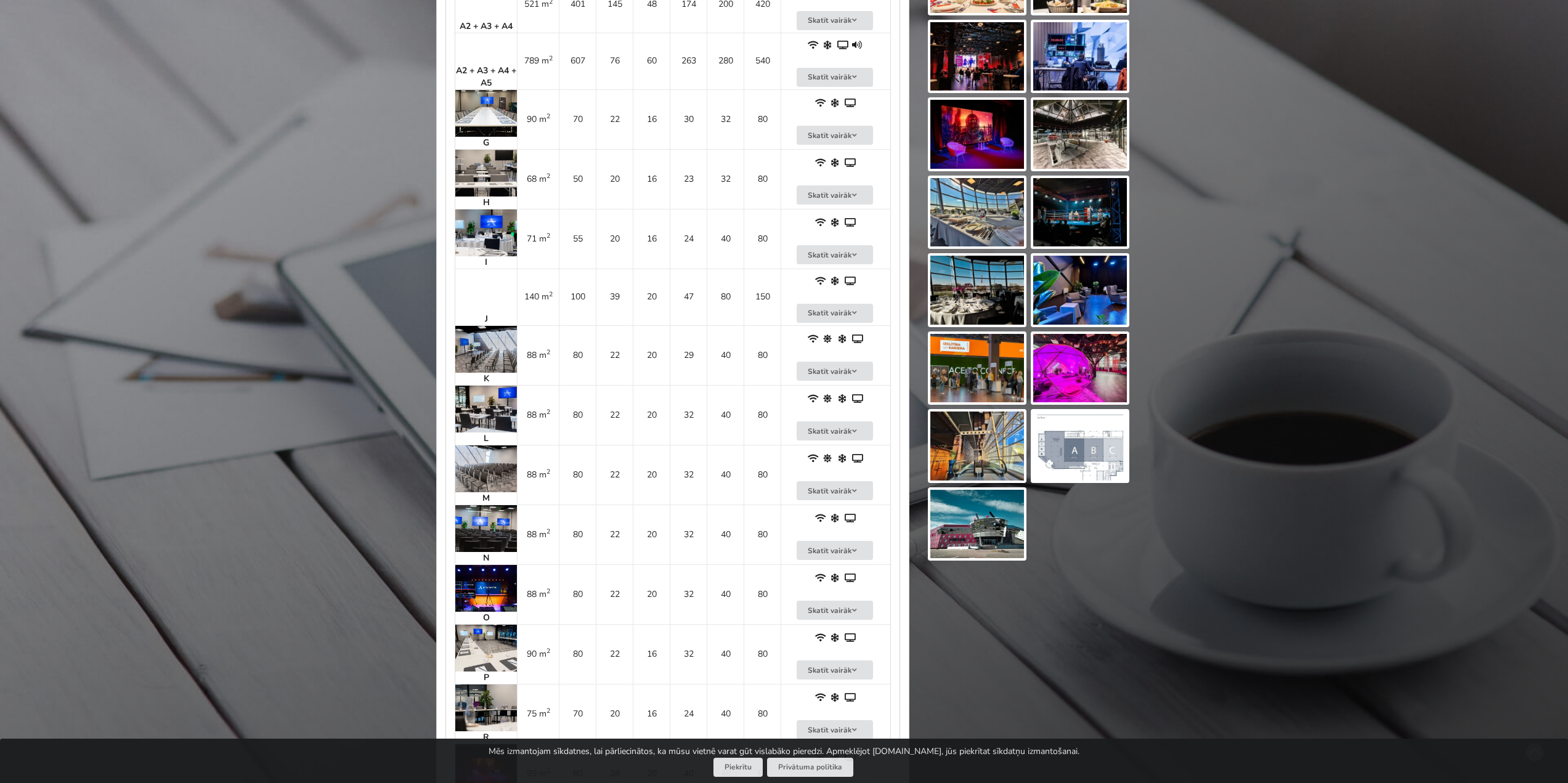
click at [486, 357] on img at bounding box center [486, 350] width 62 height 47
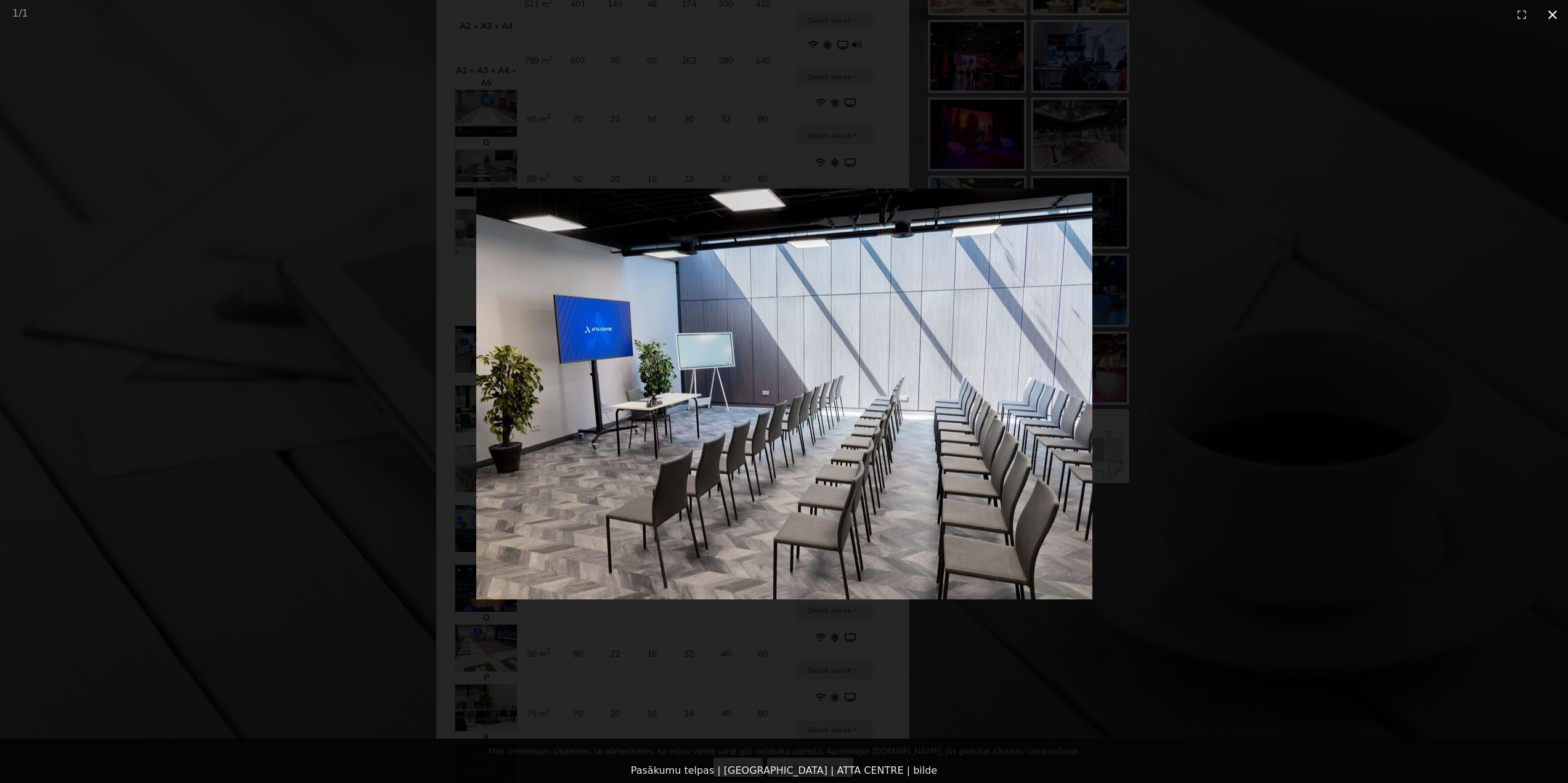
click at [1557, 20] on button "Close gallery" at bounding box center [1552, 14] width 31 height 29
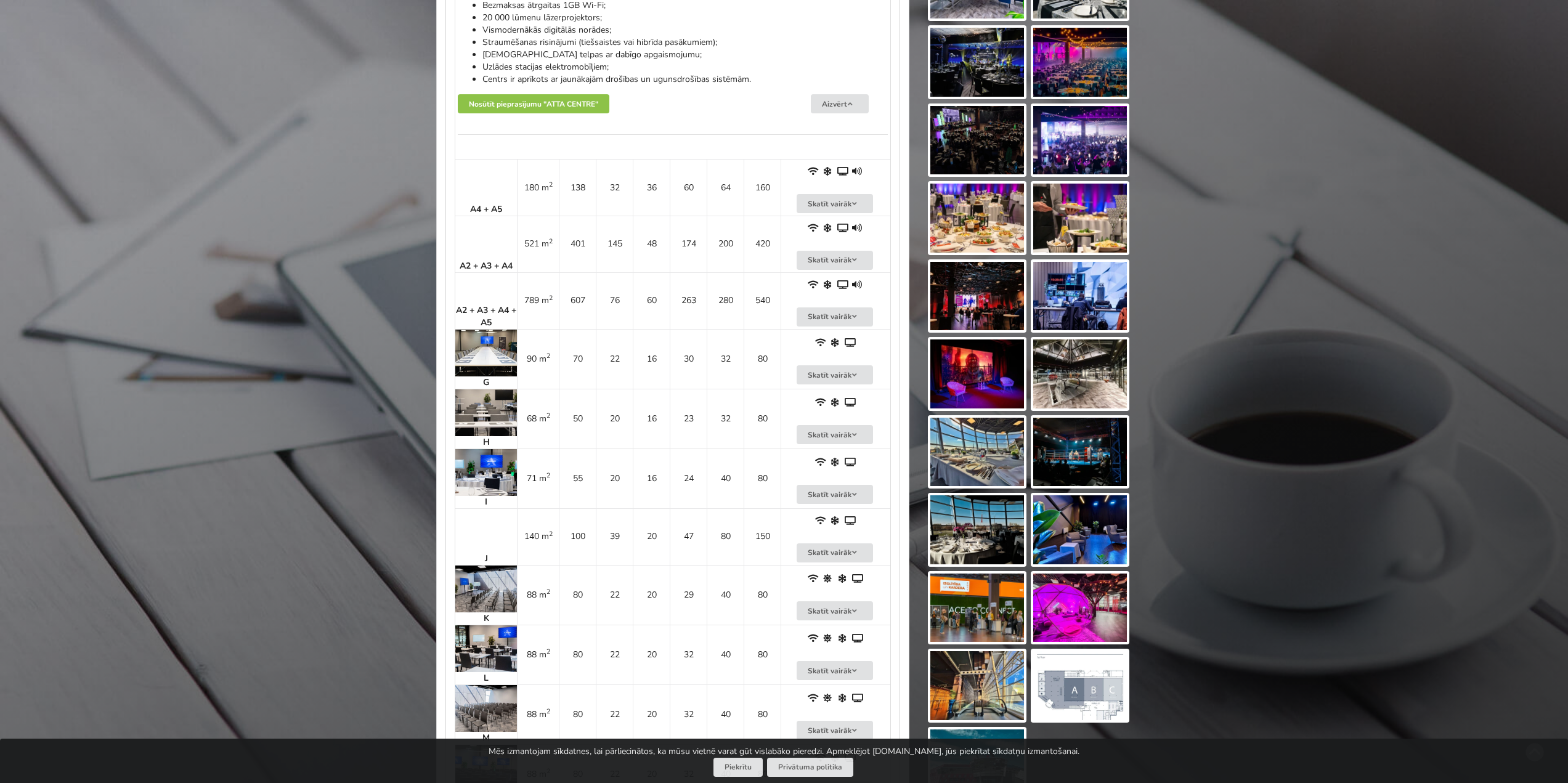
scroll to position [1362, 0]
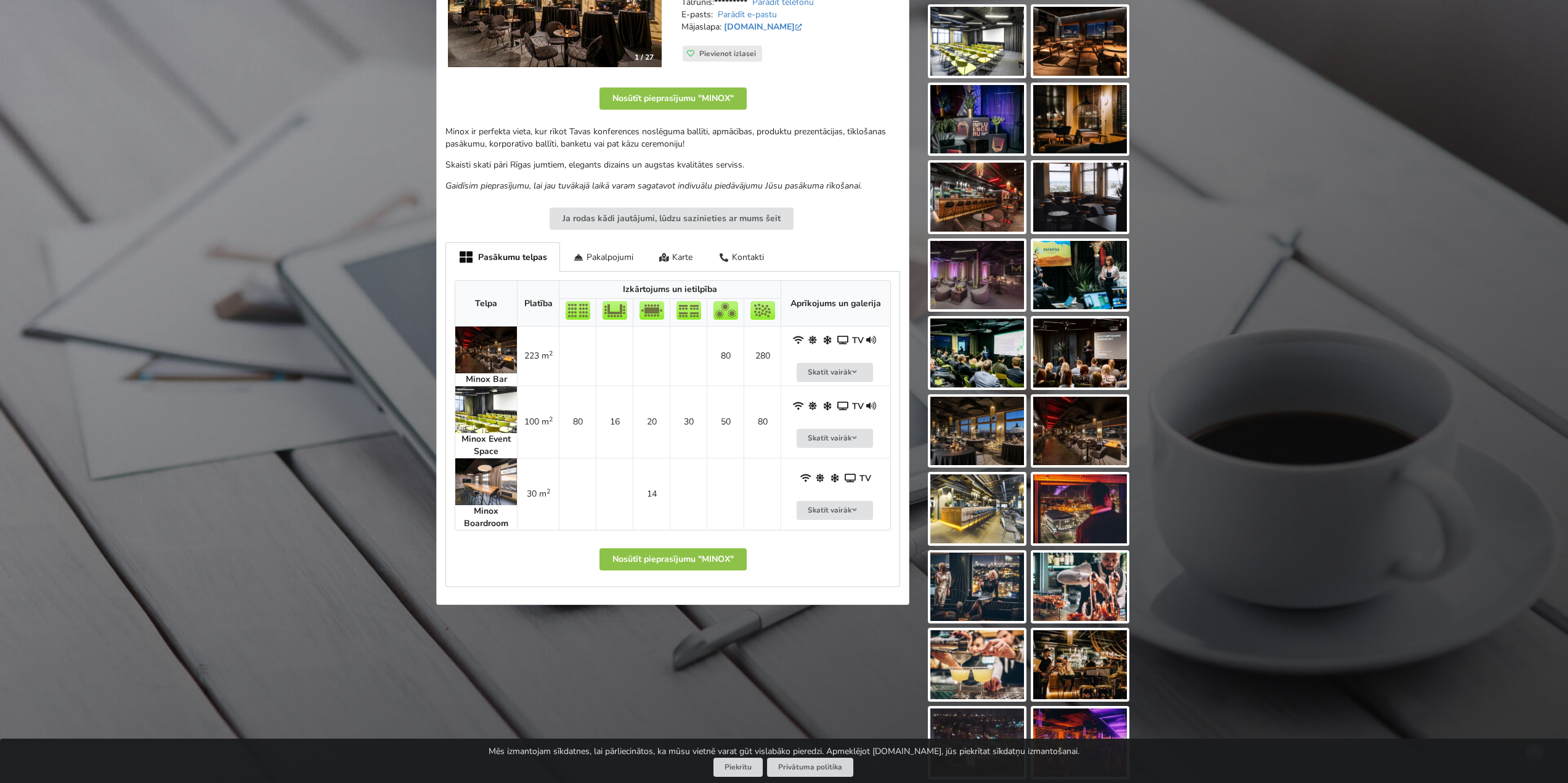
scroll to position [308, 0]
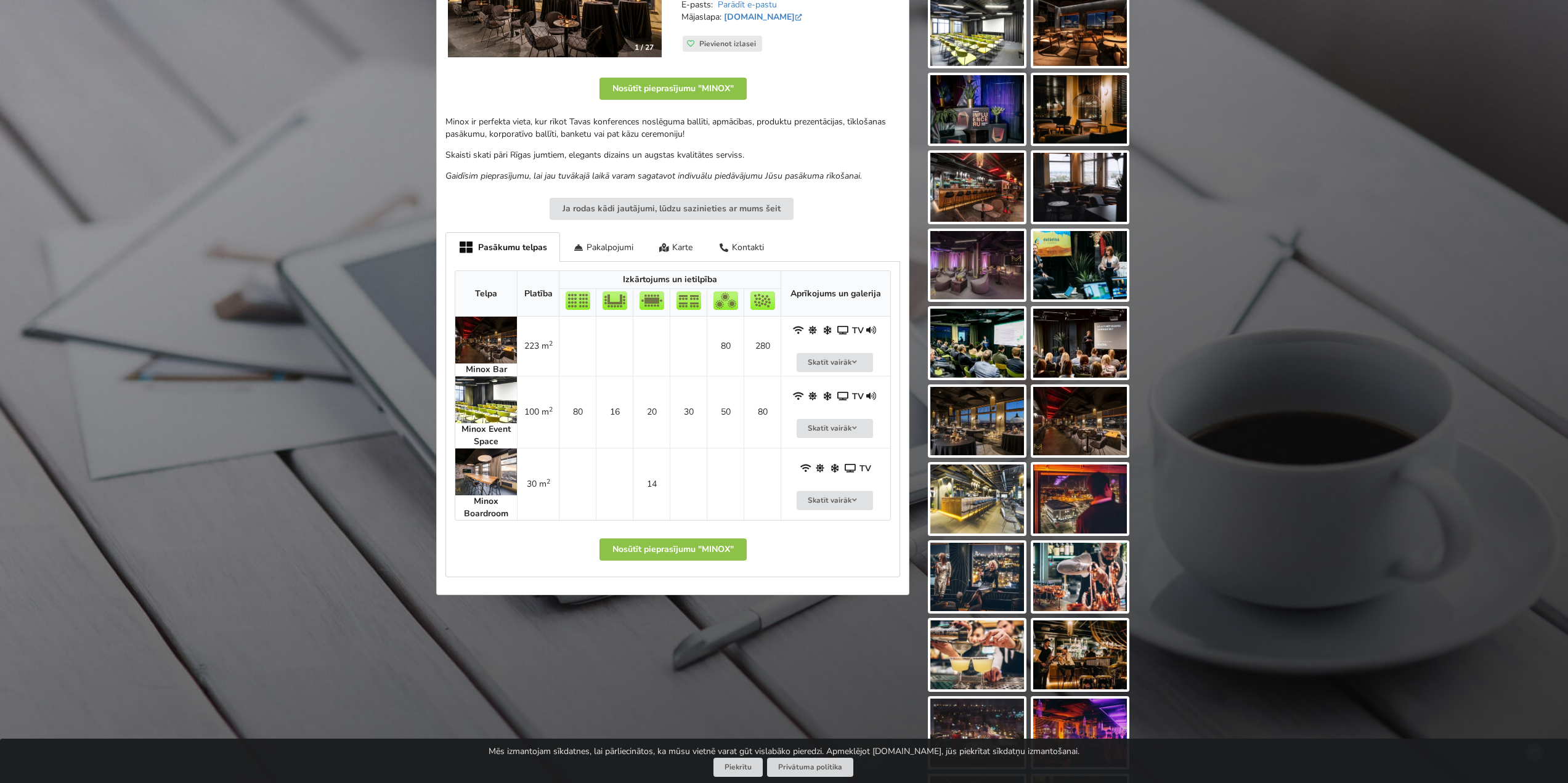
click at [460, 351] on img at bounding box center [486, 341] width 62 height 47
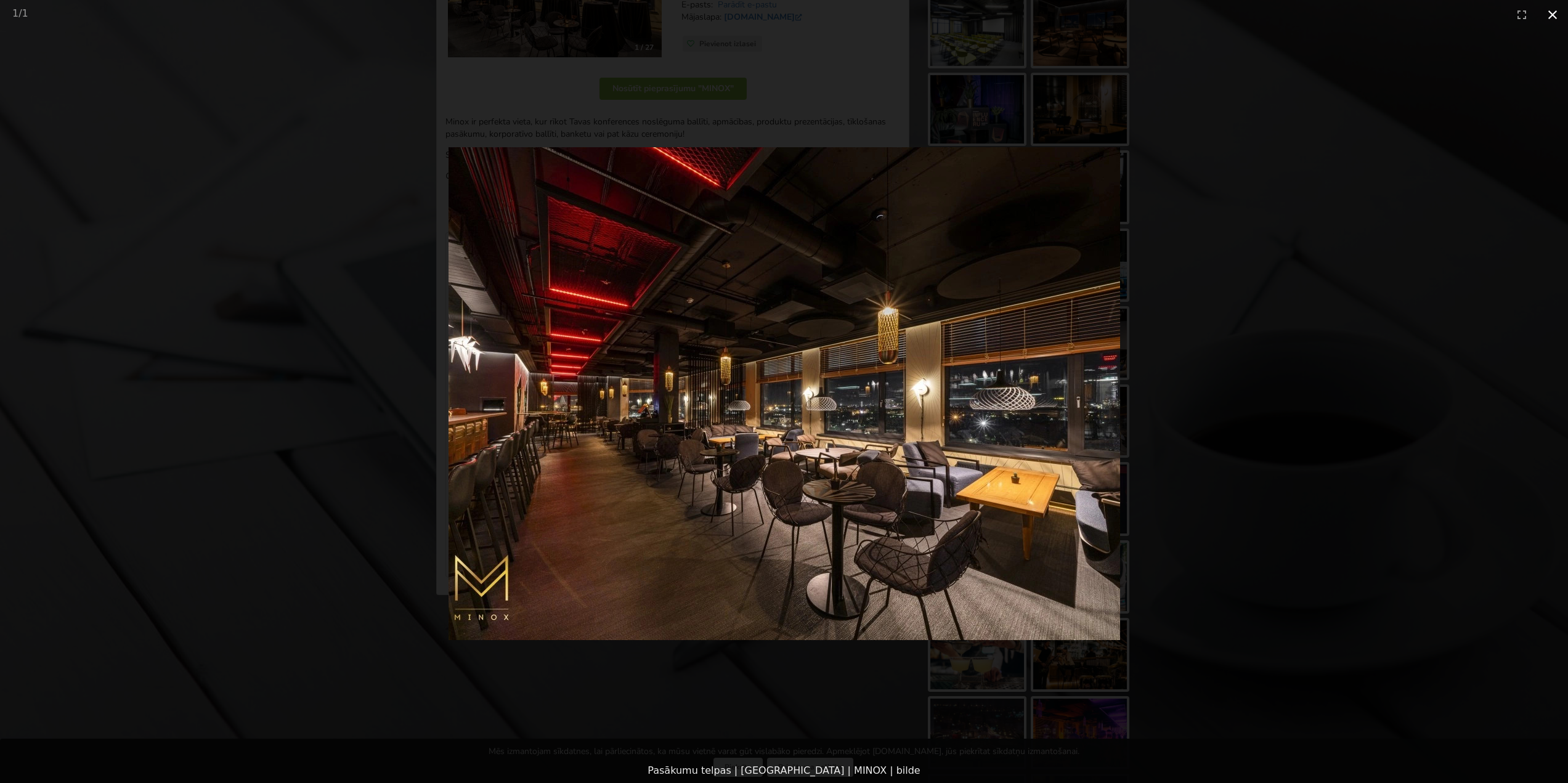
click at [1551, 19] on button "Close gallery" at bounding box center [1552, 14] width 31 height 29
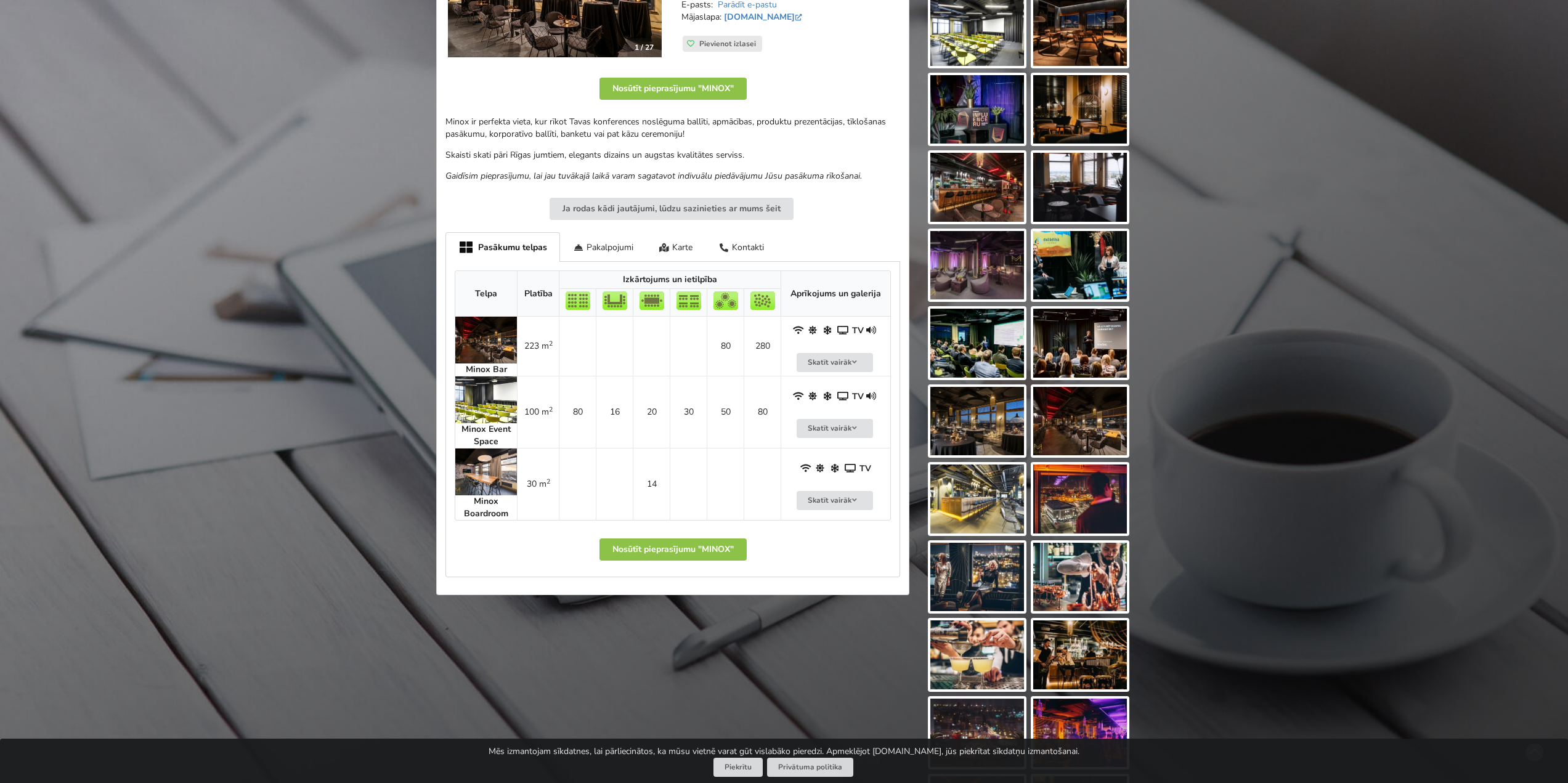
click at [481, 410] on img at bounding box center [486, 400] width 62 height 47
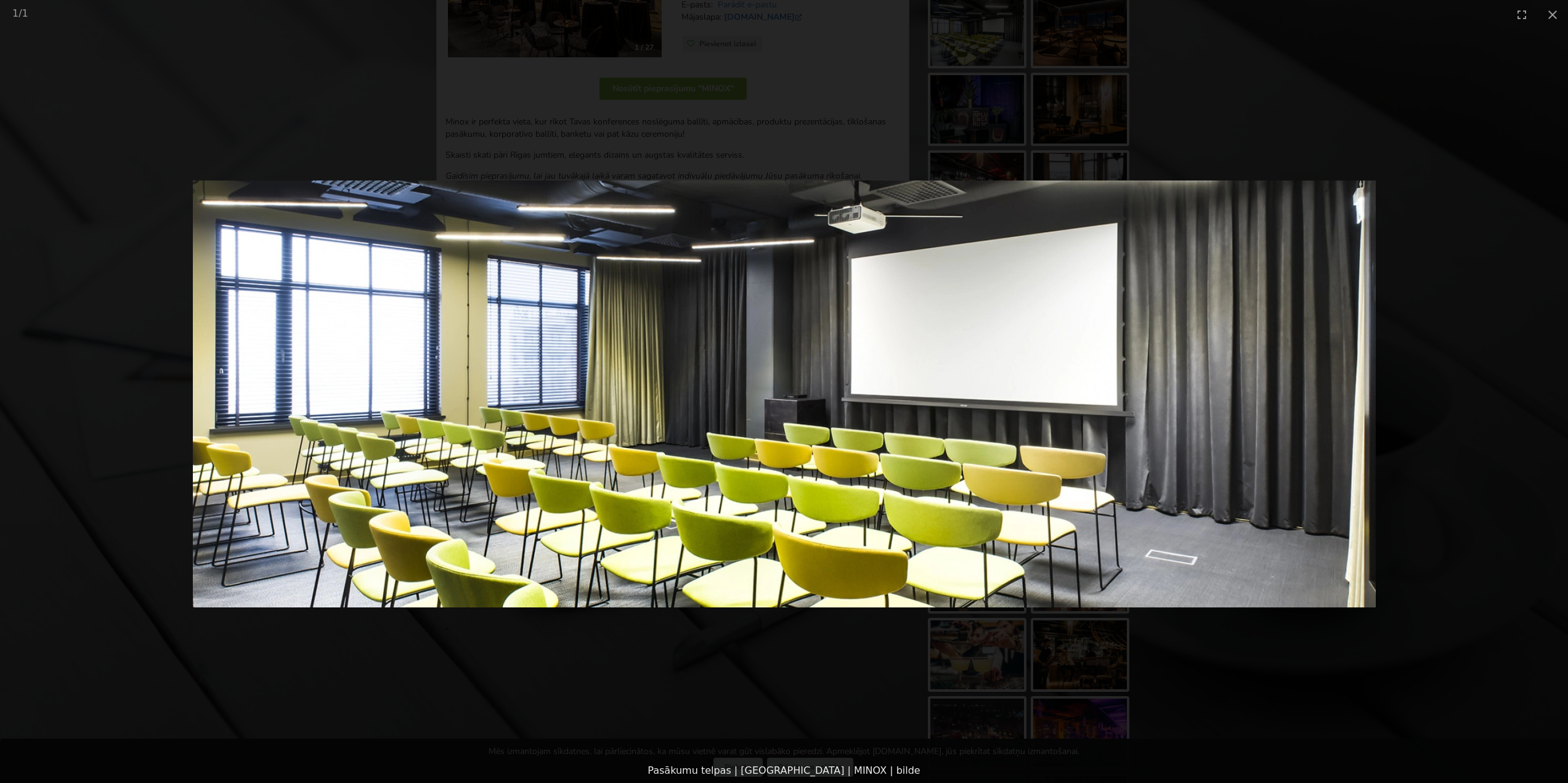
click at [1446, 156] on picture at bounding box center [784, 393] width 1568 height 730
click at [1544, 22] on button "Close gallery" at bounding box center [1552, 14] width 31 height 29
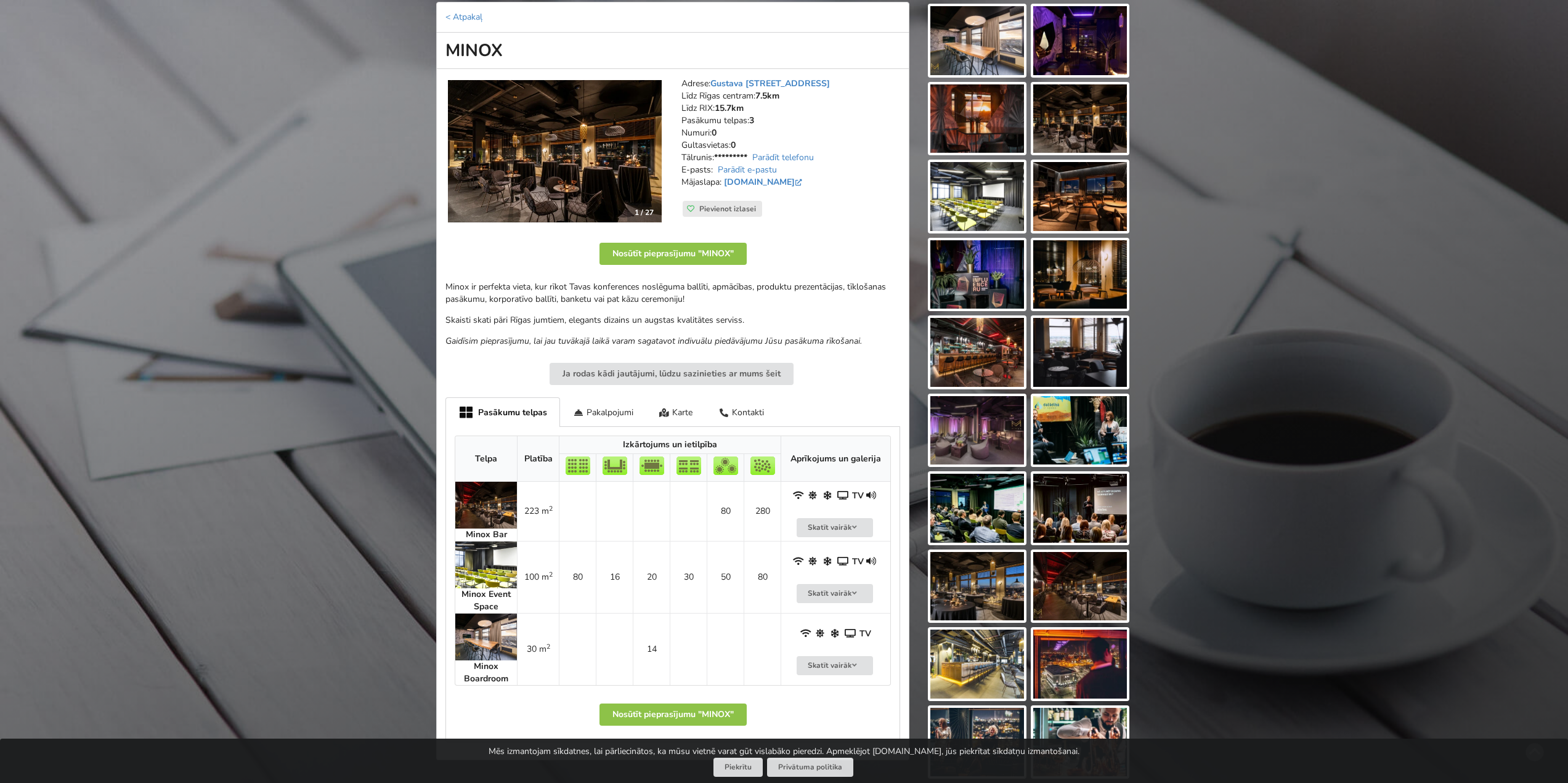
scroll to position [123, 0]
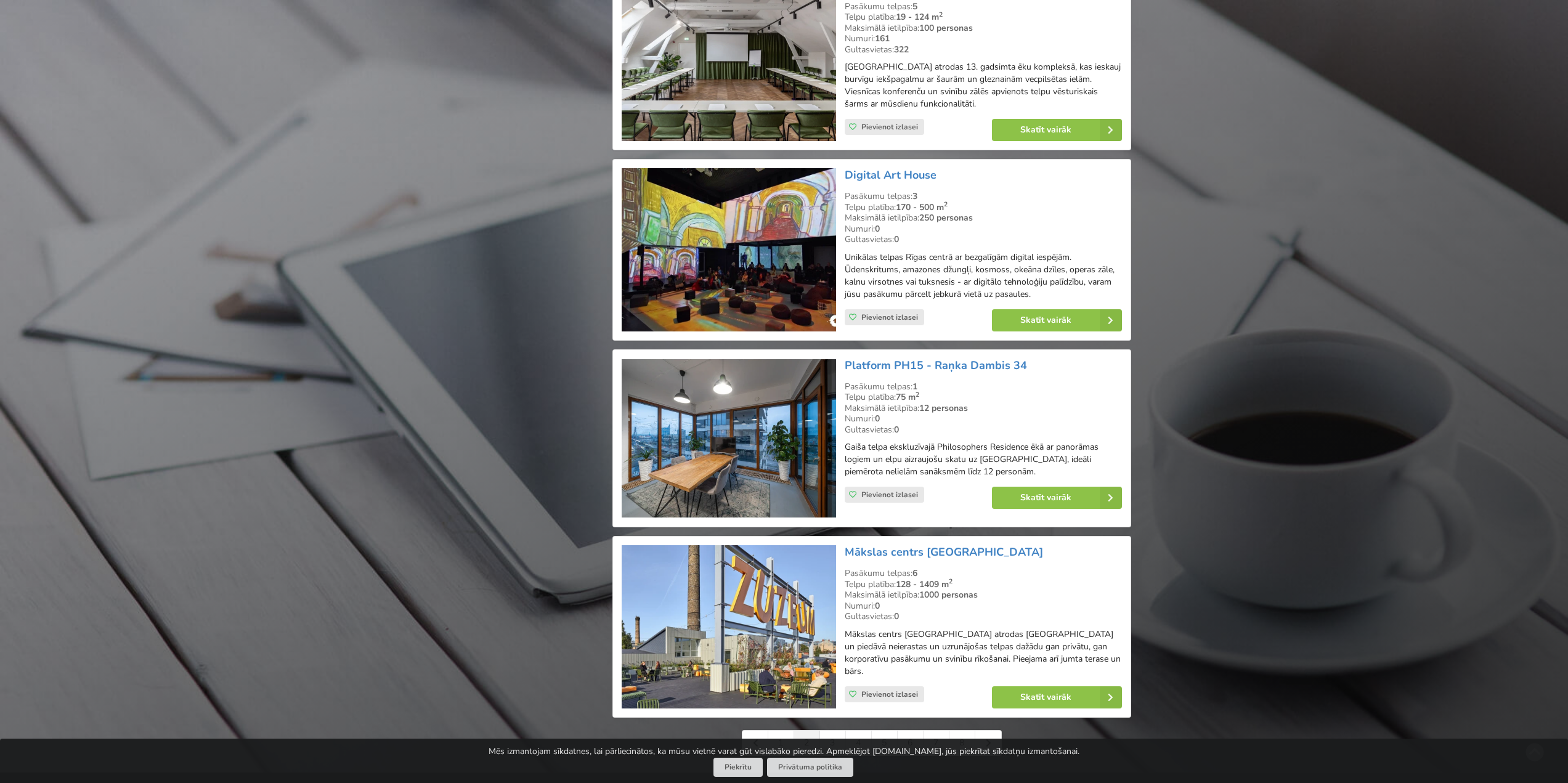
scroll to position [2404, 0]
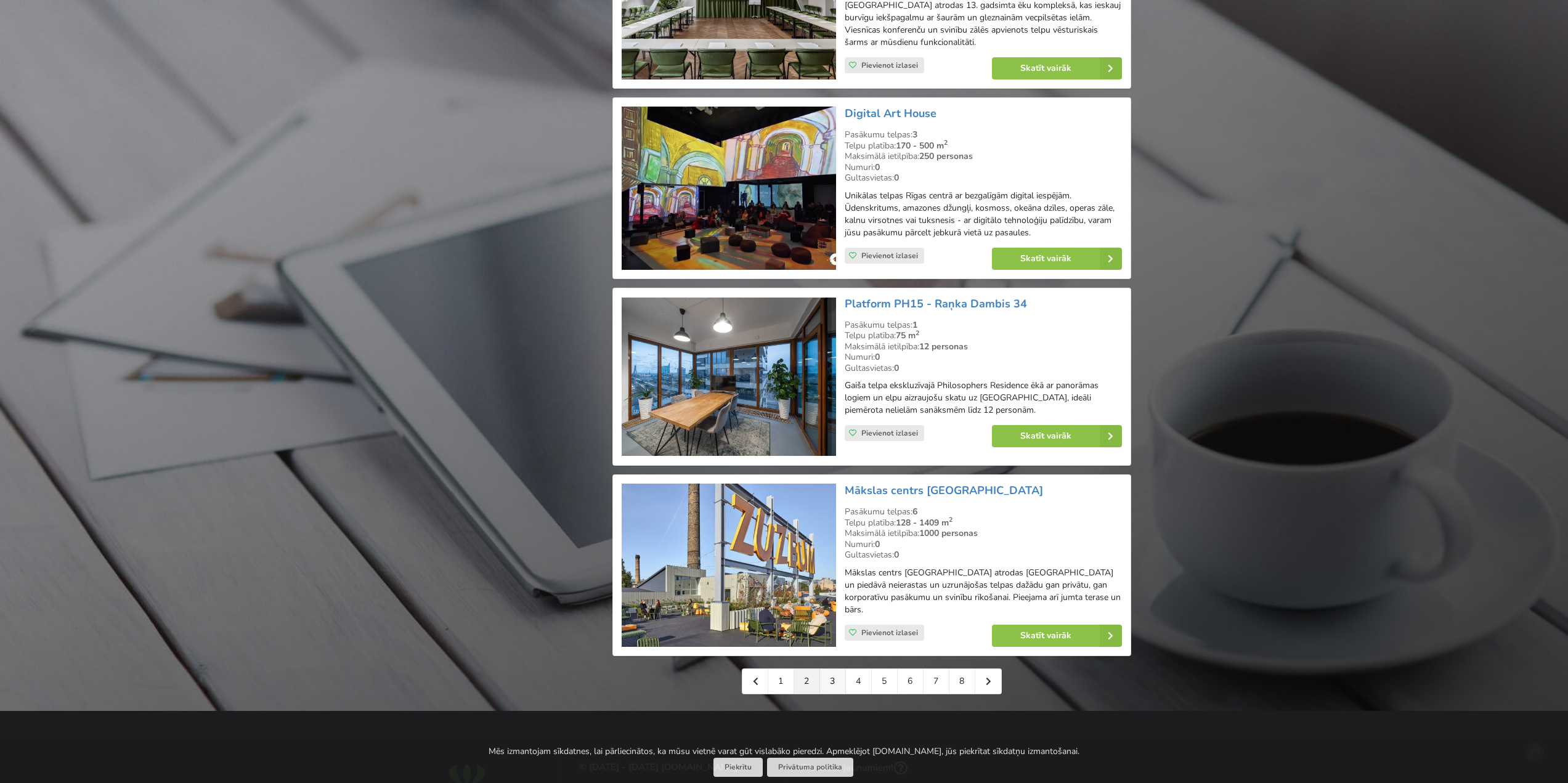
click at [835, 669] on link "3" at bounding box center [833, 682] width 26 height 24
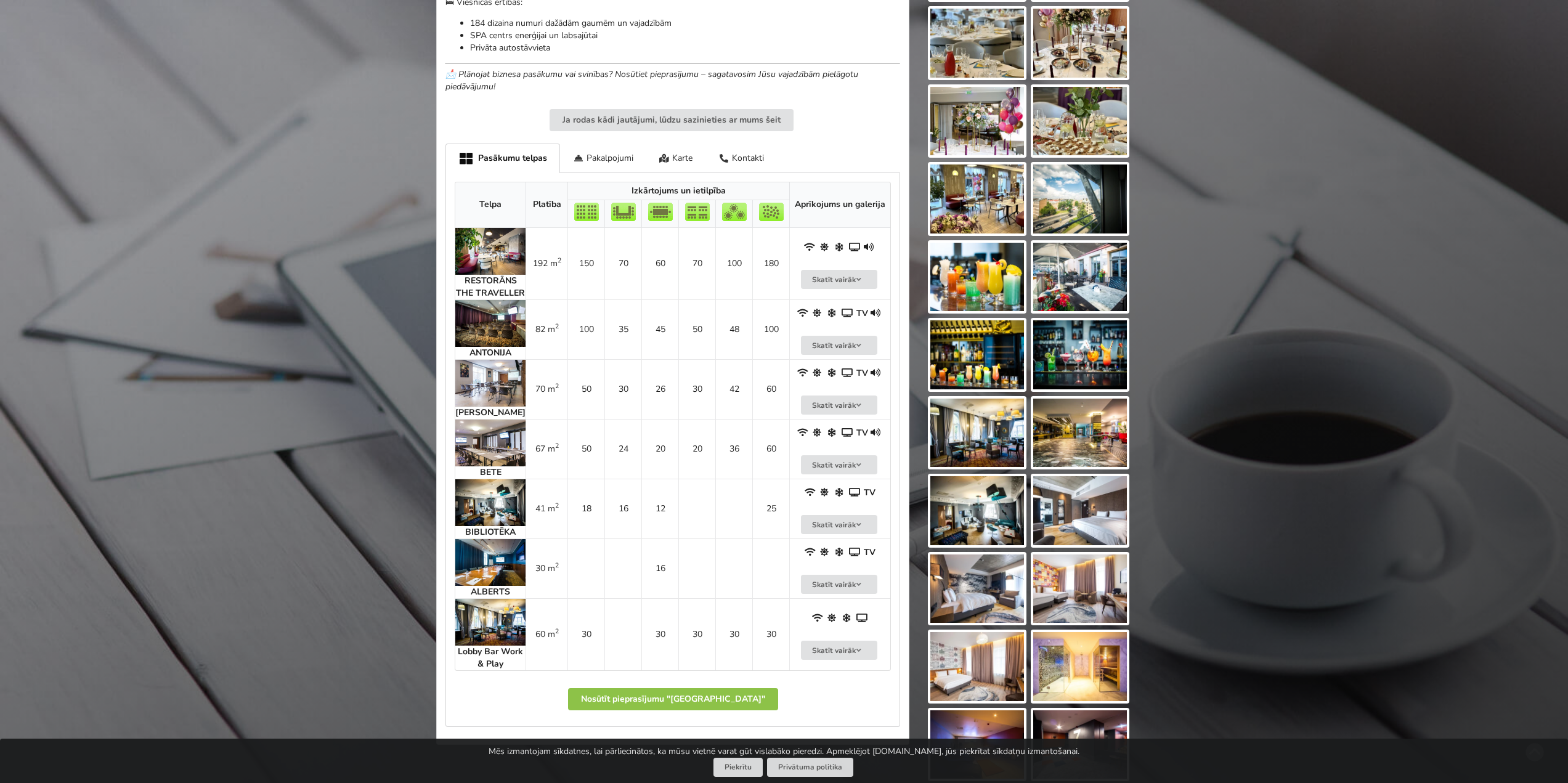
scroll to position [678, 0]
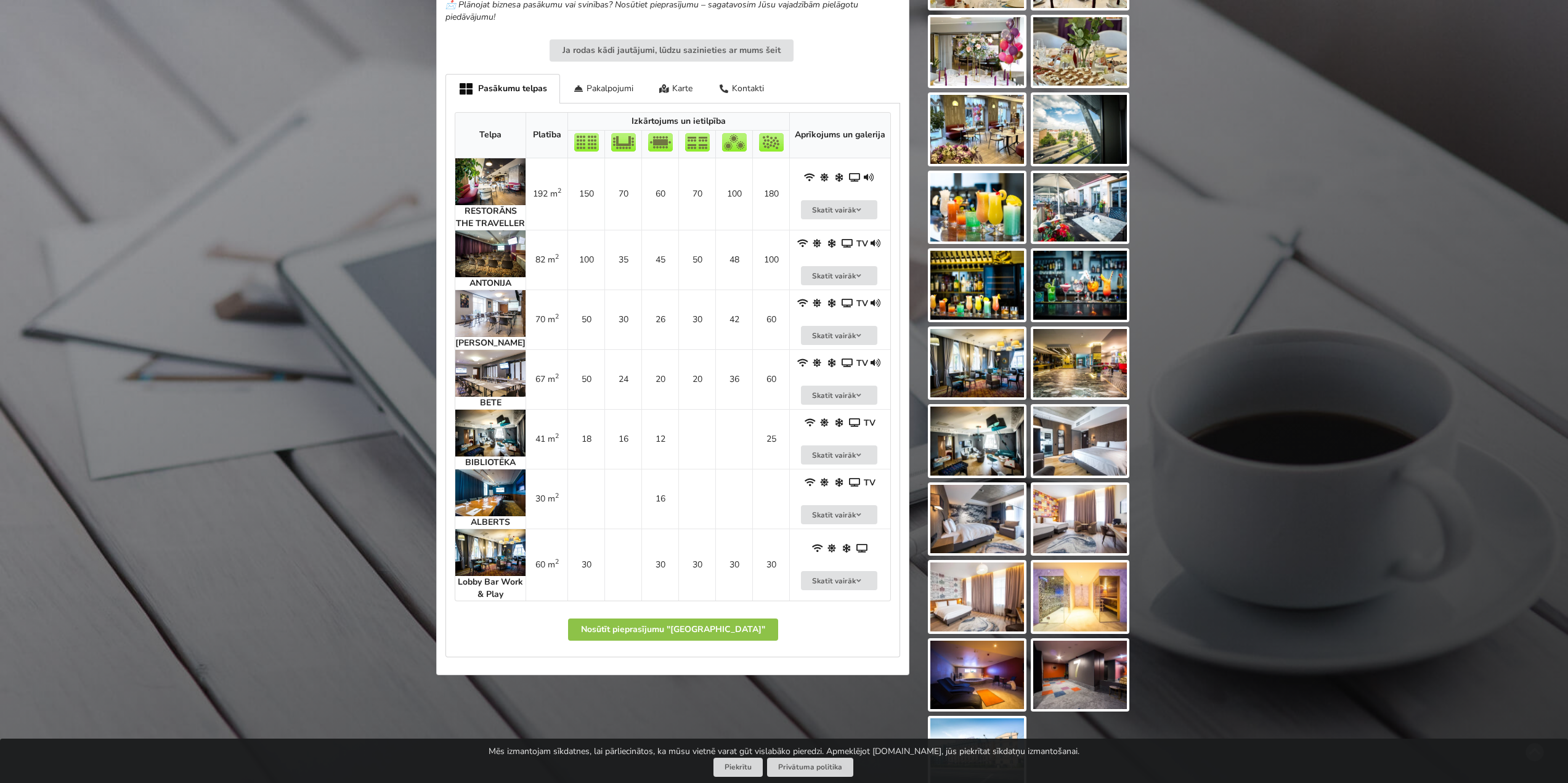
click at [481, 273] on img at bounding box center [490, 254] width 70 height 47
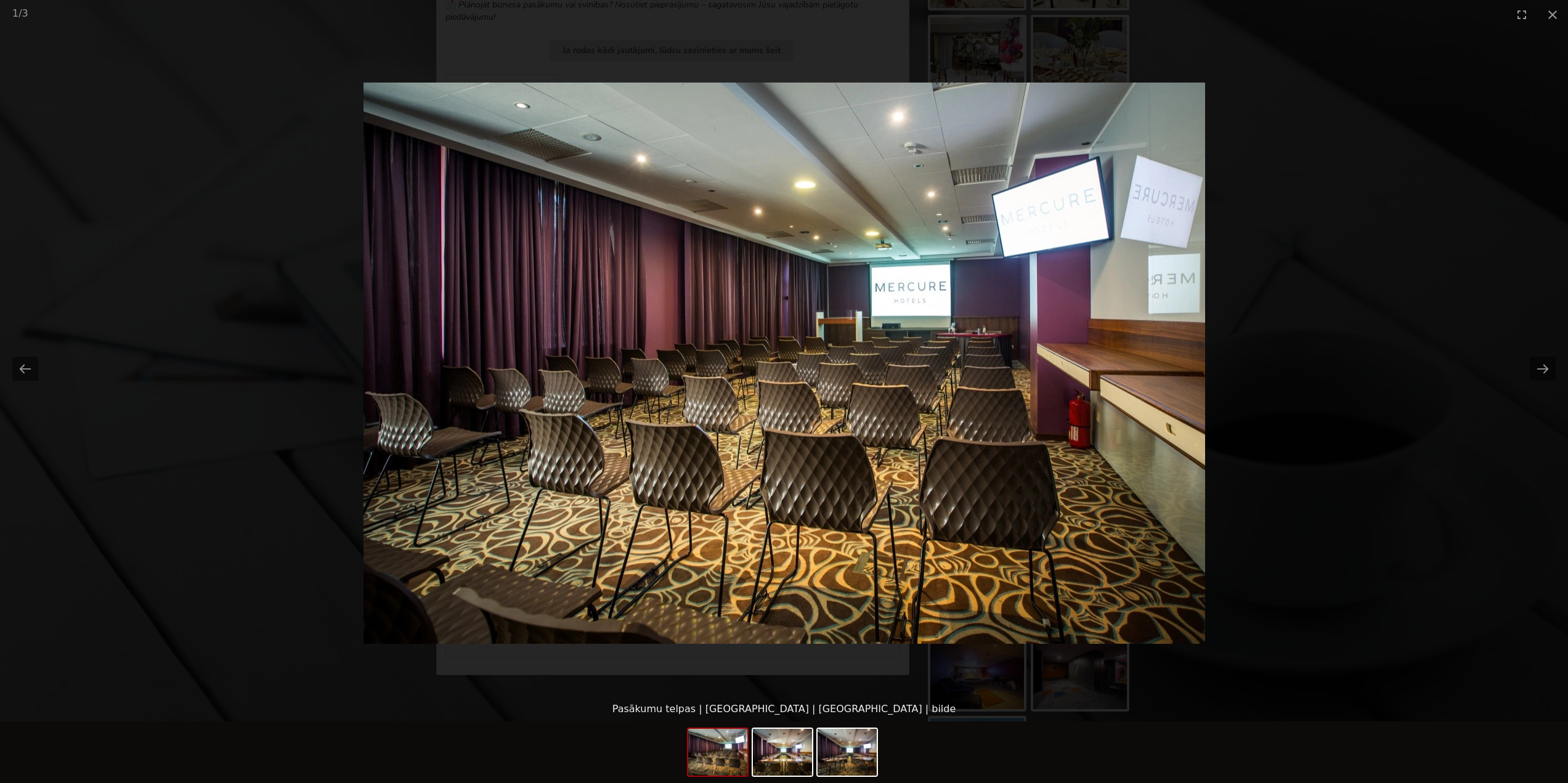
scroll to position [0, 0]
click at [1347, 298] on picture at bounding box center [784, 363] width 1568 height 669
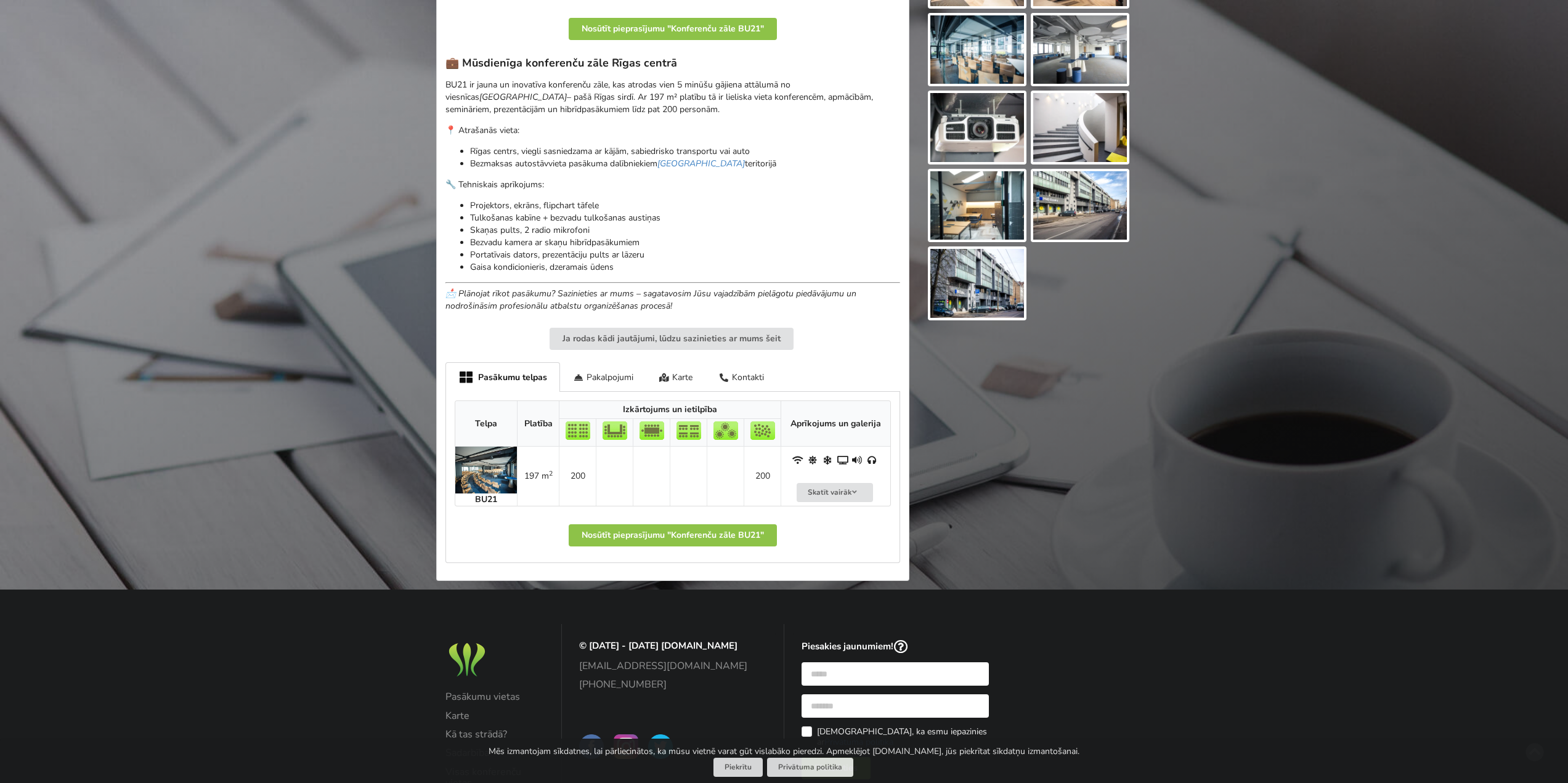
scroll to position [370, 0]
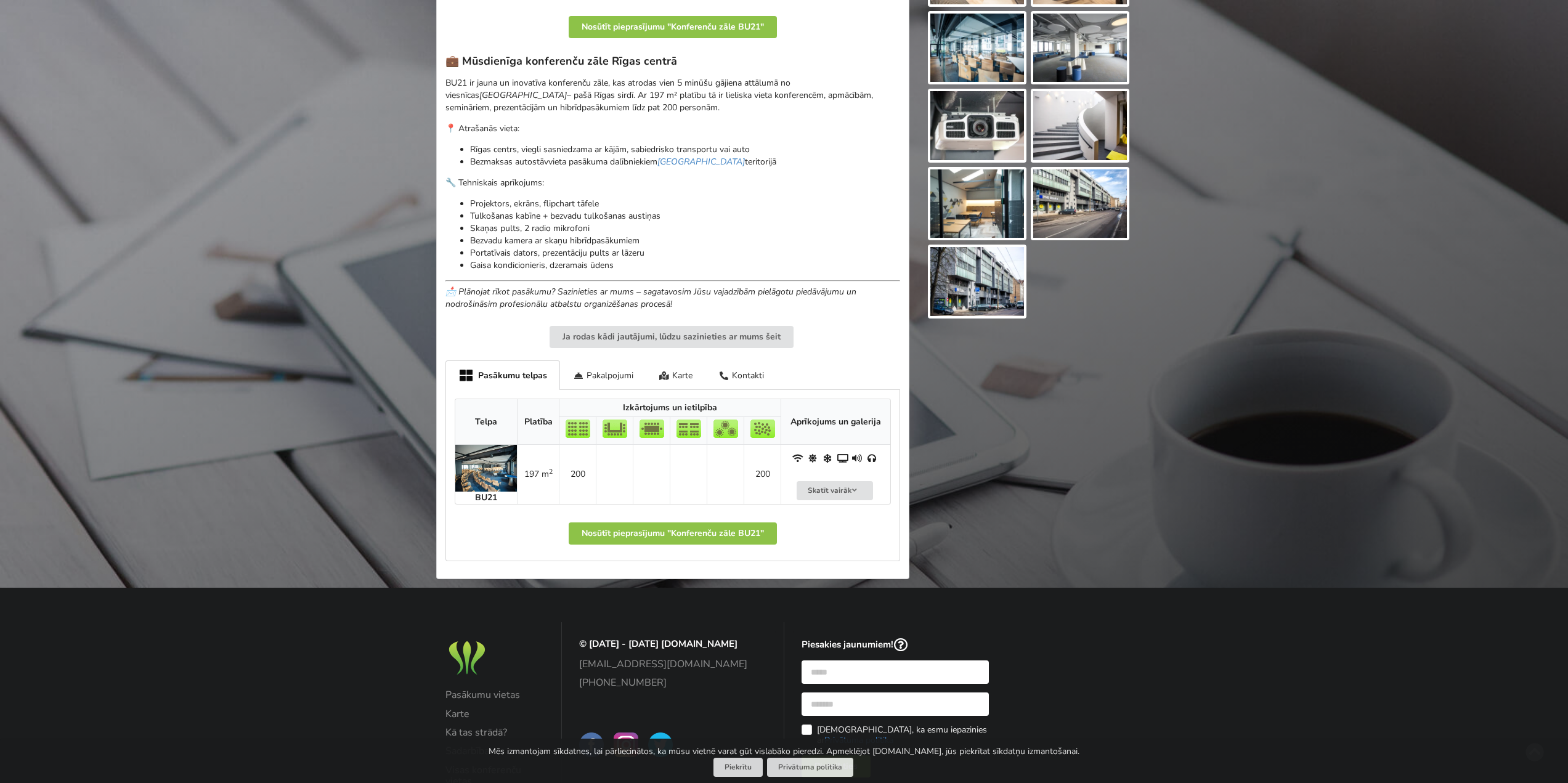
click at [480, 476] on img at bounding box center [486, 468] width 62 height 47
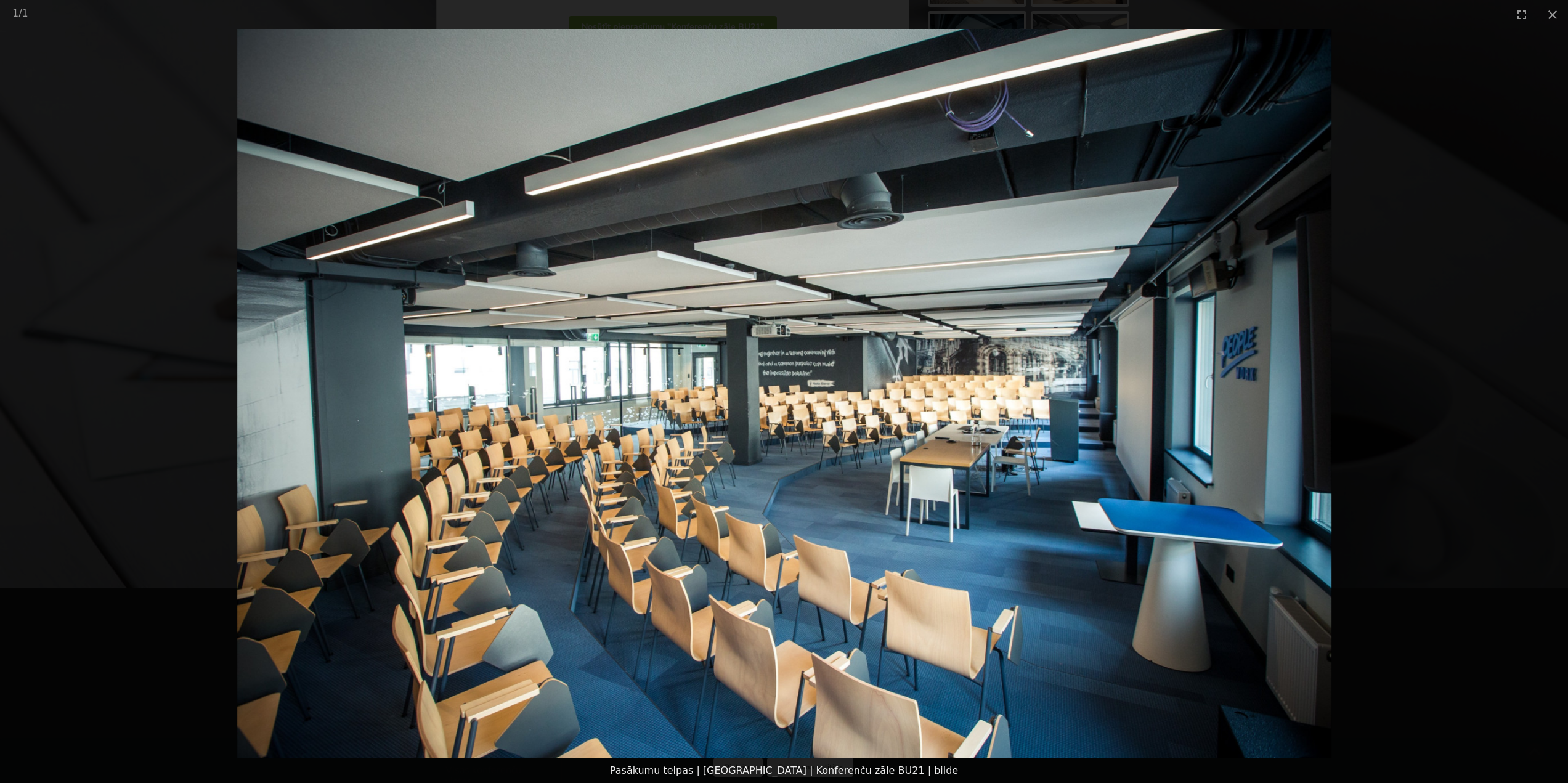
click at [1472, 215] on picture at bounding box center [784, 393] width 1568 height 730
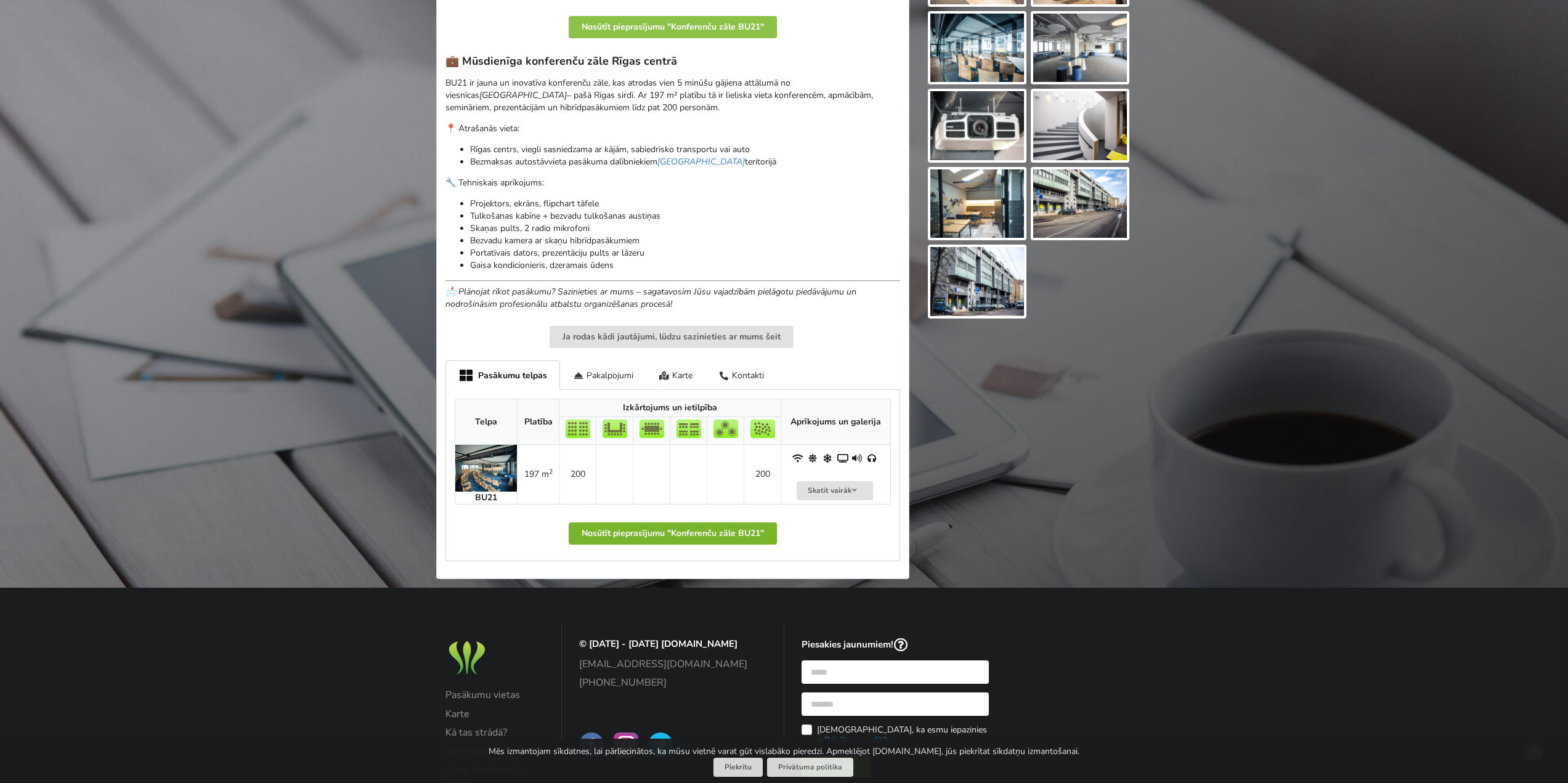
click at [737, 530] on button "Nosūtīt pieprasījumu "Konferenču zāle BU21"" at bounding box center [673, 533] width 208 height 22
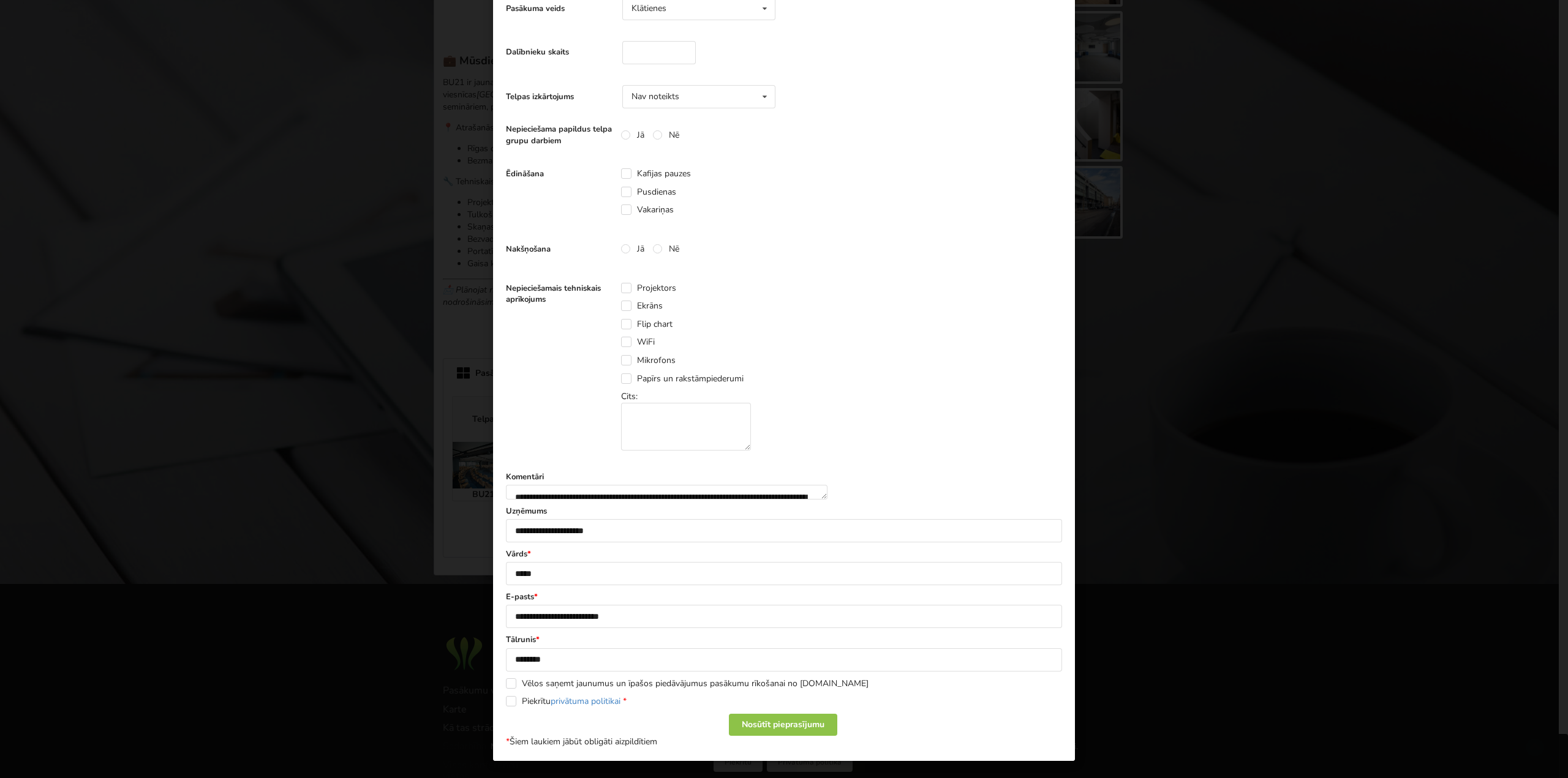
scroll to position [326, 0]
click at [501, 705] on div "**********" at bounding box center [784, 253] width 582 height 1017
click at [506, 703] on label "Piekrītu privātuma politikai *" at bounding box center [566, 702] width 121 height 10
click at [752, 725] on div "Nosūtīt pieprasījumu" at bounding box center [782, 724] width 109 height 22
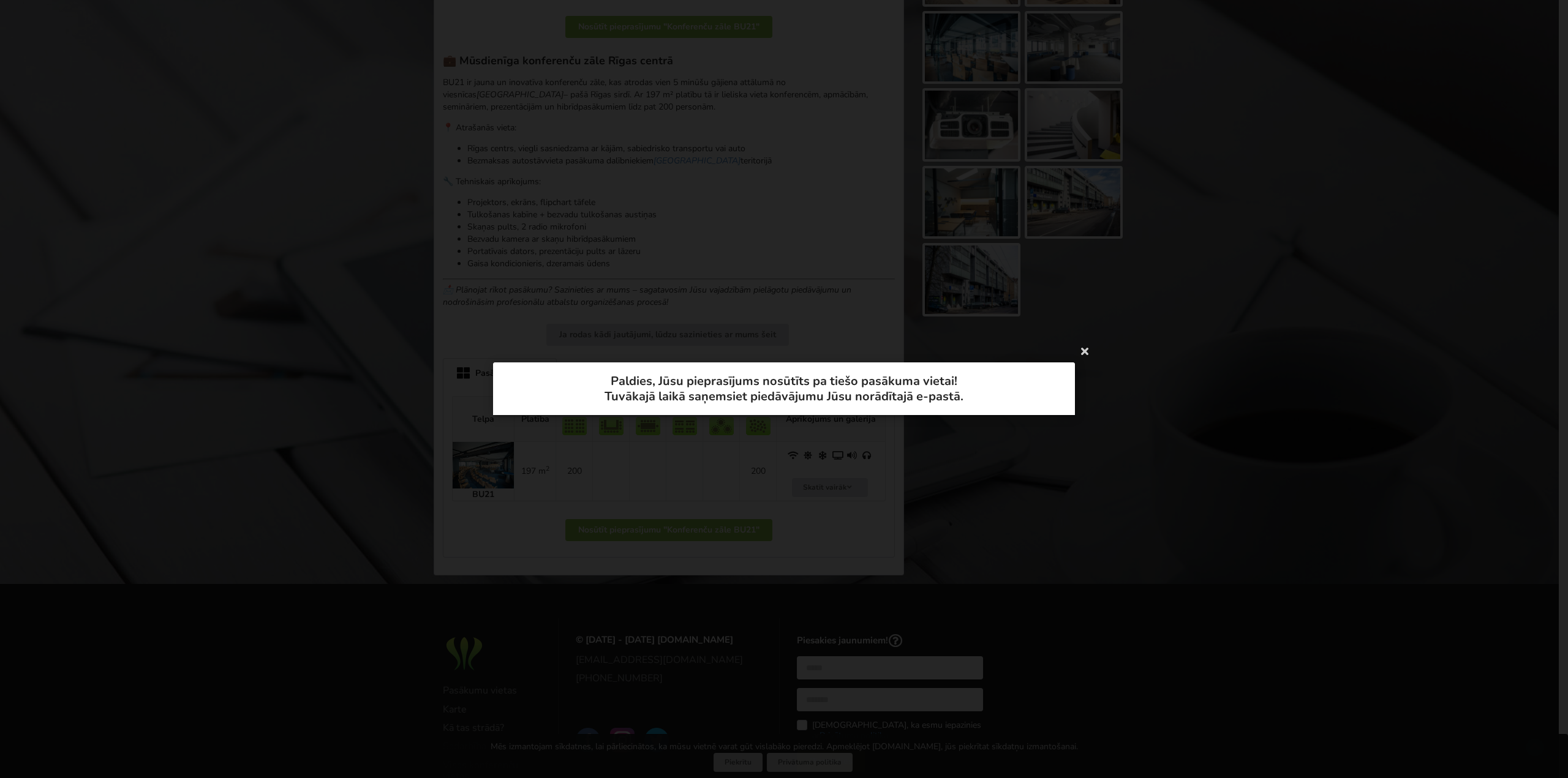
click at [311, 425] on div "**********" at bounding box center [784, 389] width 1568 height 778
click at [1085, 353] on icon at bounding box center [1084, 351] width 20 height 20
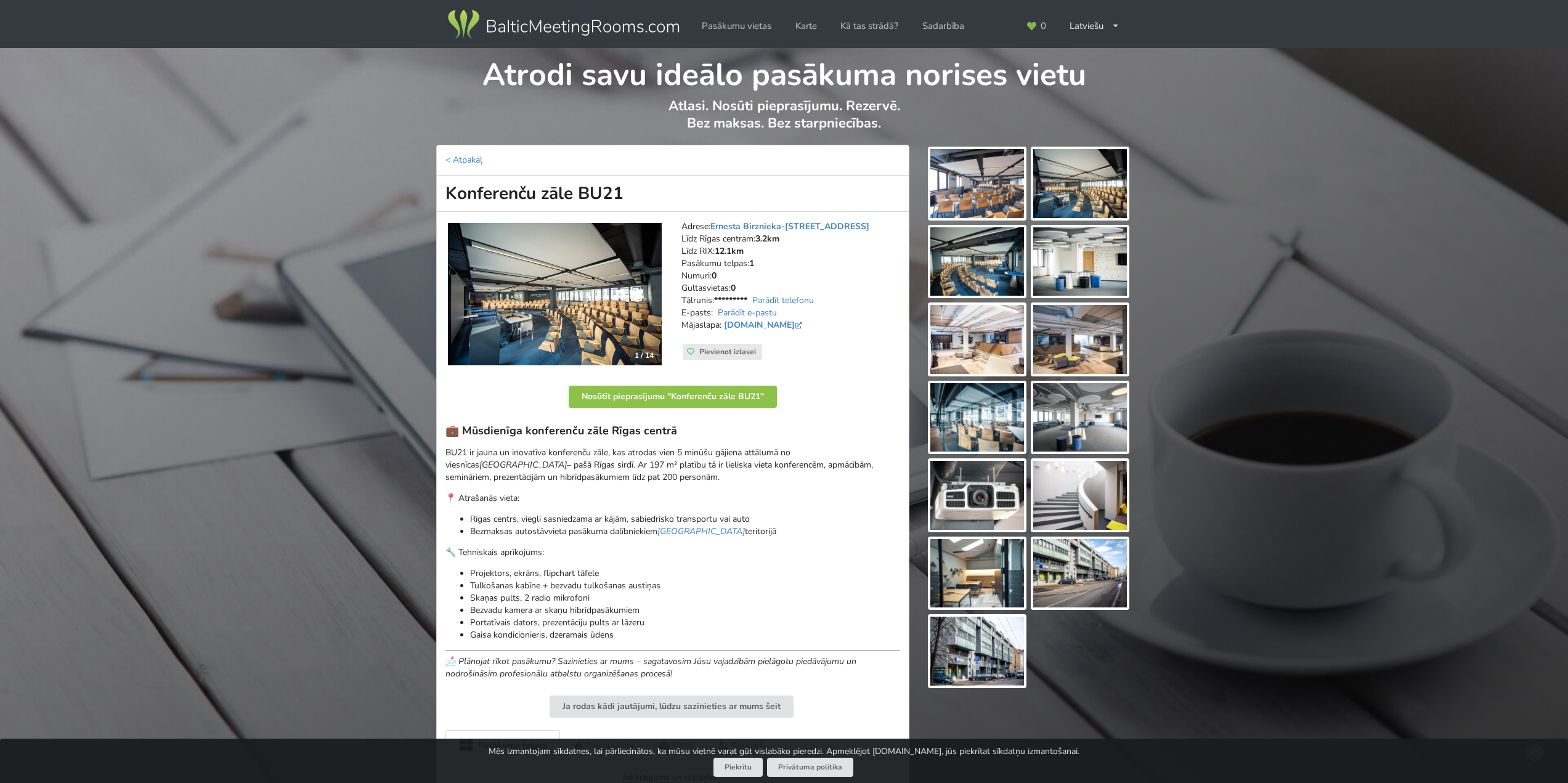
click at [996, 184] on img at bounding box center [977, 184] width 93 height 69
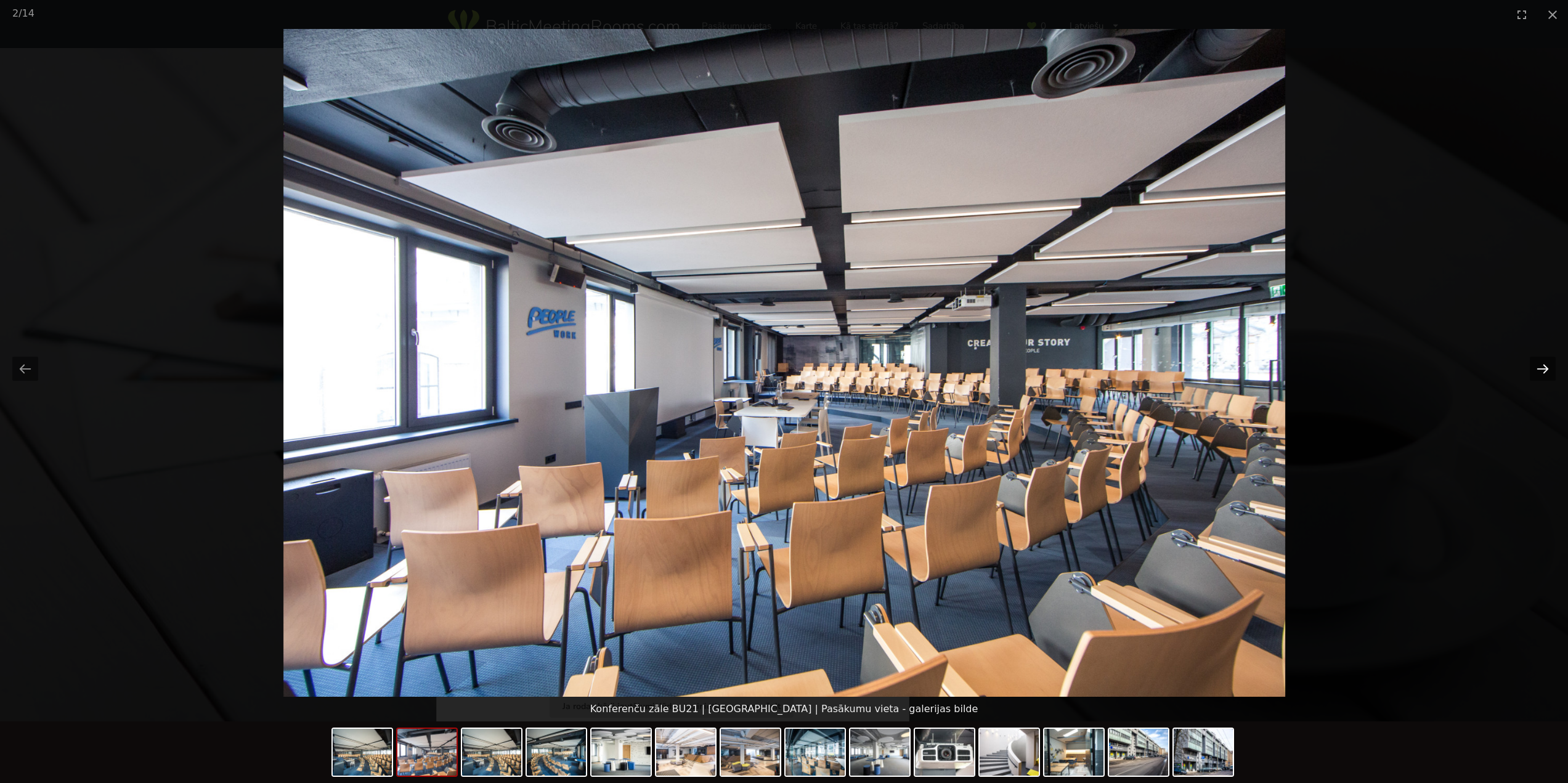
click at [1540, 378] on button "Next slide" at bounding box center [1543, 369] width 26 height 24
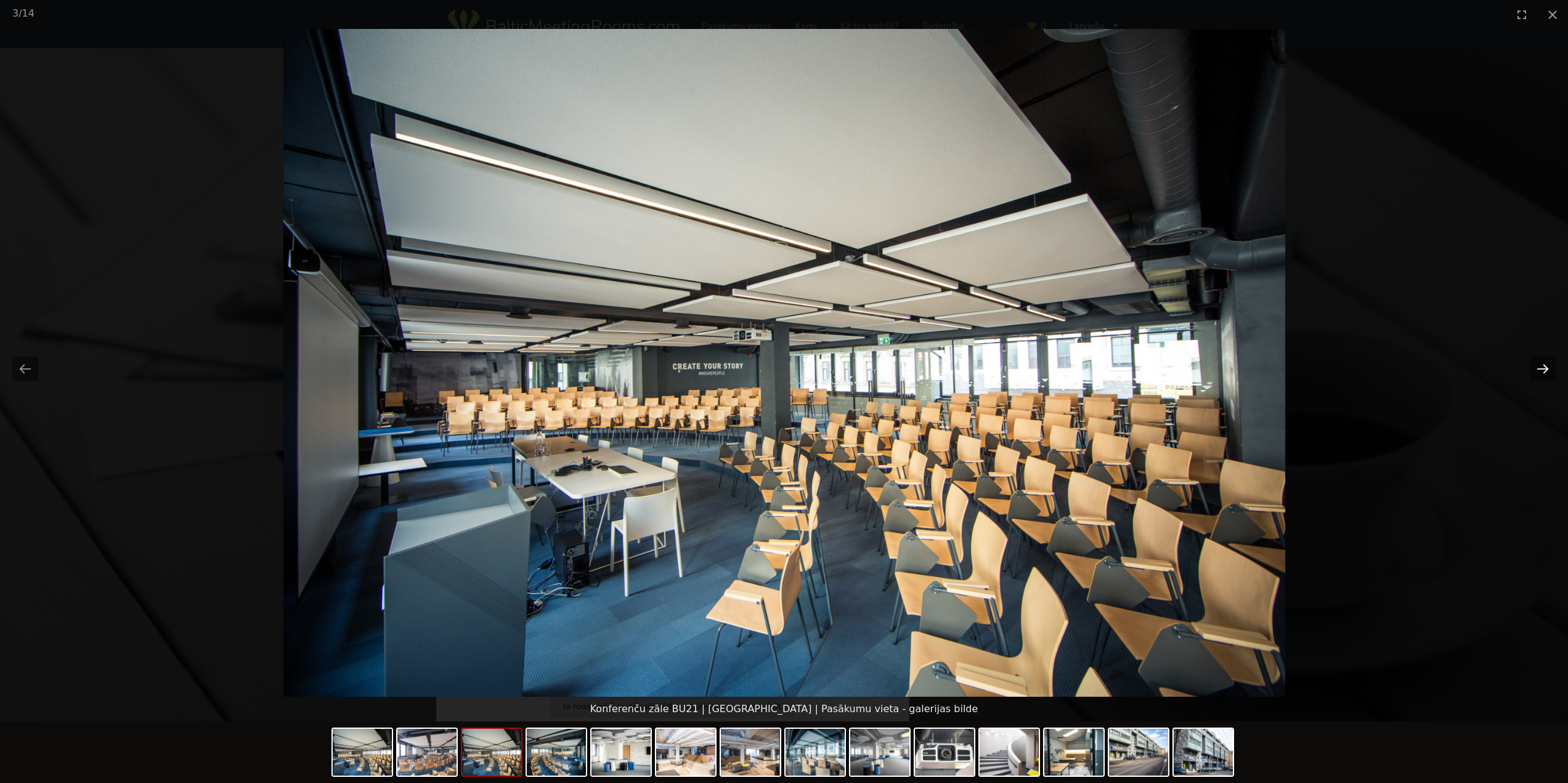
click at [1539, 378] on button "Next slide" at bounding box center [1543, 369] width 26 height 24
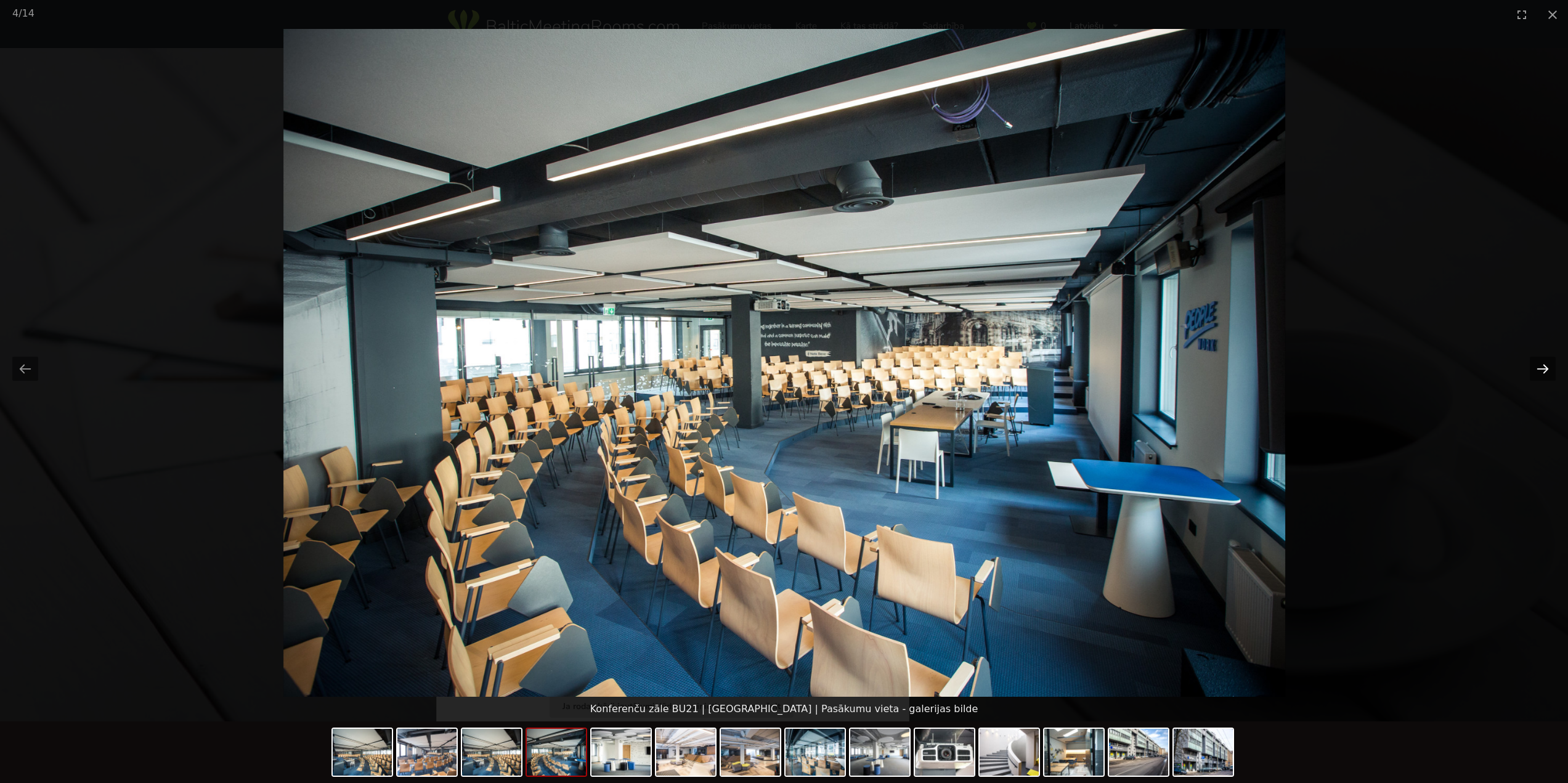
click at [1537, 378] on button "Next slide" at bounding box center [1543, 369] width 26 height 24
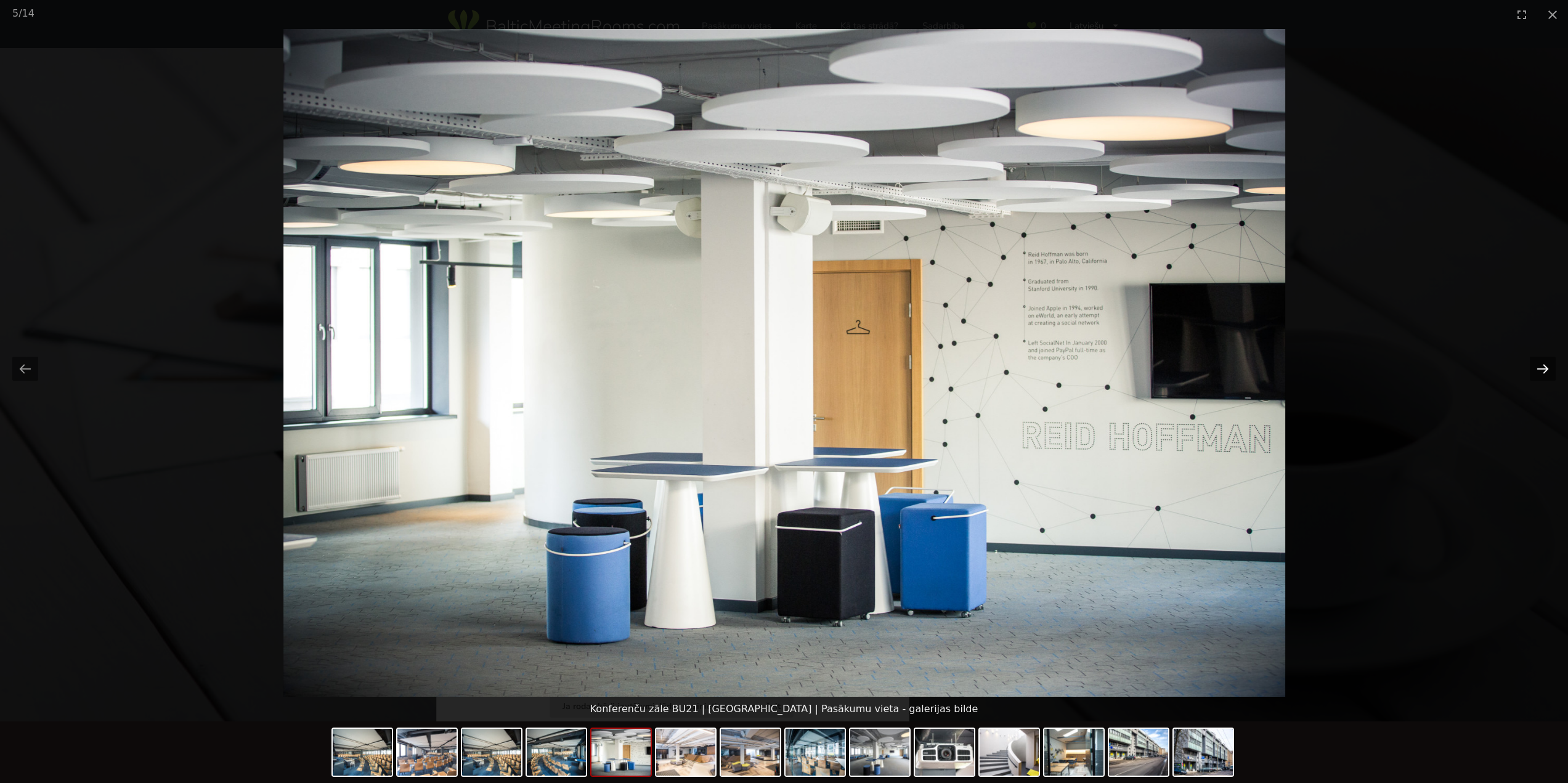
click at [1537, 378] on button "Next slide" at bounding box center [1543, 369] width 26 height 24
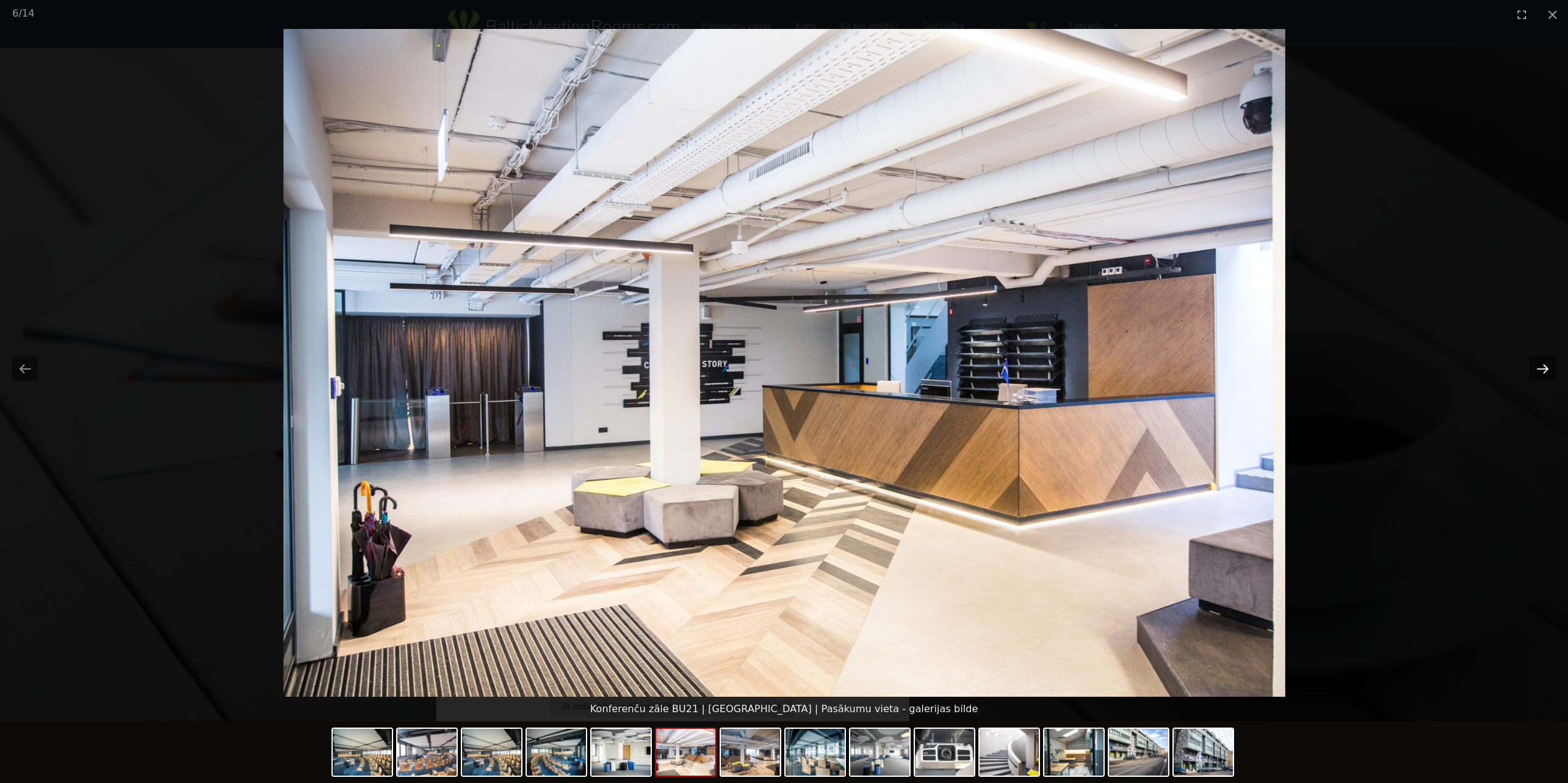
click at [1544, 371] on button "Next slide" at bounding box center [1543, 369] width 26 height 24
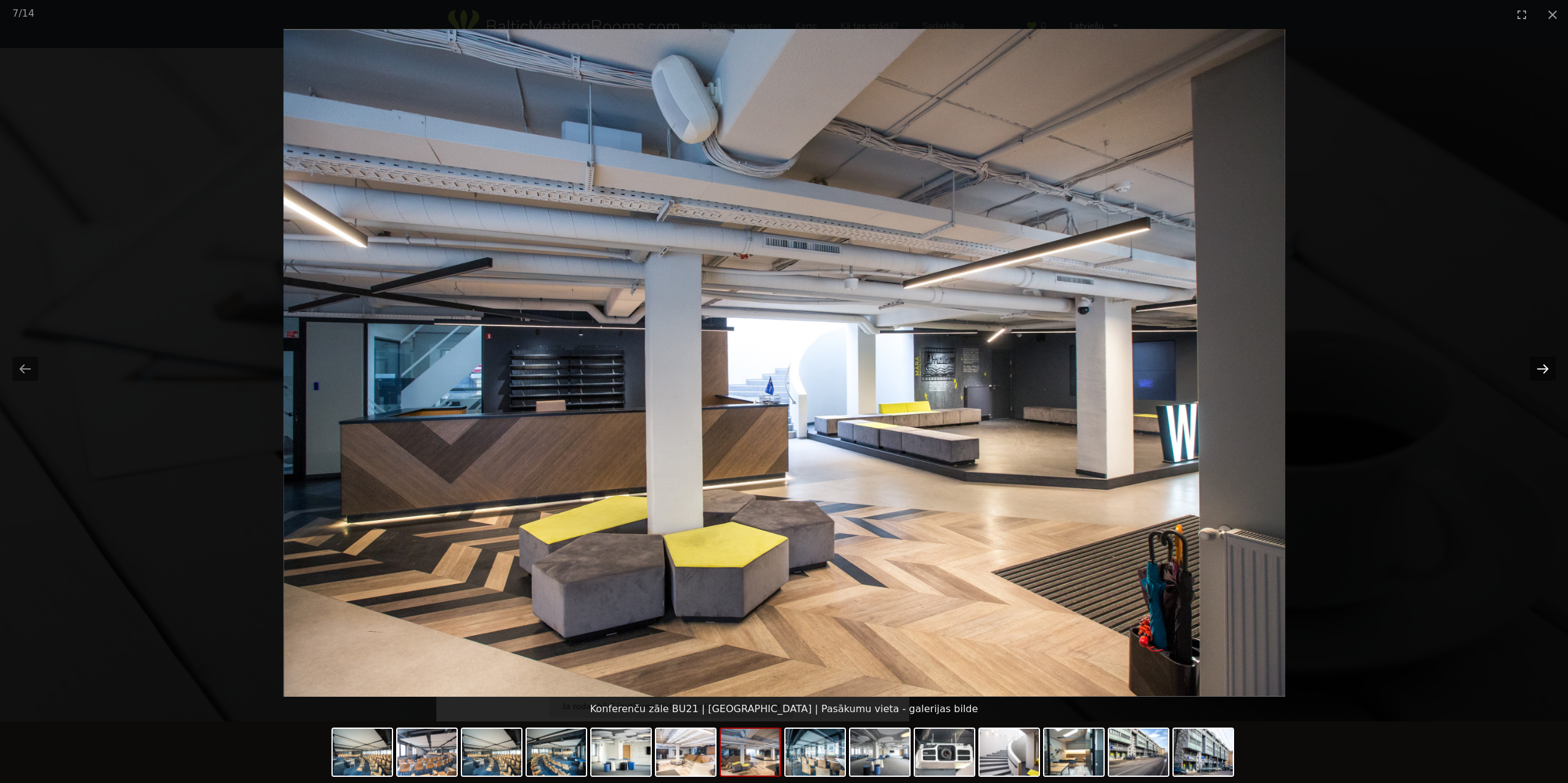
click at [1544, 371] on button "Next slide" at bounding box center [1543, 369] width 26 height 24
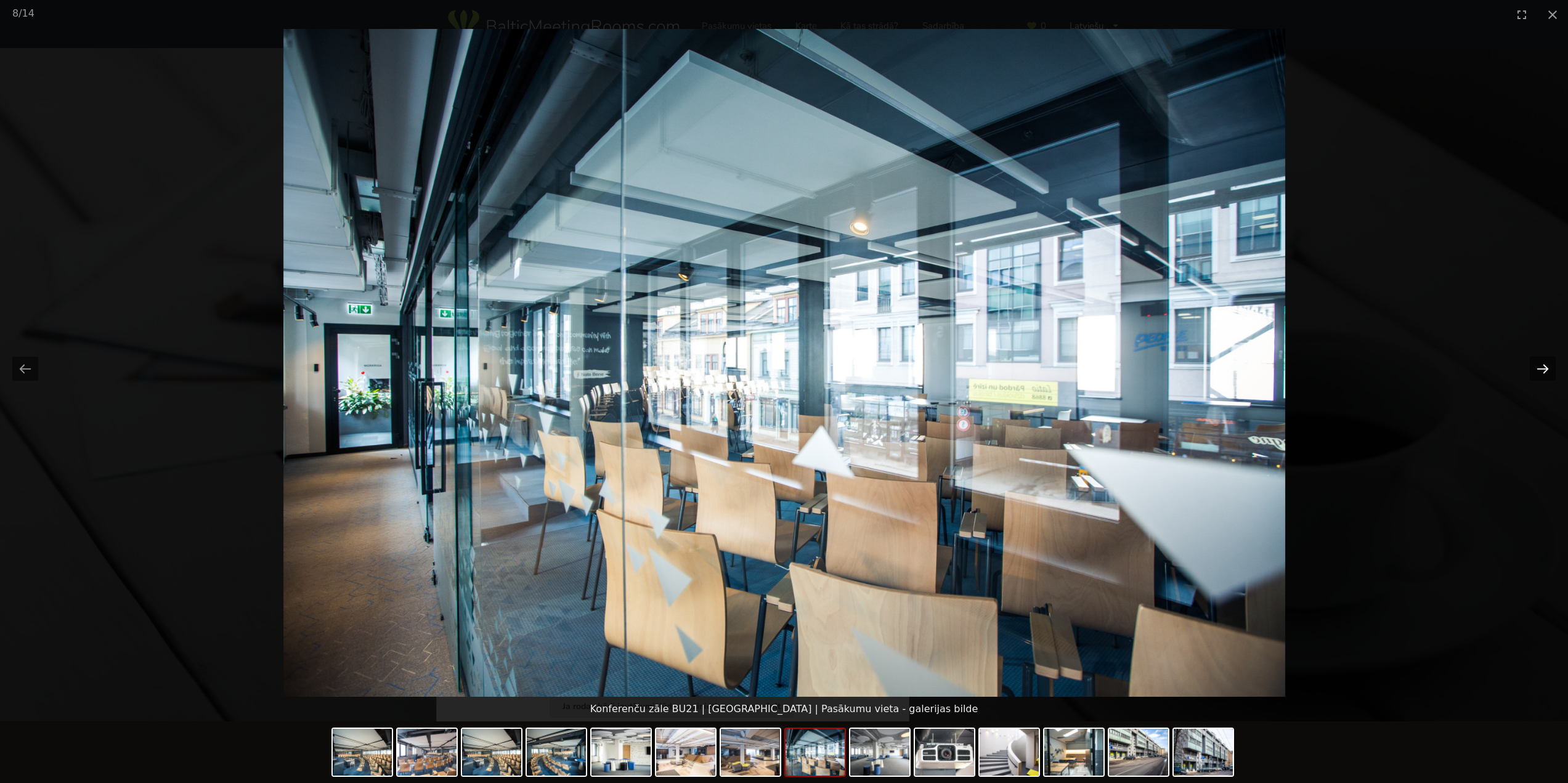
click at [1544, 371] on button "Next slide" at bounding box center [1543, 369] width 26 height 24
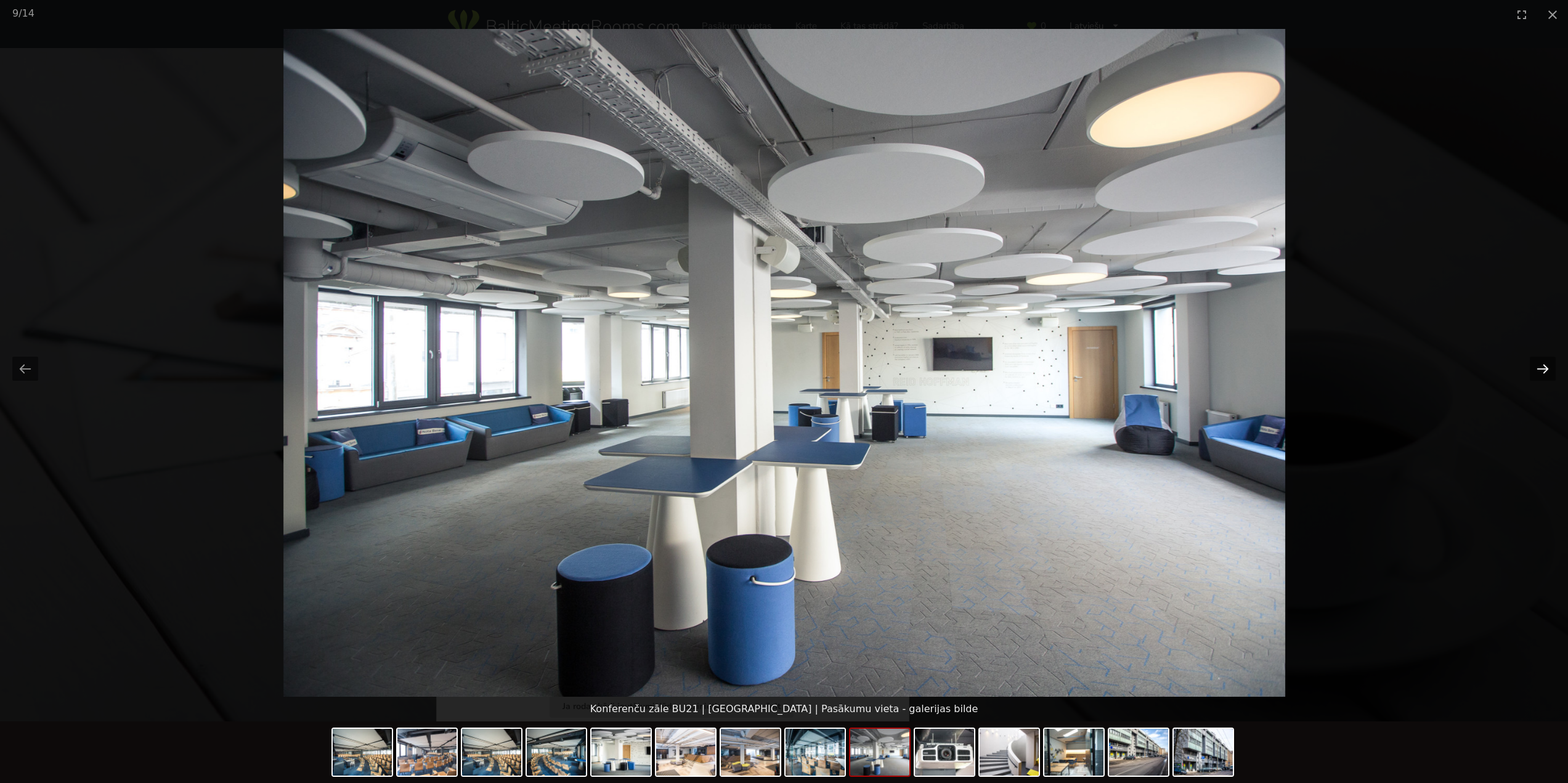
click at [1544, 371] on button "Next slide" at bounding box center [1543, 369] width 26 height 24
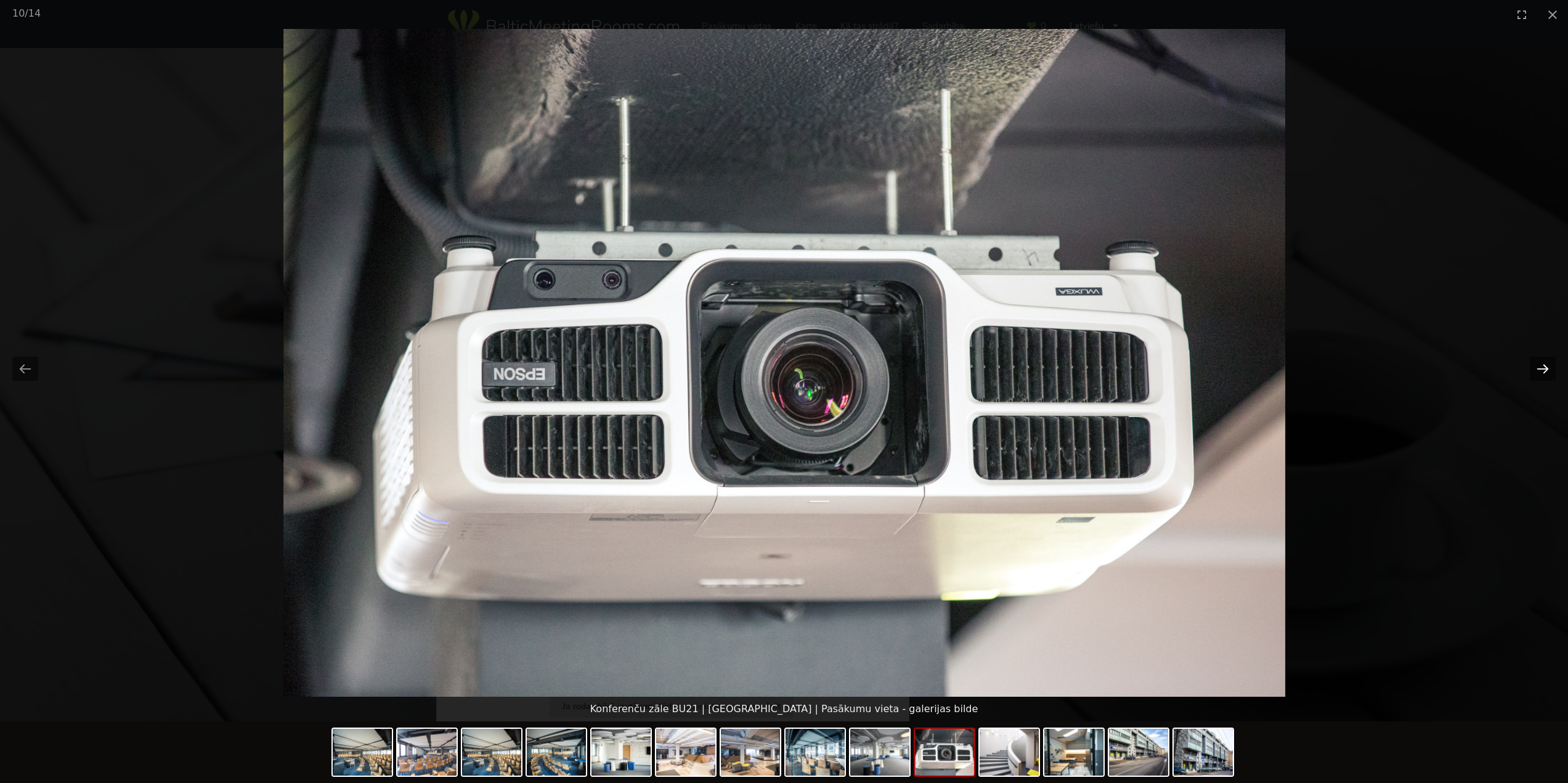
click at [1544, 371] on button "Next slide" at bounding box center [1543, 369] width 26 height 24
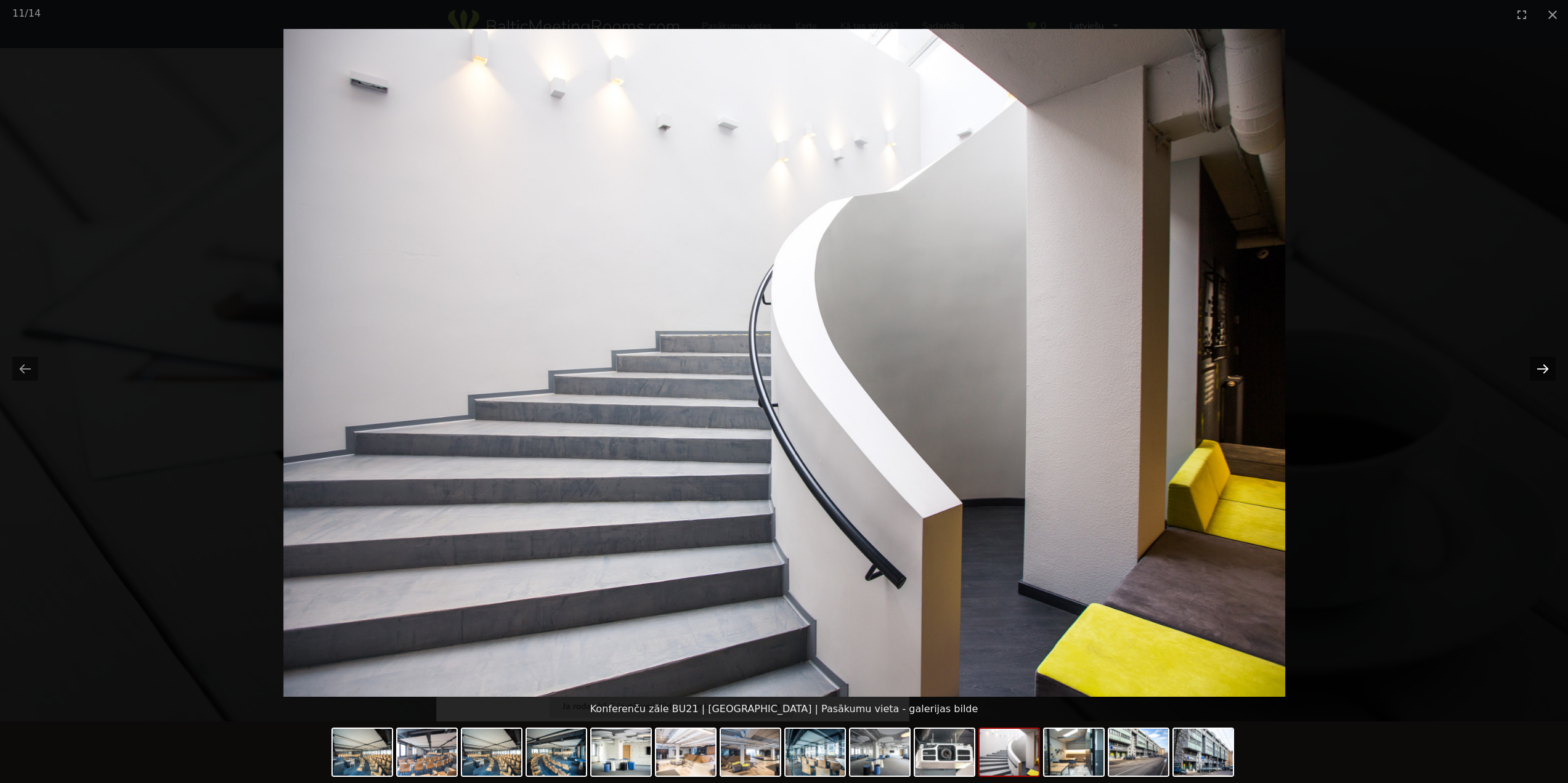
click at [1544, 371] on button "Next slide" at bounding box center [1543, 369] width 26 height 24
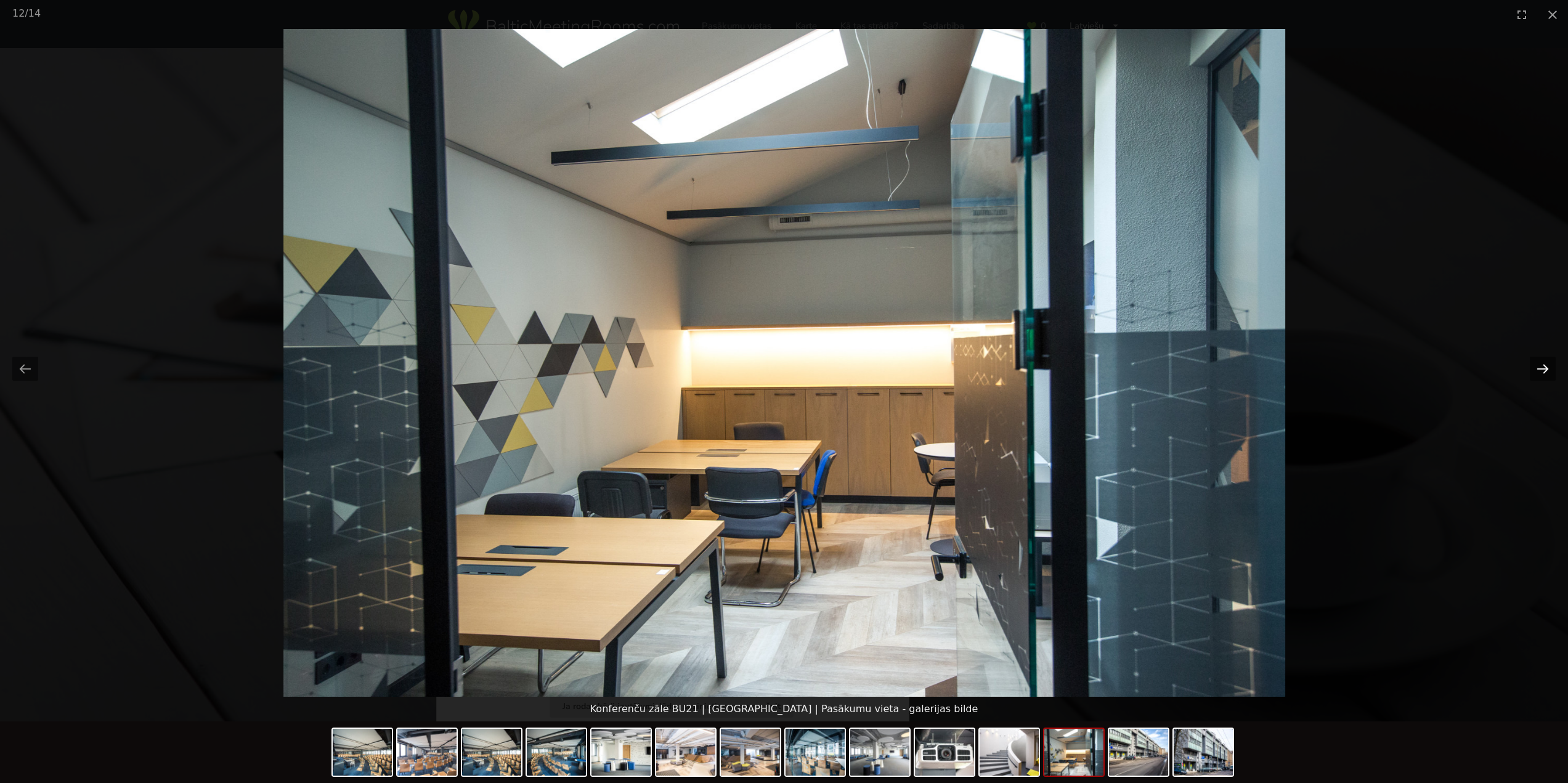
click at [1544, 371] on button "Next slide" at bounding box center [1543, 369] width 26 height 24
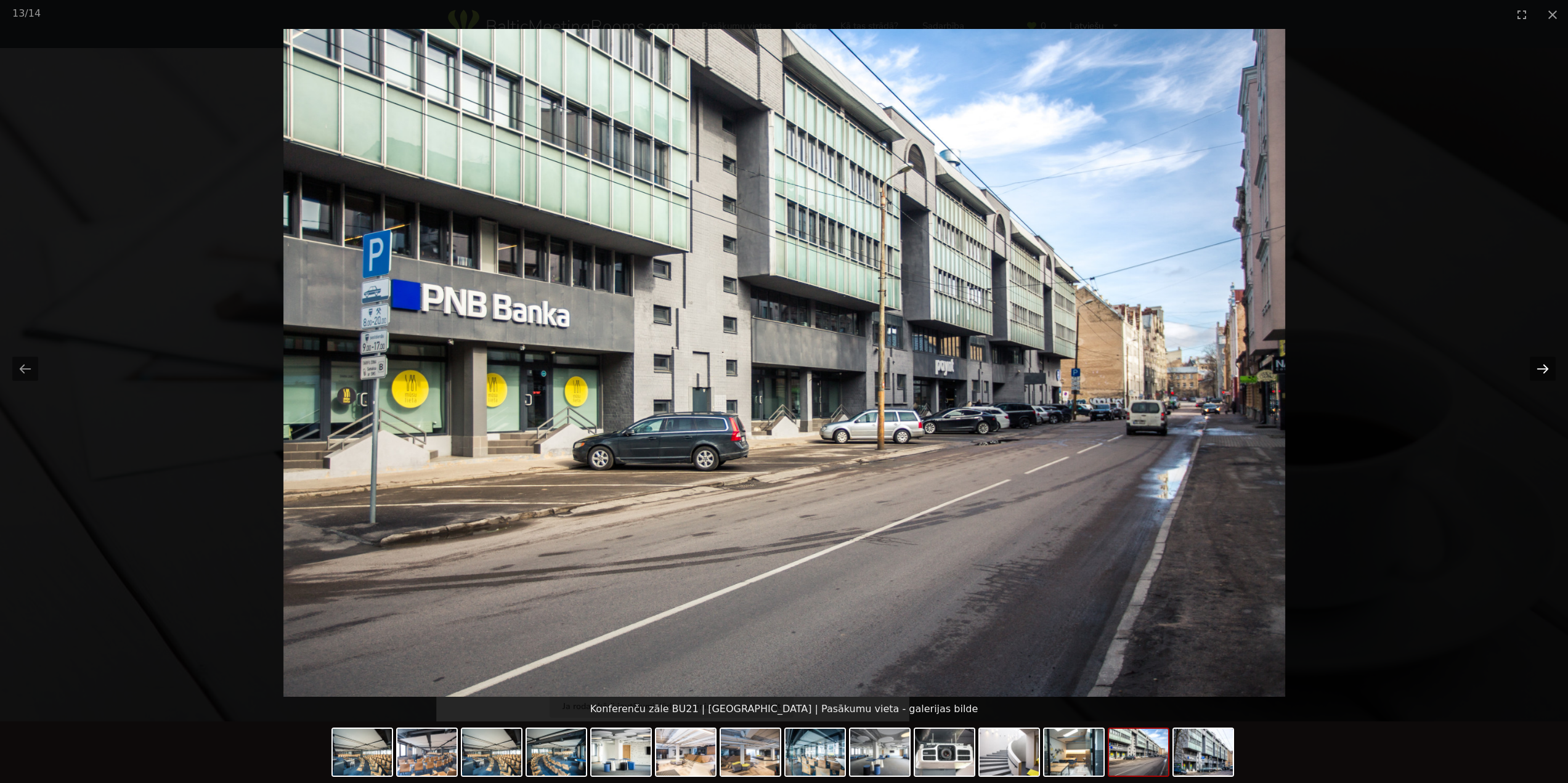
click at [1544, 371] on button "Next slide" at bounding box center [1543, 369] width 26 height 24
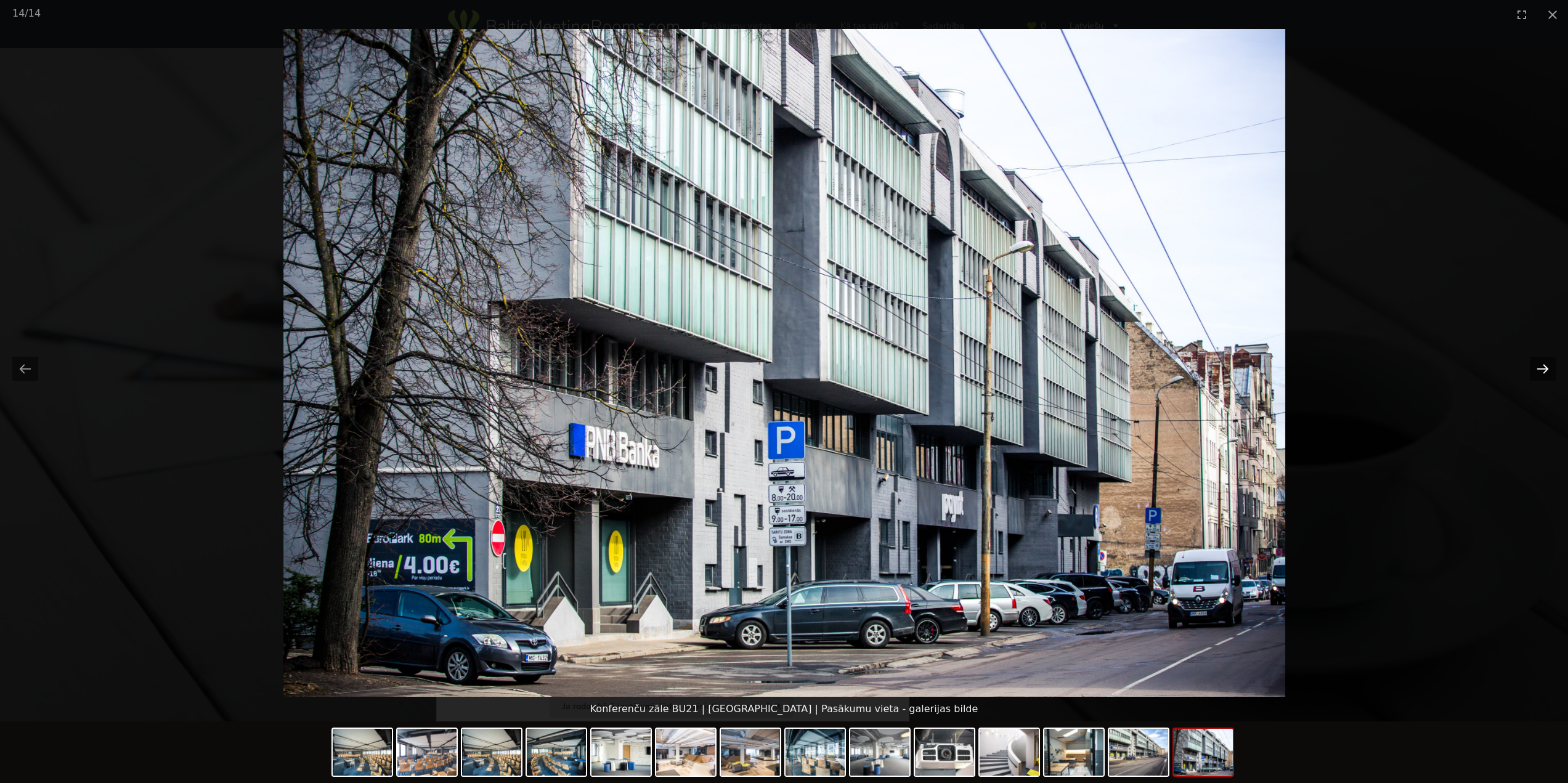
click at [1544, 371] on button "Next slide" at bounding box center [1543, 369] width 26 height 24
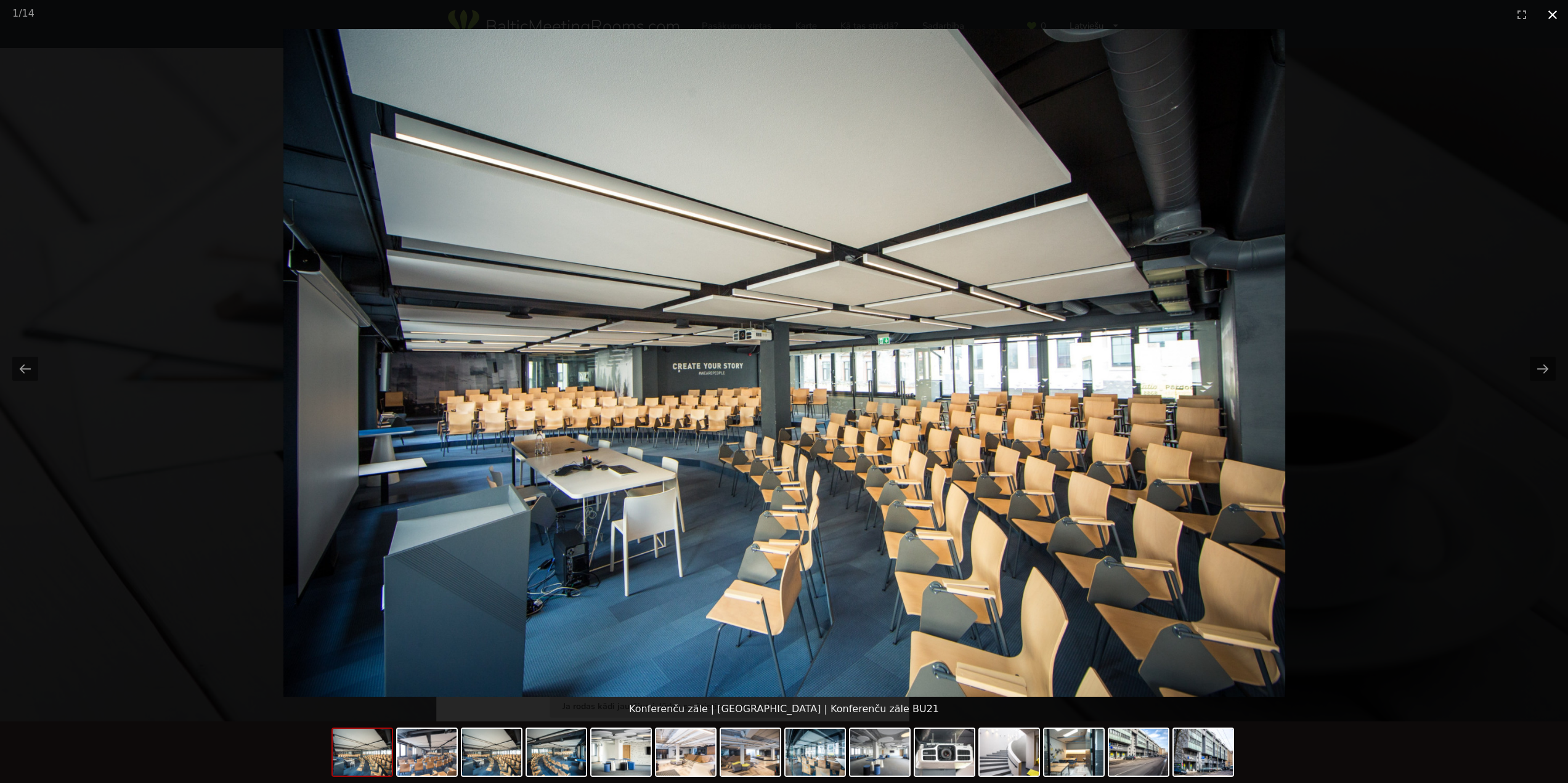
click at [1555, 17] on button "Close gallery" at bounding box center [1552, 14] width 31 height 29
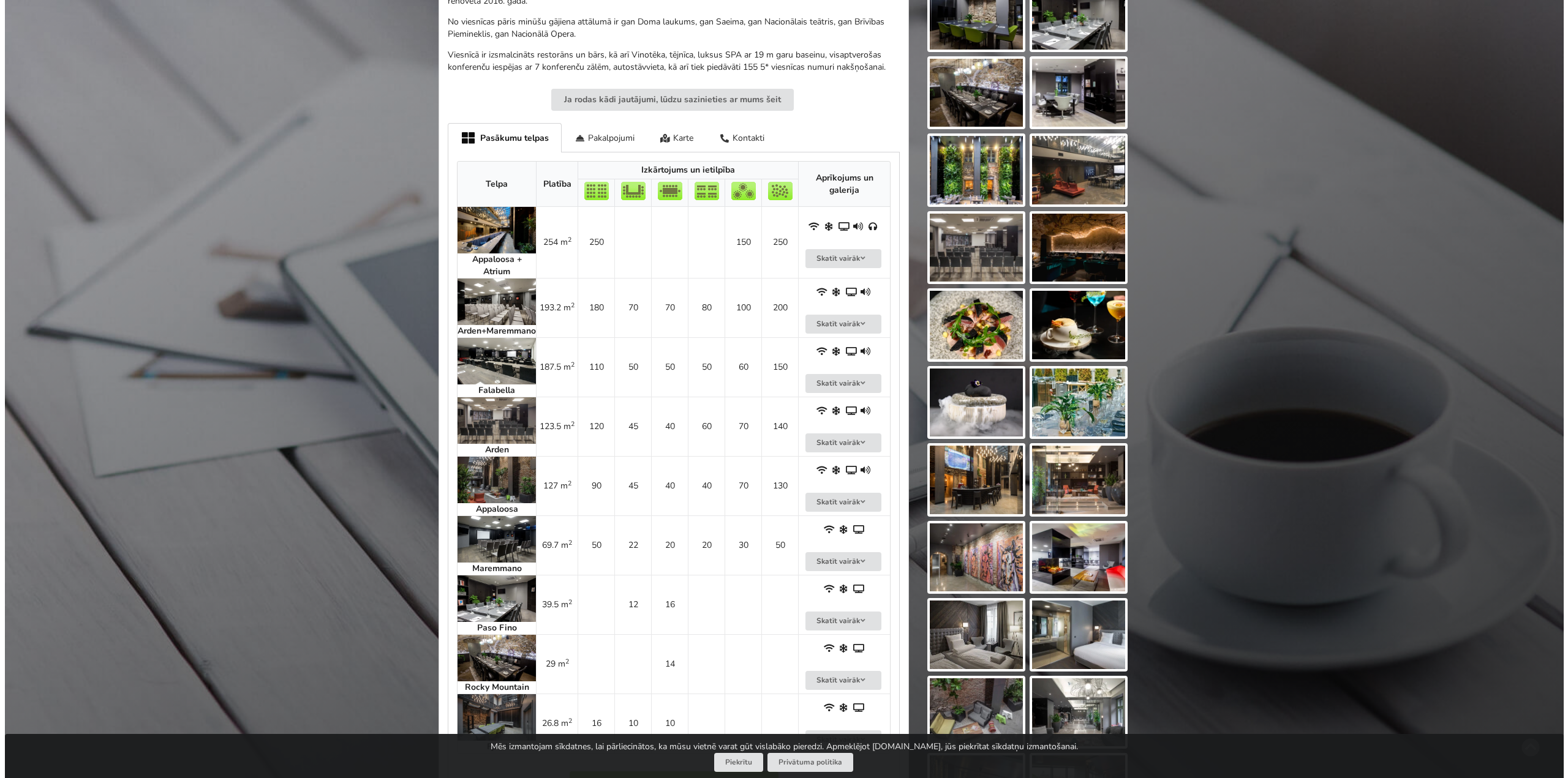
scroll to position [551, 0]
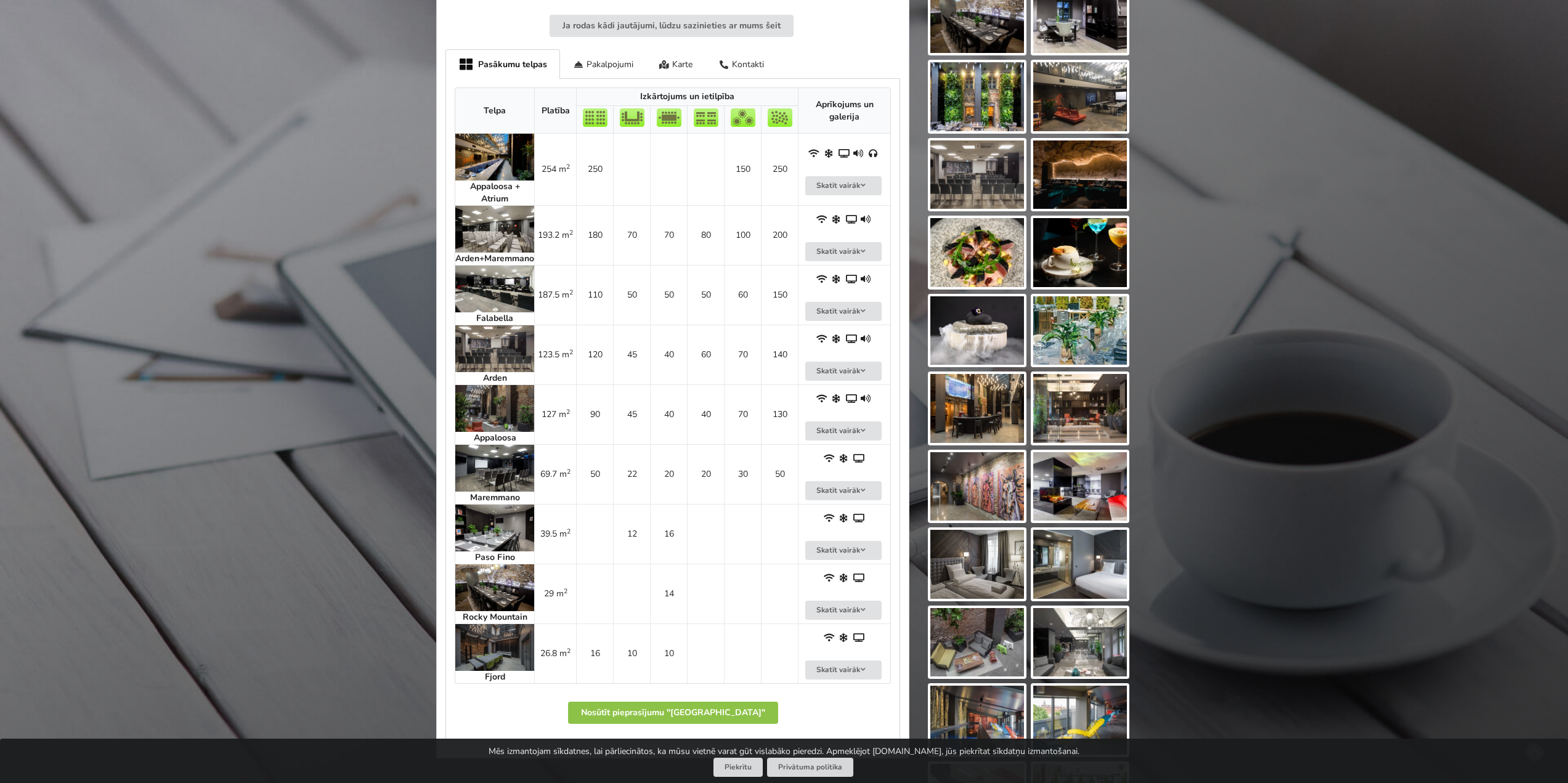
click at [512, 357] on img at bounding box center [494, 349] width 79 height 47
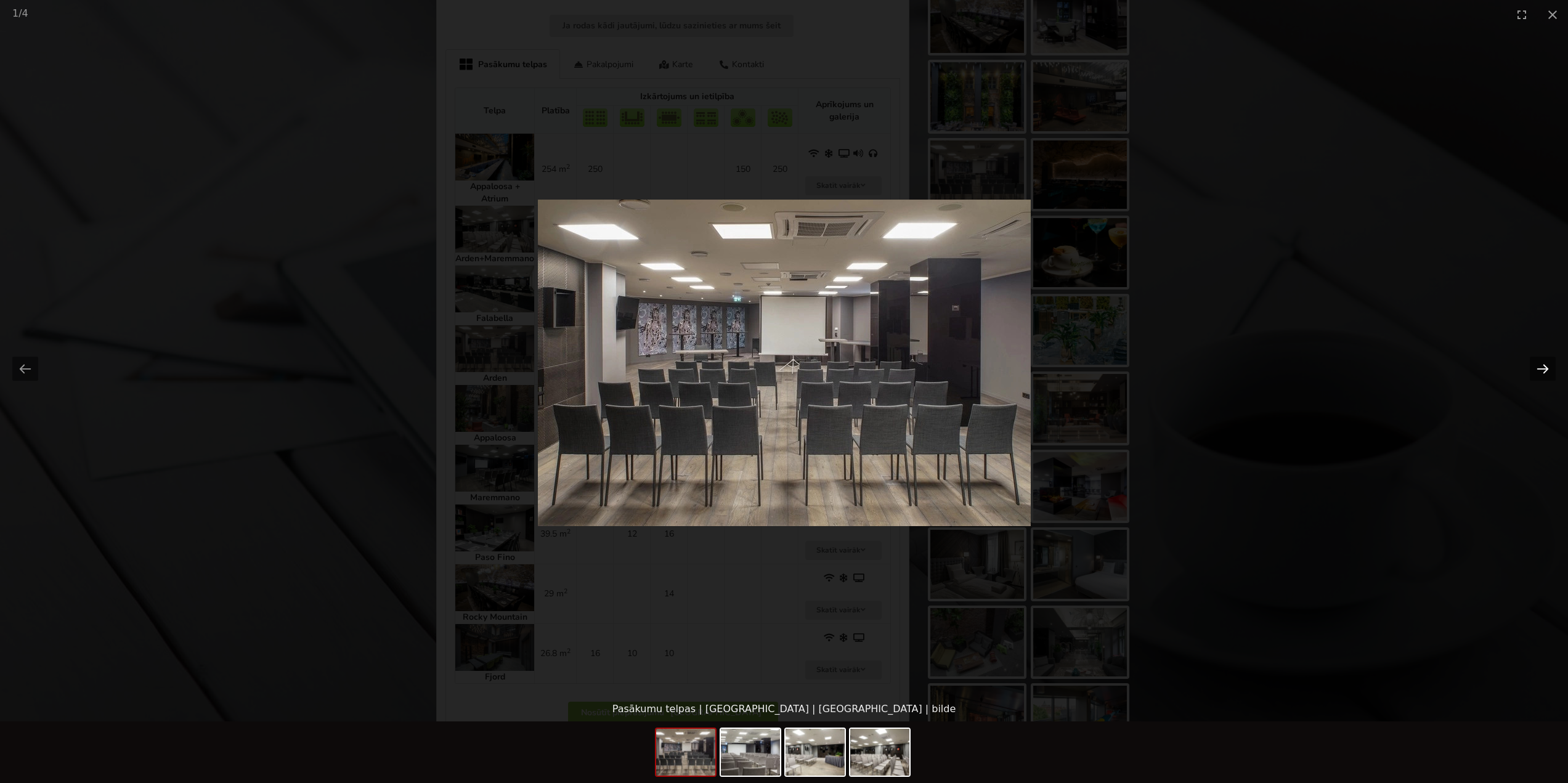
click at [1548, 369] on button "Next slide" at bounding box center [1543, 369] width 26 height 24
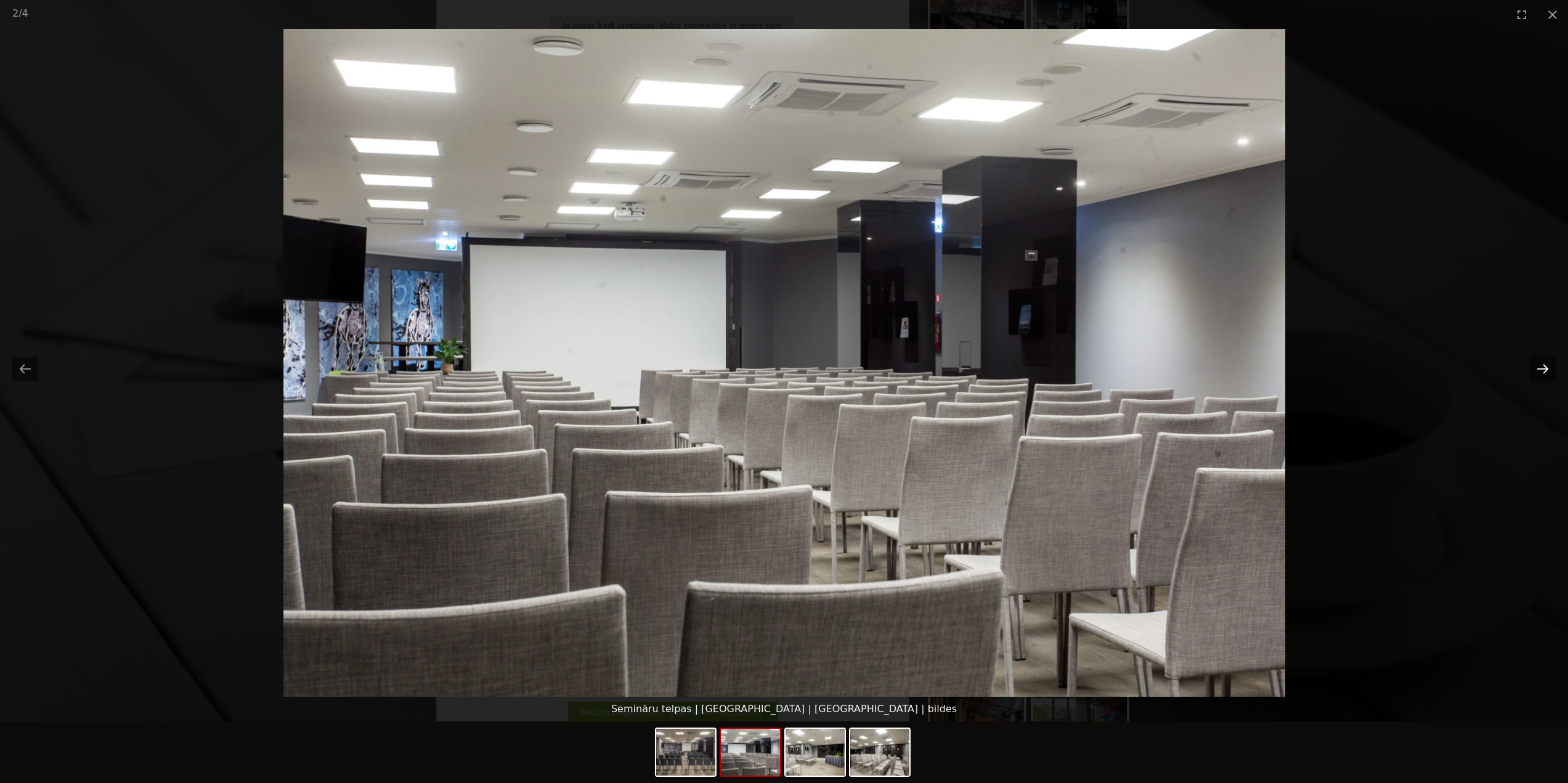
click at [1548, 369] on button "Next slide" at bounding box center [1543, 369] width 26 height 24
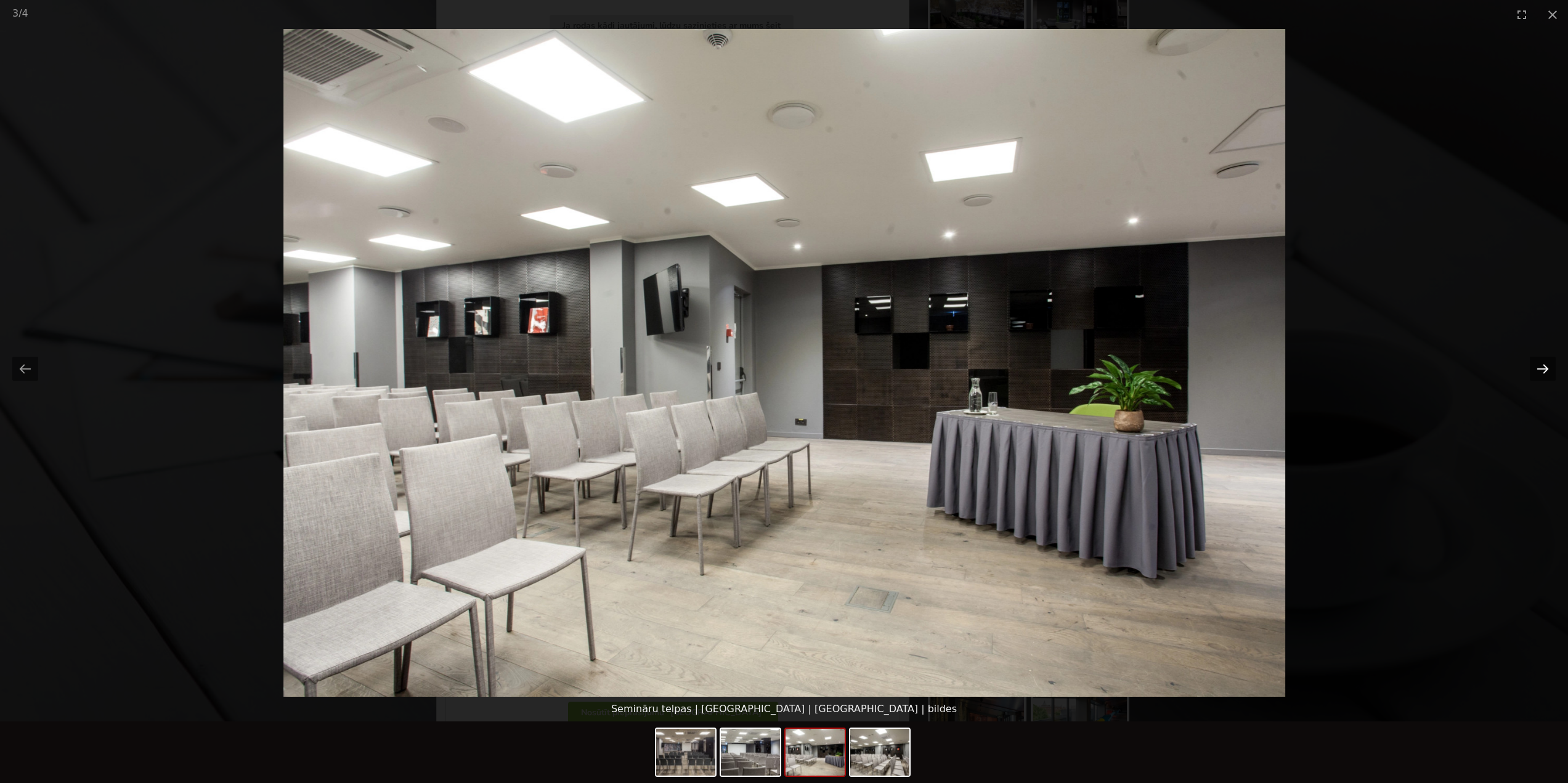
click at [1548, 369] on button "Next slide" at bounding box center [1543, 369] width 26 height 24
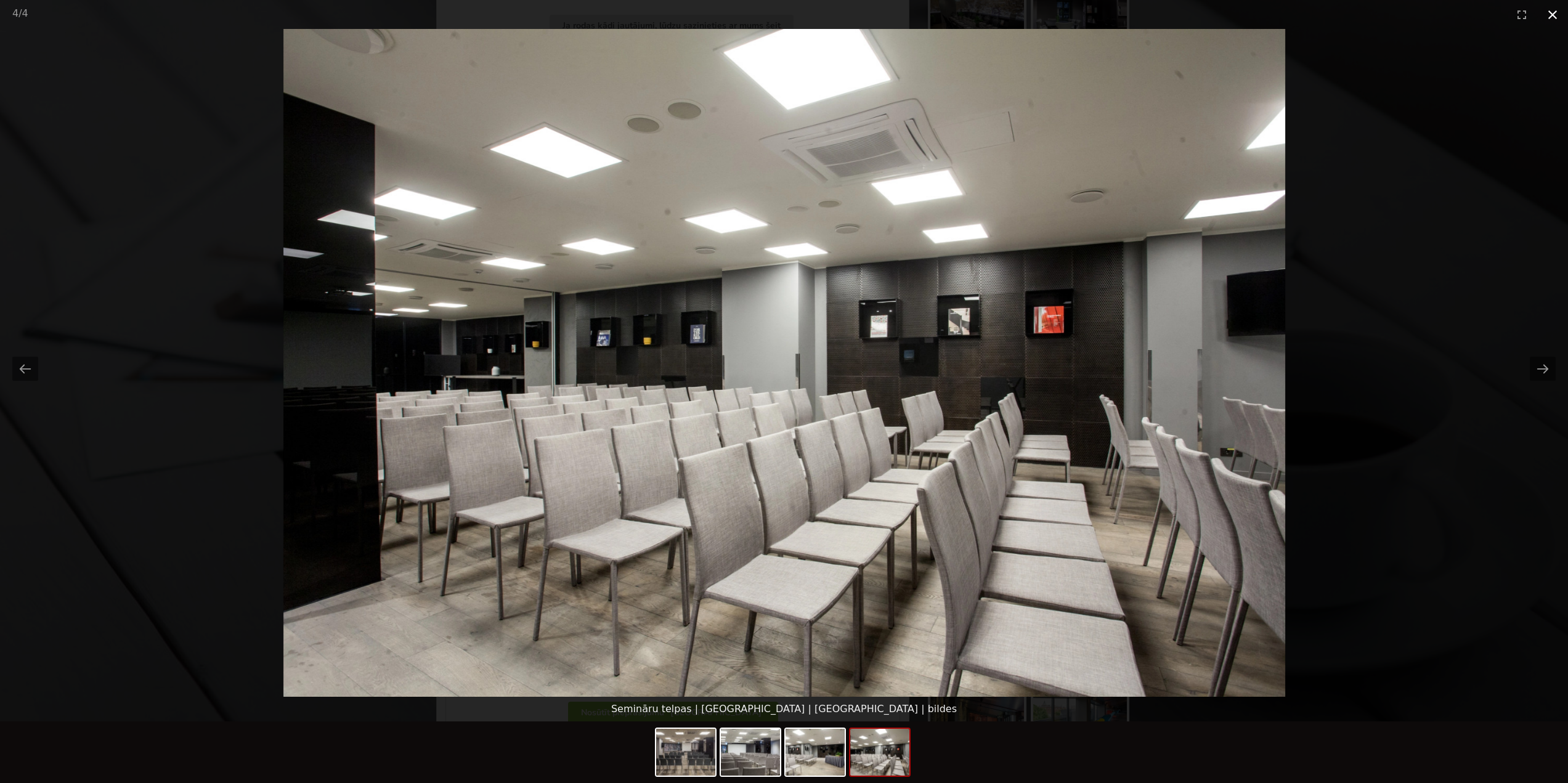
click at [1559, 12] on button "Close gallery" at bounding box center [1552, 14] width 31 height 29
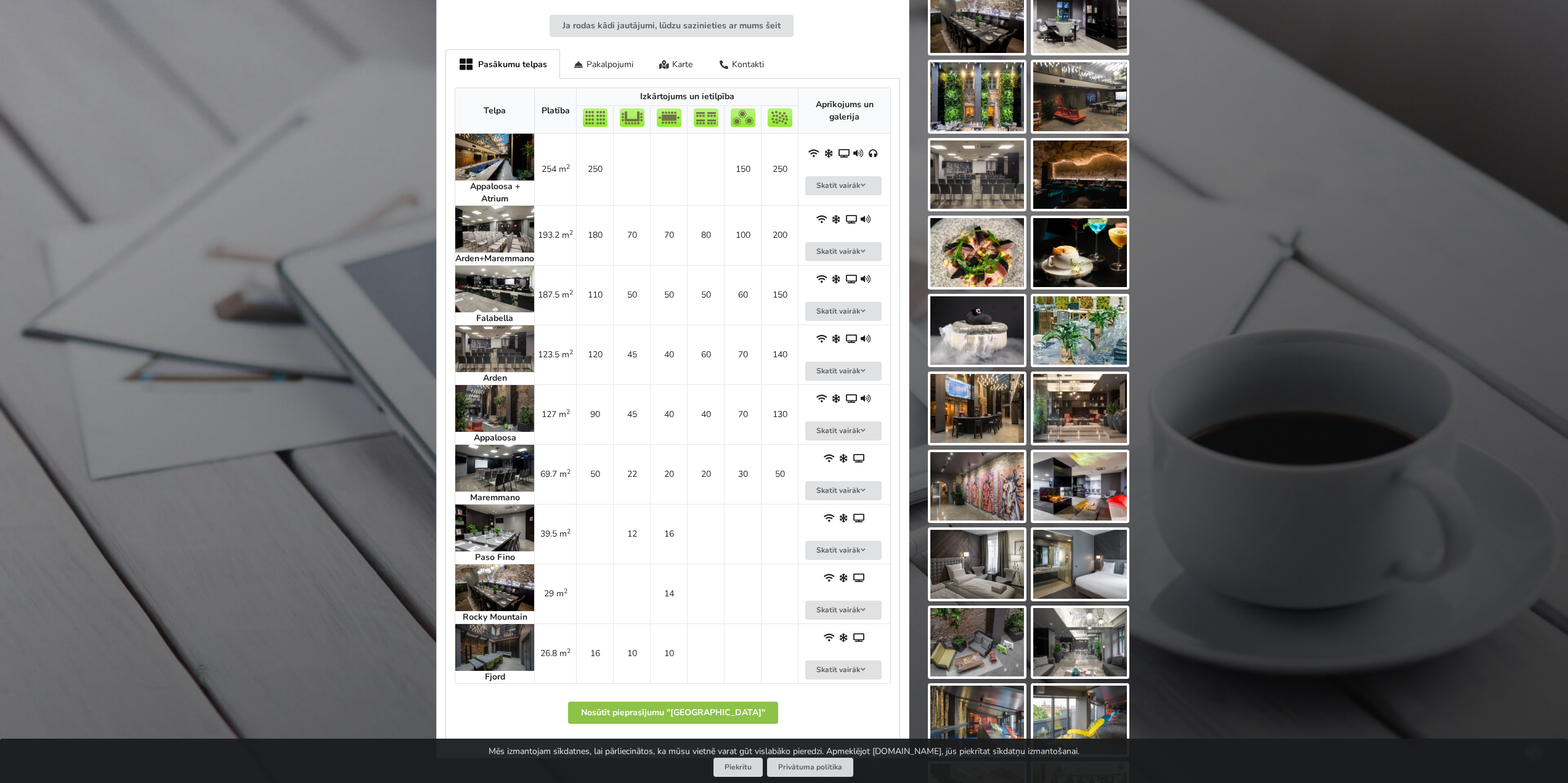
click at [499, 296] on img at bounding box center [494, 289] width 79 height 47
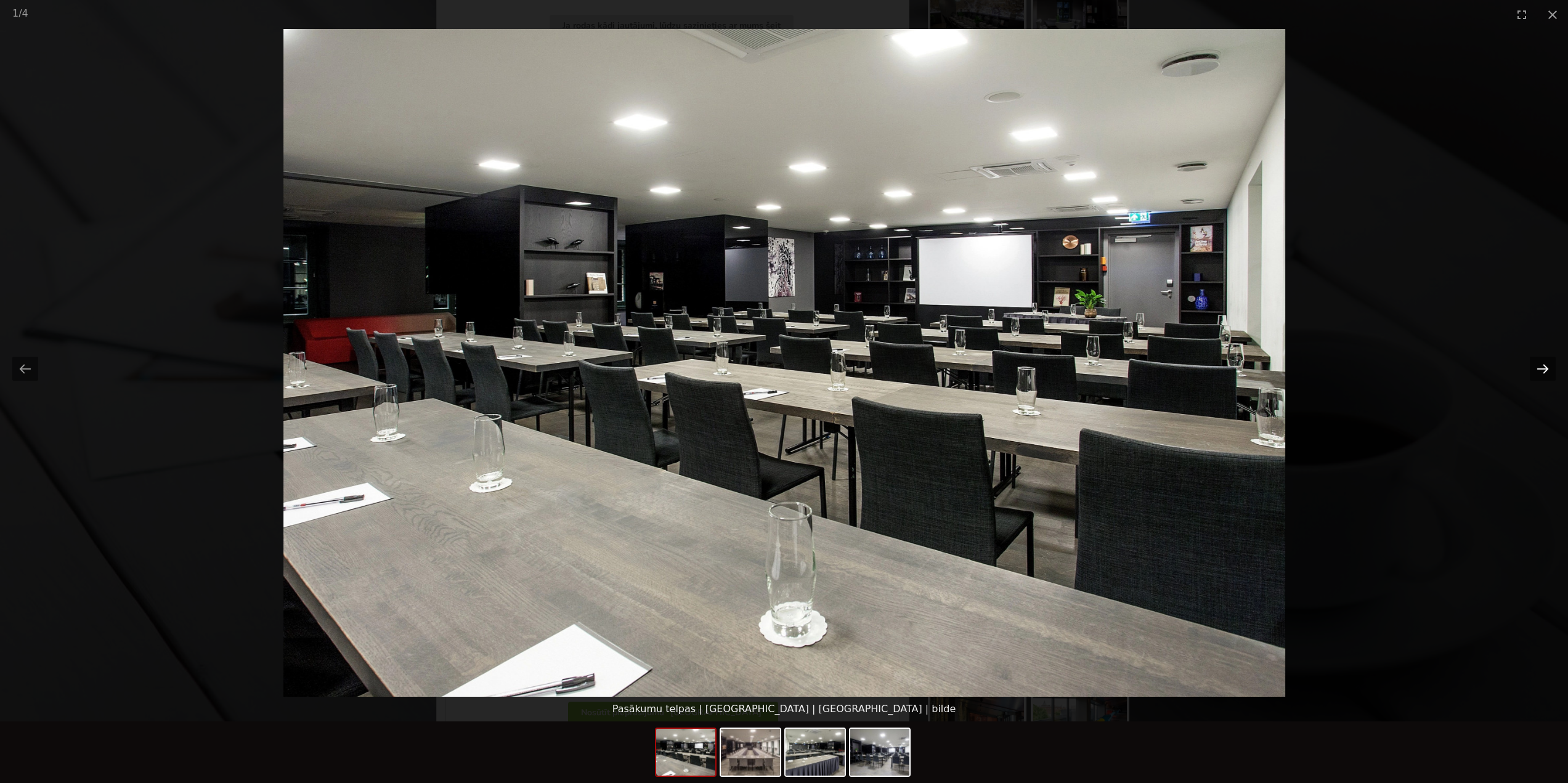
click at [1543, 373] on button "Next slide" at bounding box center [1543, 369] width 26 height 24
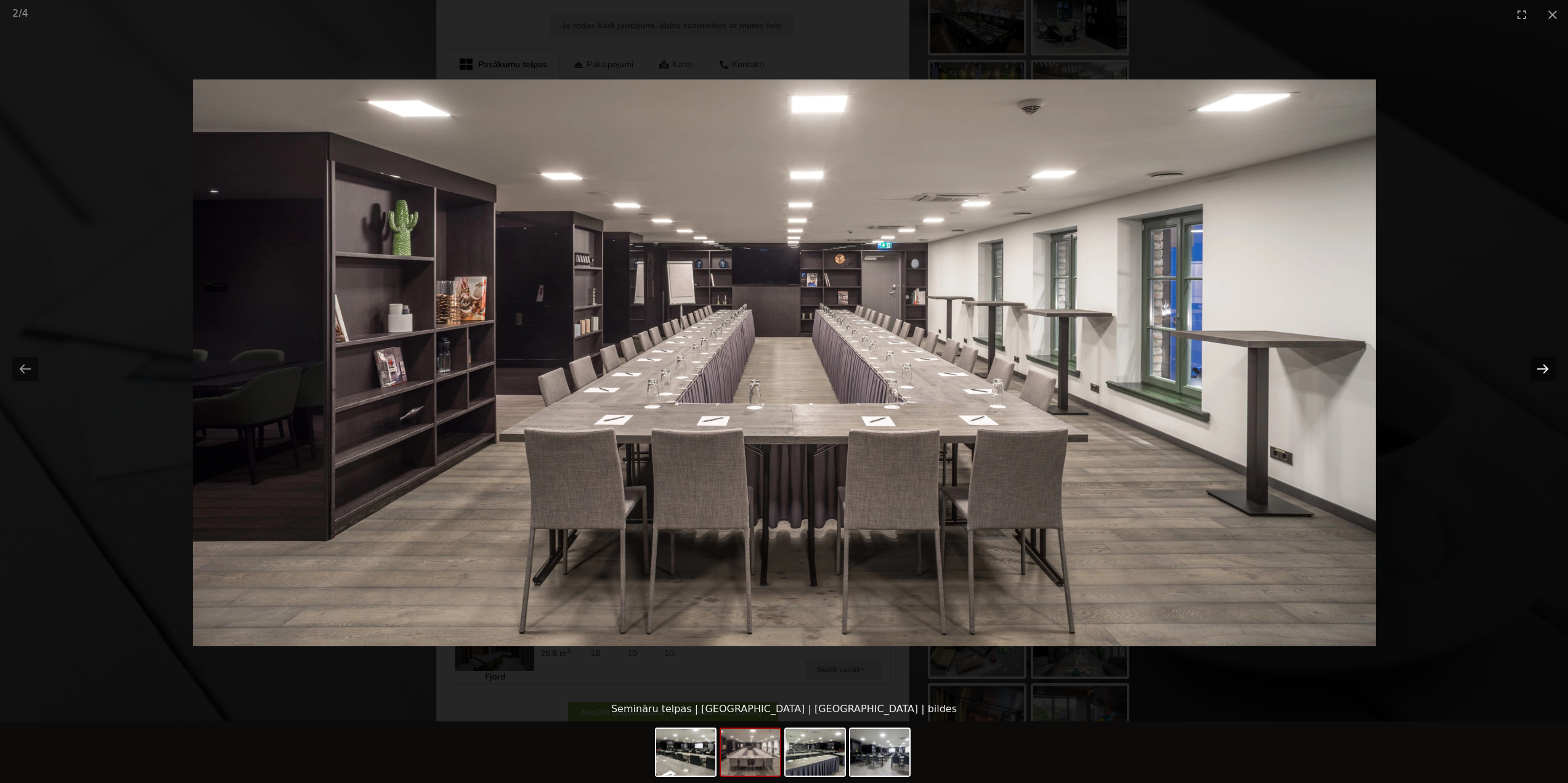
click at [1540, 371] on button "Next slide" at bounding box center [1543, 369] width 26 height 24
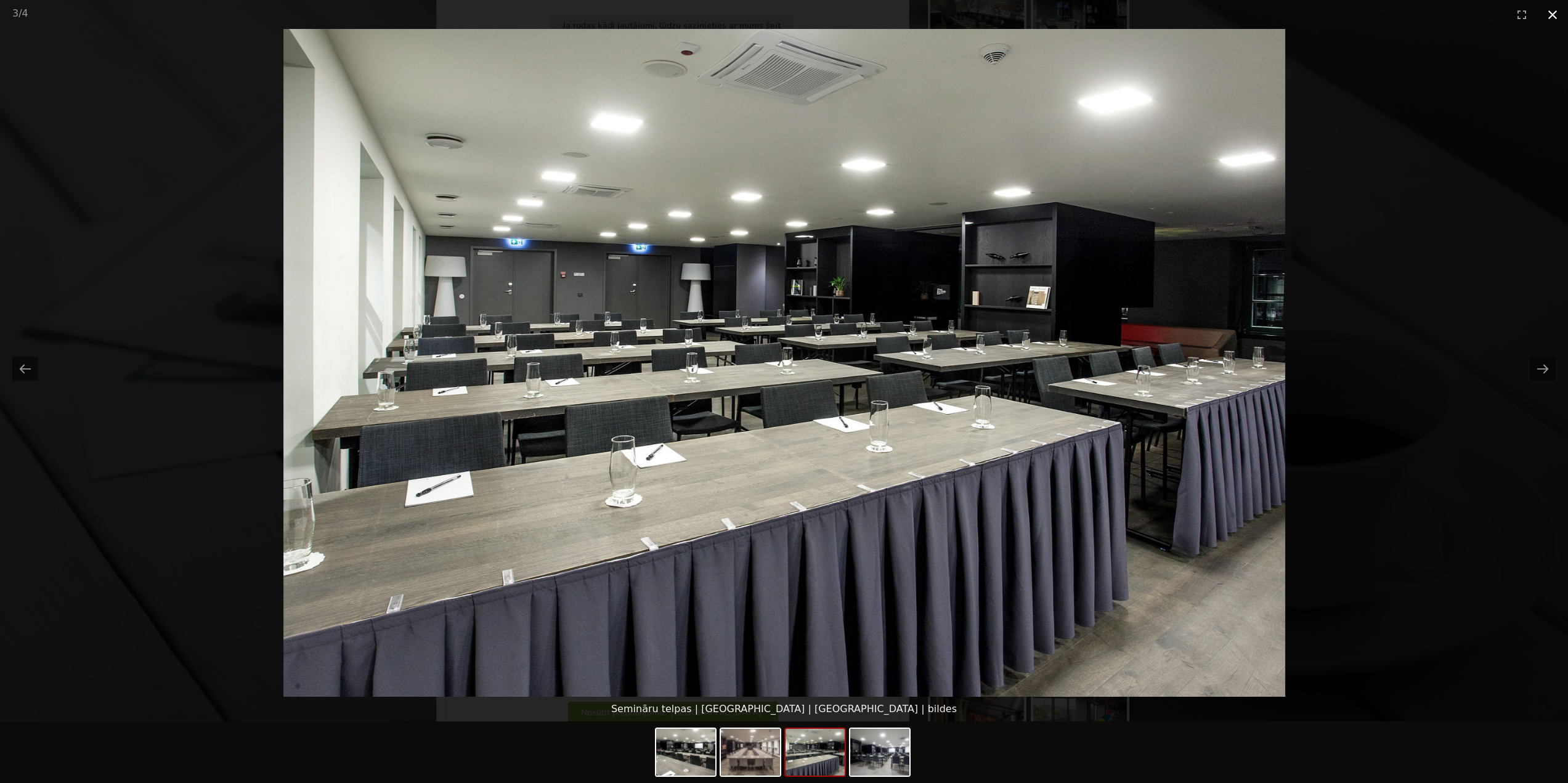
click at [1551, 16] on button "Close gallery" at bounding box center [1552, 14] width 31 height 29
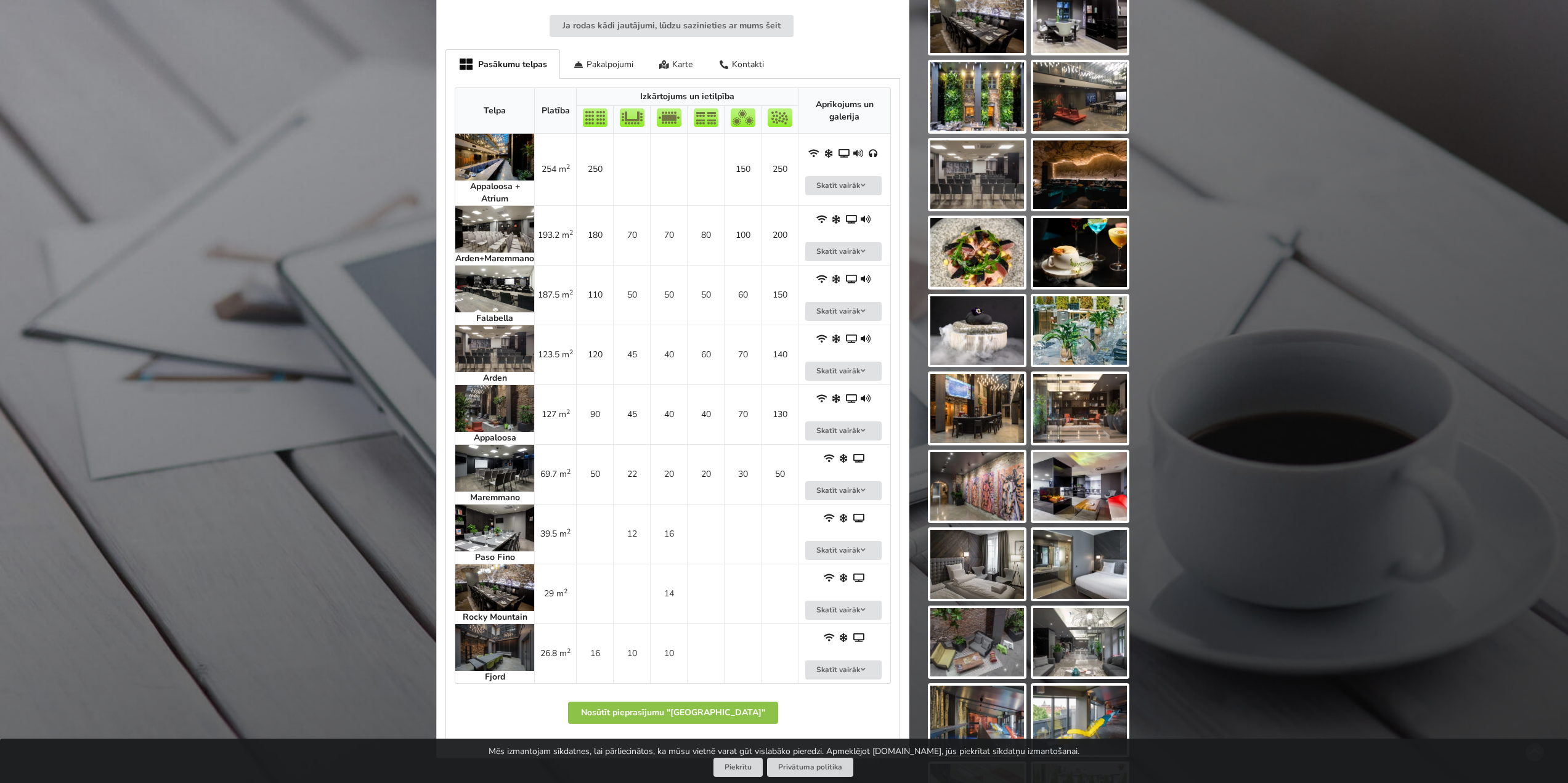
click at [491, 229] on img at bounding box center [494, 230] width 79 height 47
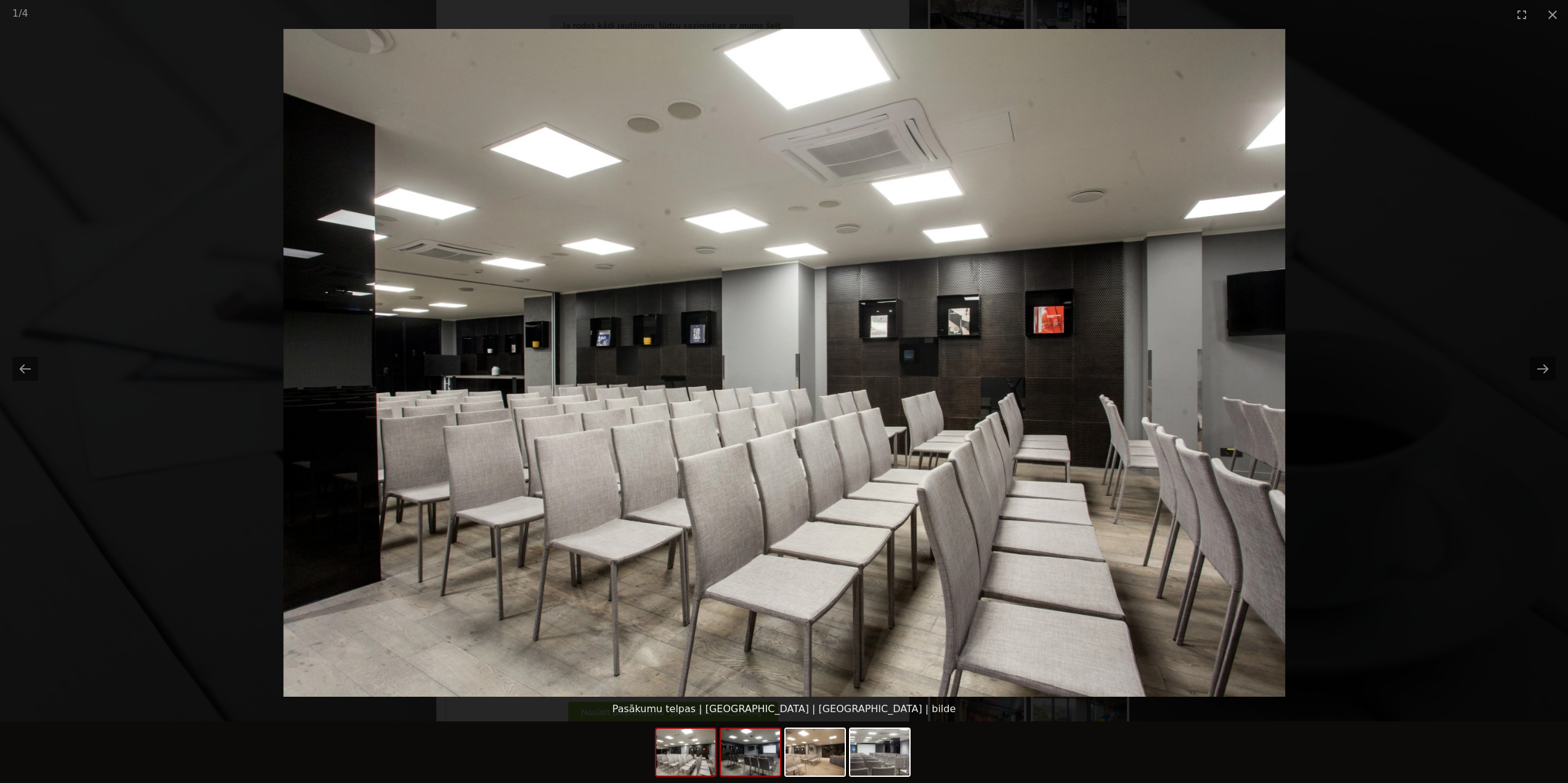
click at [756, 752] on img at bounding box center [750, 752] width 59 height 47
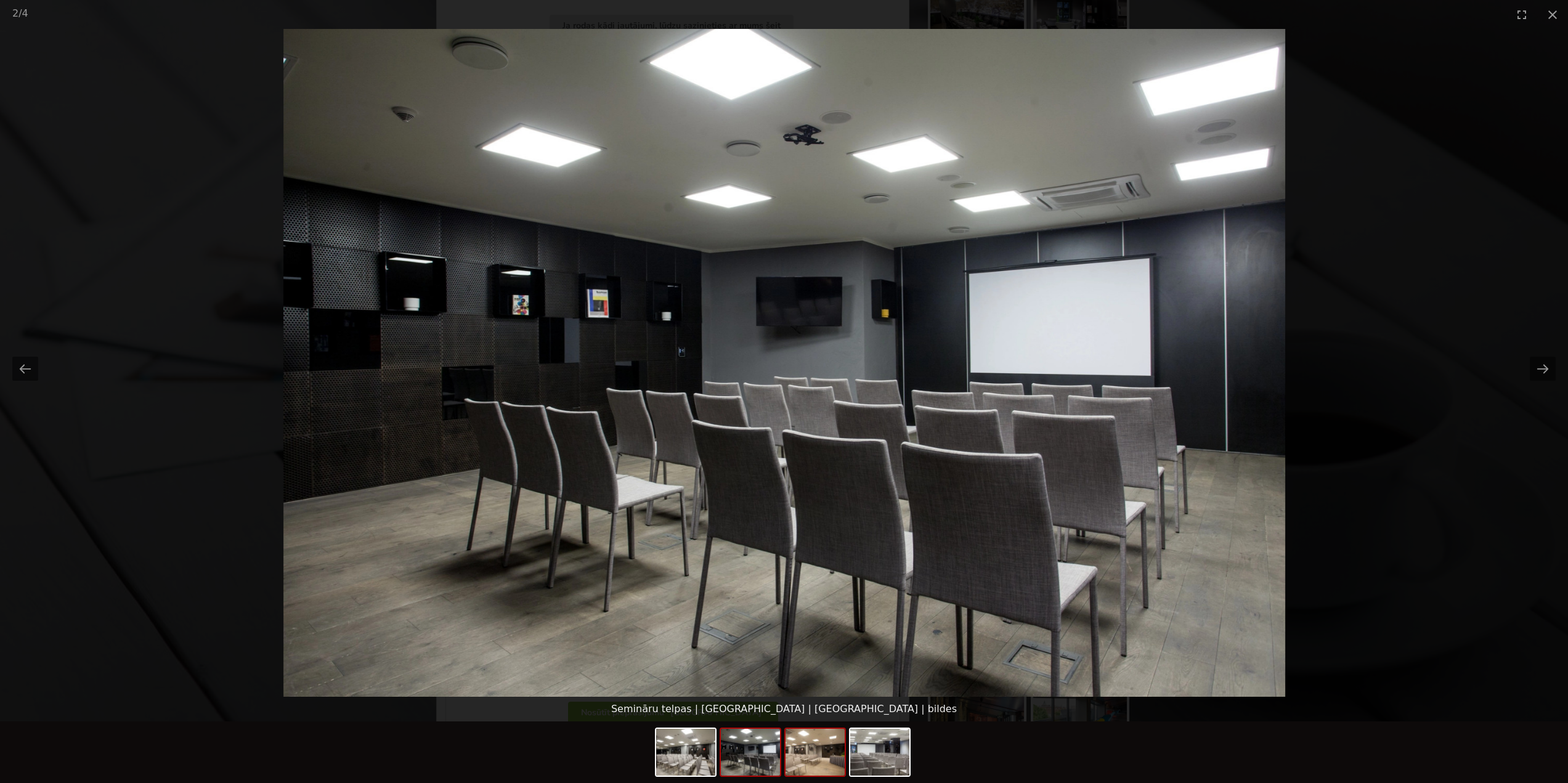
click at [834, 757] on img at bounding box center [815, 752] width 59 height 47
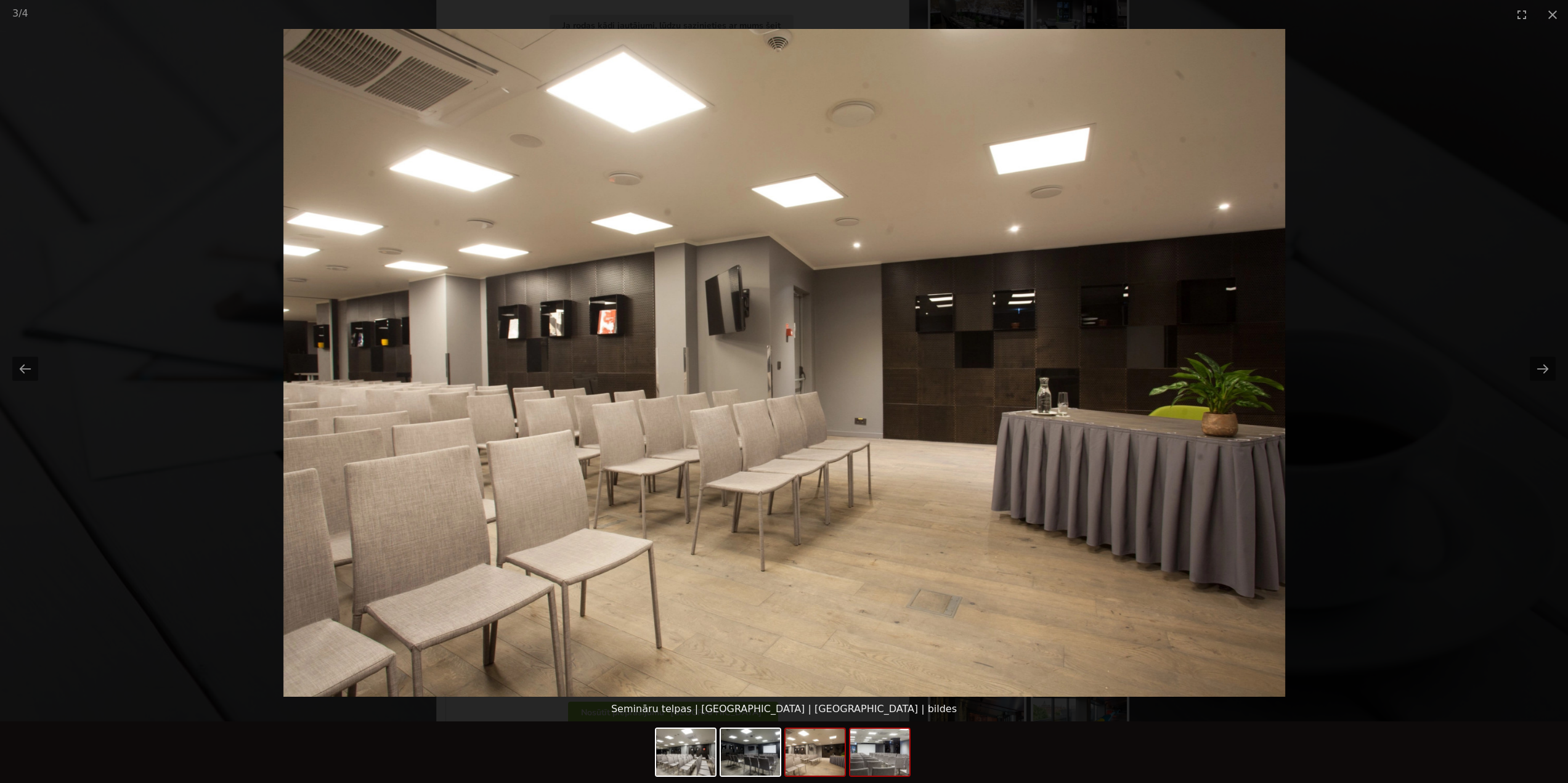
click at [868, 761] on img at bounding box center [880, 752] width 59 height 47
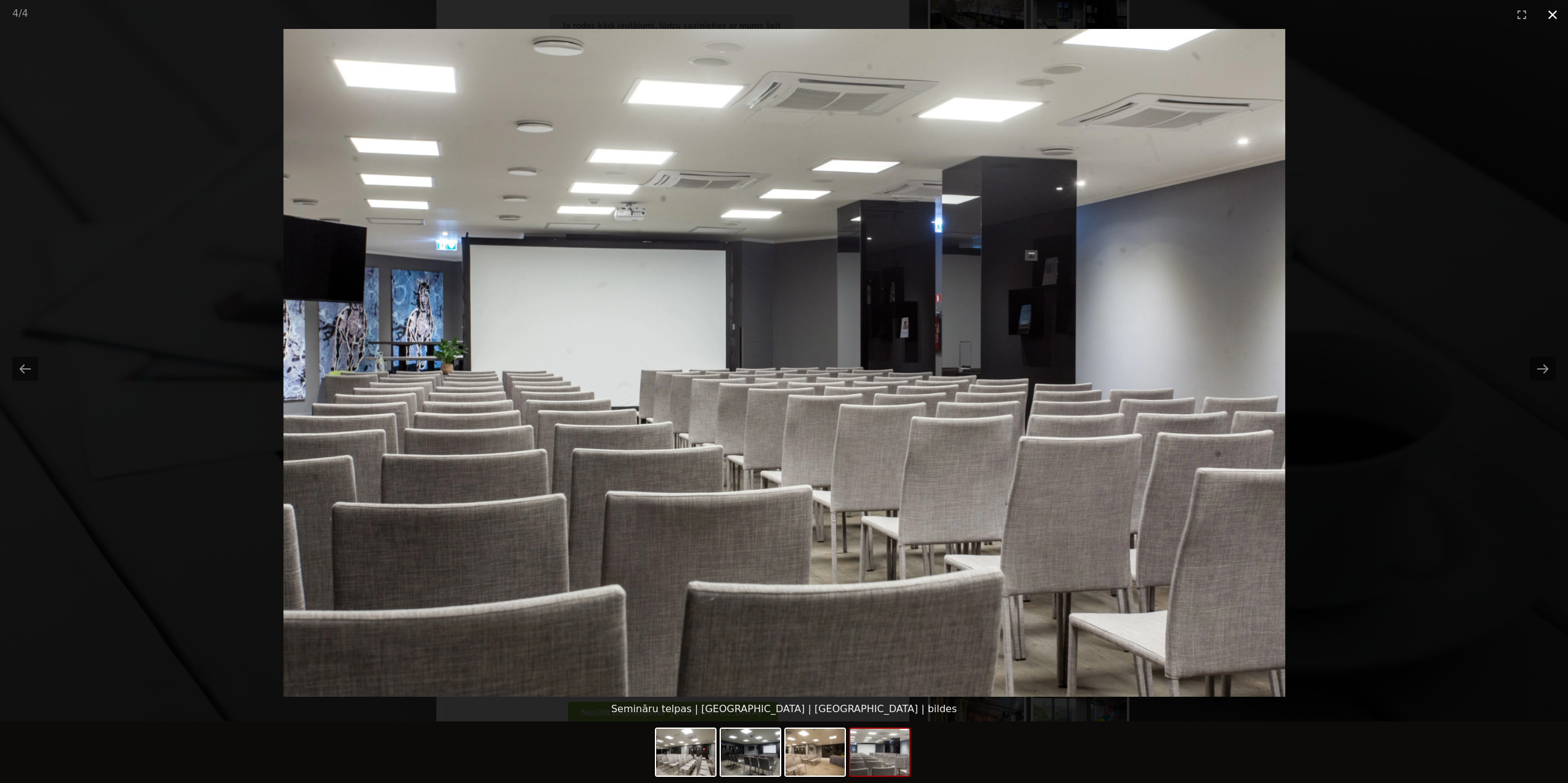
click at [1557, 23] on button "Close gallery" at bounding box center [1552, 14] width 31 height 29
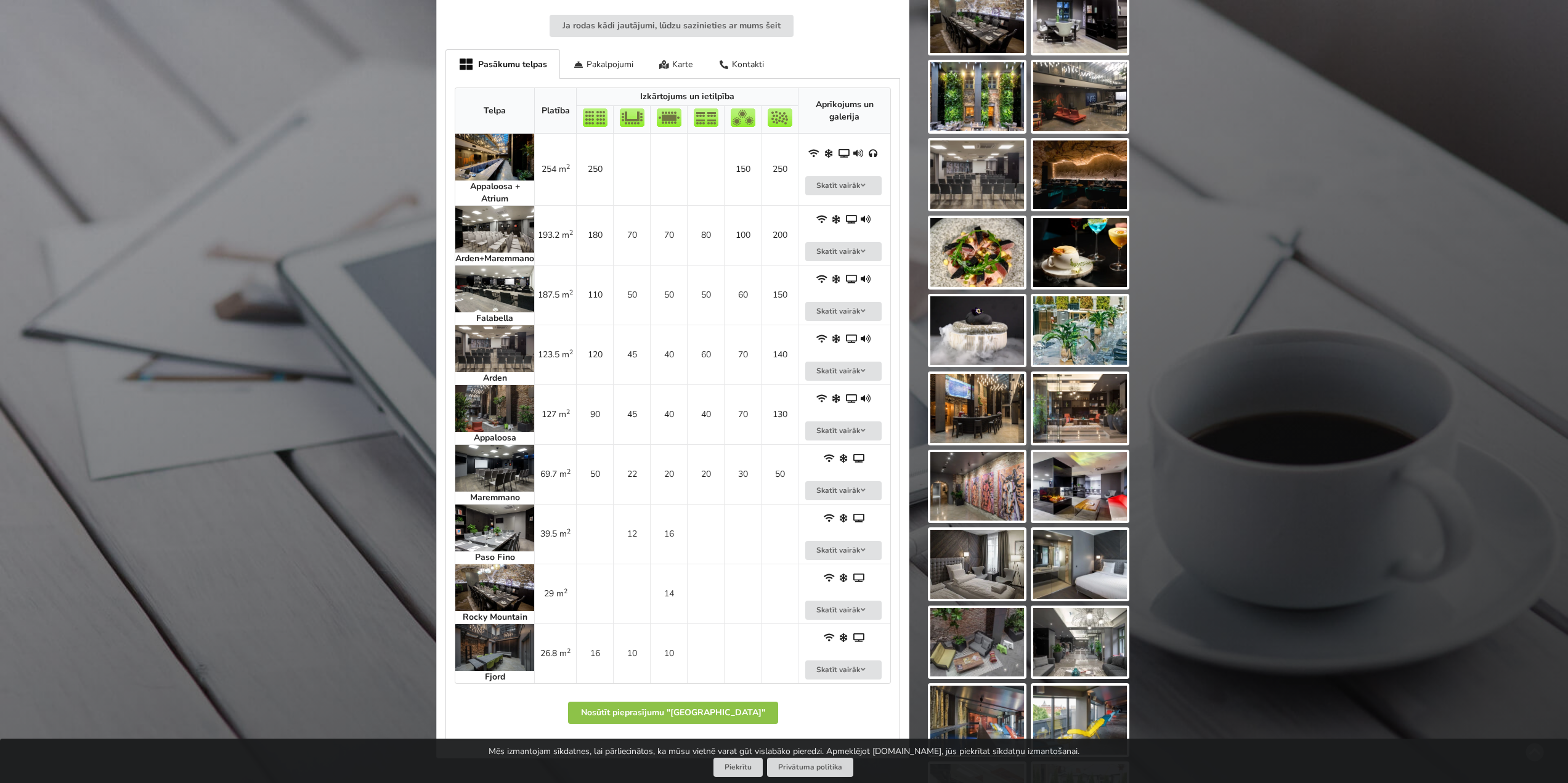
click at [488, 169] on img at bounding box center [494, 157] width 79 height 47
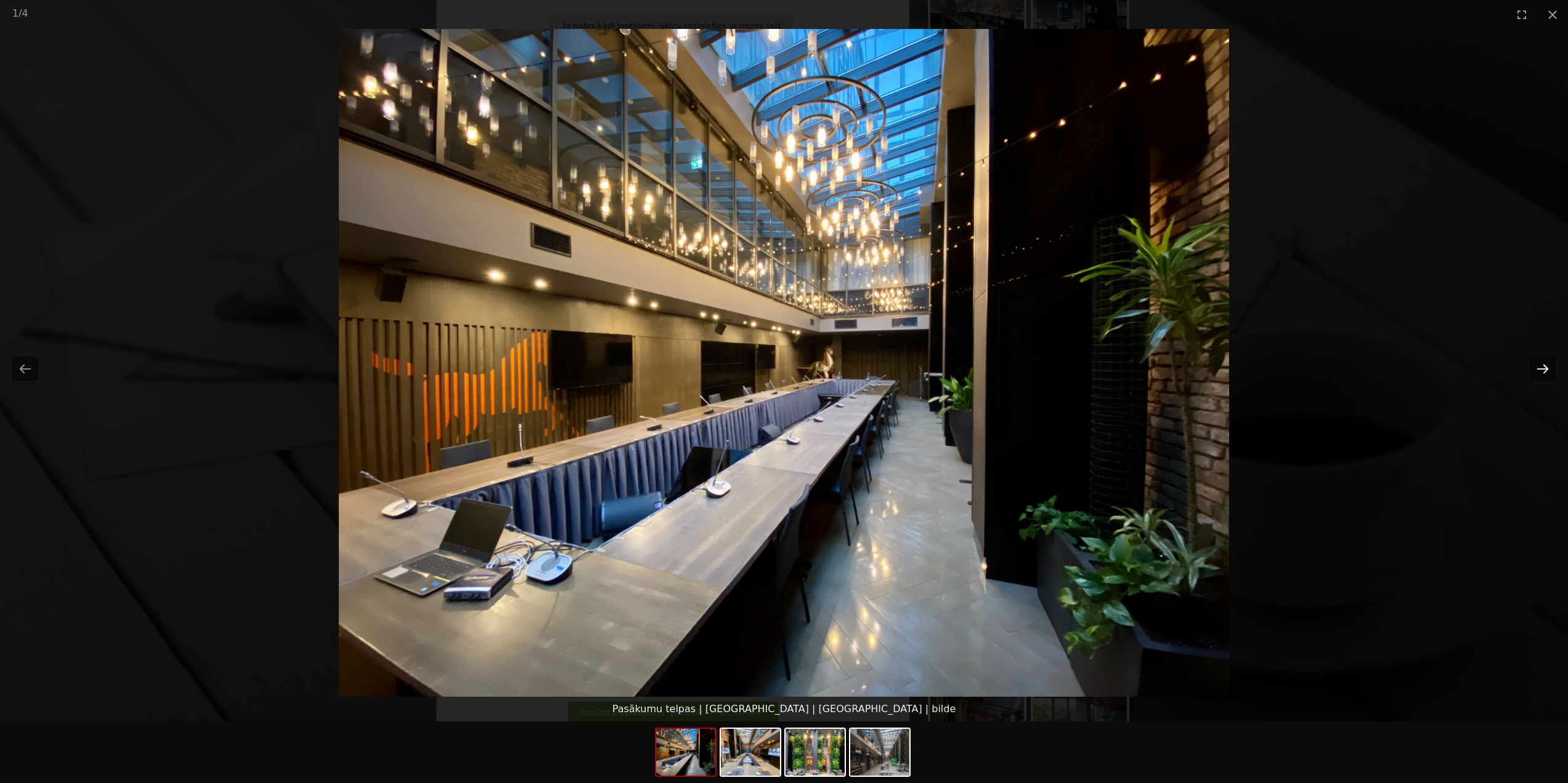
click at [1544, 364] on button "Next slide" at bounding box center [1543, 369] width 26 height 24
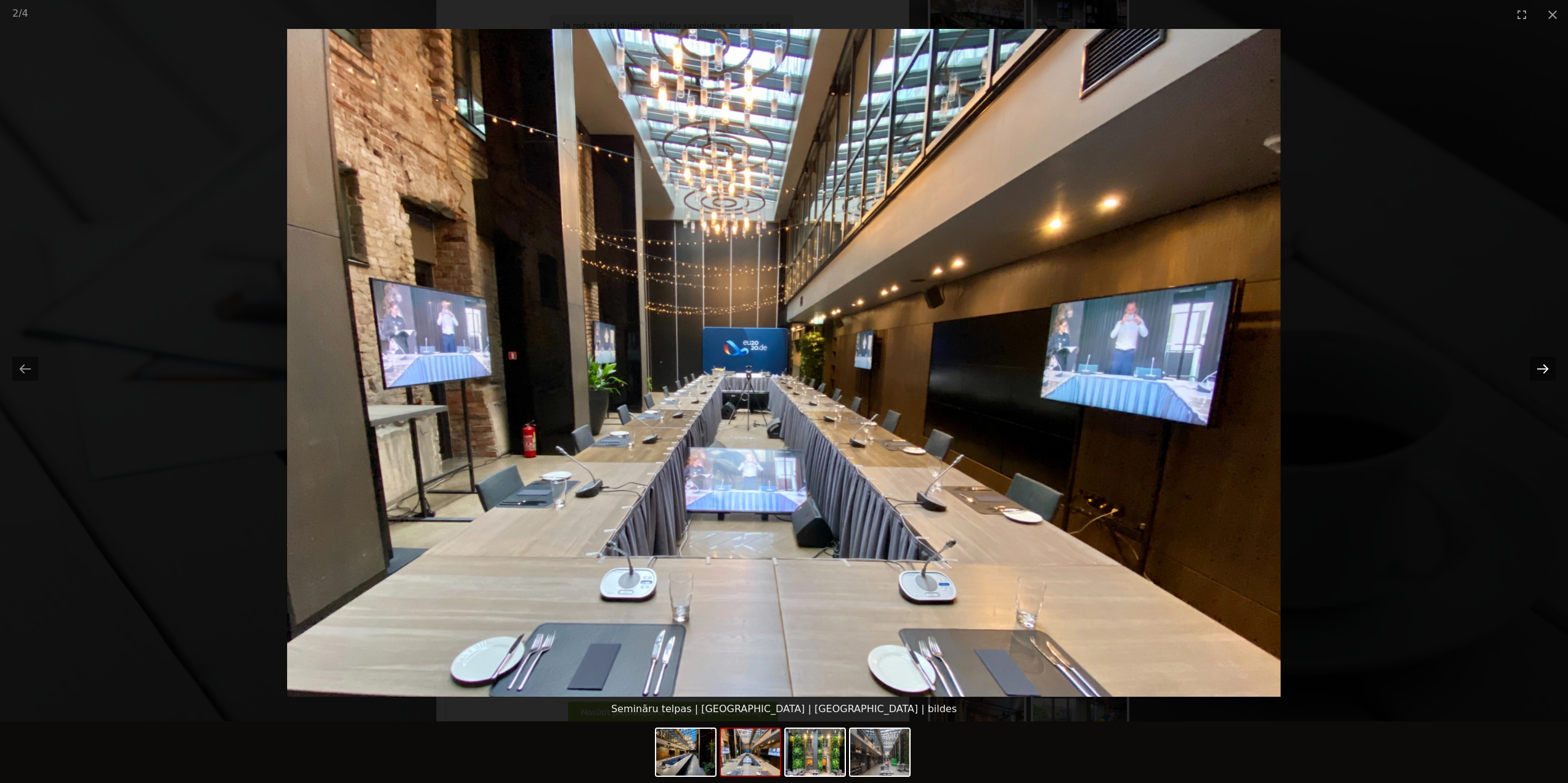
click at [1545, 369] on button "Next slide" at bounding box center [1543, 369] width 26 height 24
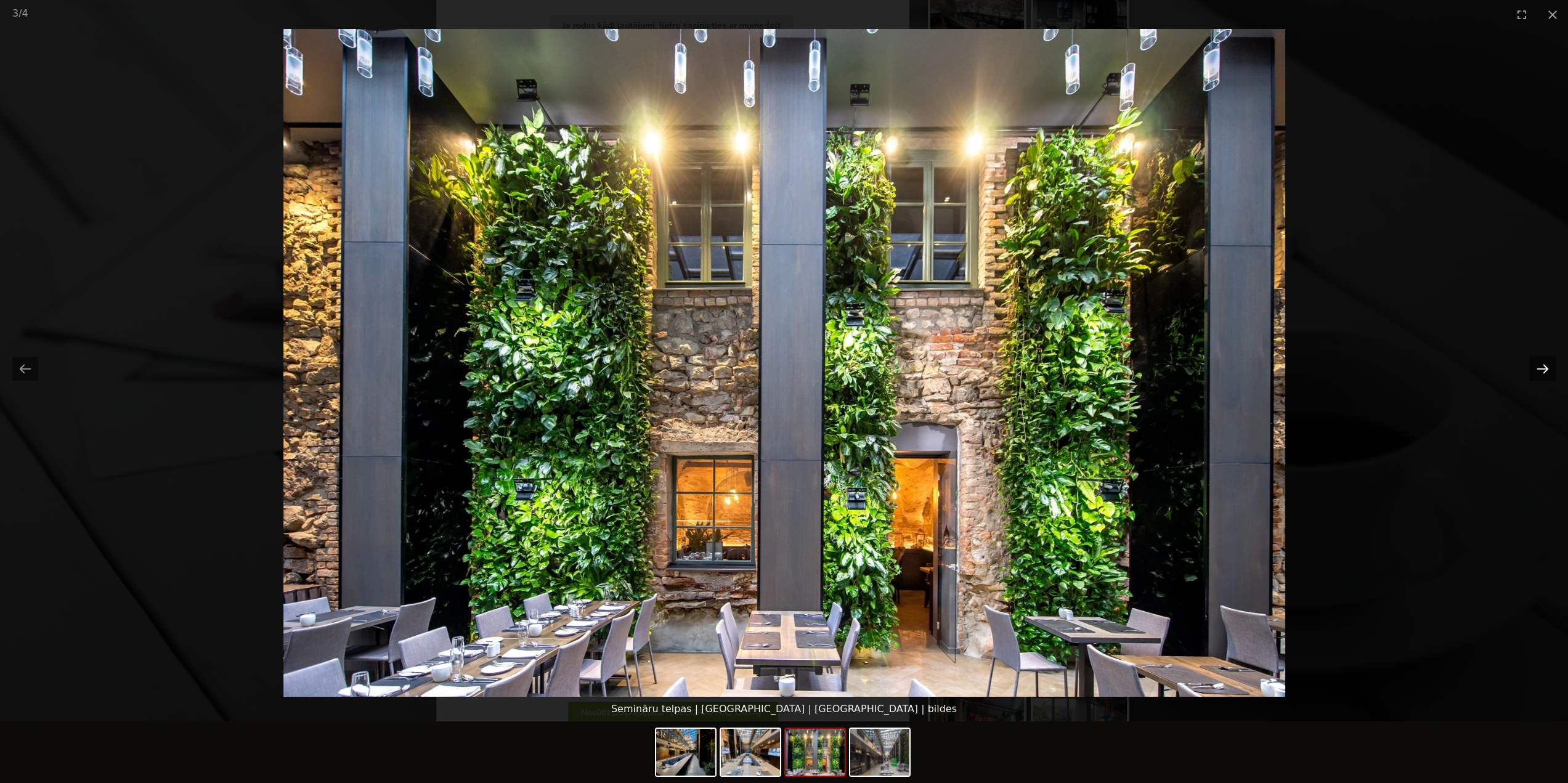
click at [1545, 369] on button "Next slide" at bounding box center [1543, 369] width 26 height 24
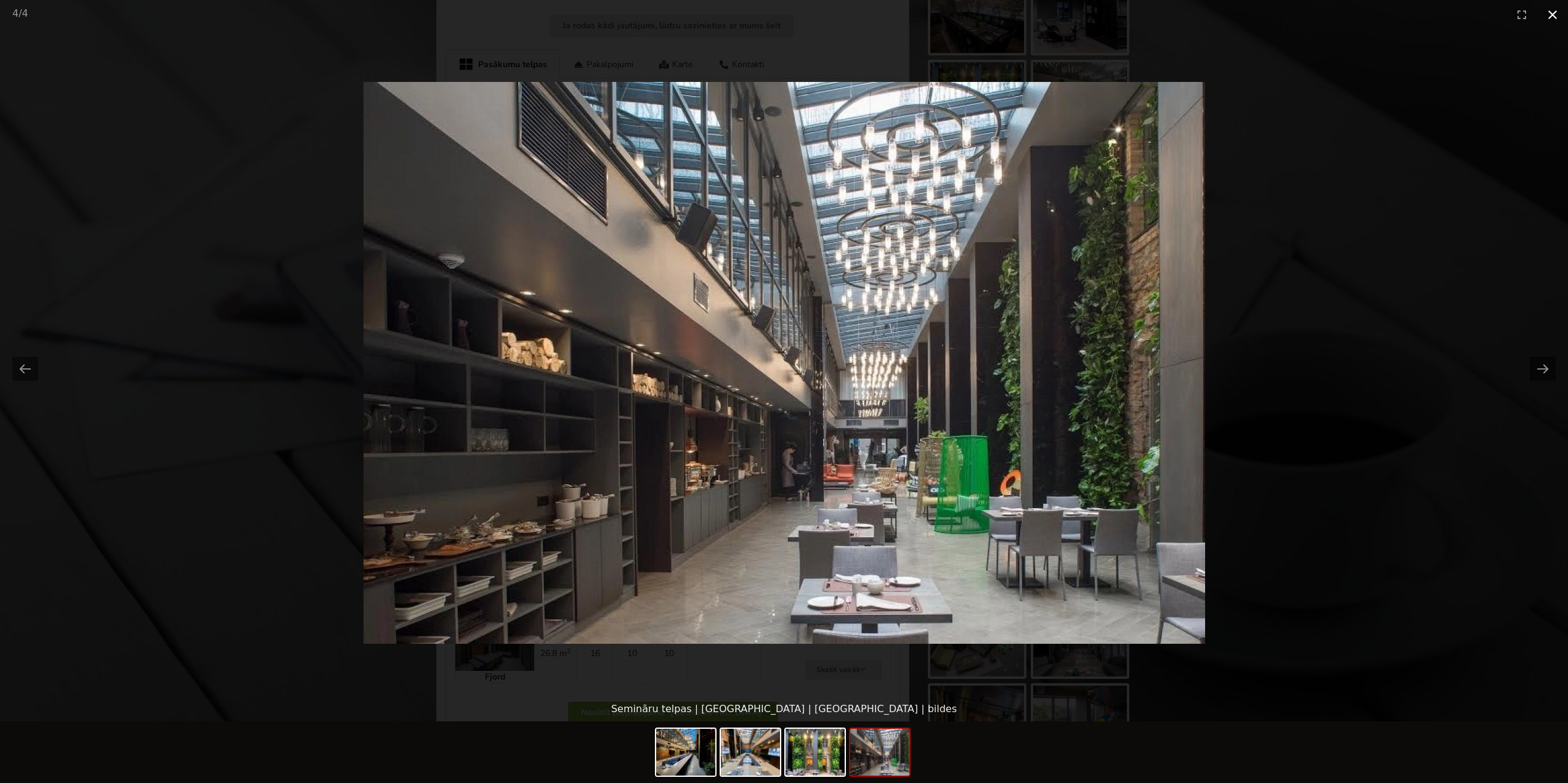
click at [1558, 19] on button "Close gallery" at bounding box center [1552, 14] width 31 height 29
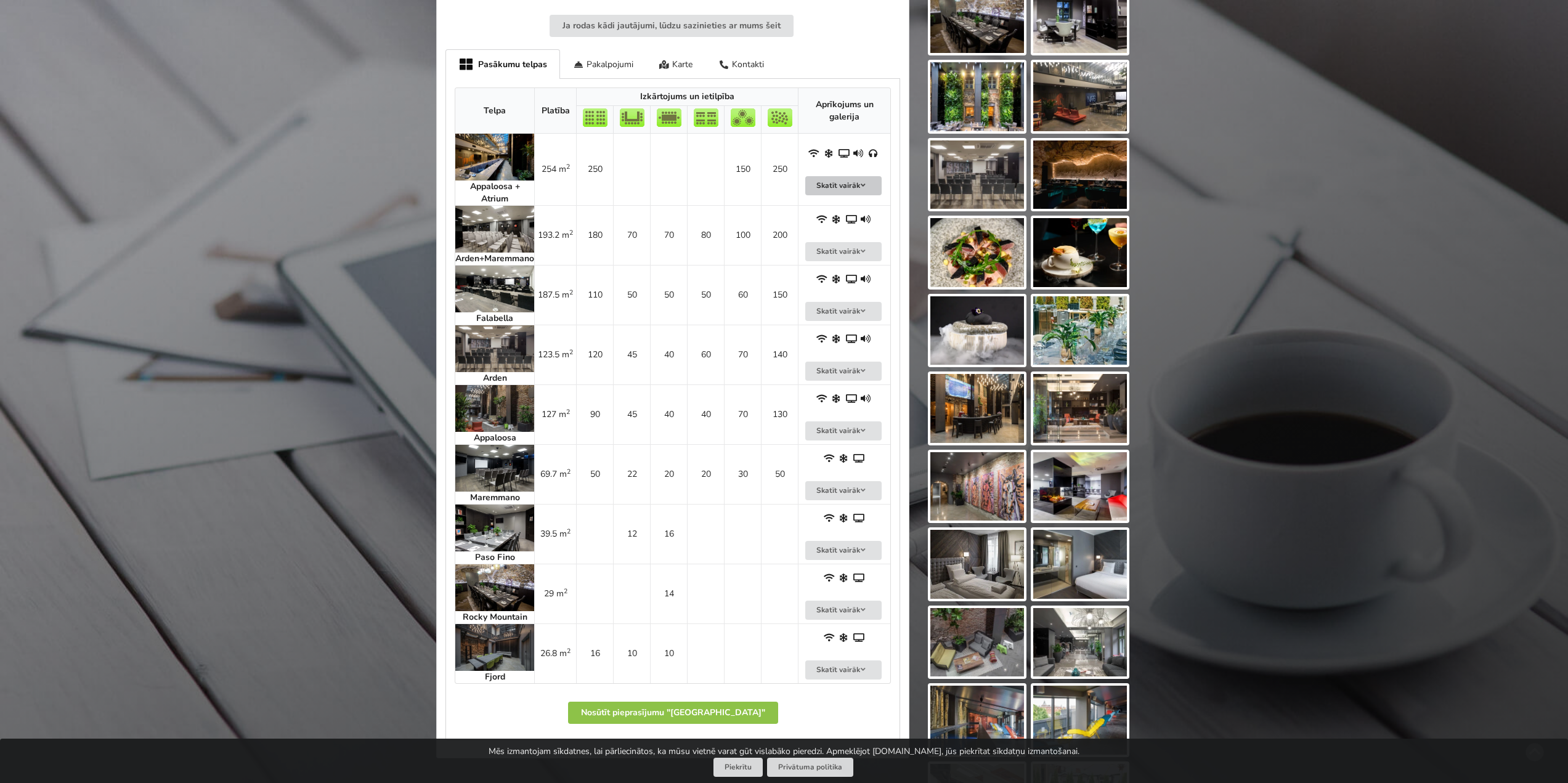
click at [858, 188] on button "Skatīt vairāk" at bounding box center [843, 186] width 76 height 19
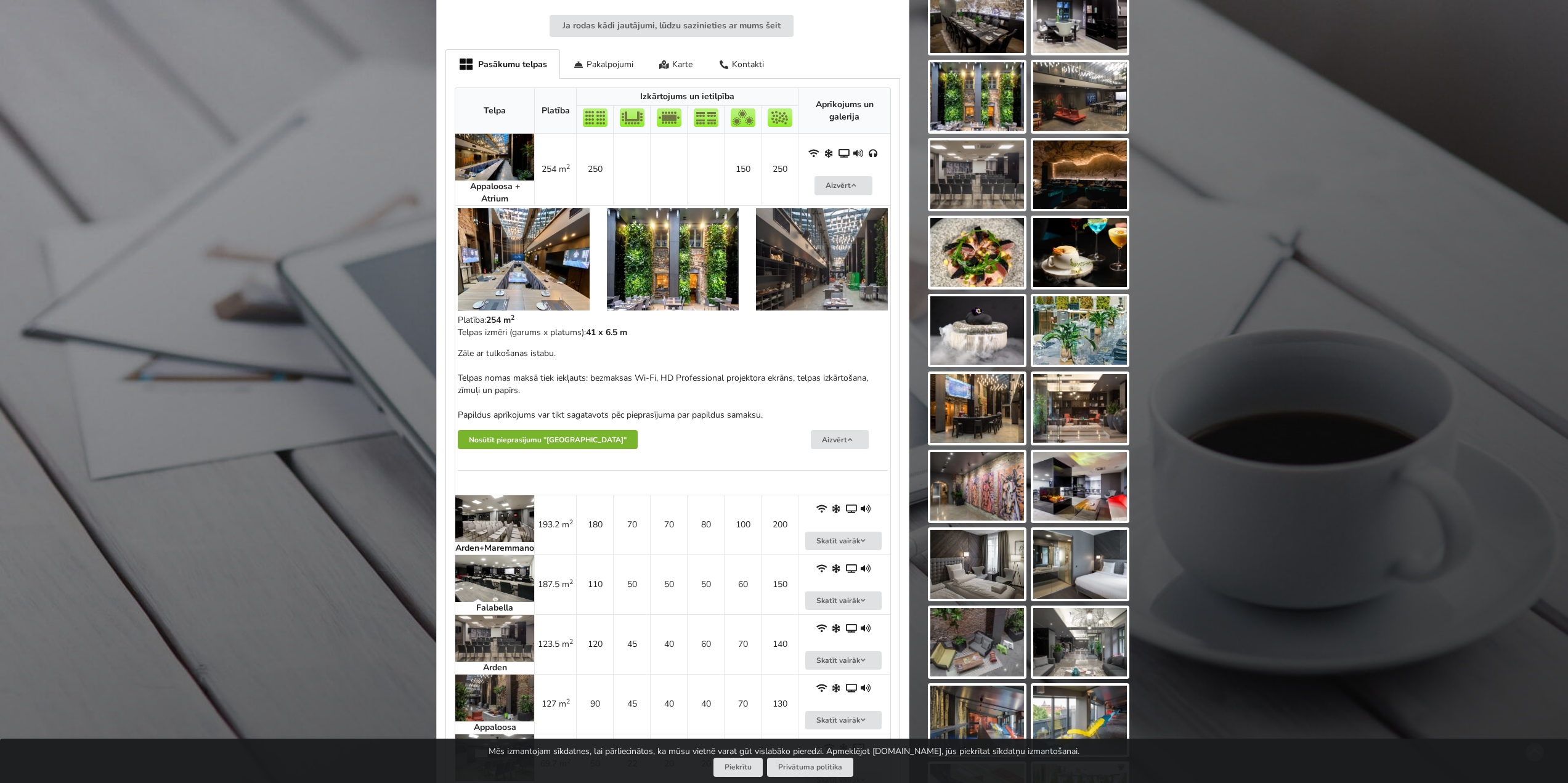
click at [589, 443] on button "Nosūtīt pieprasījumu "Pullman Riga Old Town Hotel"" at bounding box center [548, 440] width 180 height 19
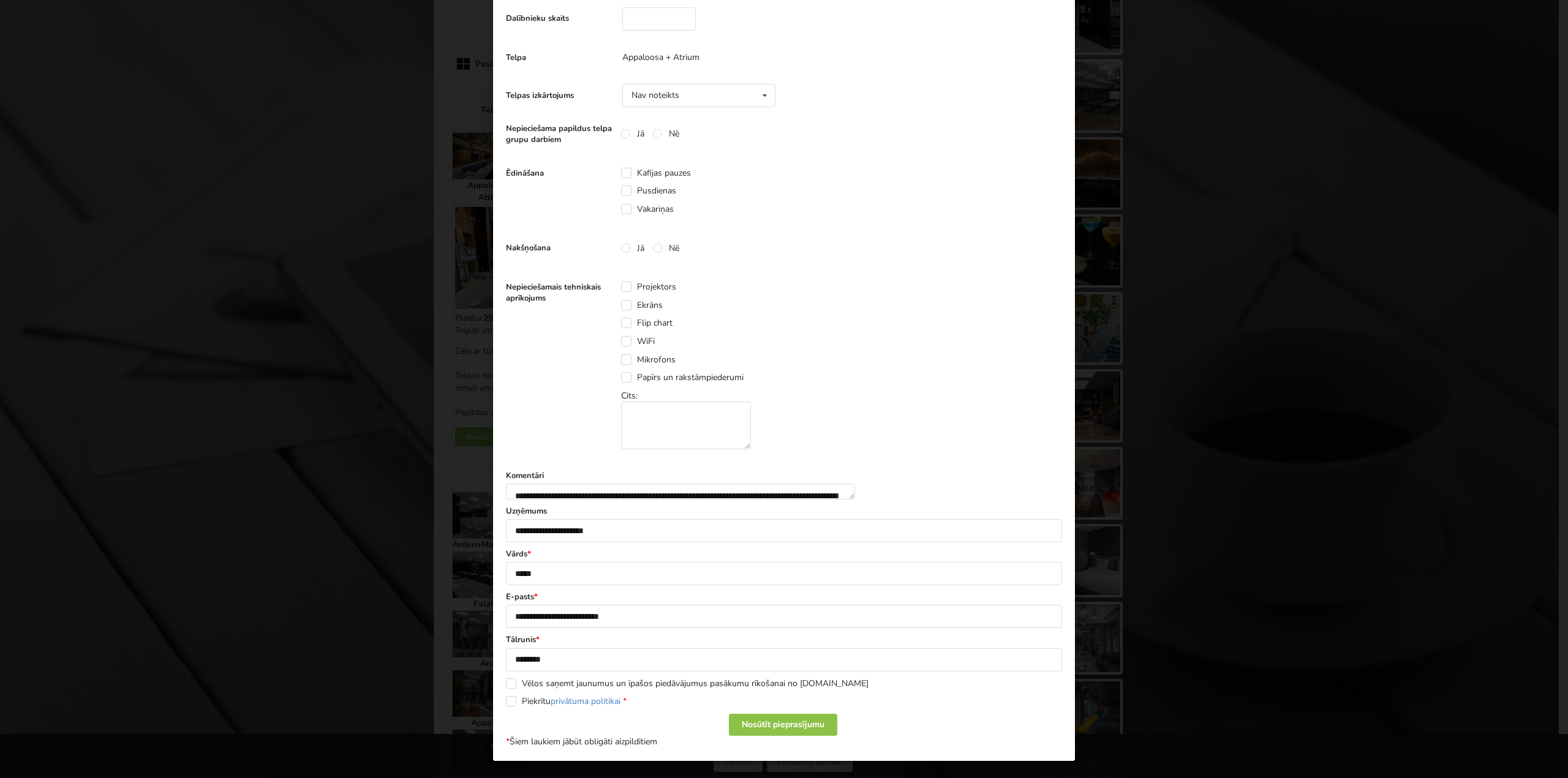
scroll to position [358, 0]
click at [855, 484] on textarea "**********" at bounding box center [681, 491] width 349 height 16
click at [629, 484] on textarea "**********" at bounding box center [681, 491] width 349 height 16
drag, startPoint x: 676, startPoint y: 469, endPoint x: 662, endPoint y: 471, distance: 14.1
click at [662, 484] on textarea "**********" at bounding box center [681, 491] width 349 height 16
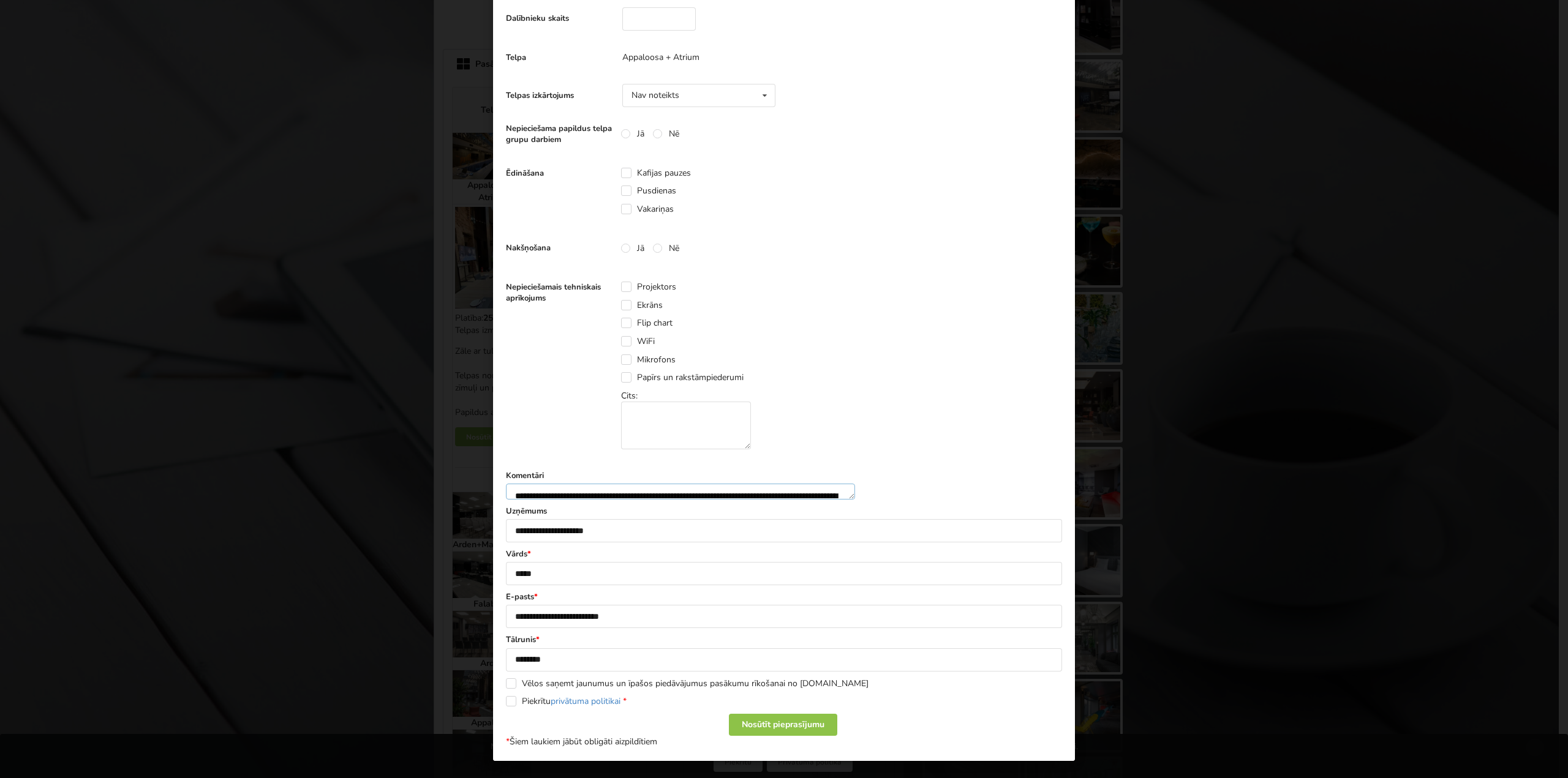
click at [773, 484] on textarea "**********" at bounding box center [681, 491] width 349 height 16
type textarea "**********"
click at [506, 703] on label "Piekrītu privātuma politikai *" at bounding box center [566, 702] width 121 height 10
click at [778, 727] on div "Nosūtīt pieprasījumu" at bounding box center [782, 724] width 109 height 22
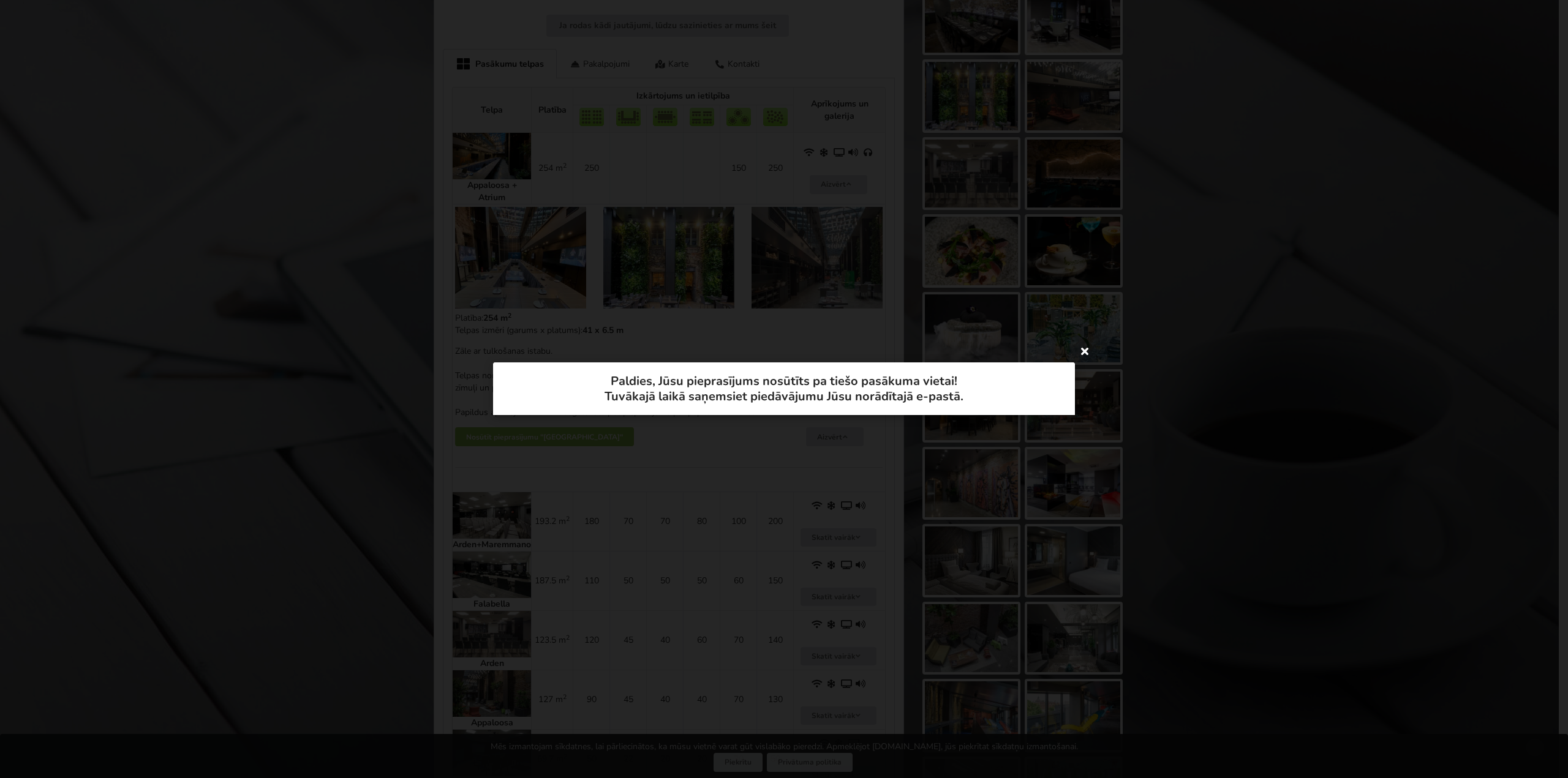
click at [1079, 356] on icon at bounding box center [1084, 351] width 20 height 20
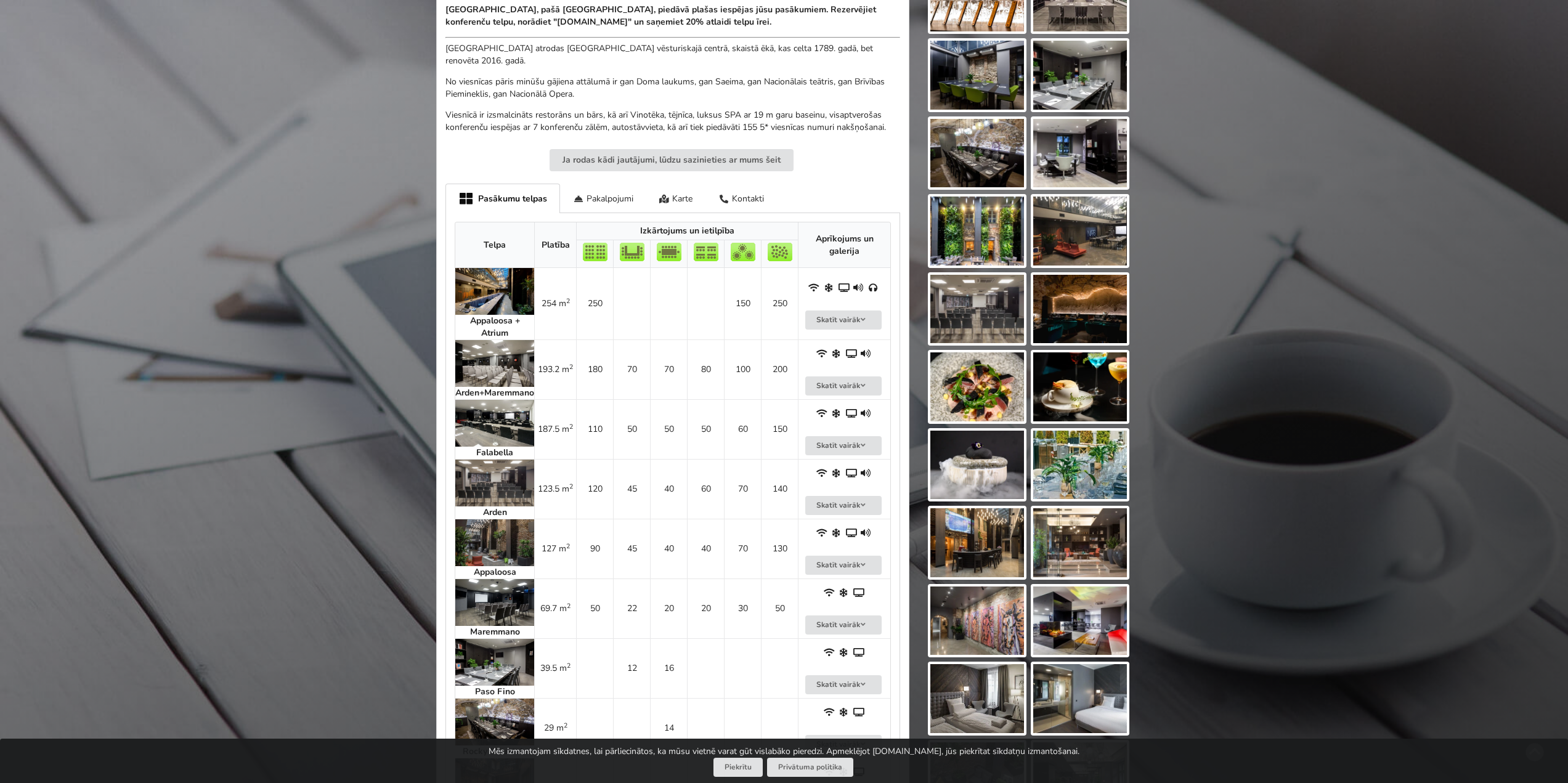
scroll to position [493, 0]
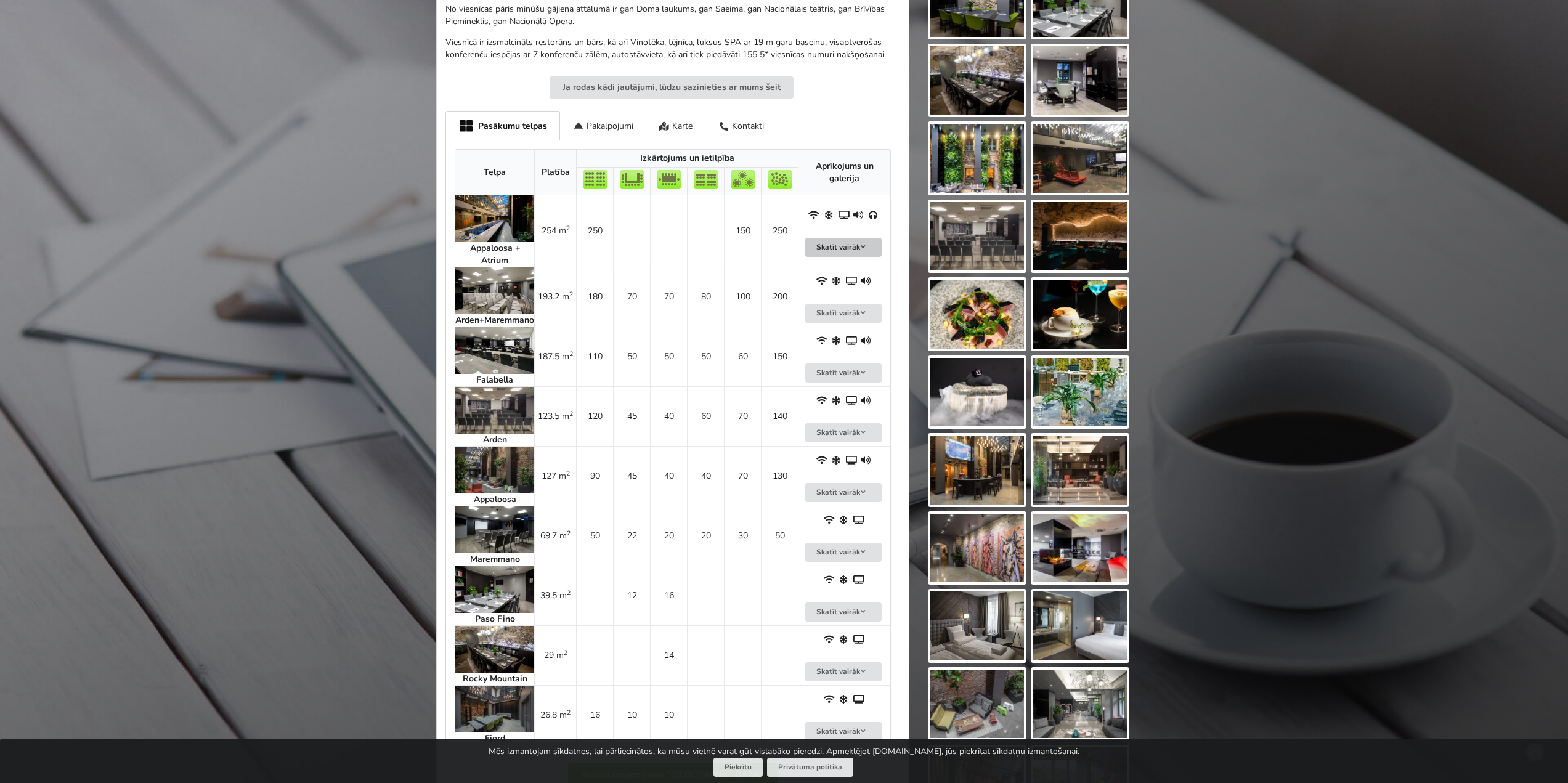
click at [857, 250] on button "Skatīt vairāk" at bounding box center [843, 247] width 76 height 19
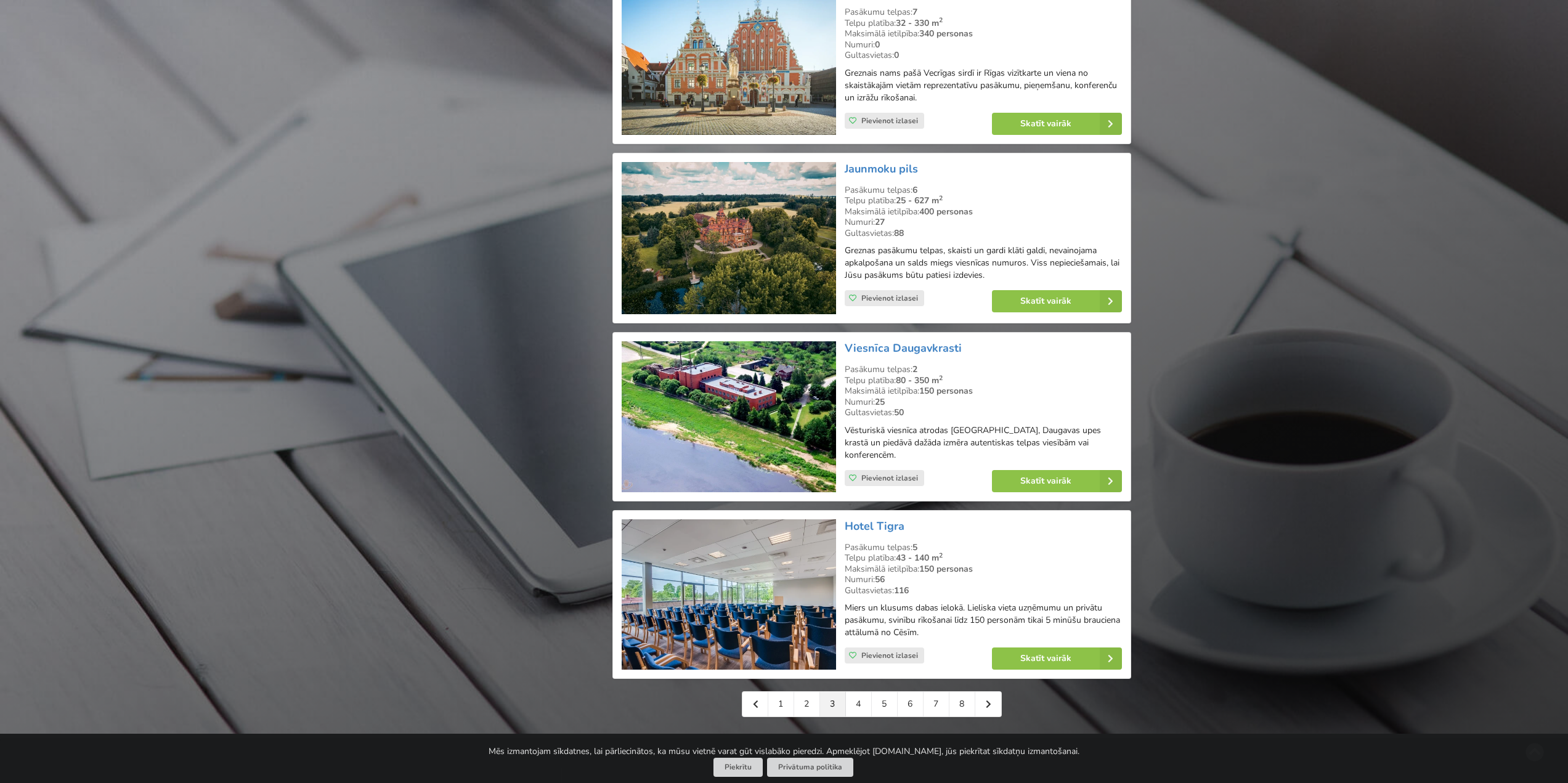
scroll to position [2404, 0]
click at [853, 694] on link "4" at bounding box center [859, 703] width 26 height 24
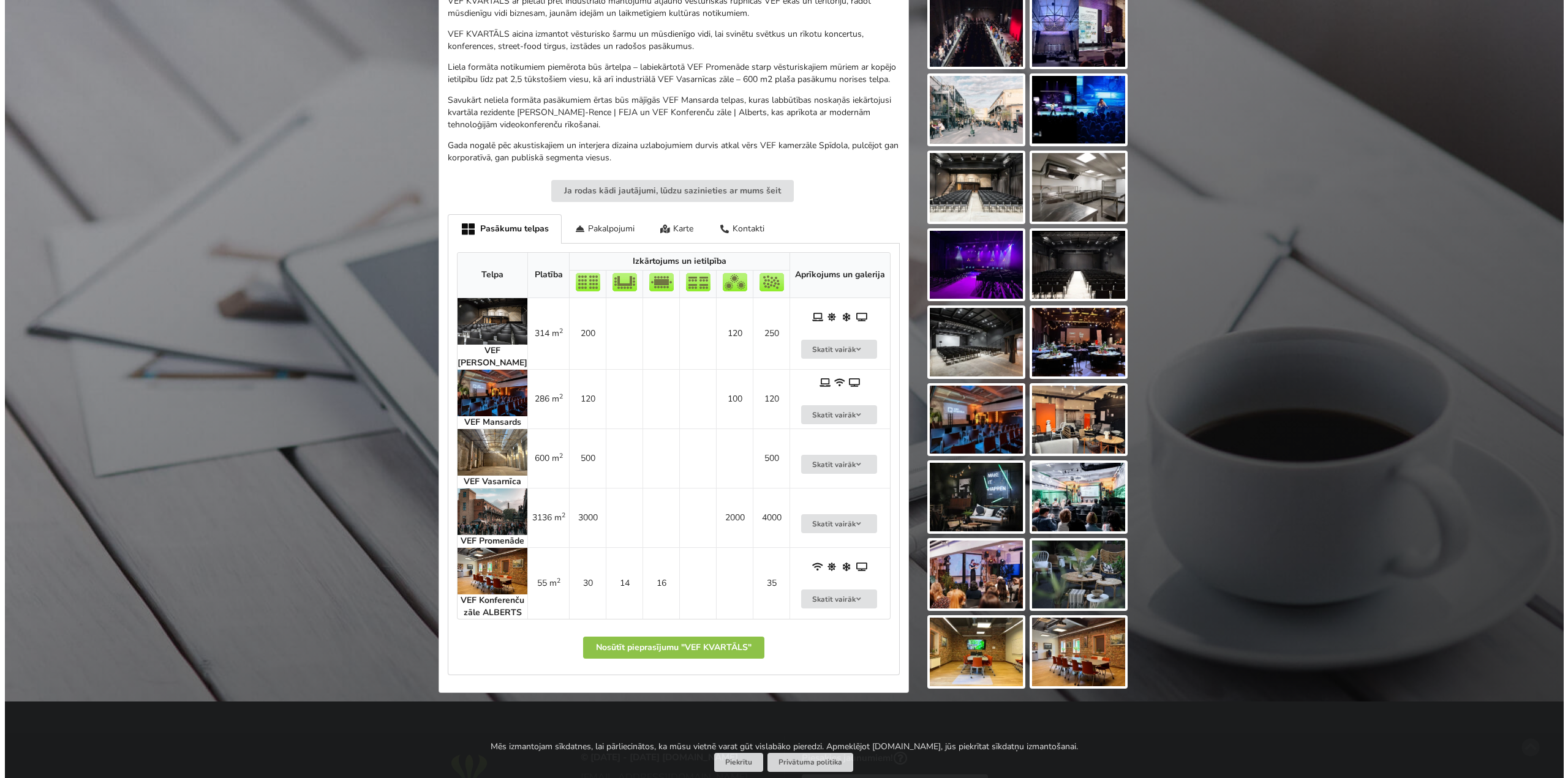
scroll to position [490, 0]
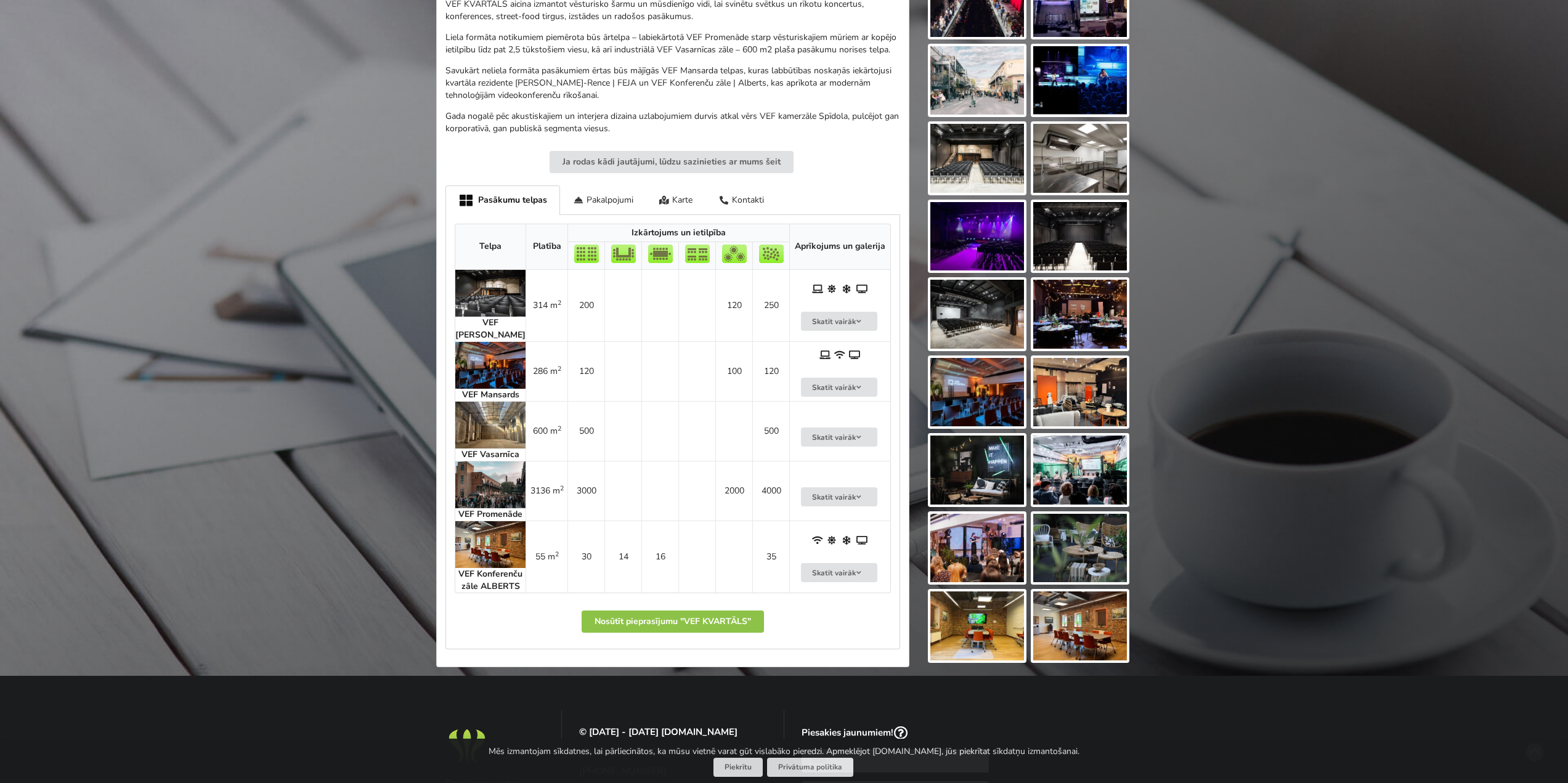
click at [509, 303] on img at bounding box center [490, 294] width 70 height 47
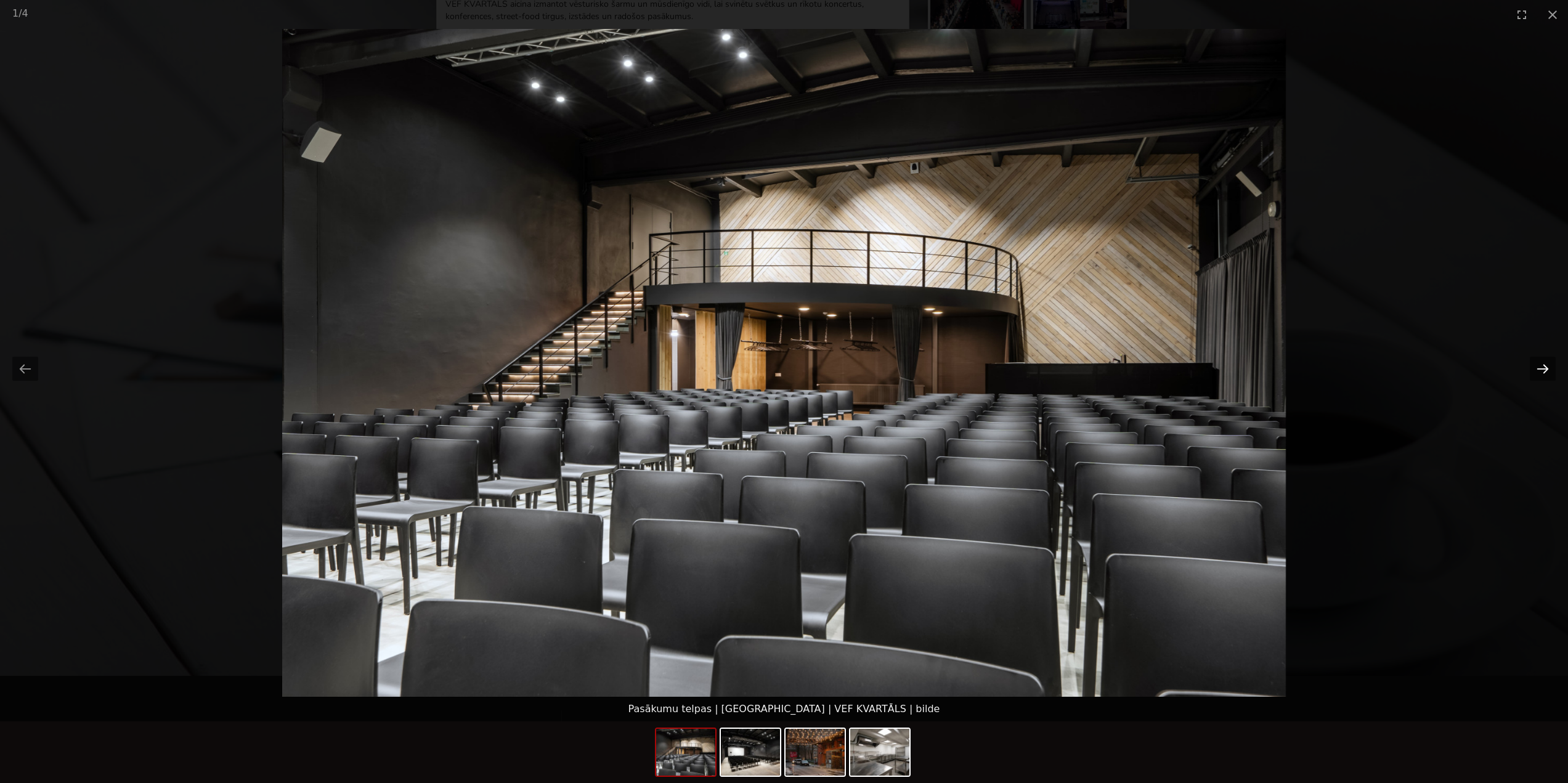
click at [1544, 371] on button "Next slide" at bounding box center [1543, 369] width 26 height 24
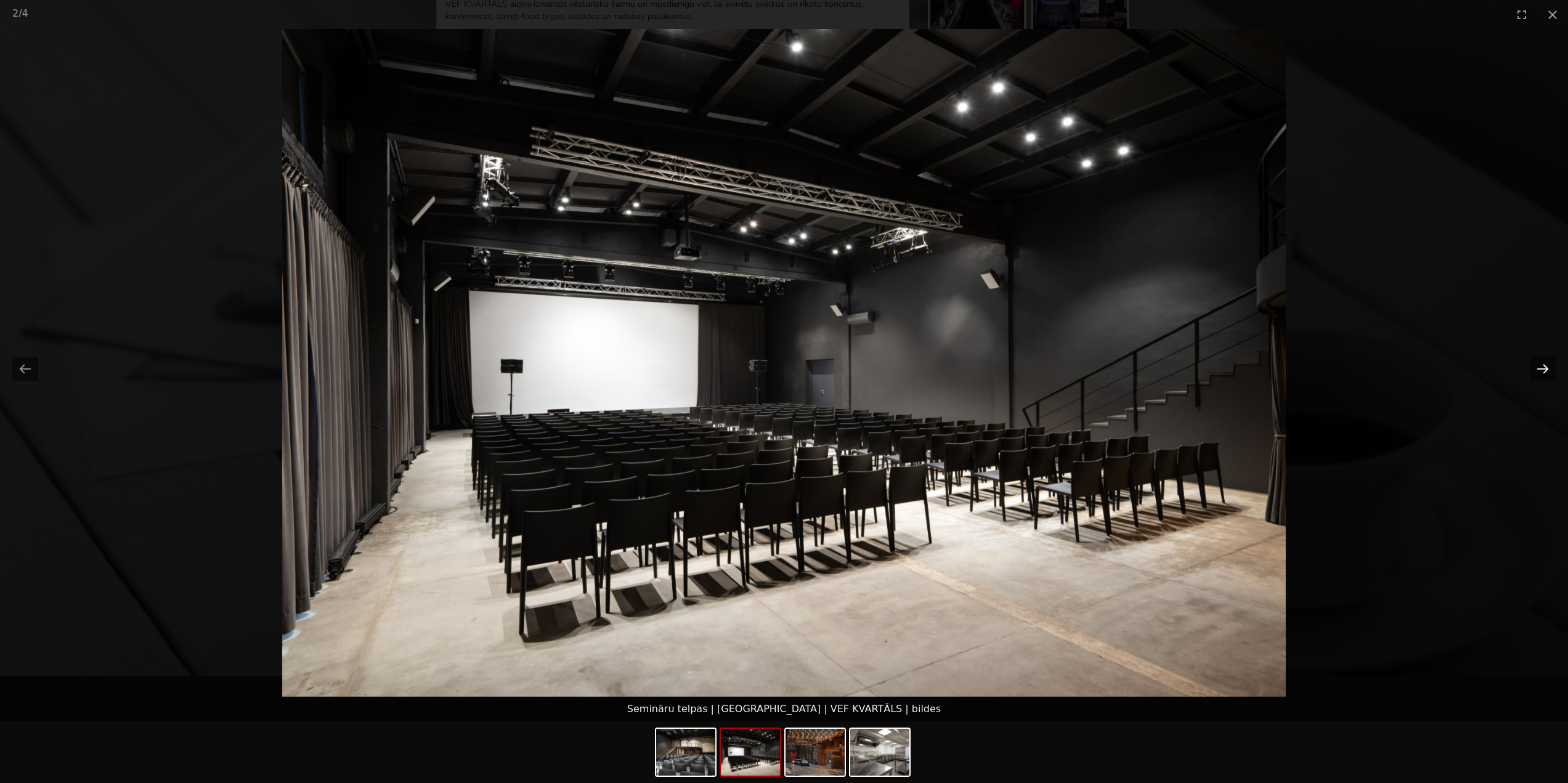
click at [1544, 371] on button "Next slide" at bounding box center [1543, 369] width 26 height 24
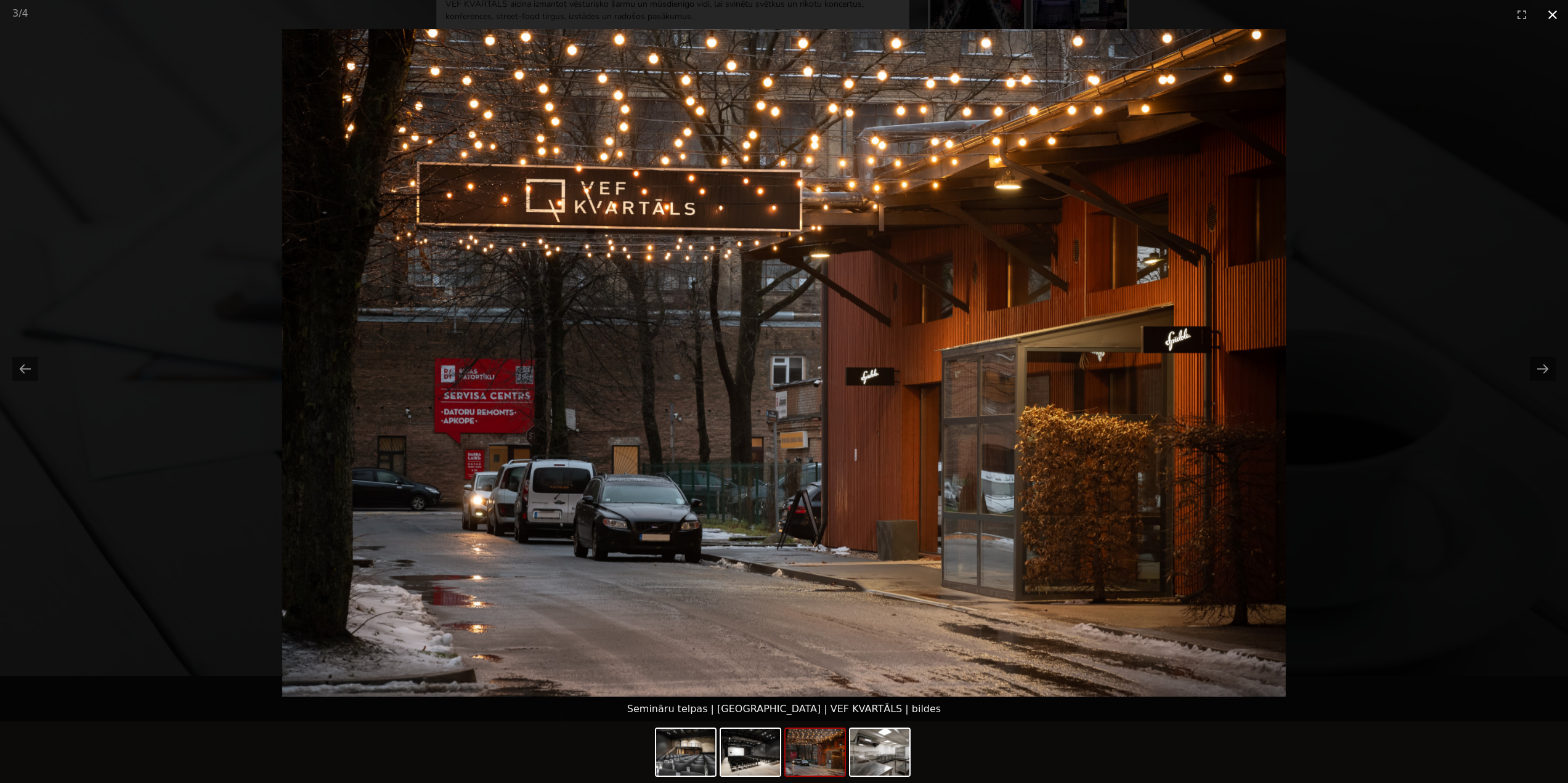
click at [1551, 13] on button "Close gallery" at bounding box center [1552, 14] width 31 height 29
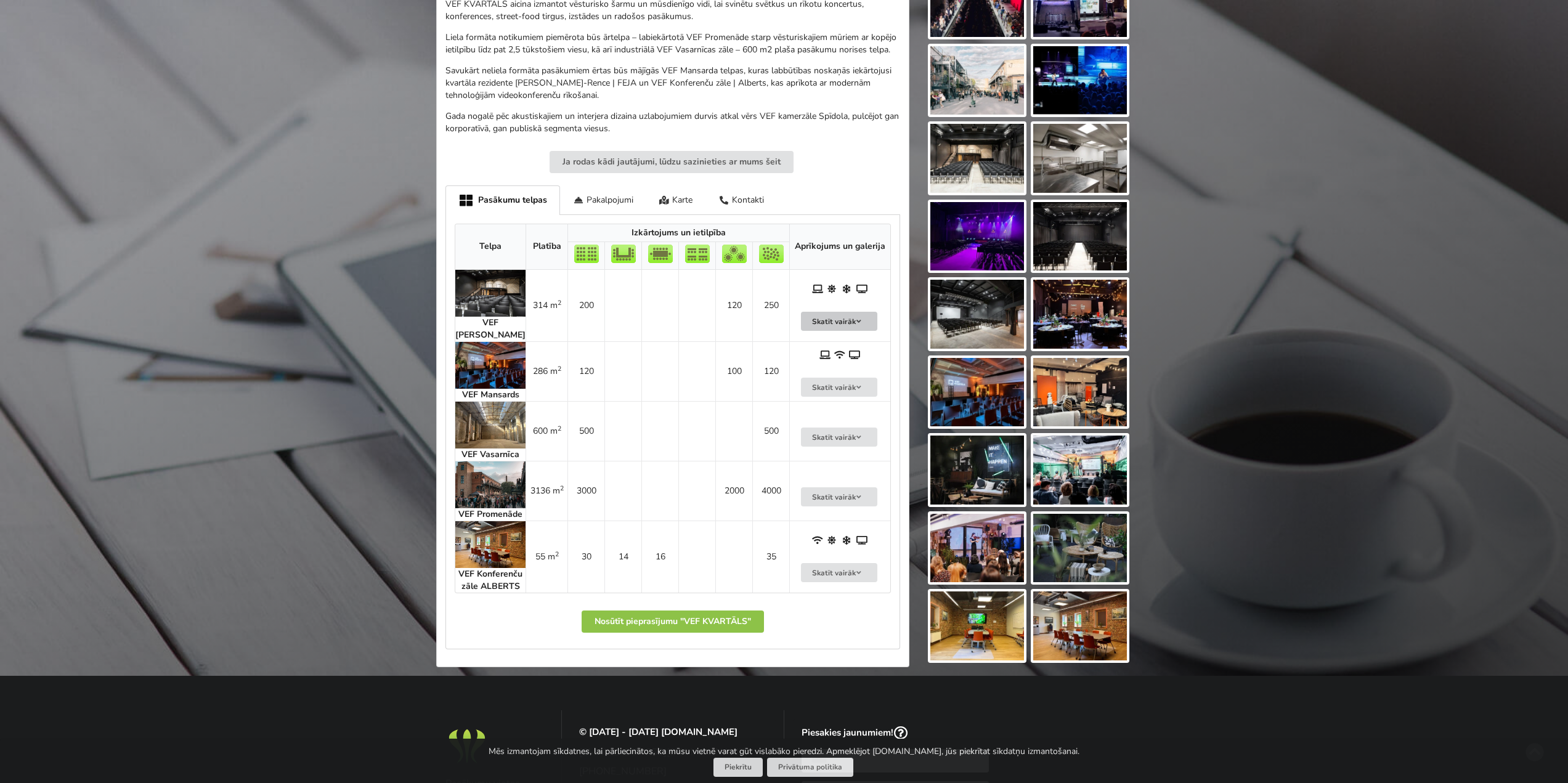
click at [864, 328] on button "Skatīt vairāk" at bounding box center [839, 322] width 76 height 19
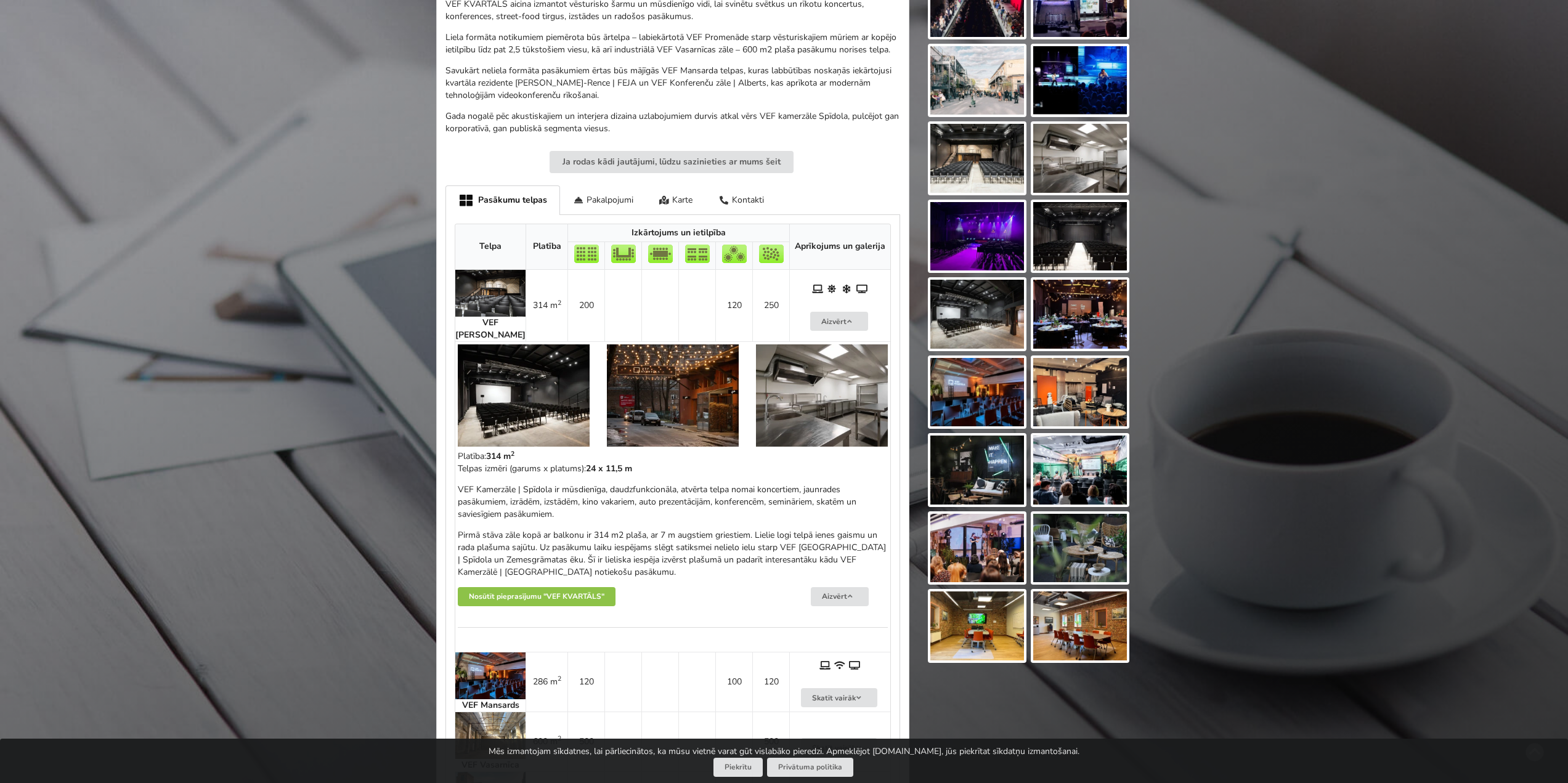
click at [532, 418] on img at bounding box center [523, 395] width 132 height 102
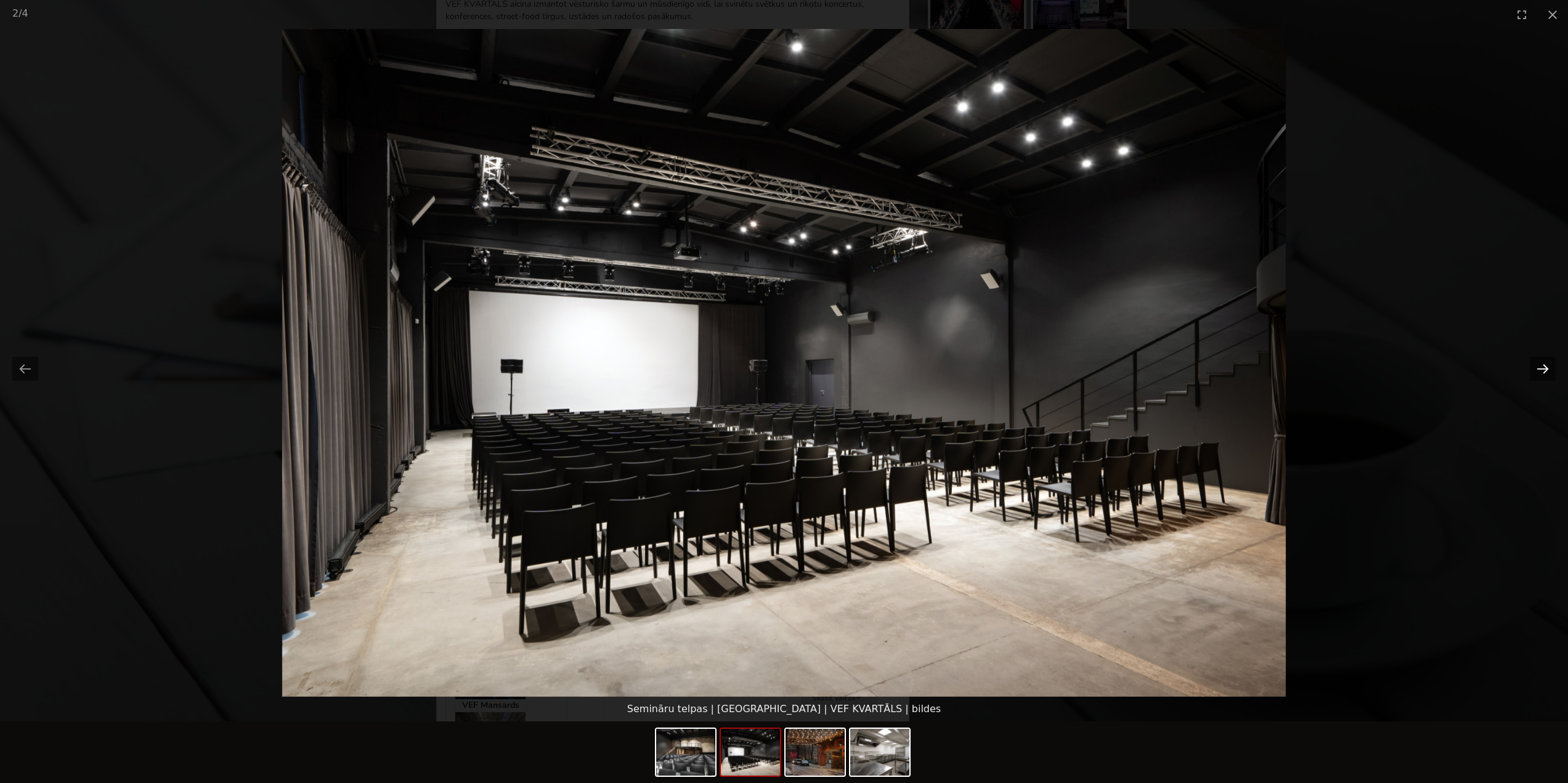
click at [1543, 374] on button "Next slide" at bounding box center [1543, 369] width 26 height 24
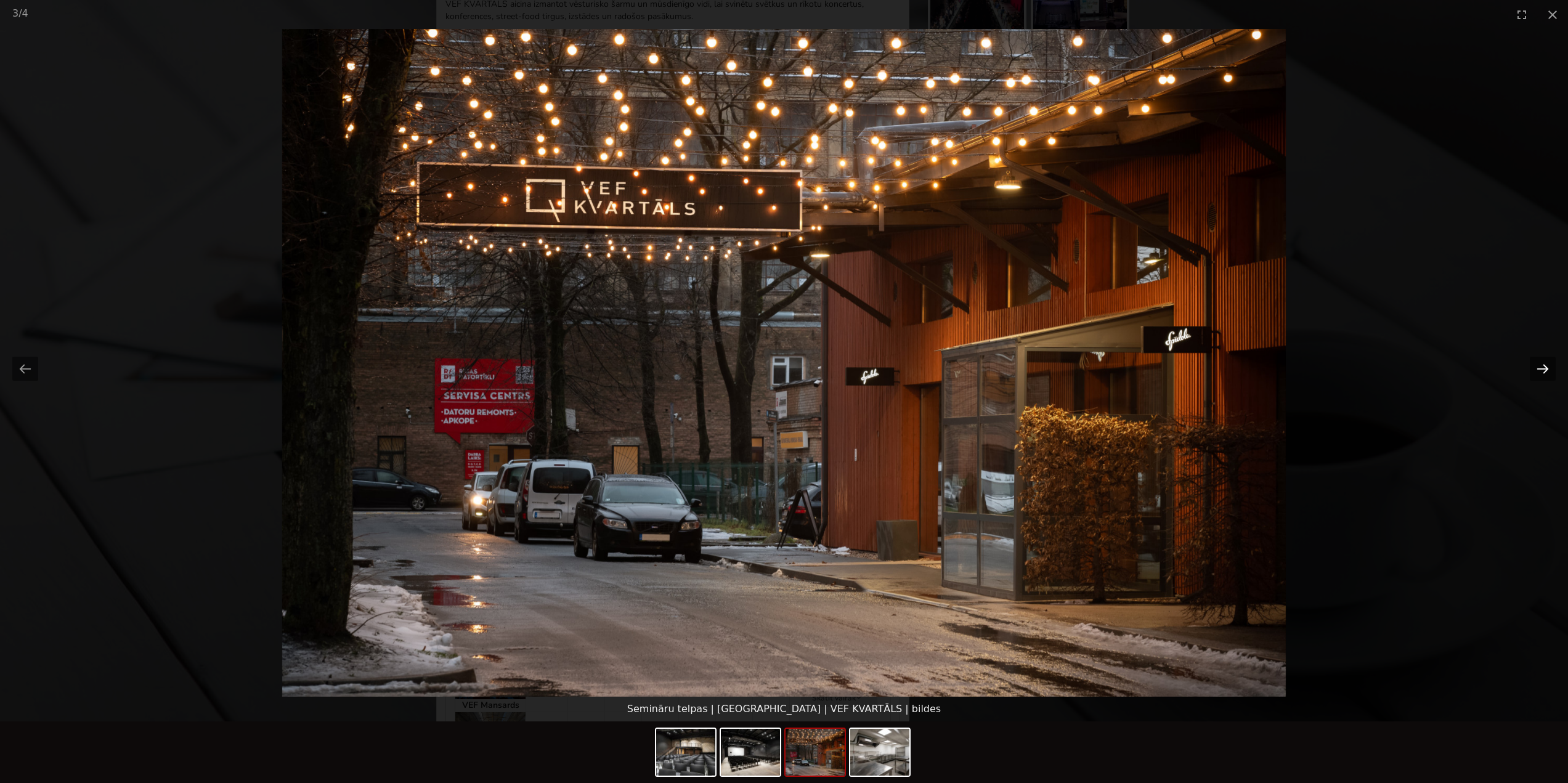
click at [1543, 374] on button "Next slide" at bounding box center [1543, 369] width 26 height 24
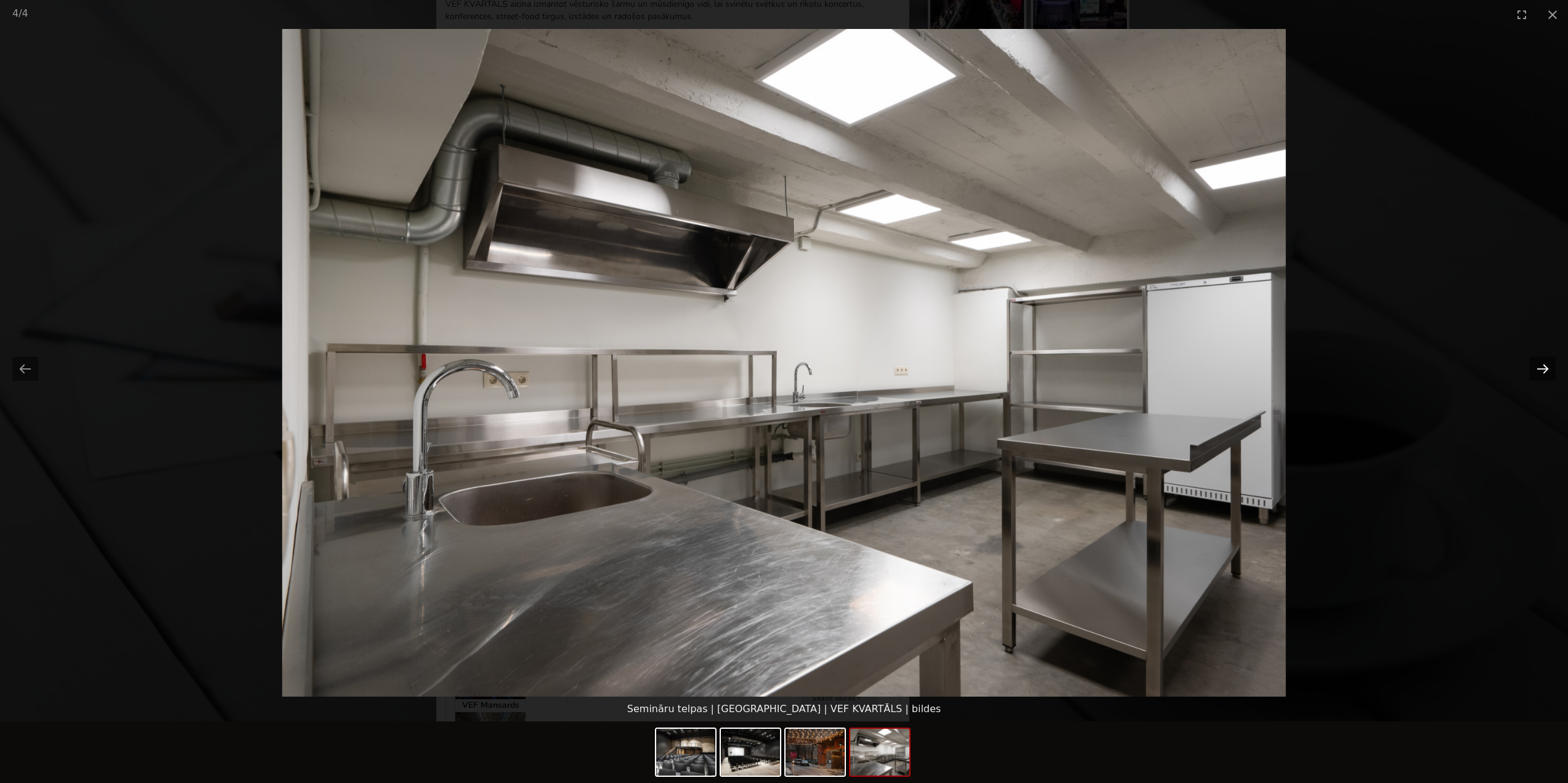
click at [1544, 374] on button "Next slide" at bounding box center [1543, 369] width 26 height 24
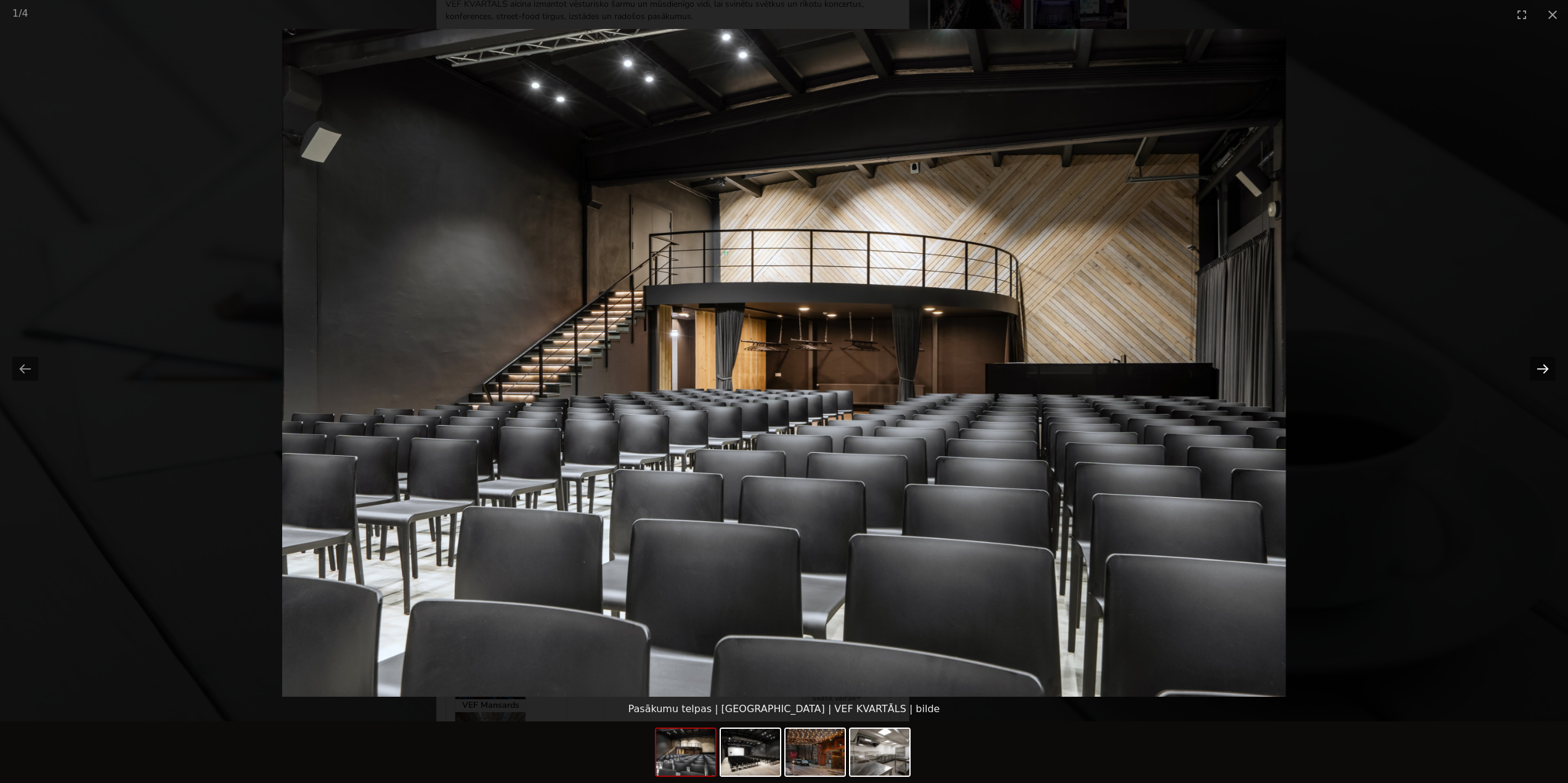
click at [1546, 374] on button "Next slide" at bounding box center [1543, 369] width 26 height 24
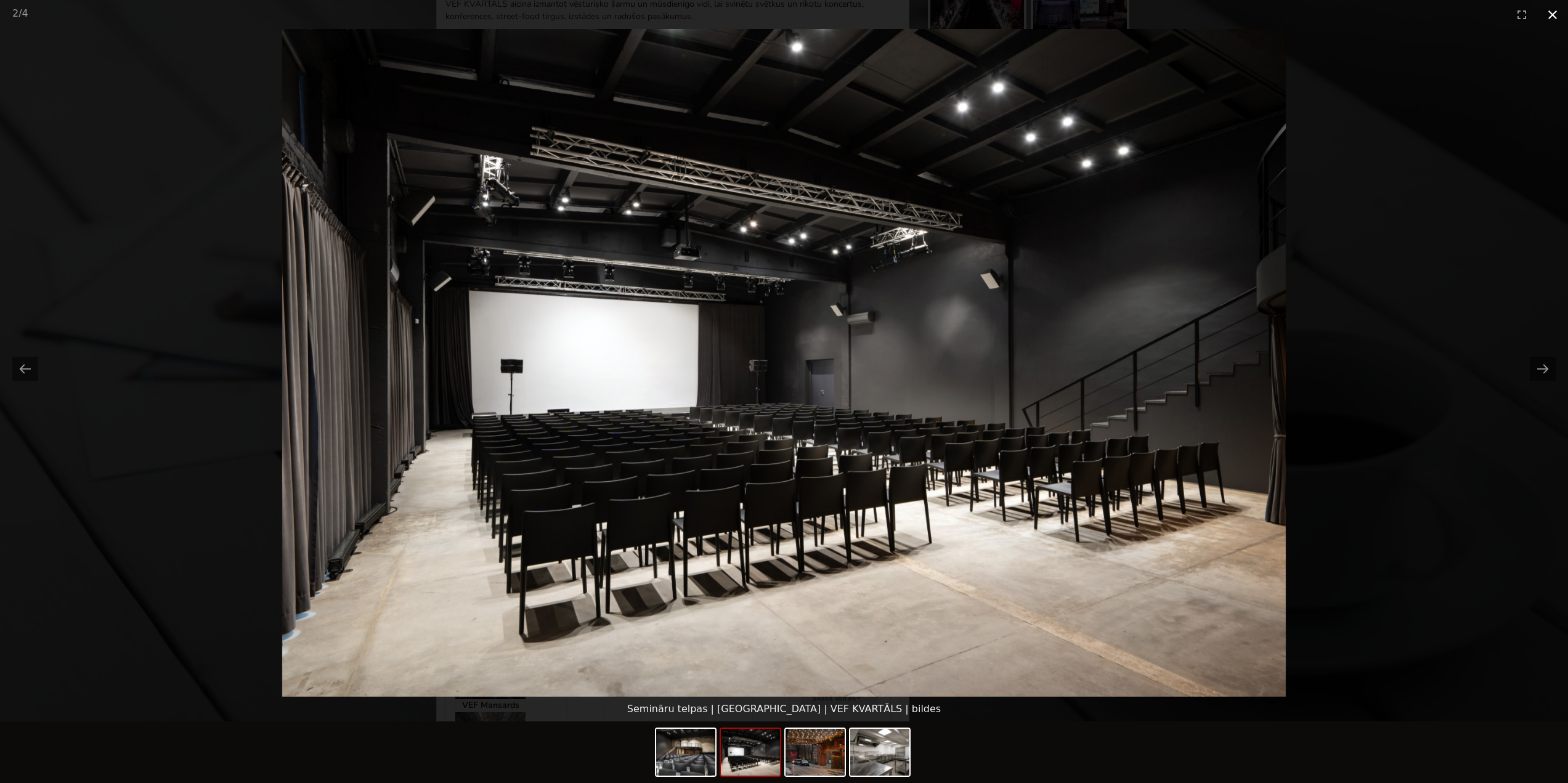
click at [1556, 17] on button "Close gallery" at bounding box center [1552, 14] width 31 height 29
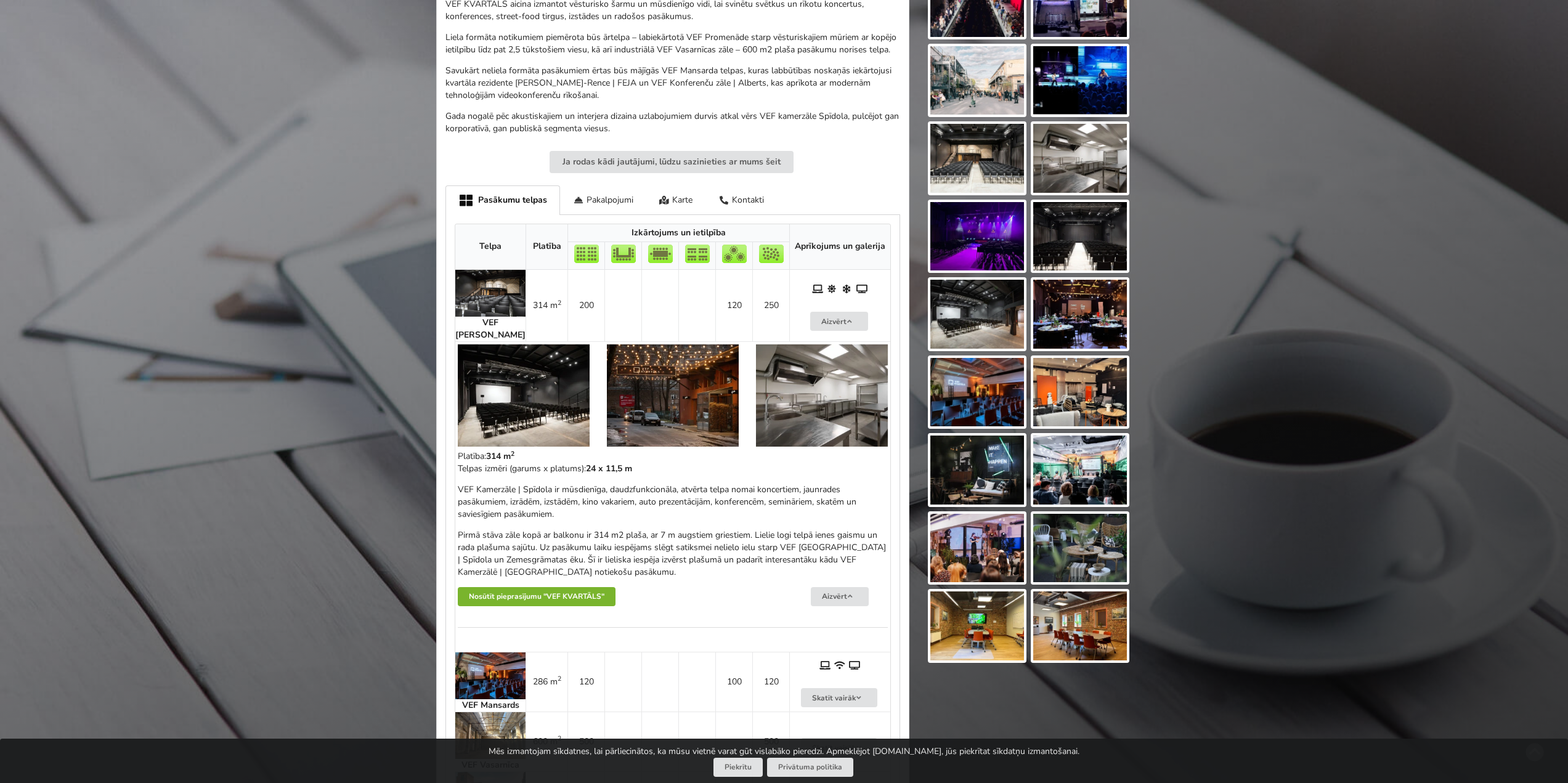
click at [515, 602] on button "Nosūtīt pieprasījumu "VEF KVARTĀLS"" at bounding box center [536, 597] width 158 height 19
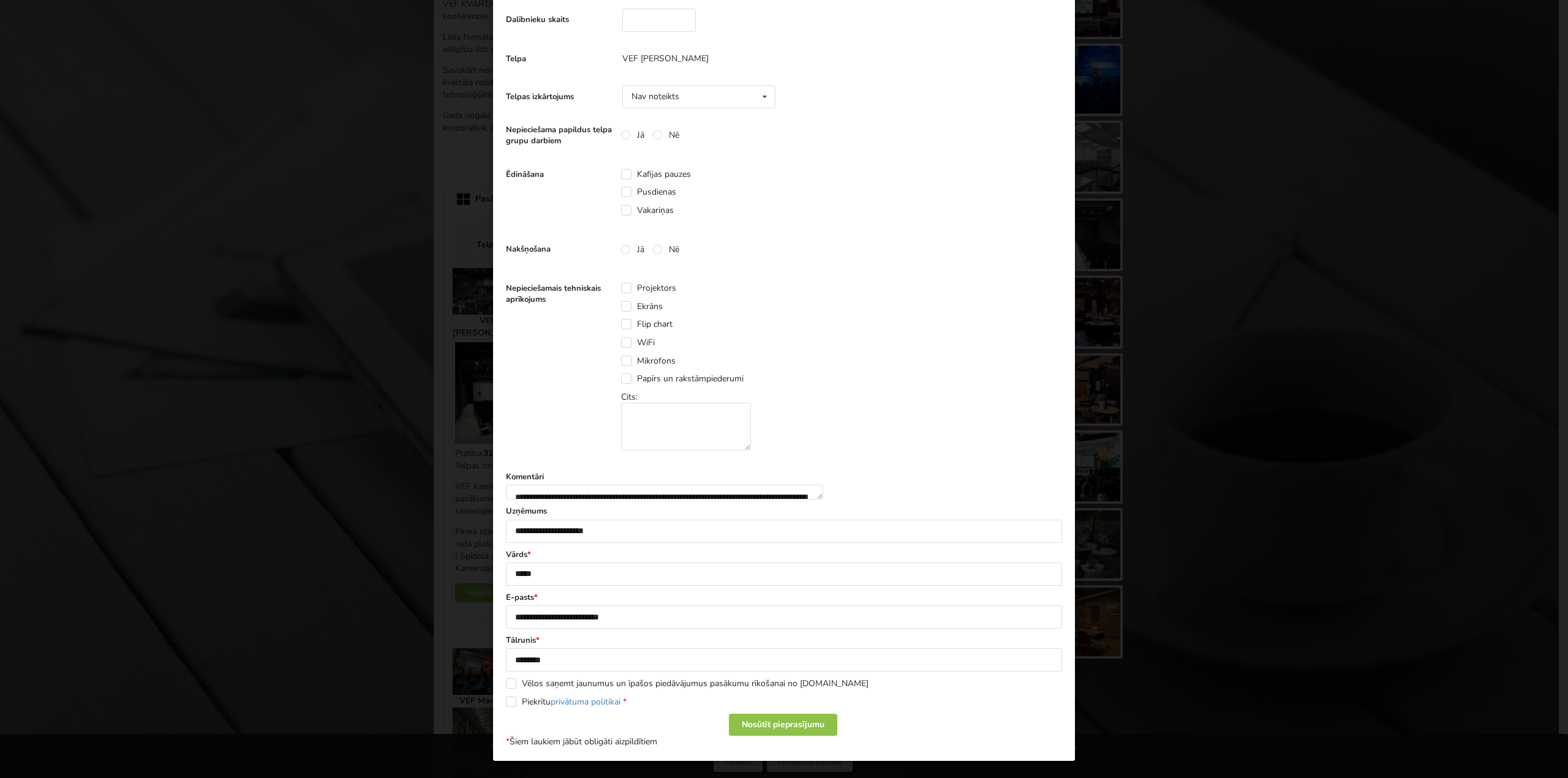
scroll to position [358, 0]
click at [506, 708] on div "Piekrītu privātuma politikai *" at bounding box center [784, 702] width 556 height 12
click at [508, 704] on label "Piekrītu privātuma politikai *" at bounding box center [566, 702] width 121 height 10
click at [803, 730] on div "Nosūtīt pieprasījumu" at bounding box center [782, 724] width 109 height 22
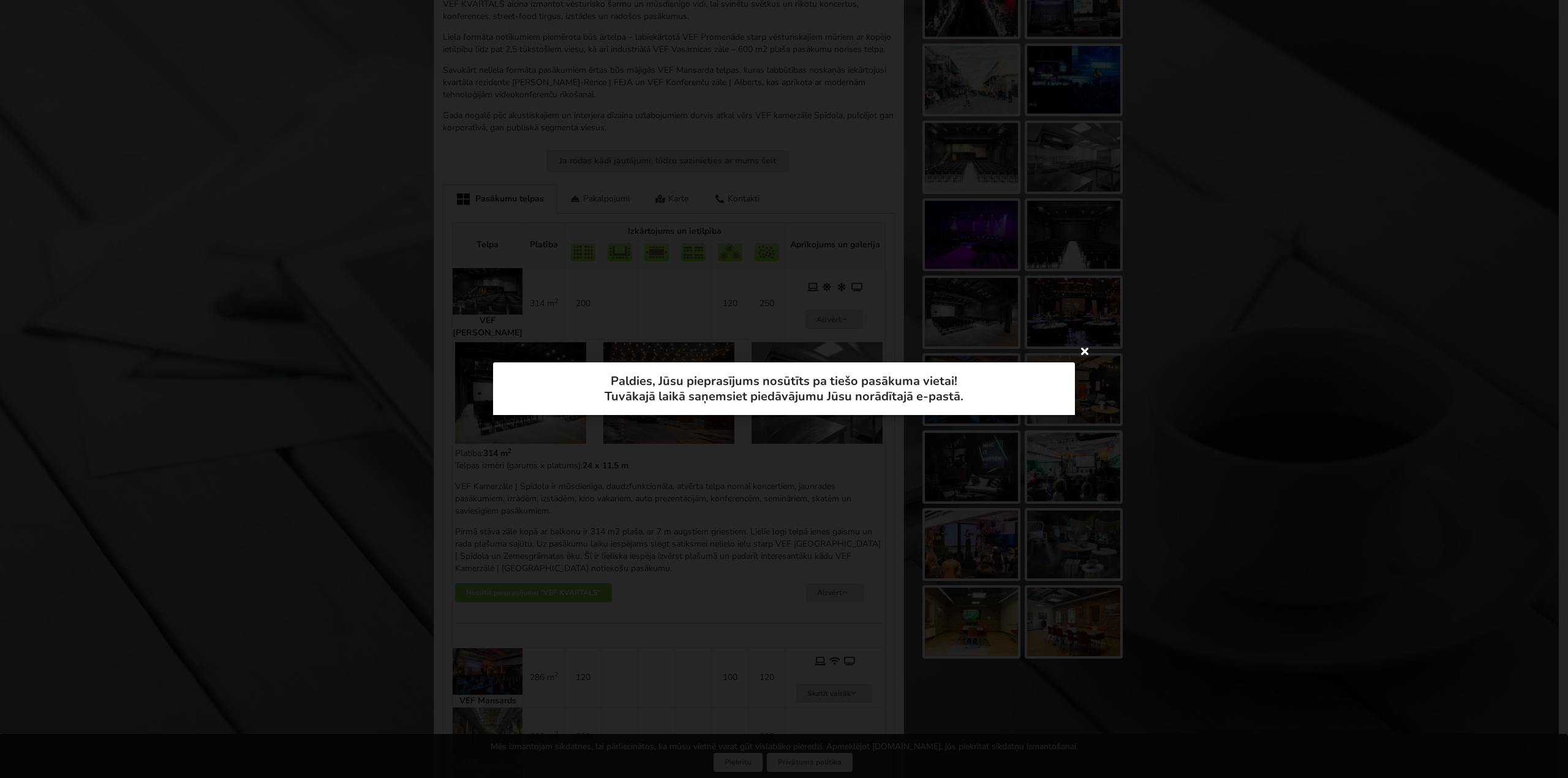
click at [1082, 354] on icon at bounding box center [1084, 351] width 20 height 20
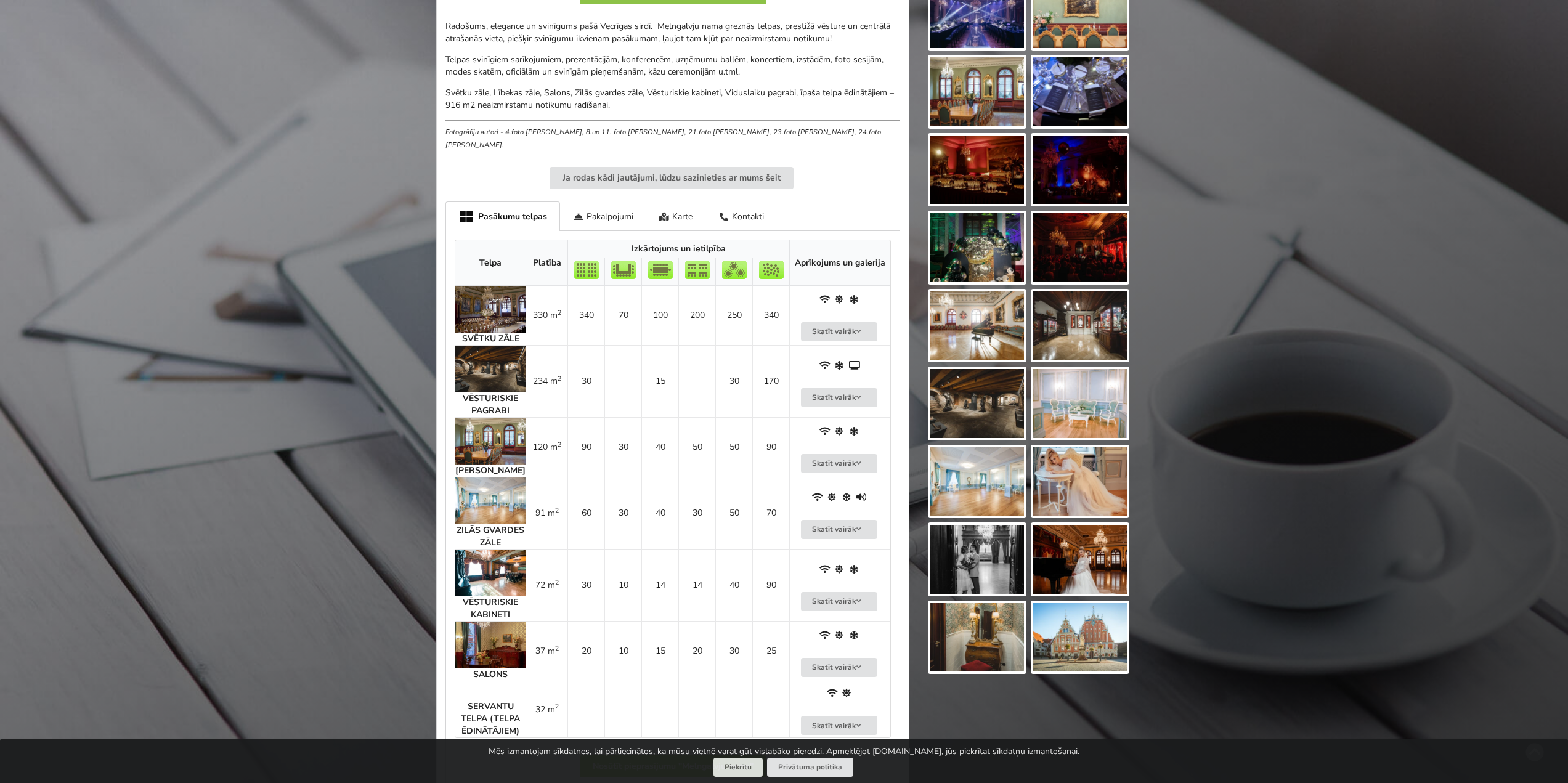
scroll to position [493, 0]
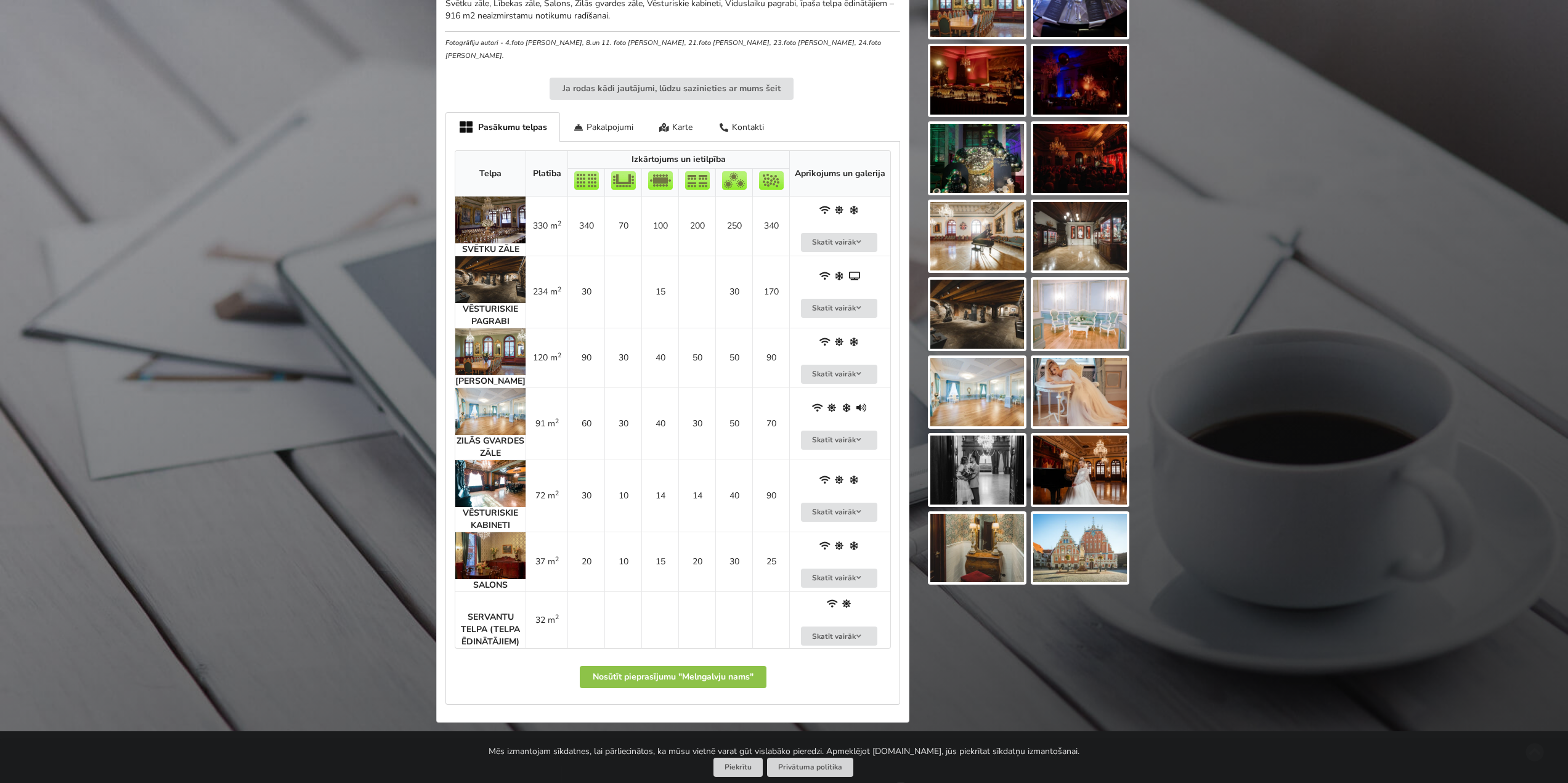
click at [489, 256] on img at bounding box center [490, 280] width 70 height 47
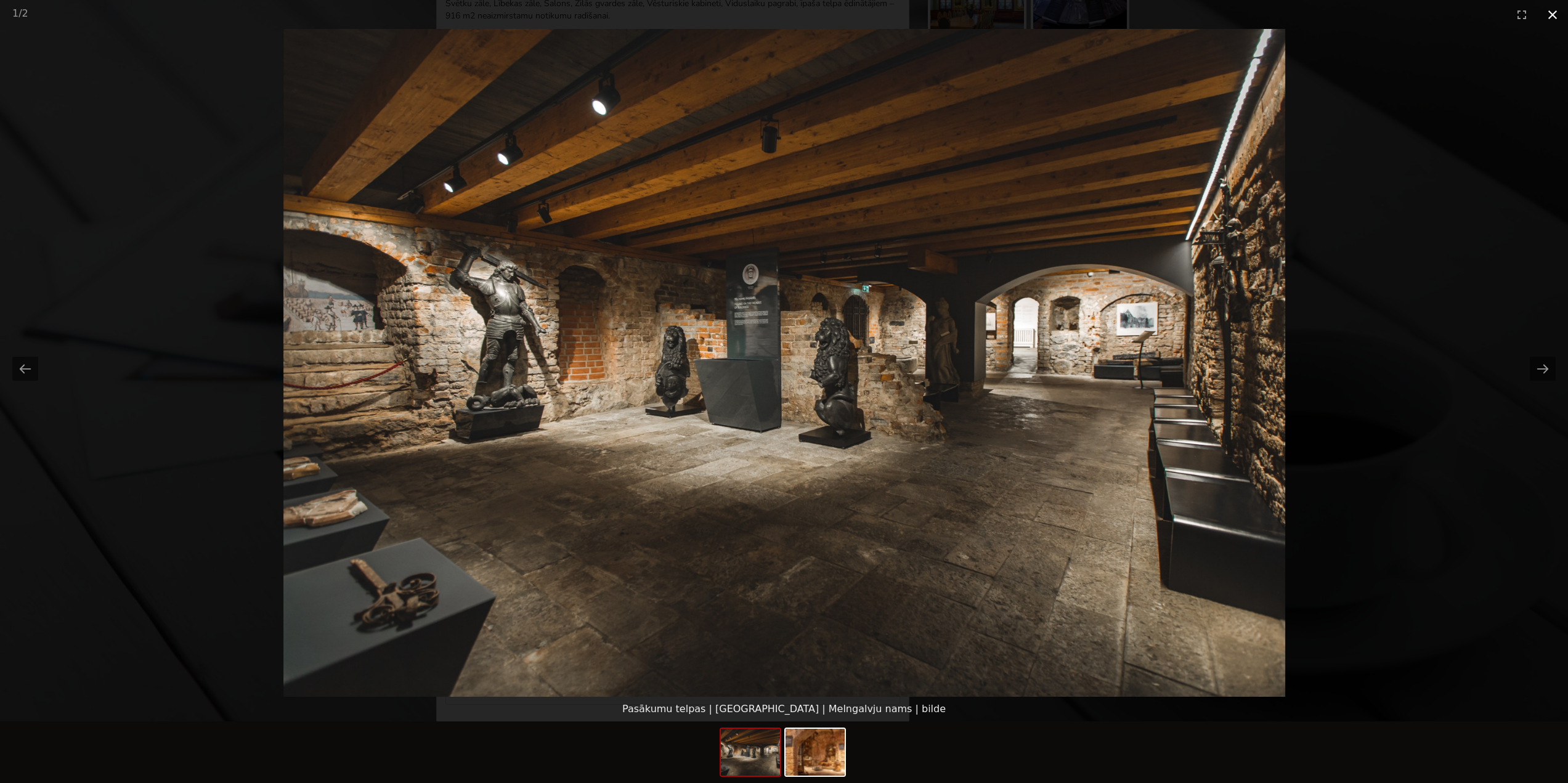
click at [1554, 10] on button "Close gallery" at bounding box center [1552, 14] width 31 height 29
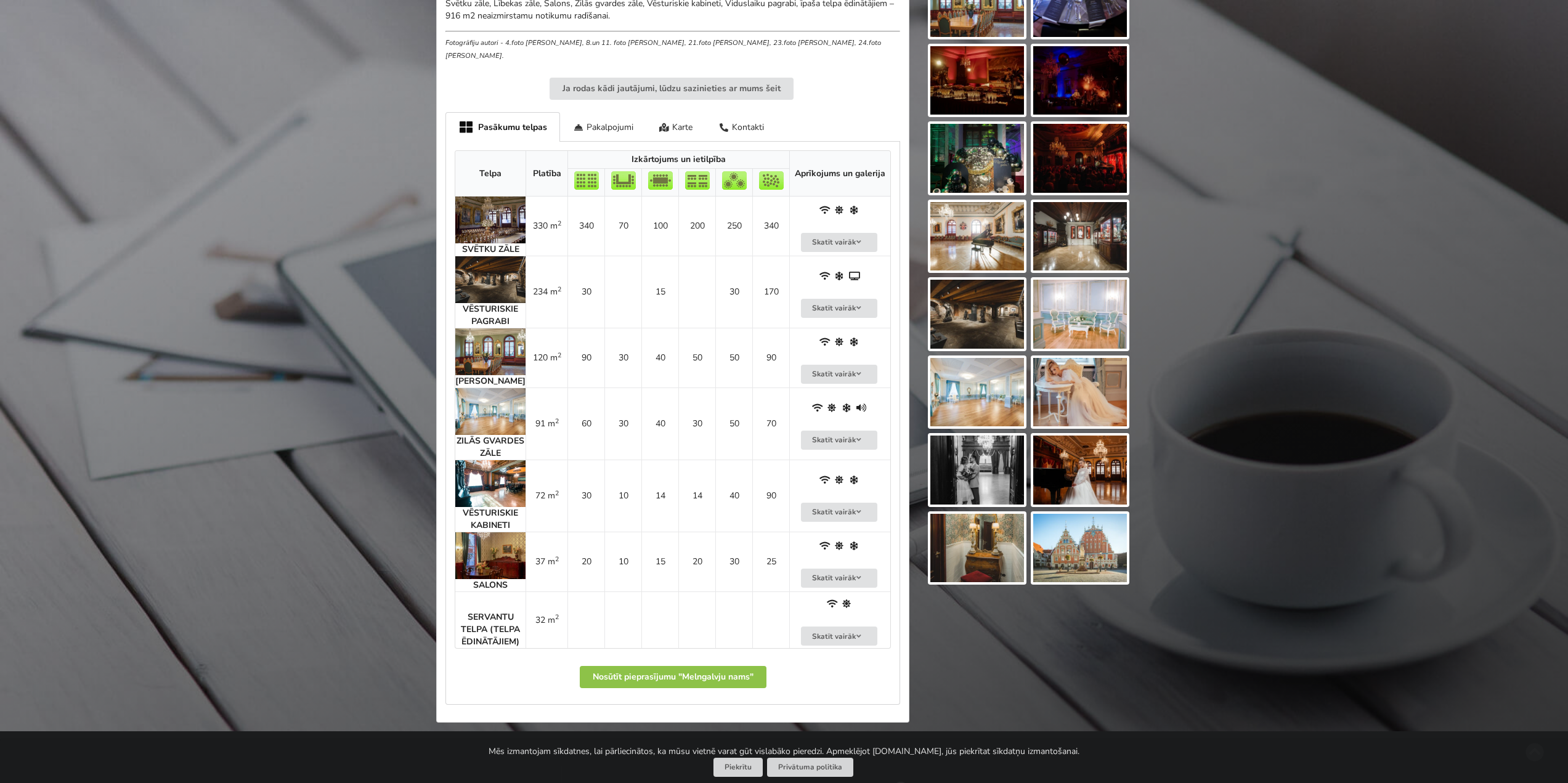
click at [497, 218] on img at bounding box center [490, 220] width 70 height 47
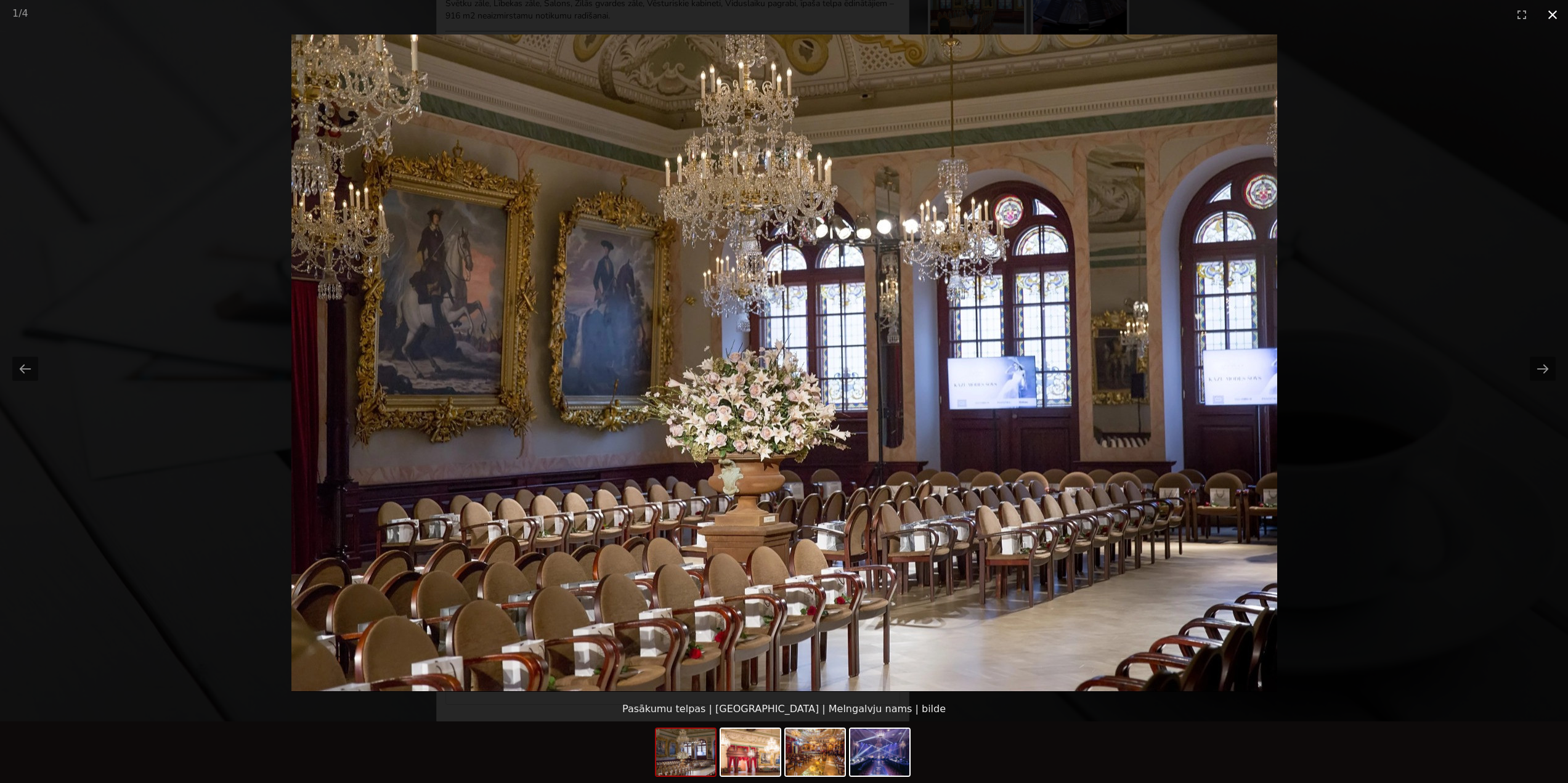
click at [1554, 13] on button "Close gallery" at bounding box center [1552, 14] width 31 height 29
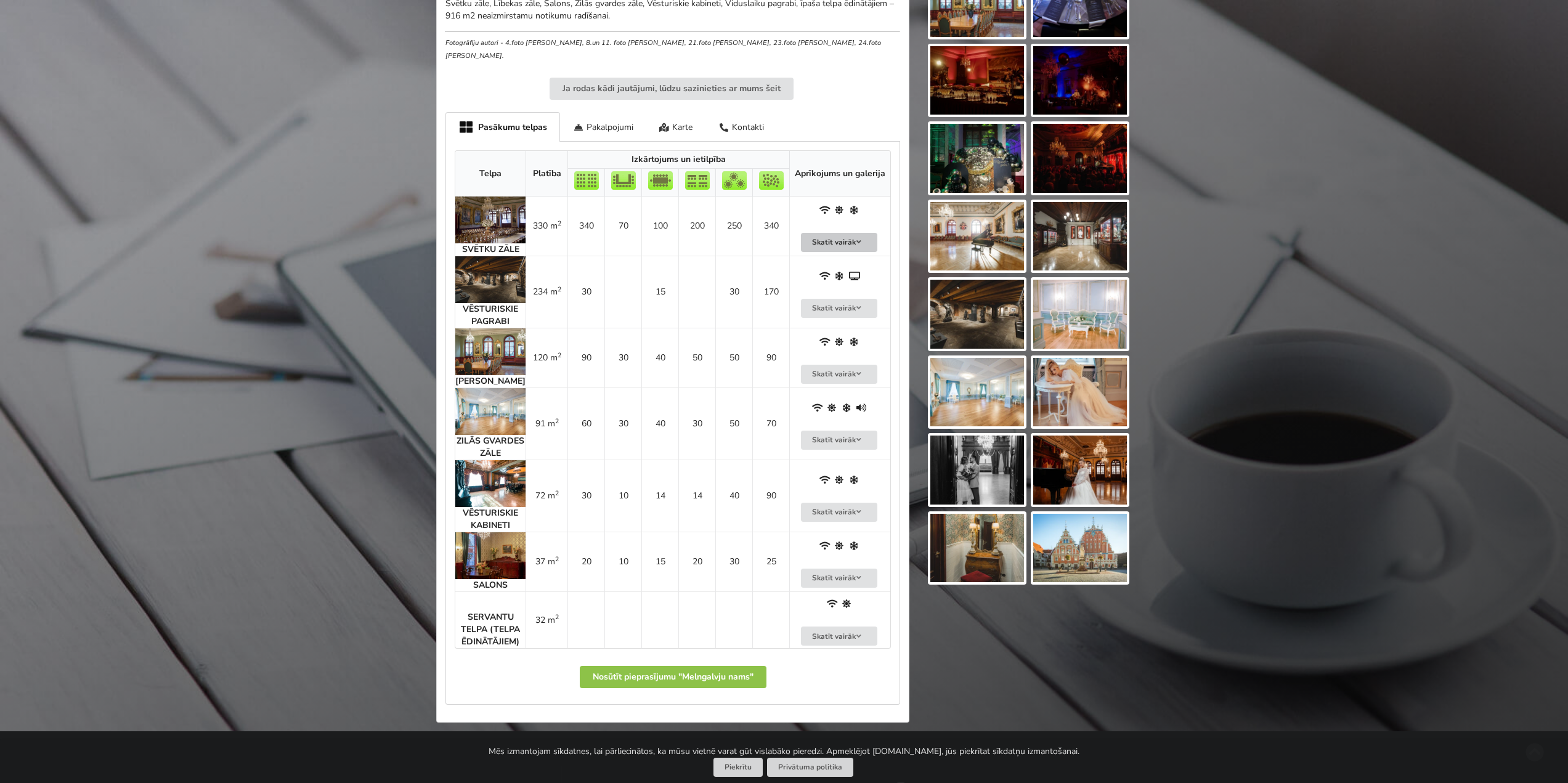
click at [840, 234] on button "Skatīt vairāk" at bounding box center [839, 243] width 76 height 19
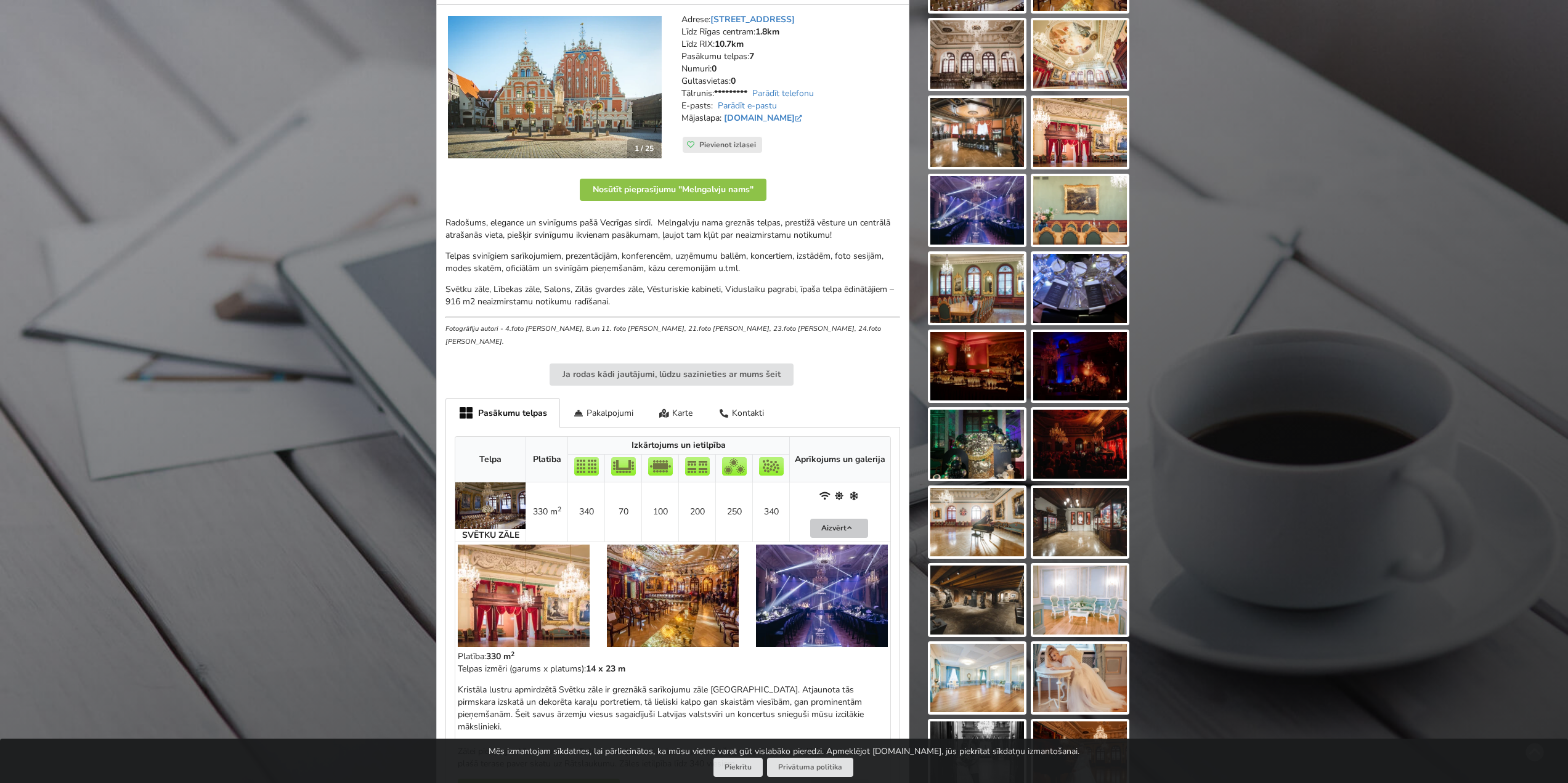
scroll to position [185, 0]
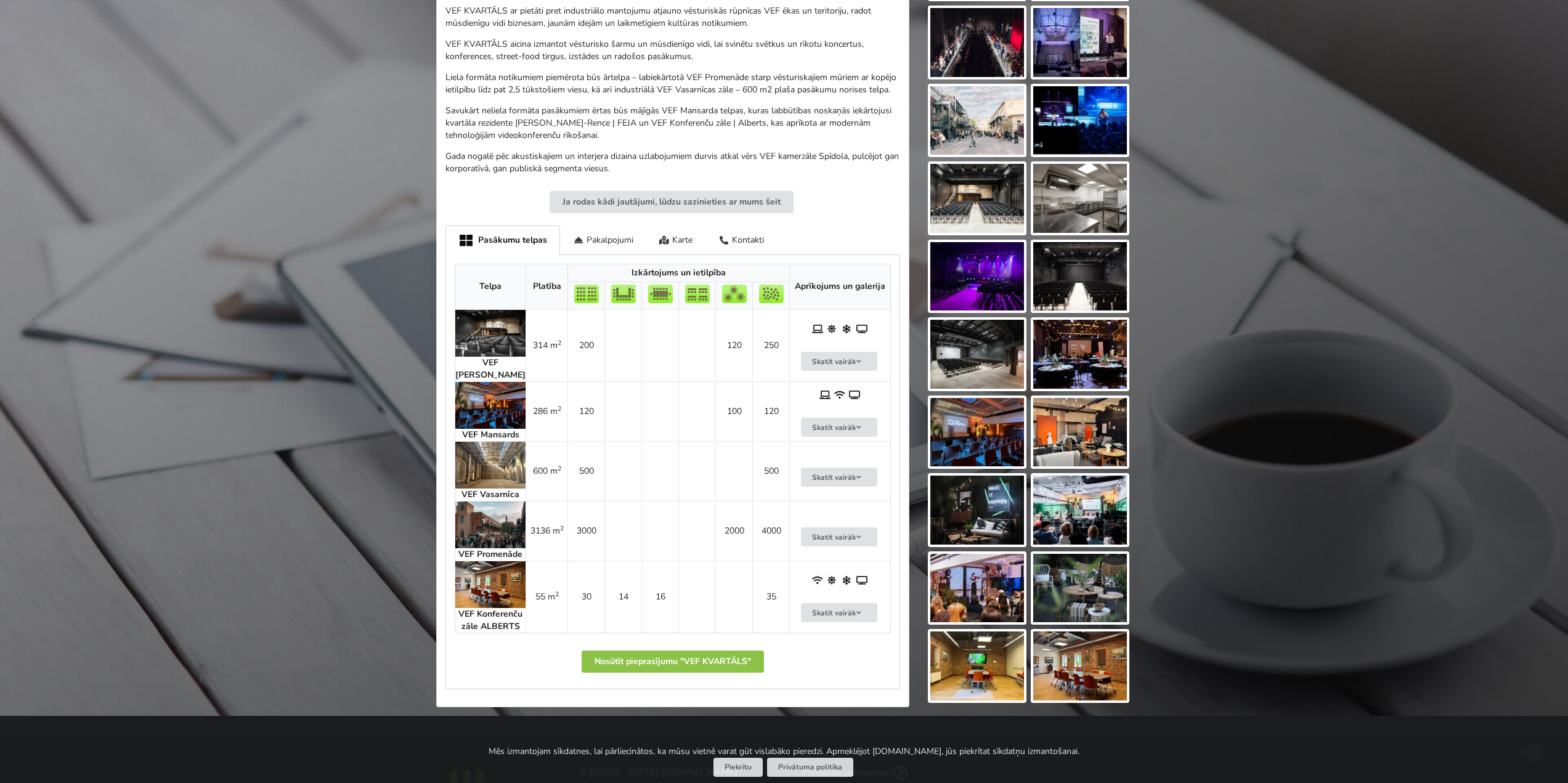
scroll to position [432, 0]
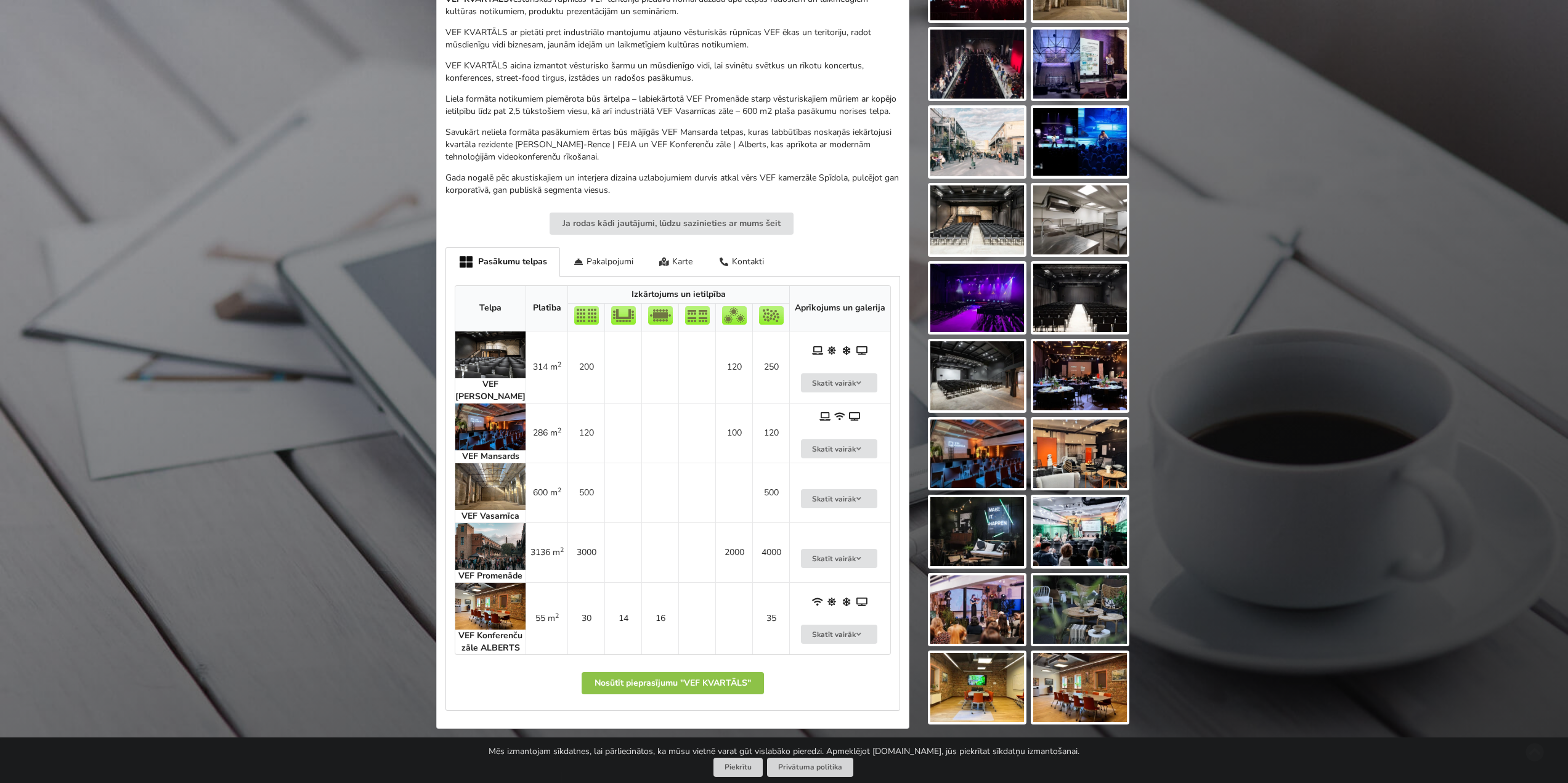
click at [975, 227] on img at bounding box center [977, 219] width 93 height 69
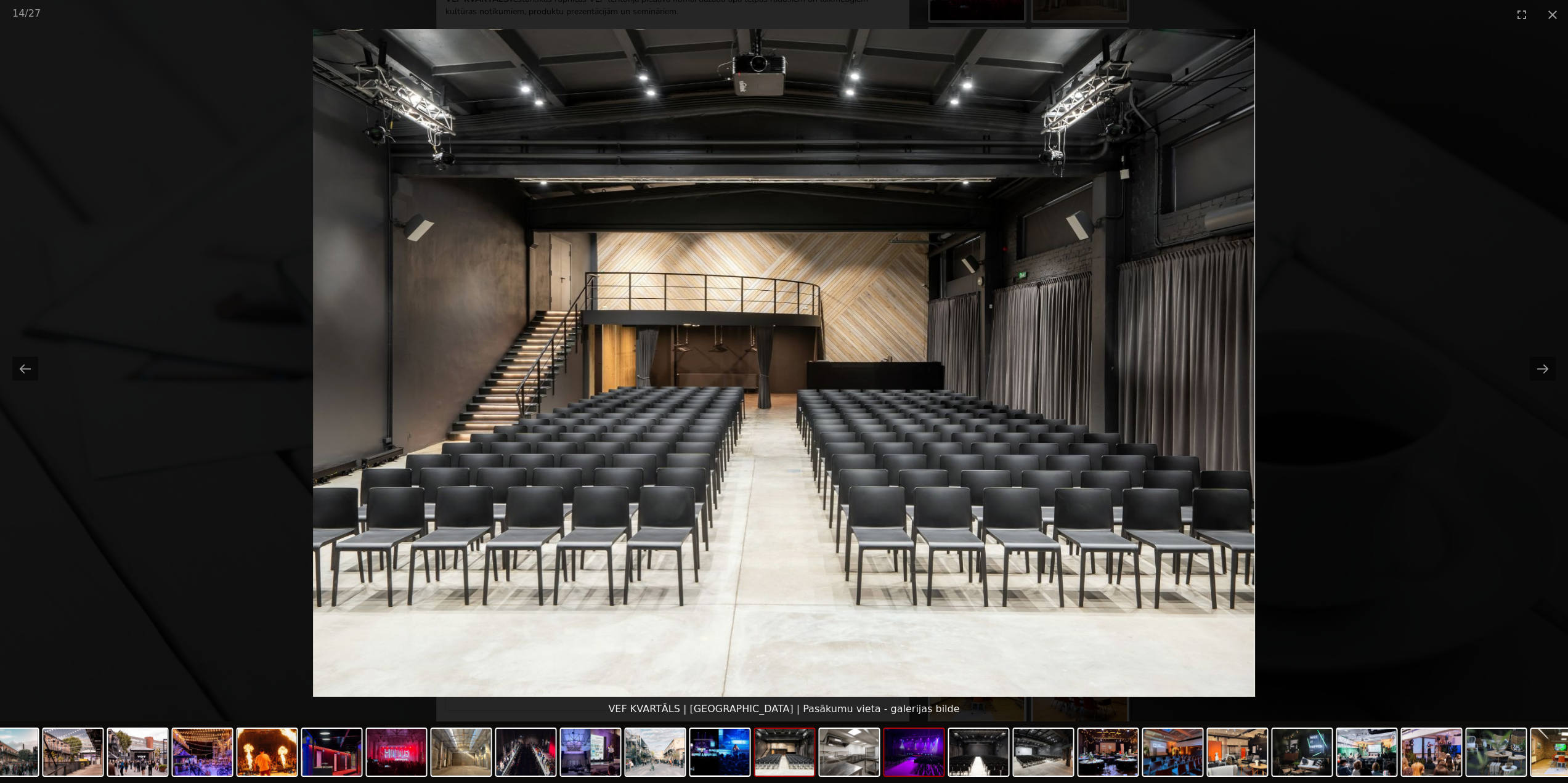
click at [901, 766] on img at bounding box center [915, 752] width 59 height 47
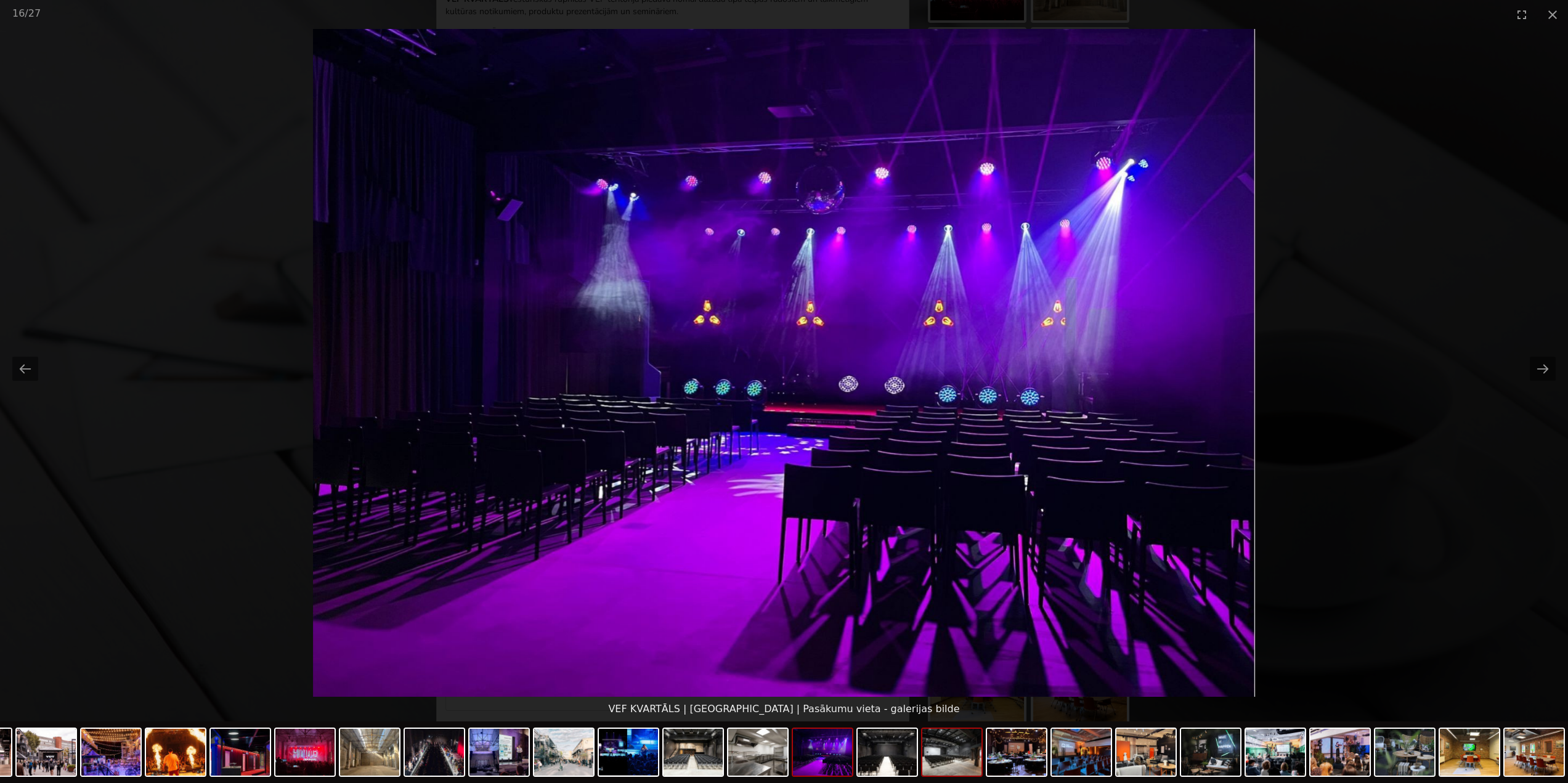
click at [963, 771] on img at bounding box center [952, 752] width 59 height 47
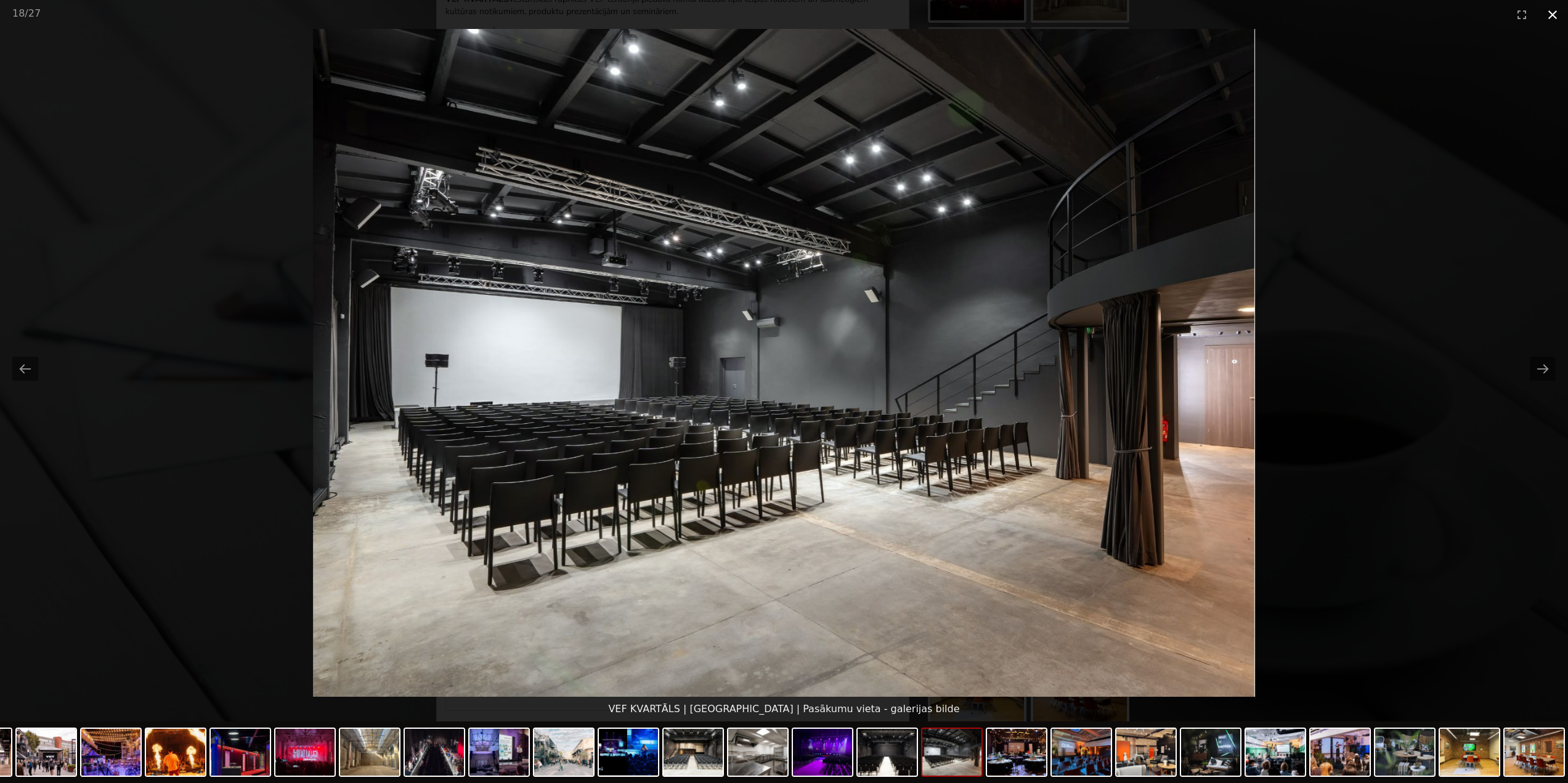
click at [1557, 19] on button "Close gallery" at bounding box center [1552, 14] width 31 height 29
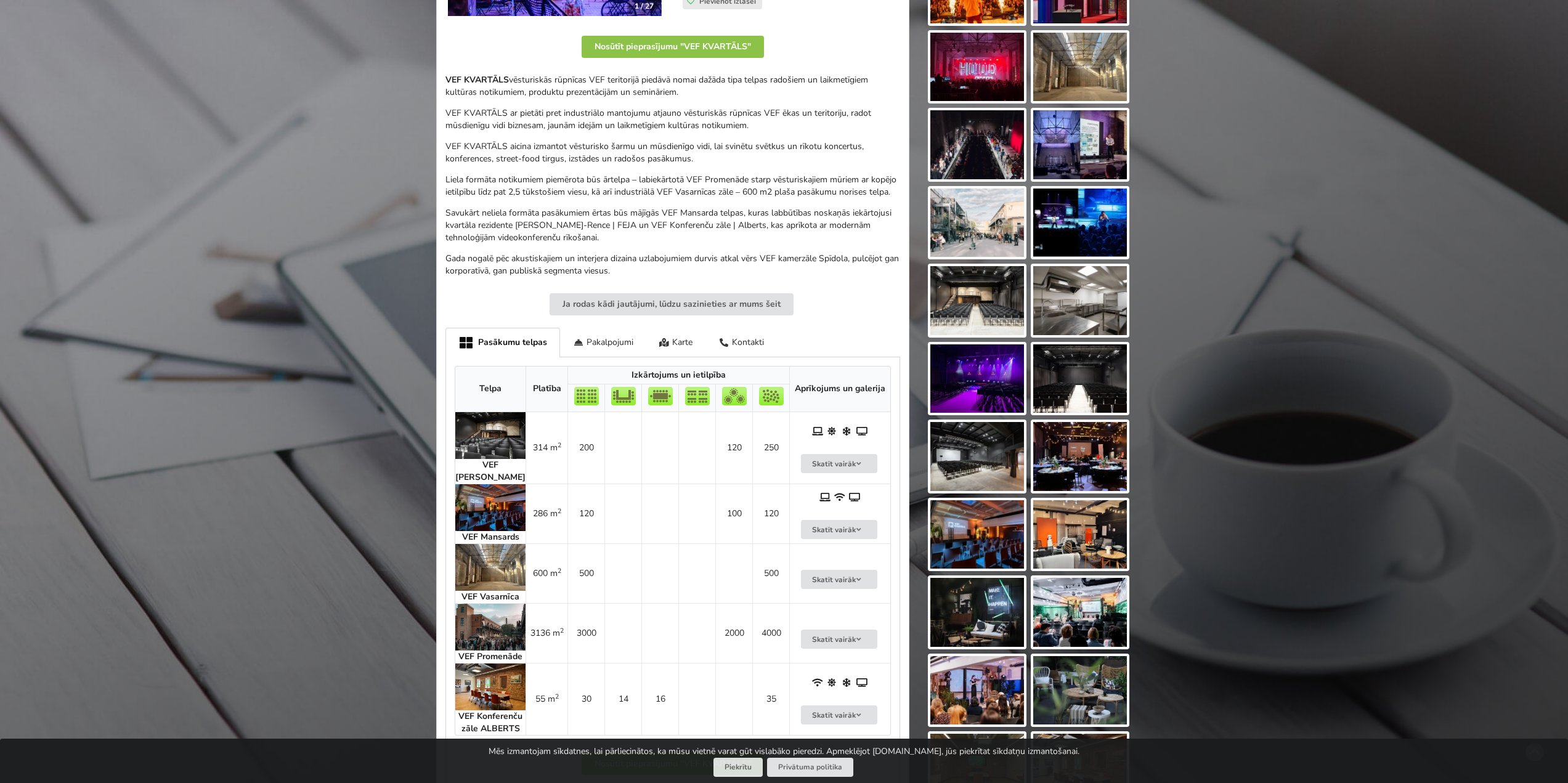
scroll to position [123, 0]
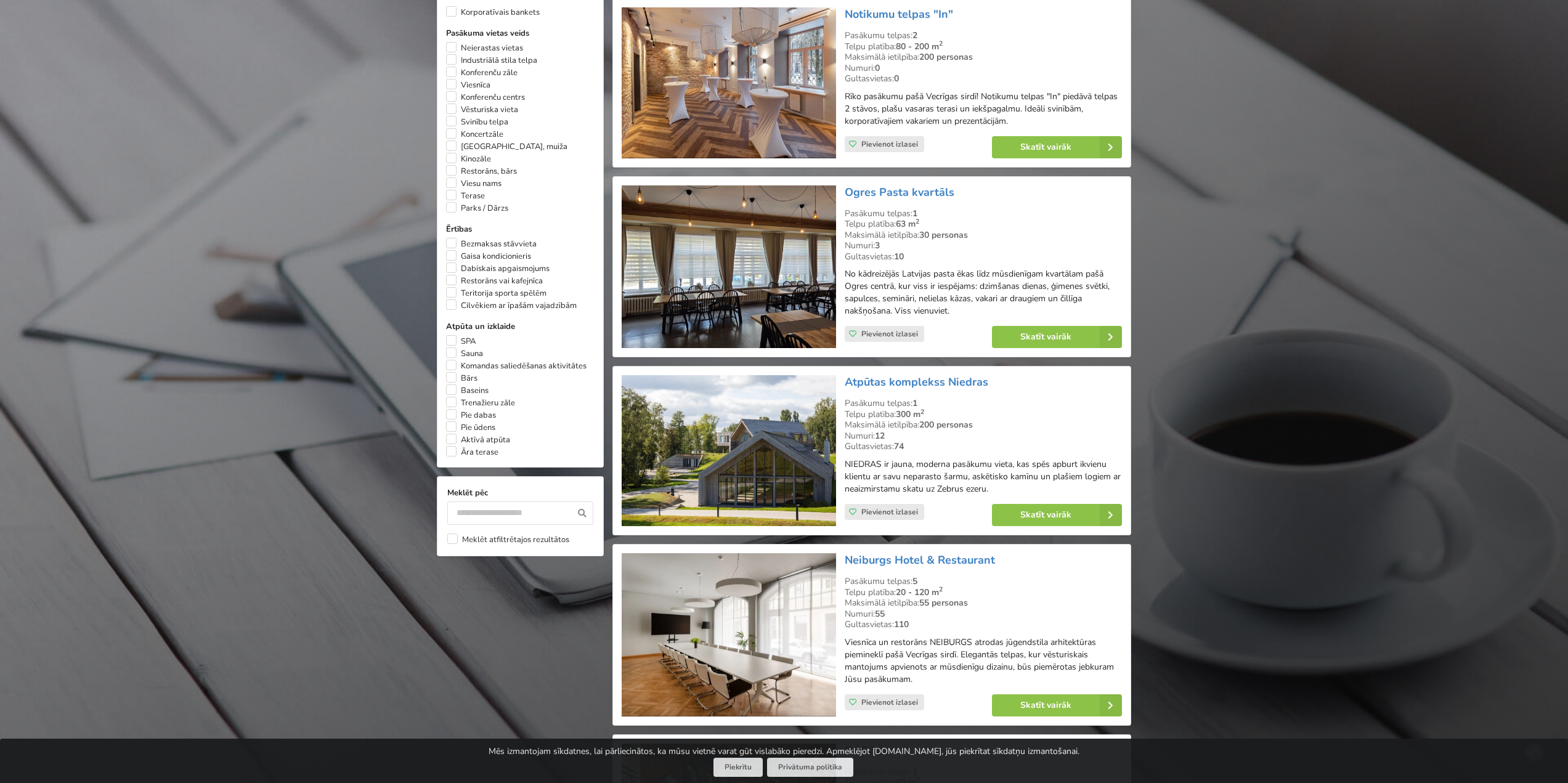
scroll to position [739, 0]
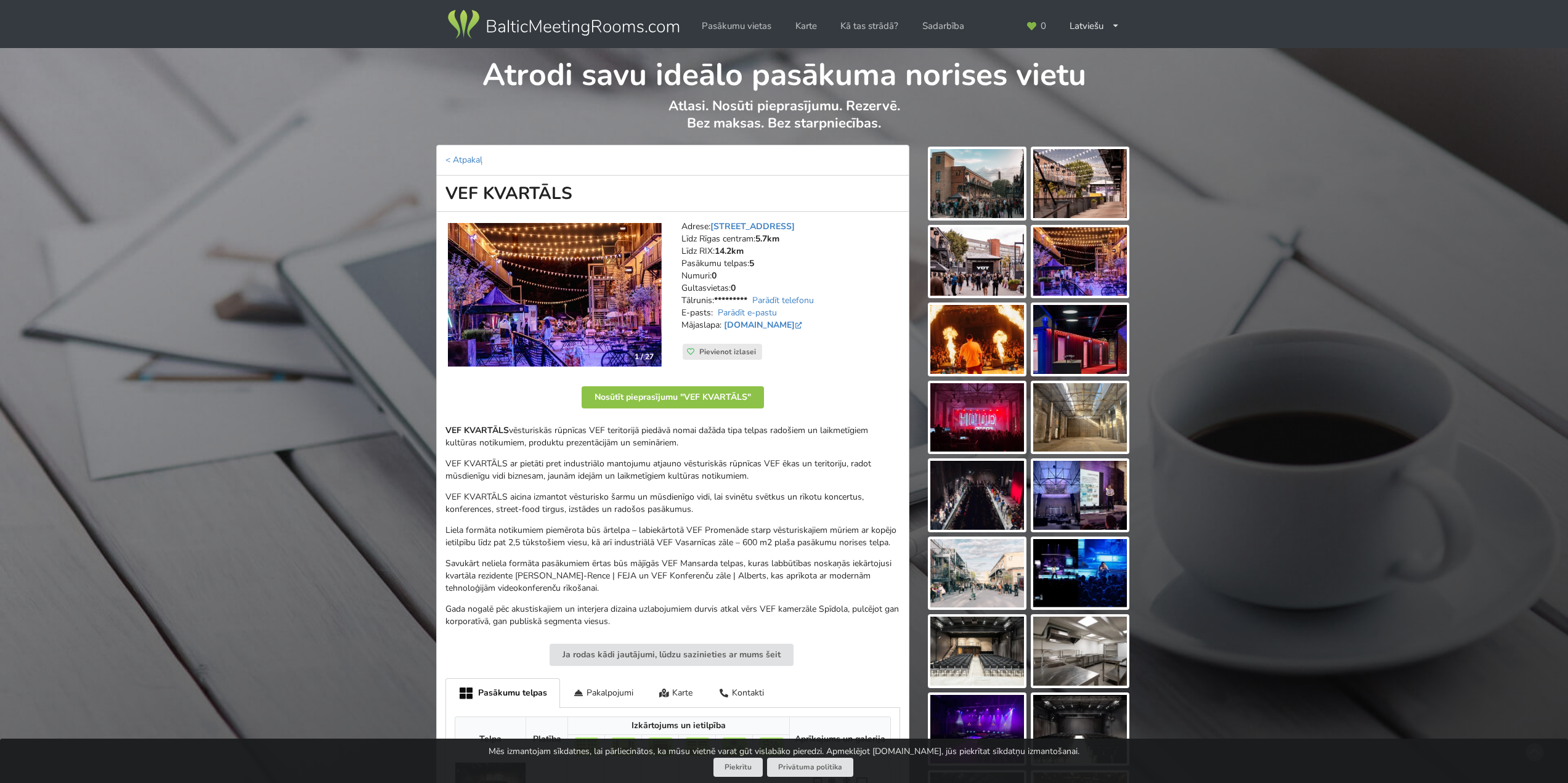
scroll to position [123, 0]
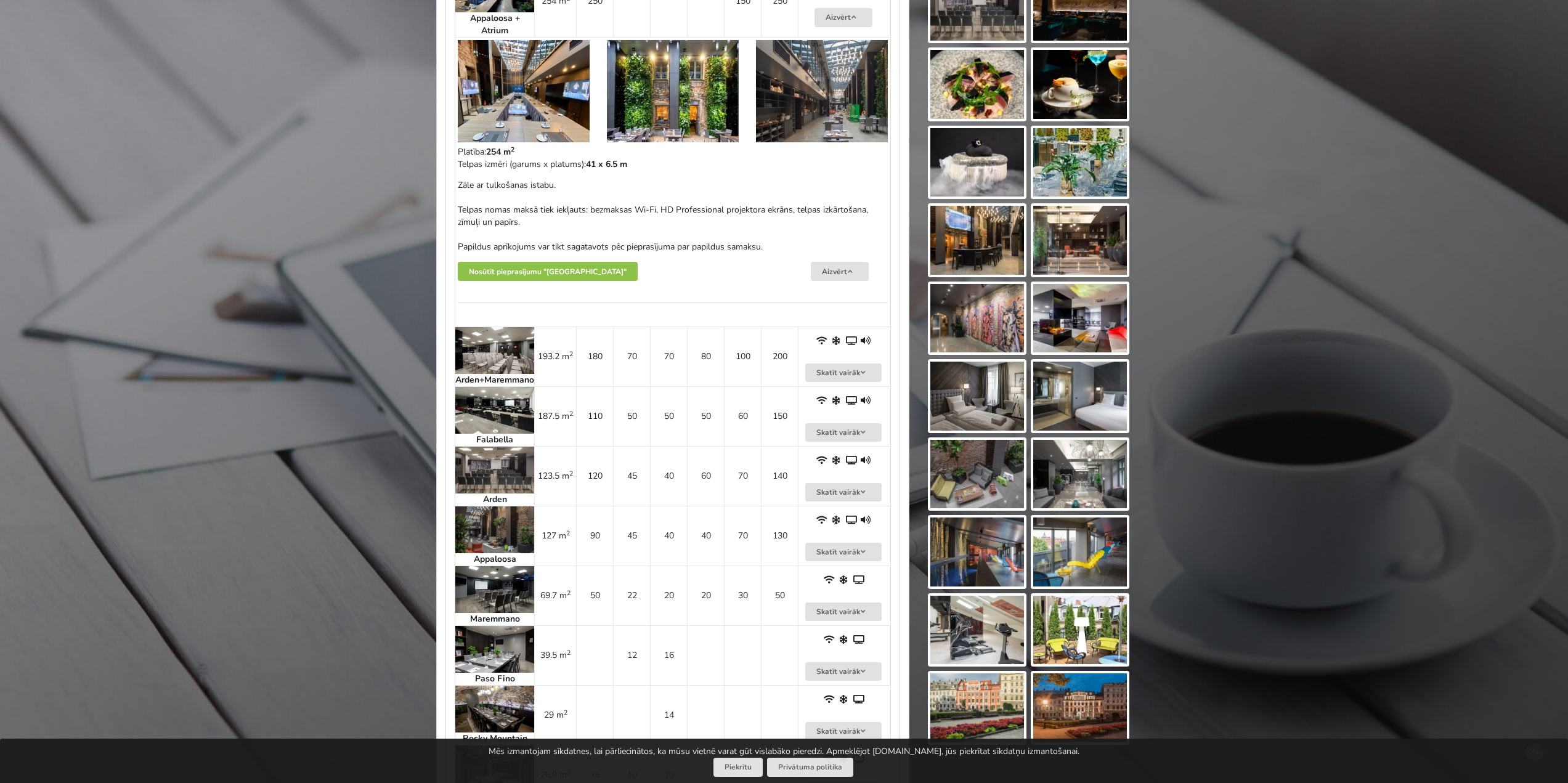
scroll to position [739, 0]
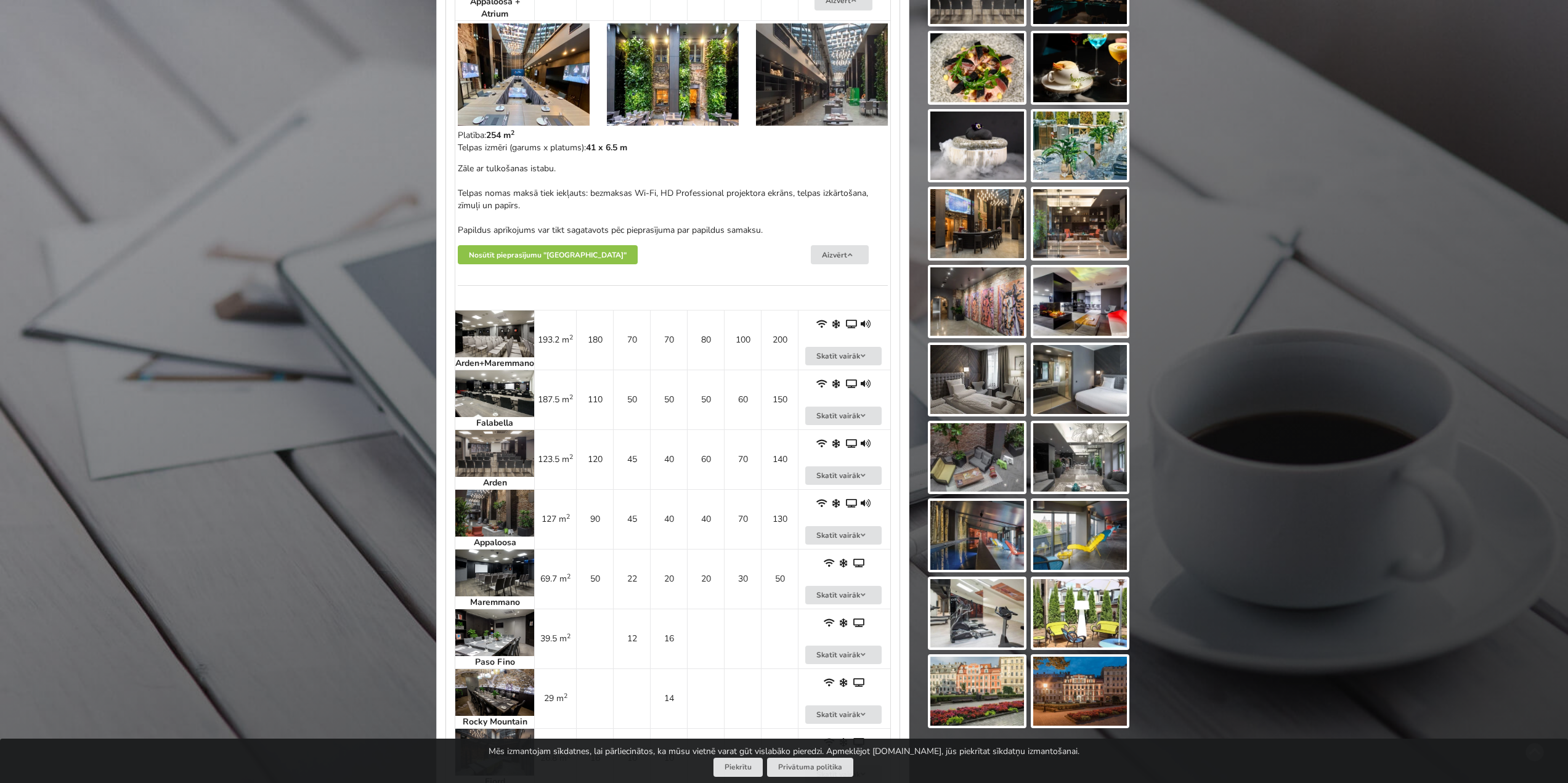
click at [510, 342] on img at bounding box center [494, 334] width 79 height 47
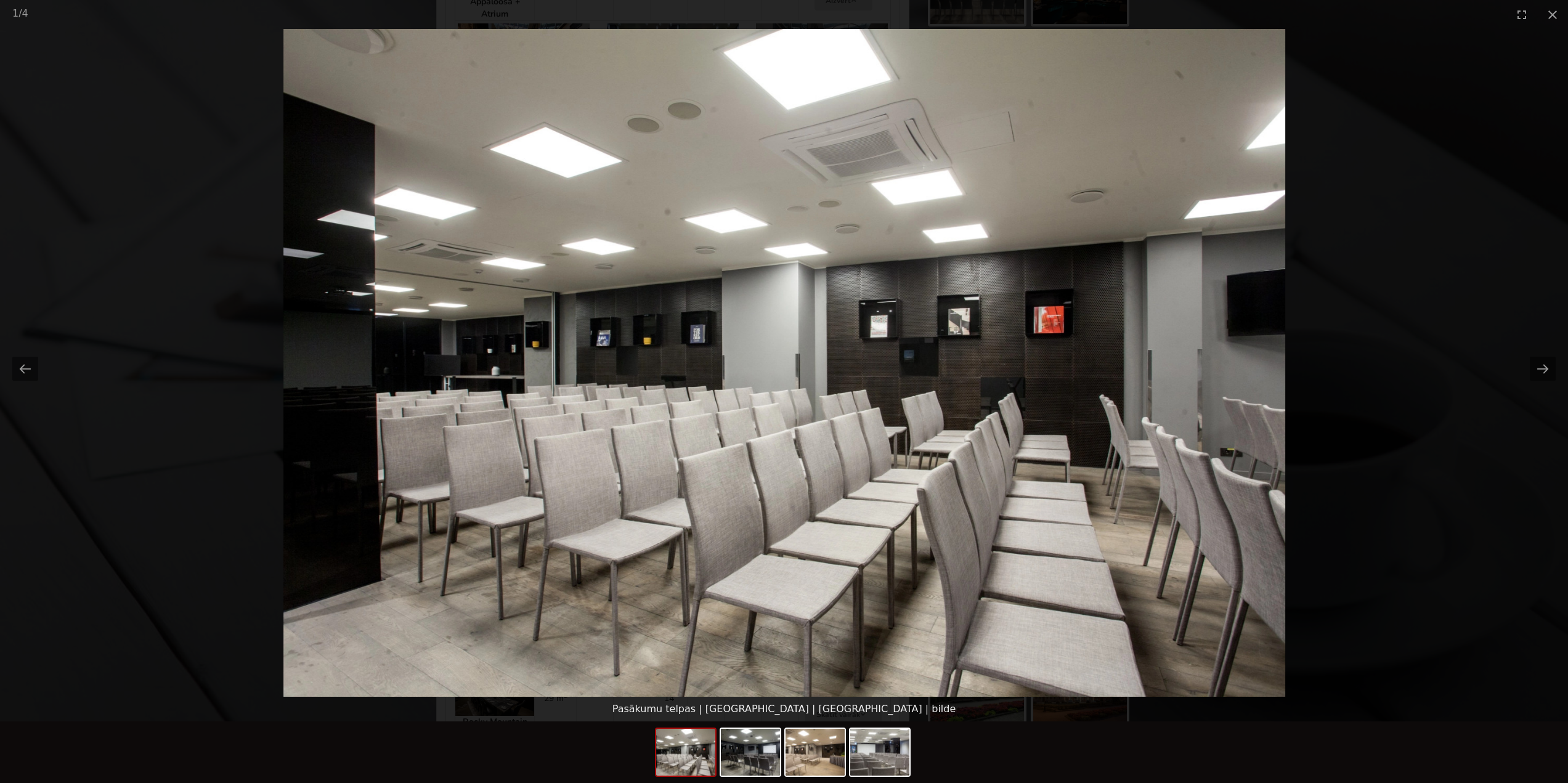
click at [1364, 320] on picture at bounding box center [784, 363] width 1568 height 669
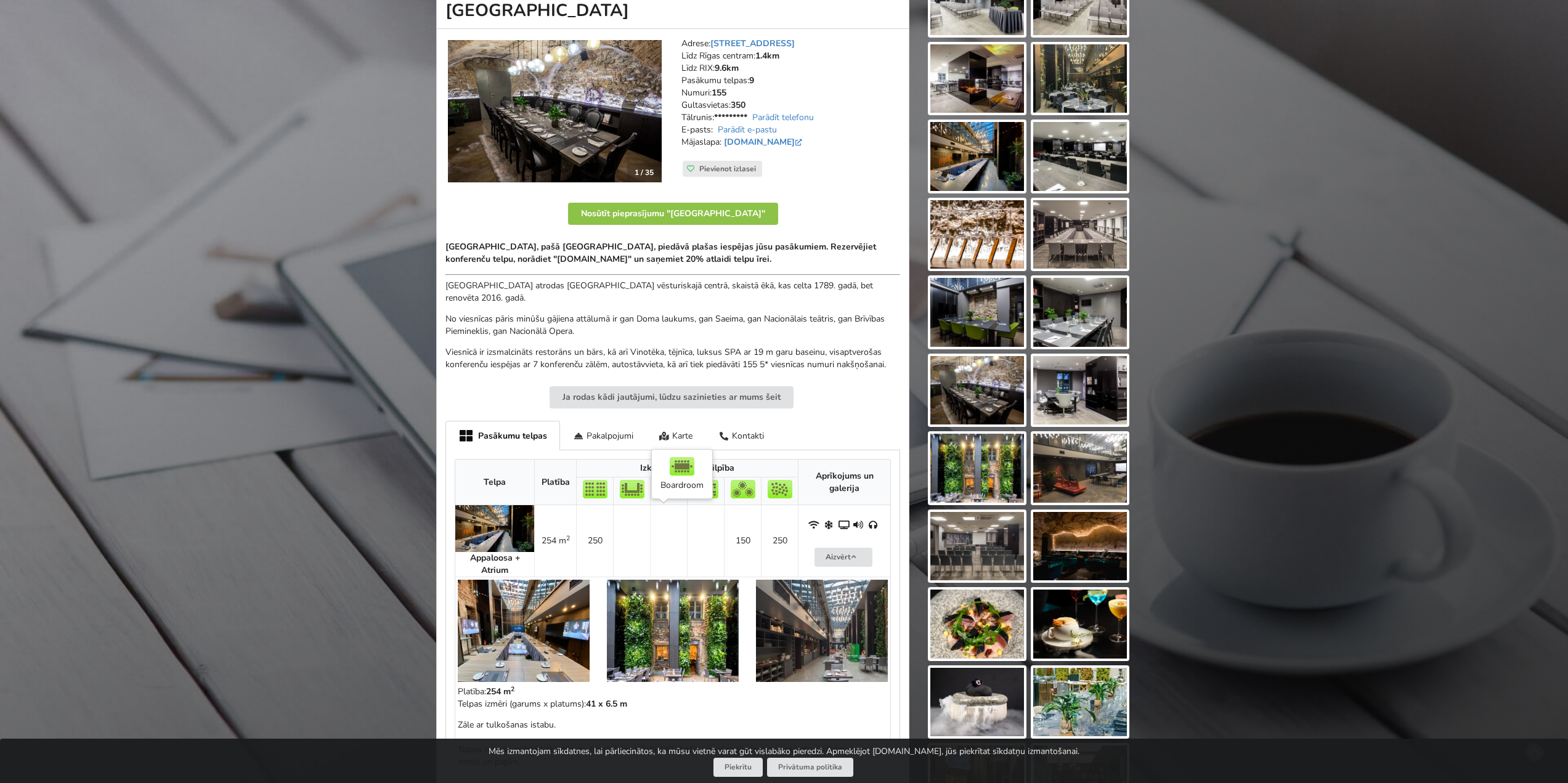
scroll to position [123, 0]
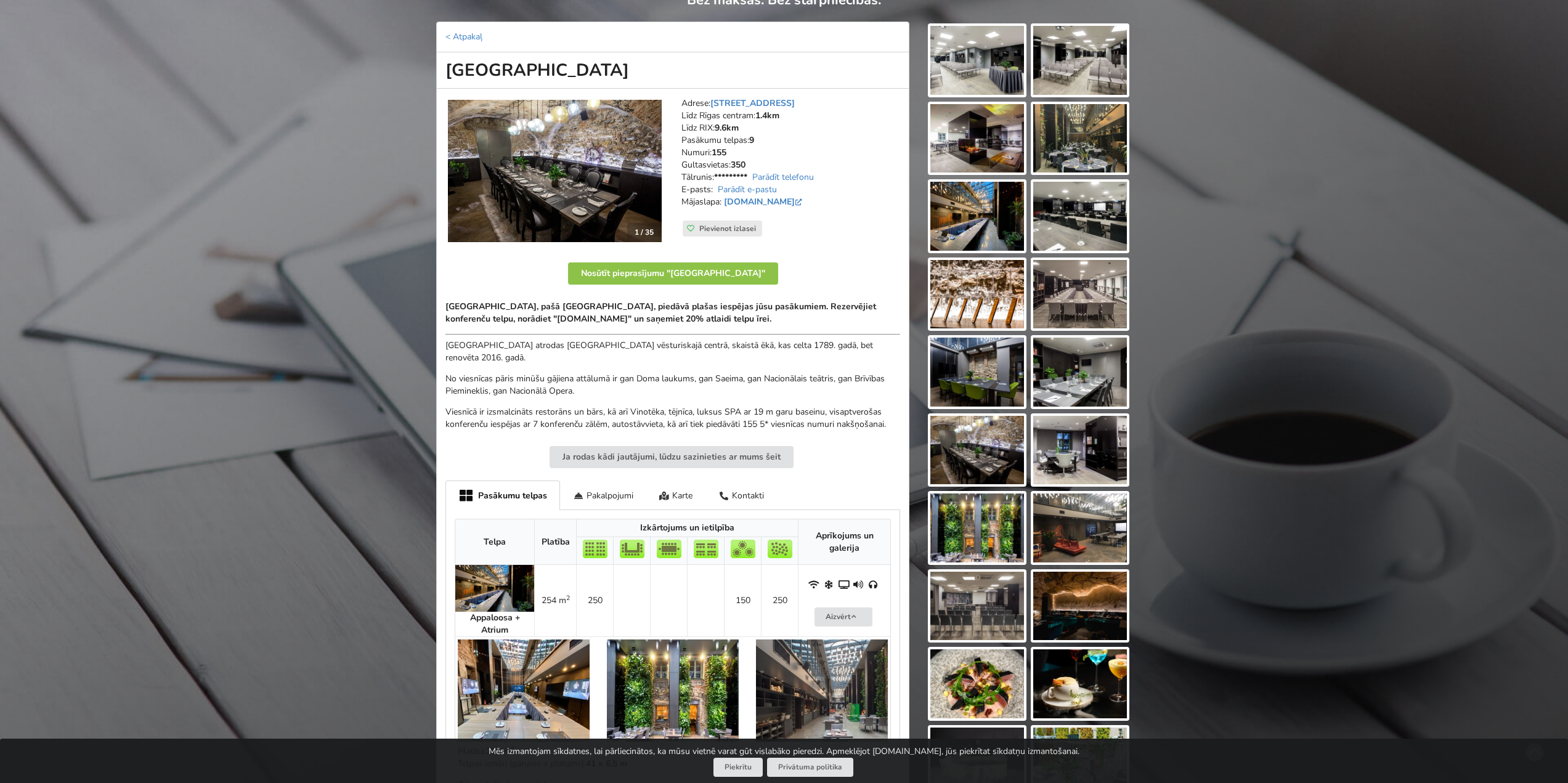
drag, startPoint x: 446, startPoint y: 74, endPoint x: 736, endPoint y: 62, distance: 290.2
click at [736, 62] on h1 "Pullman Riga Old Town Hotel" at bounding box center [673, 71] width 473 height 37
copy h1 "Pullman Riga Old Town Hotel"
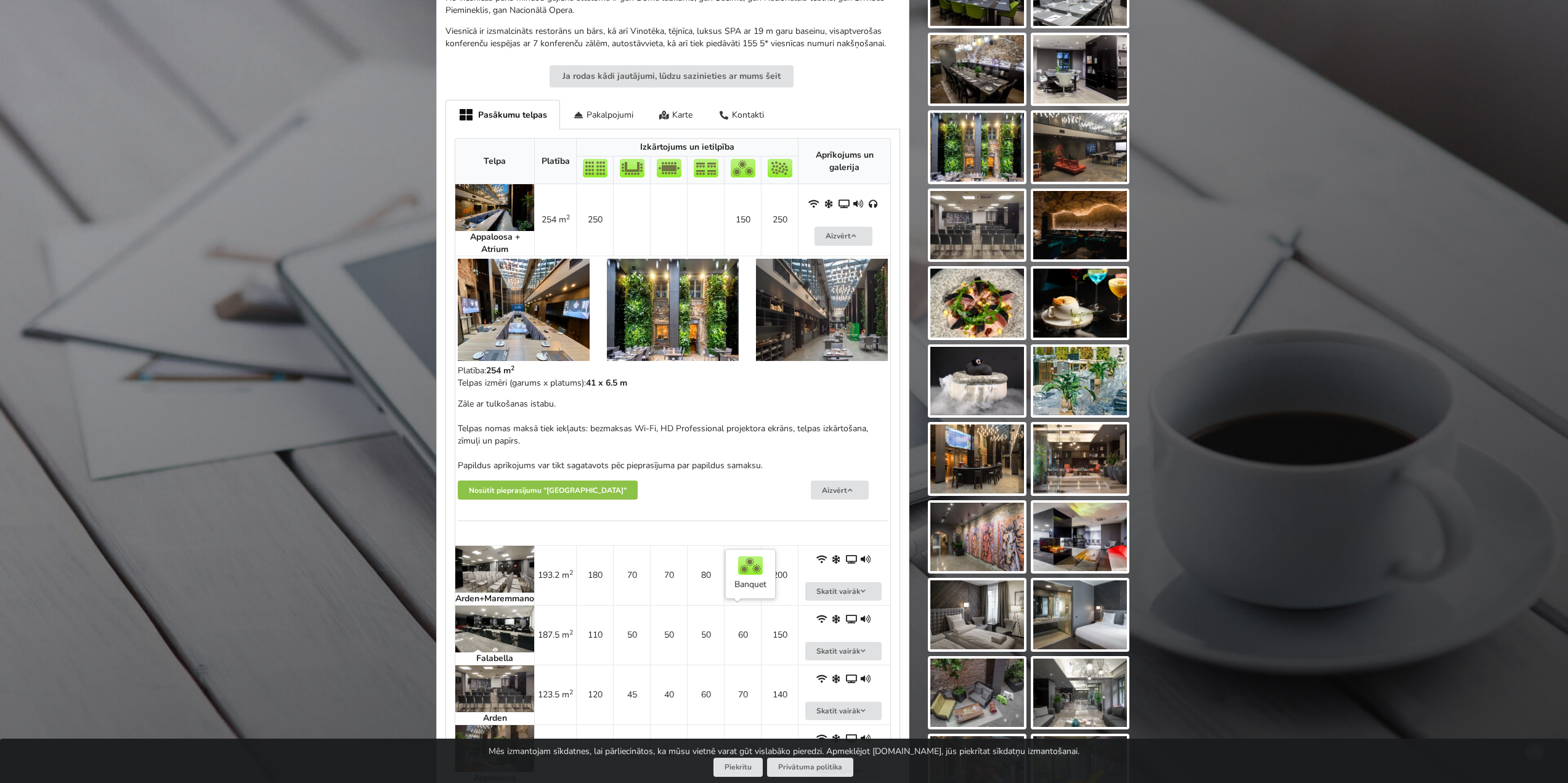
scroll to position [493, 0]
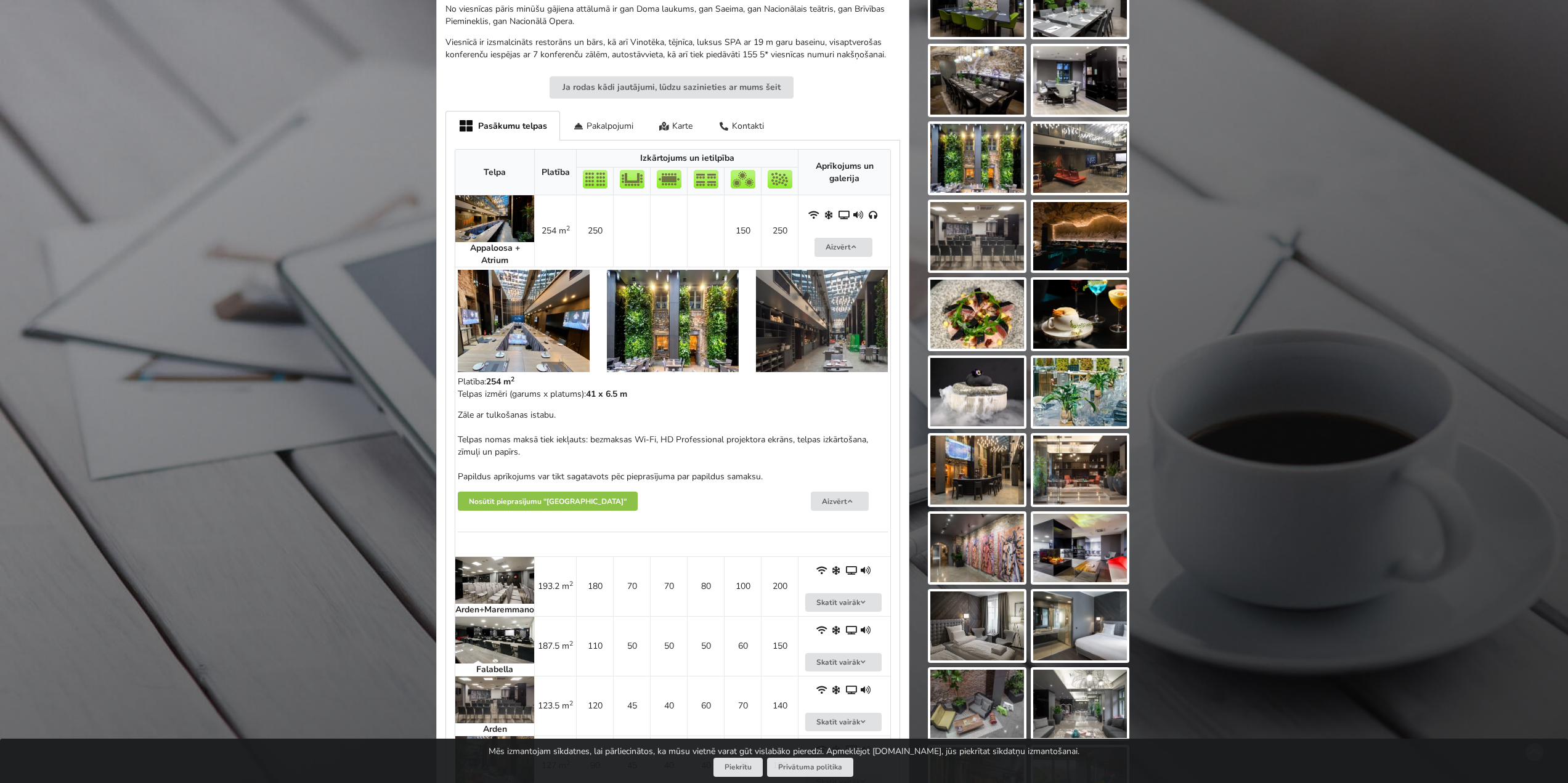
click at [517, 331] on img at bounding box center [523, 321] width 132 height 102
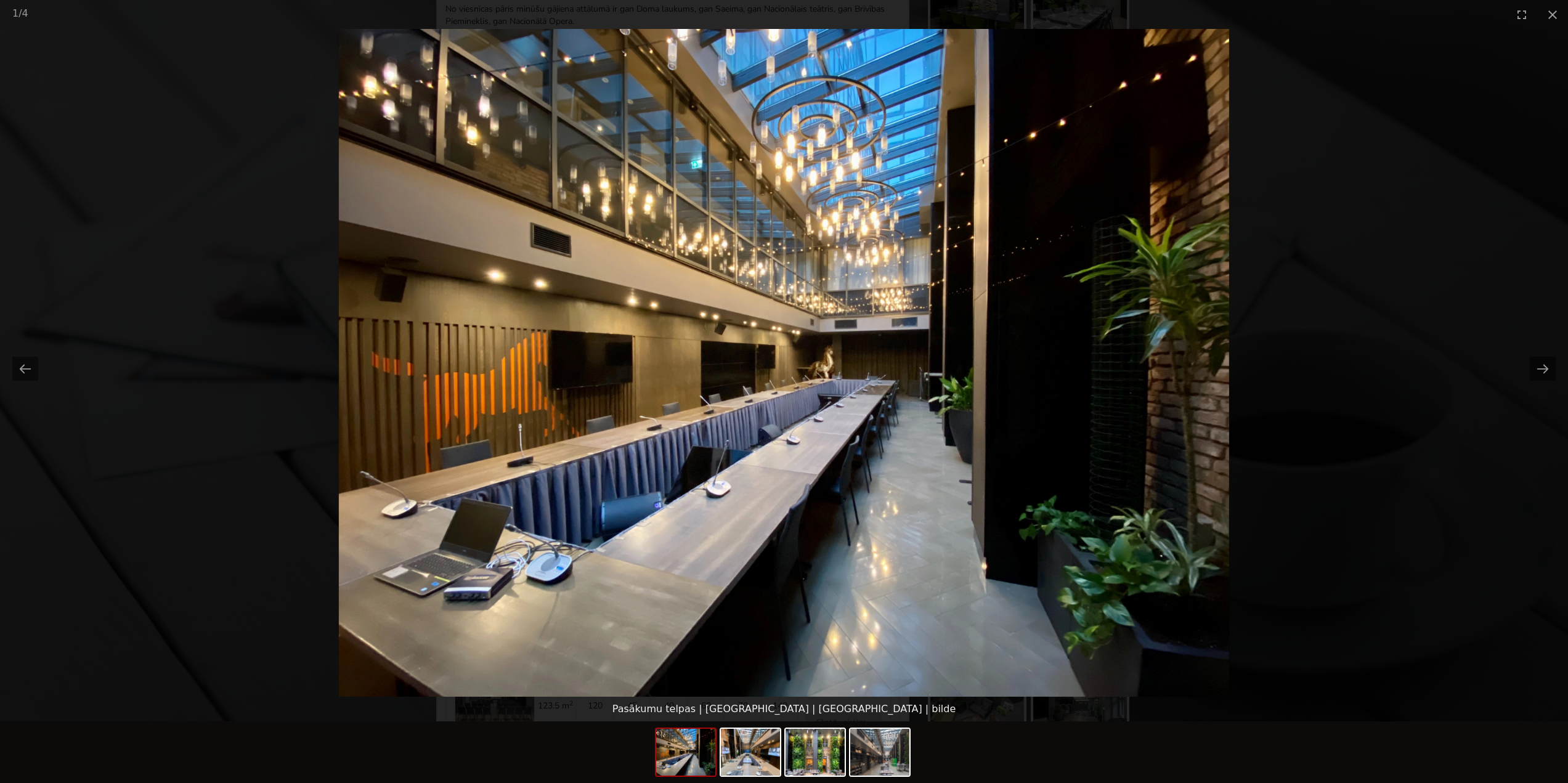
scroll to position [0, 0]
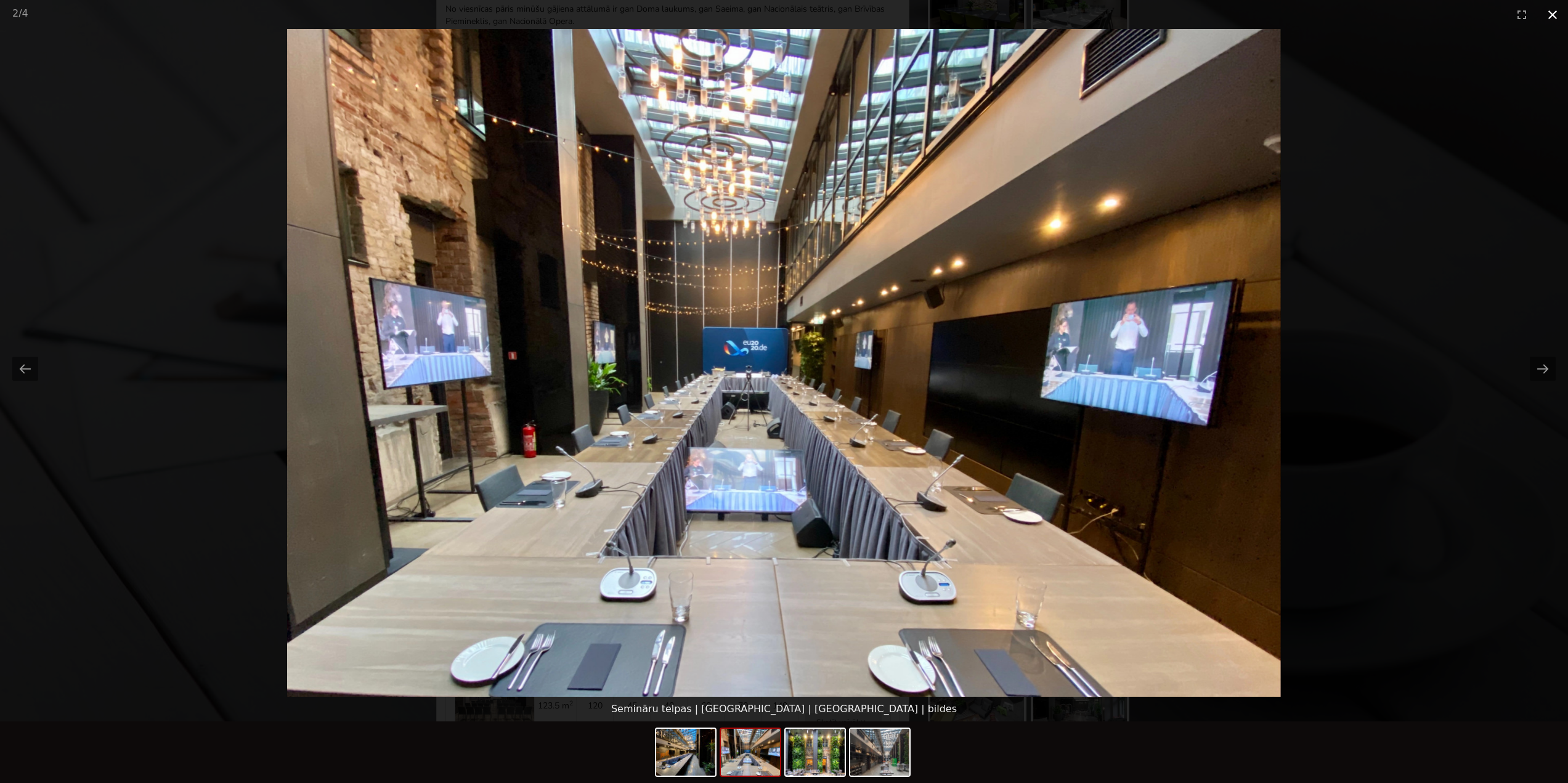
click at [1544, 14] on button "Close gallery" at bounding box center [1552, 14] width 31 height 29
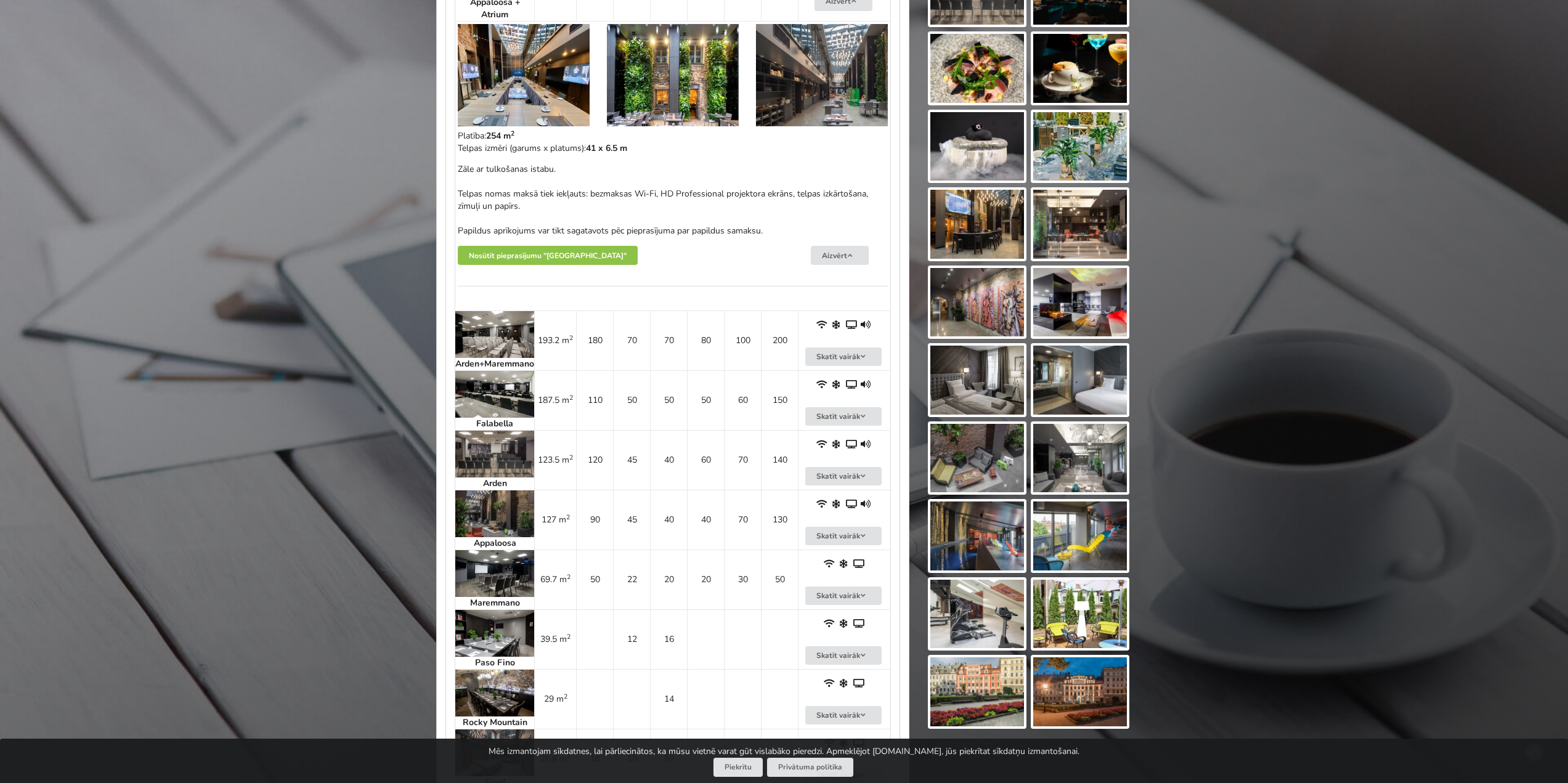
scroll to position [739, 0]
click at [495, 342] on img at bounding box center [494, 334] width 79 height 47
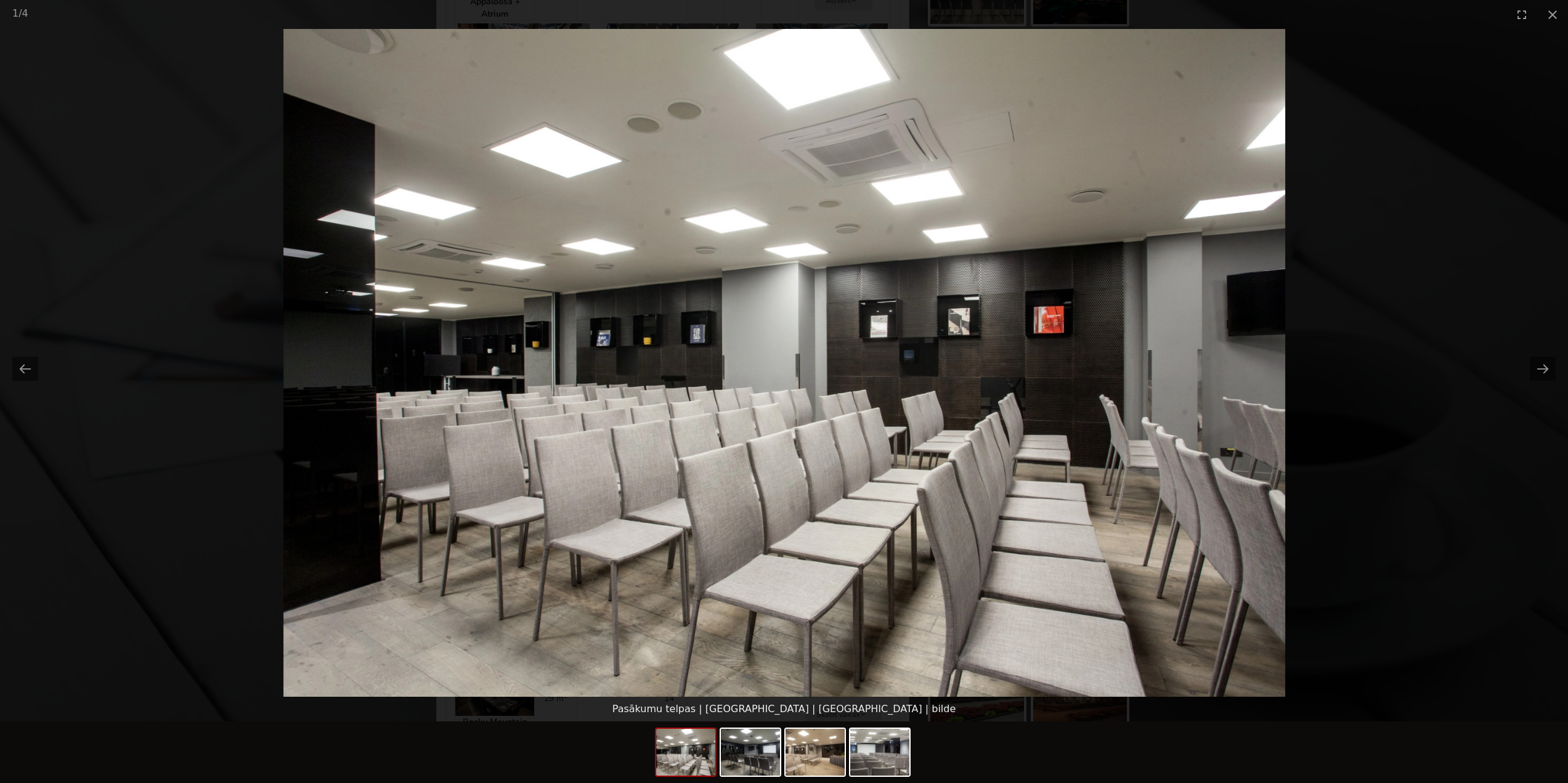
scroll to position [0, 0]
click at [749, 756] on img at bounding box center [750, 752] width 59 height 47
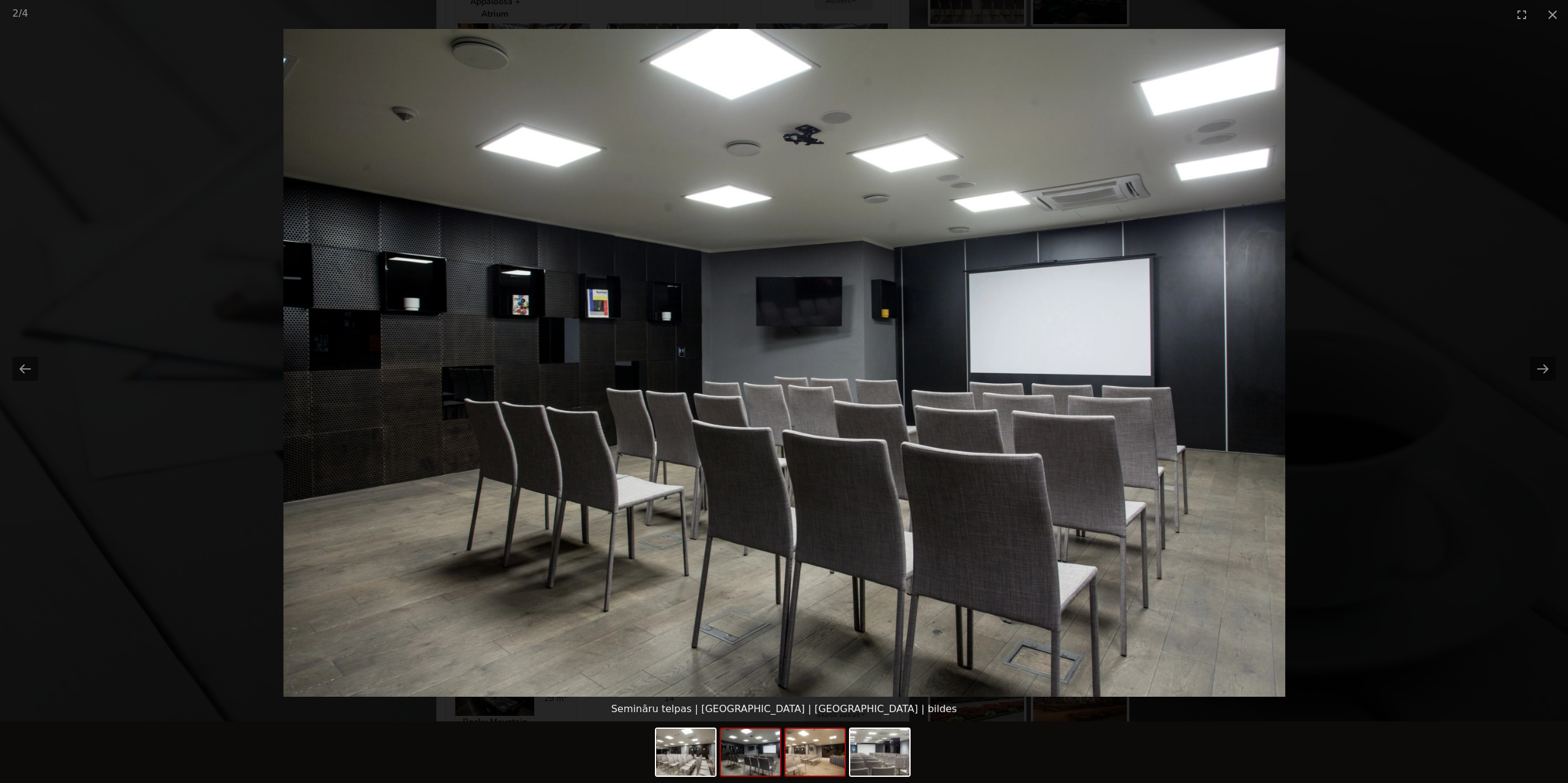
click at [825, 769] on img at bounding box center [815, 752] width 59 height 47
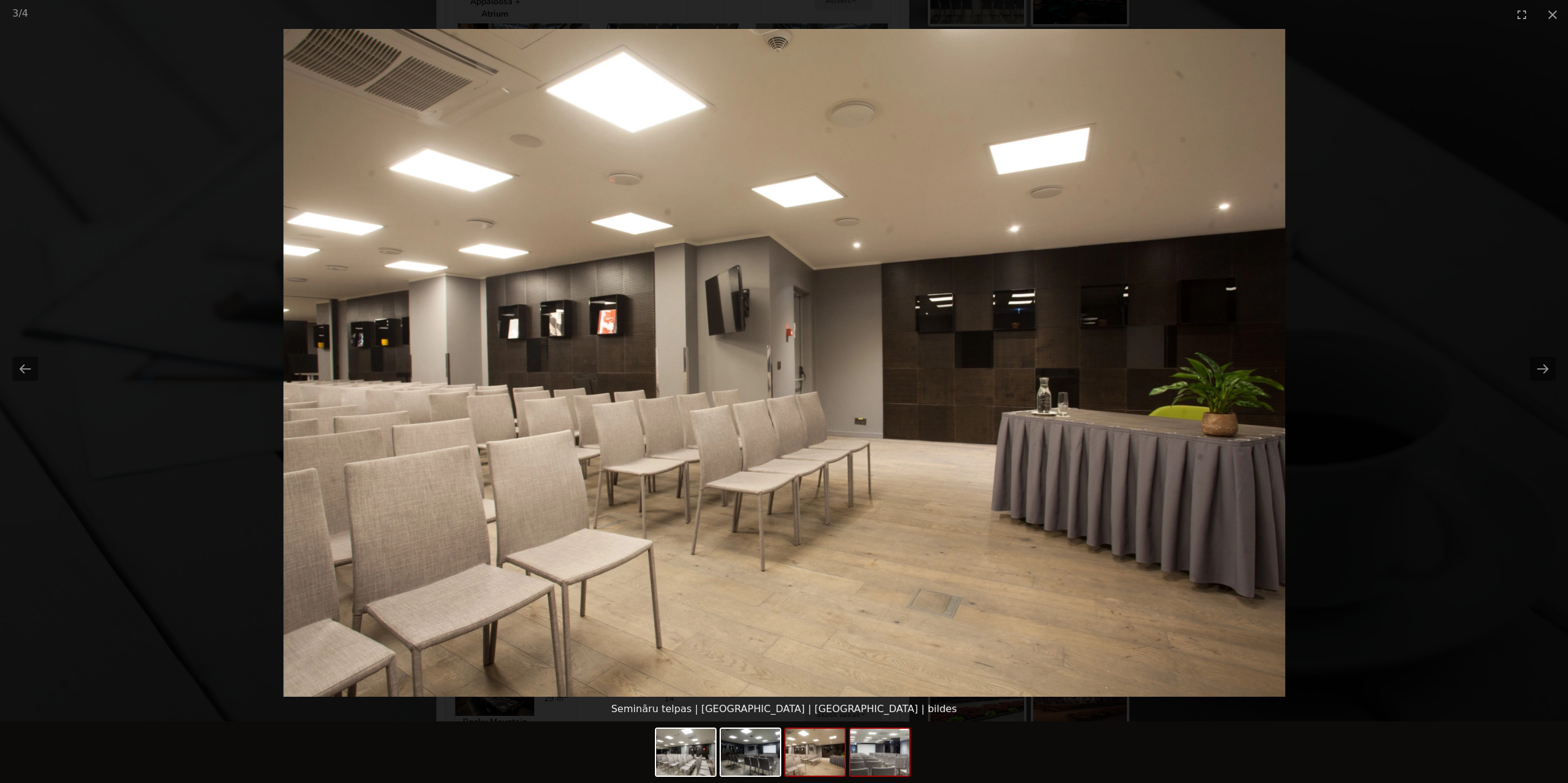
click at [879, 759] on img at bounding box center [880, 752] width 59 height 47
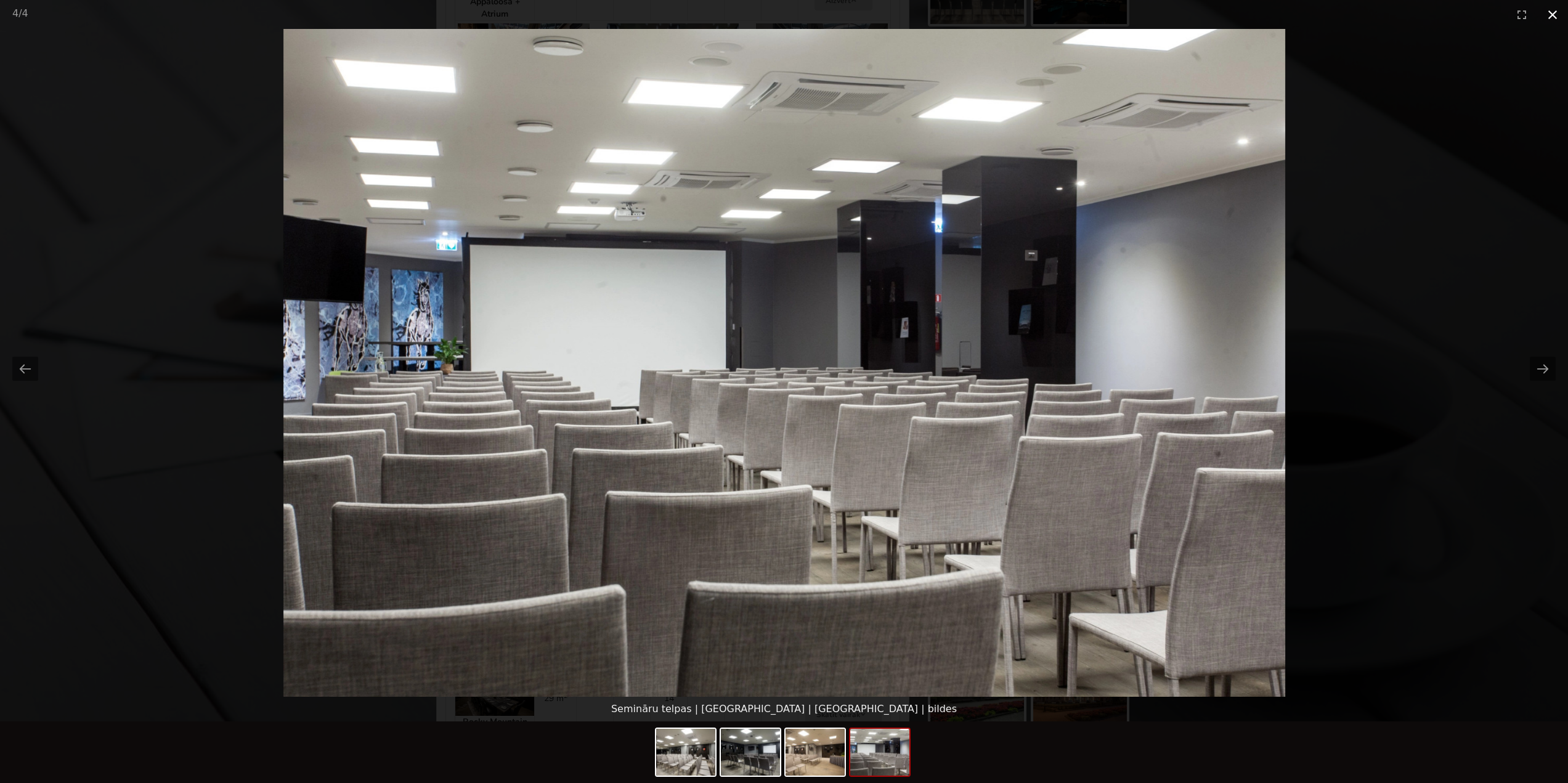
click at [1551, 15] on button "Close gallery" at bounding box center [1552, 14] width 31 height 29
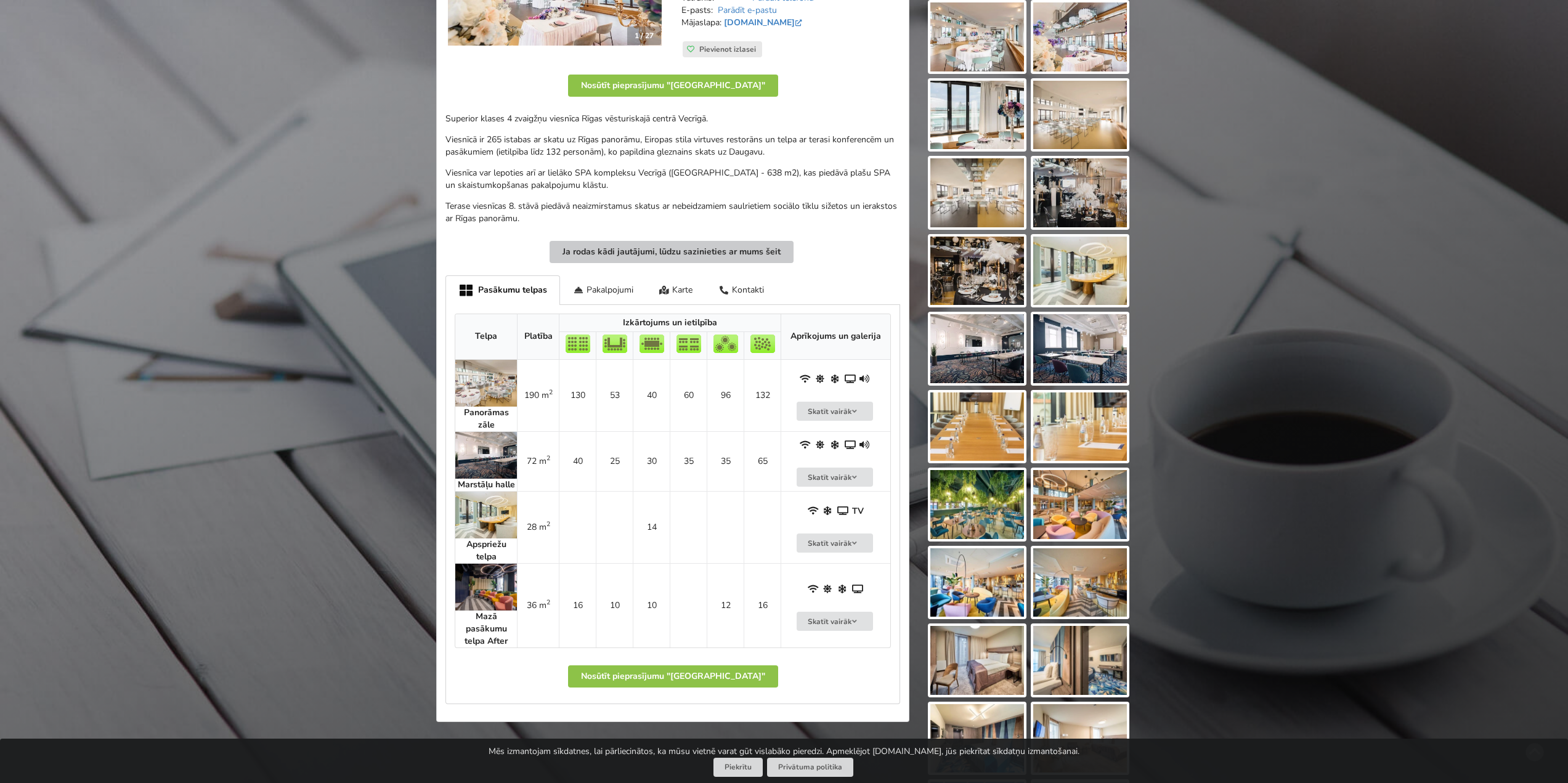
scroll to position [308, 0]
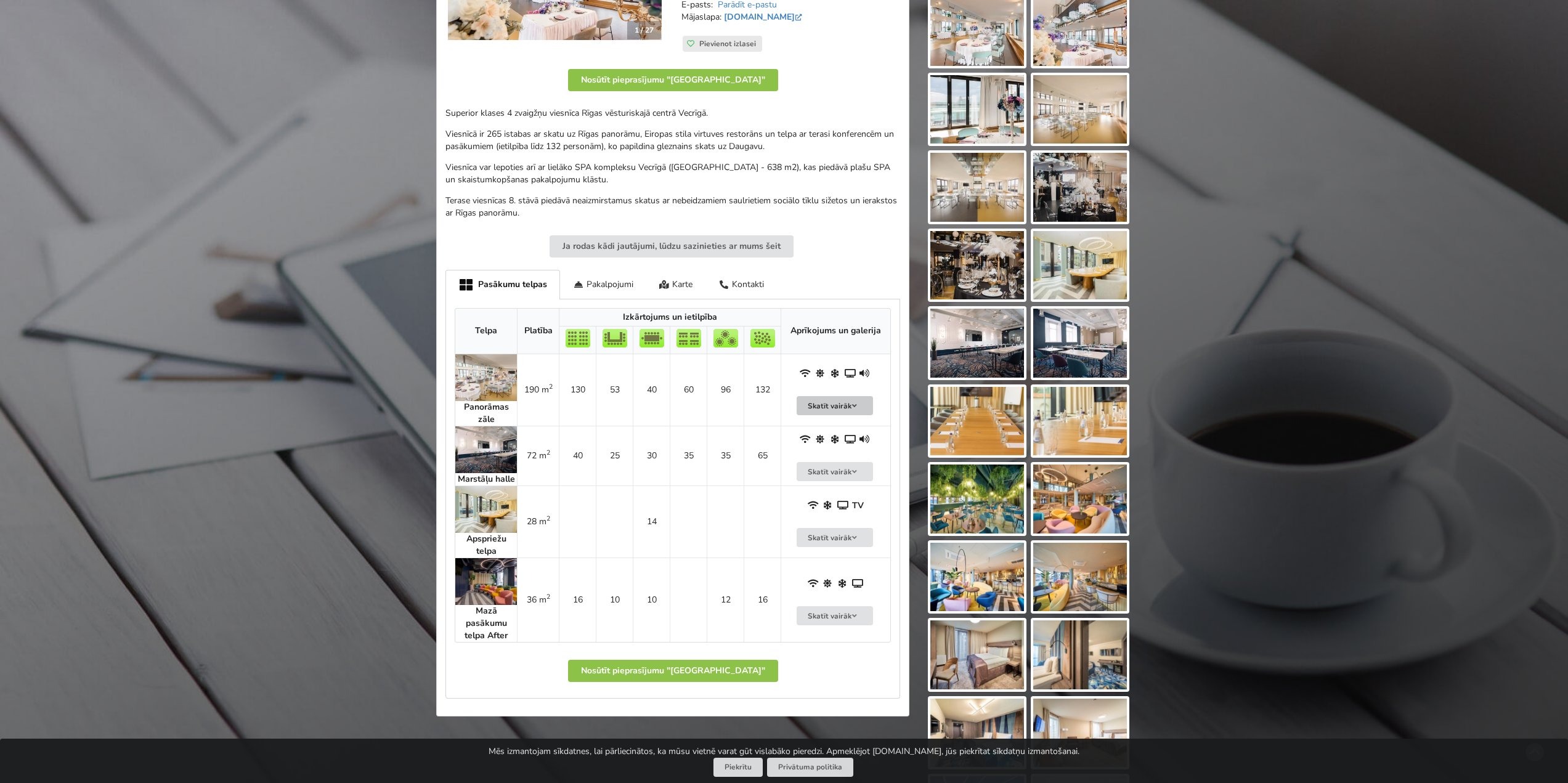
click at [834, 401] on button "Skatīt vairāk" at bounding box center [834, 406] width 76 height 19
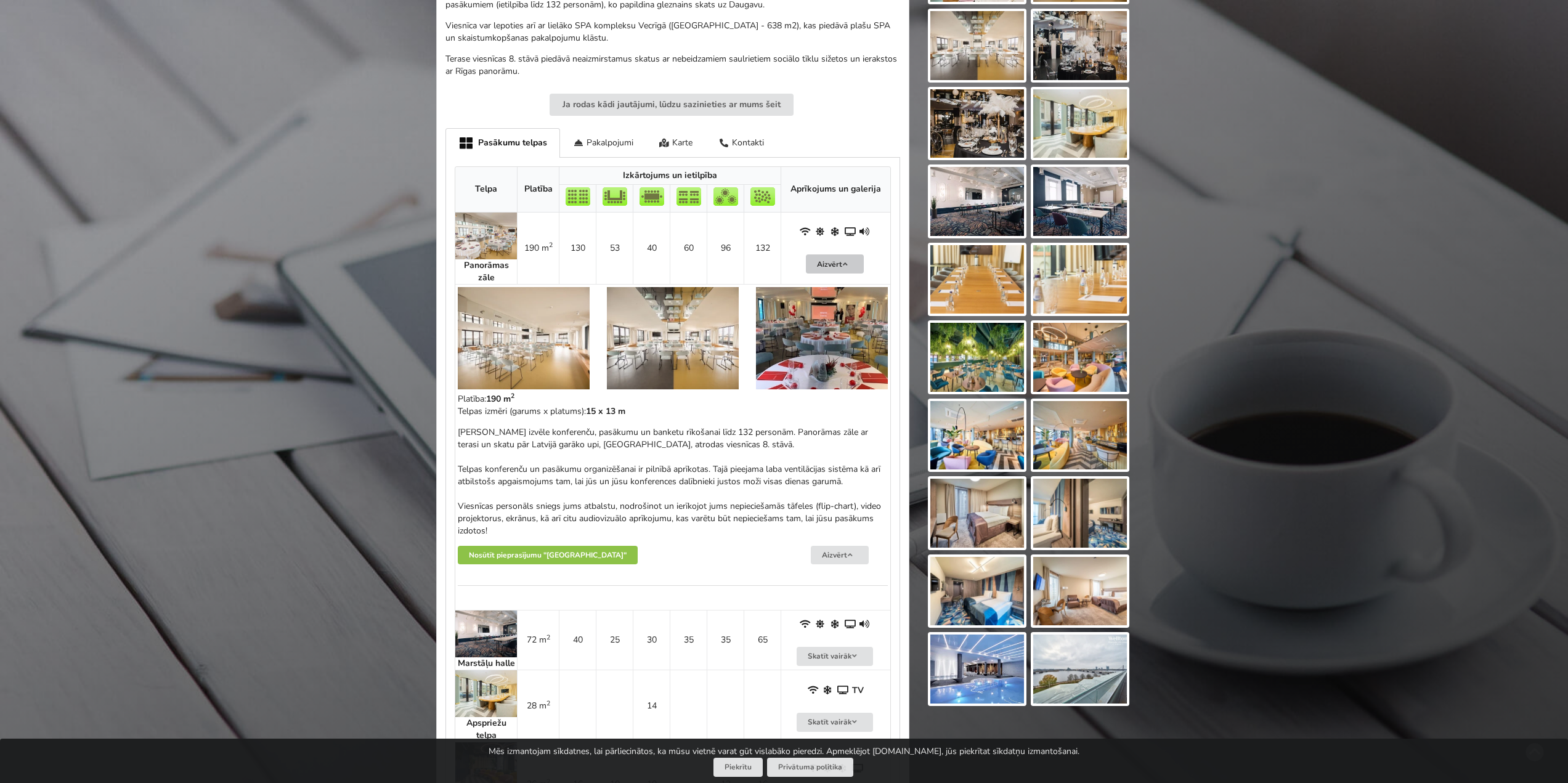
scroll to position [493, 0]
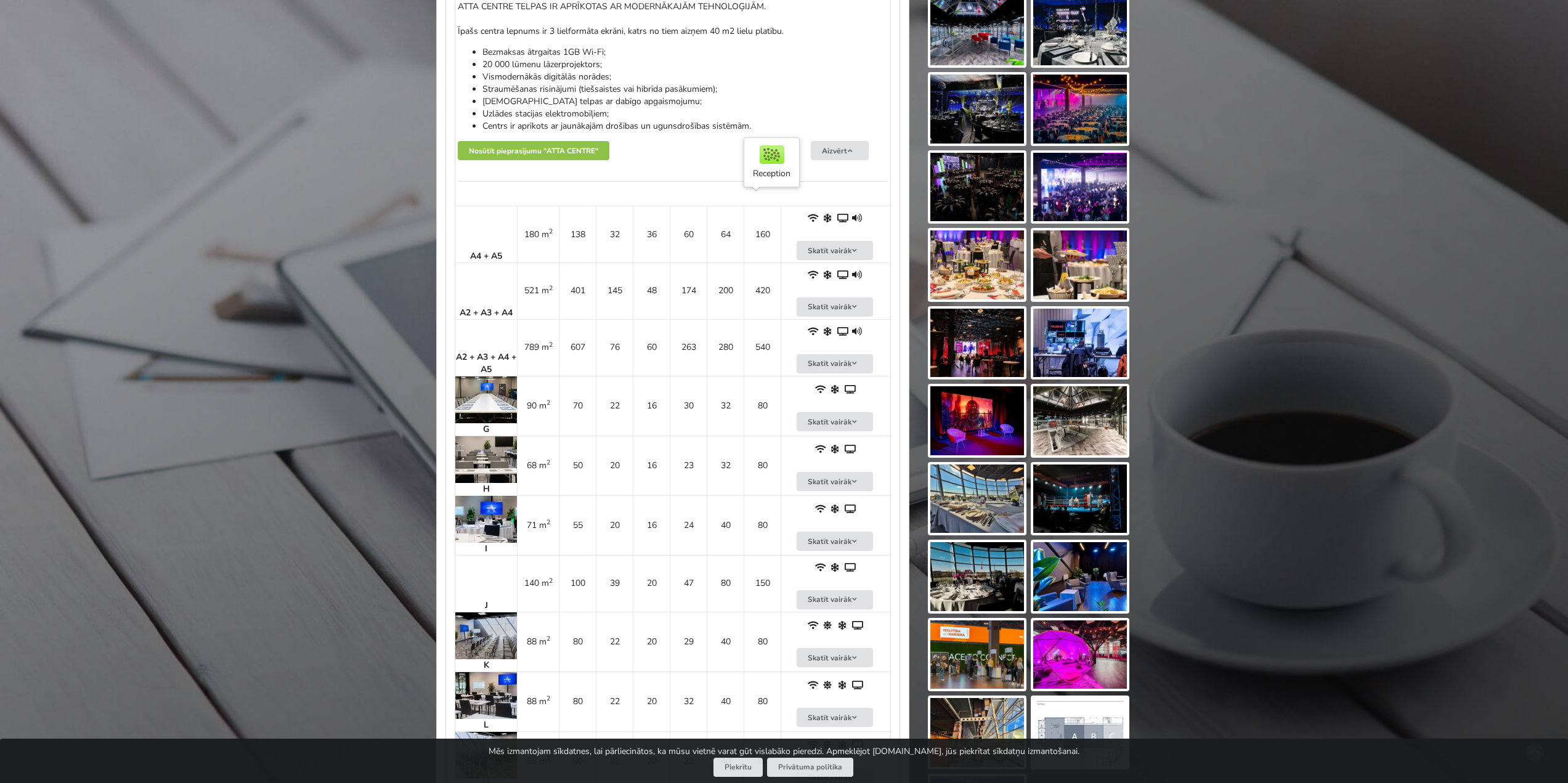
scroll to position [1300, 0]
